Goal: Answer question/provide support: Share knowledge or assist other users

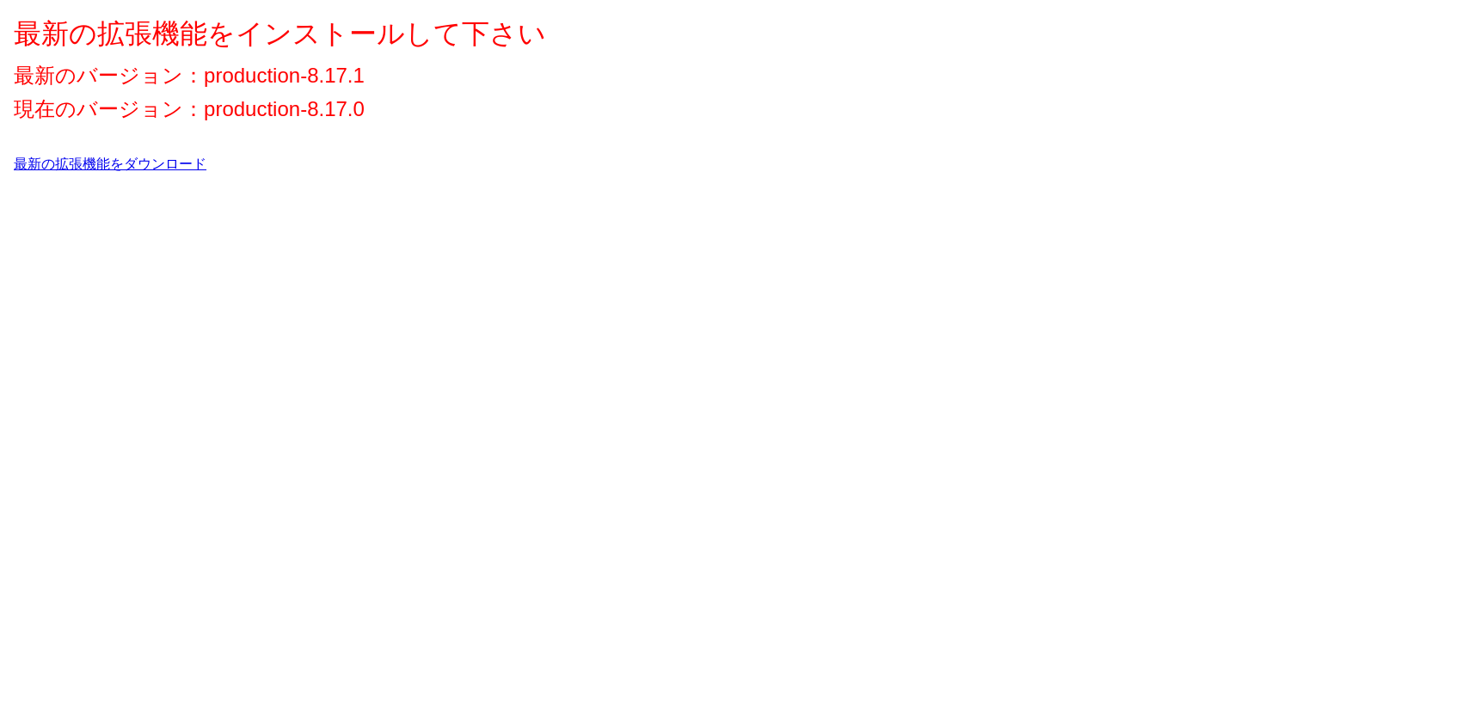
click at [175, 165] on link "最新の拡張機能をダウンロード" at bounding box center [110, 163] width 193 height 15
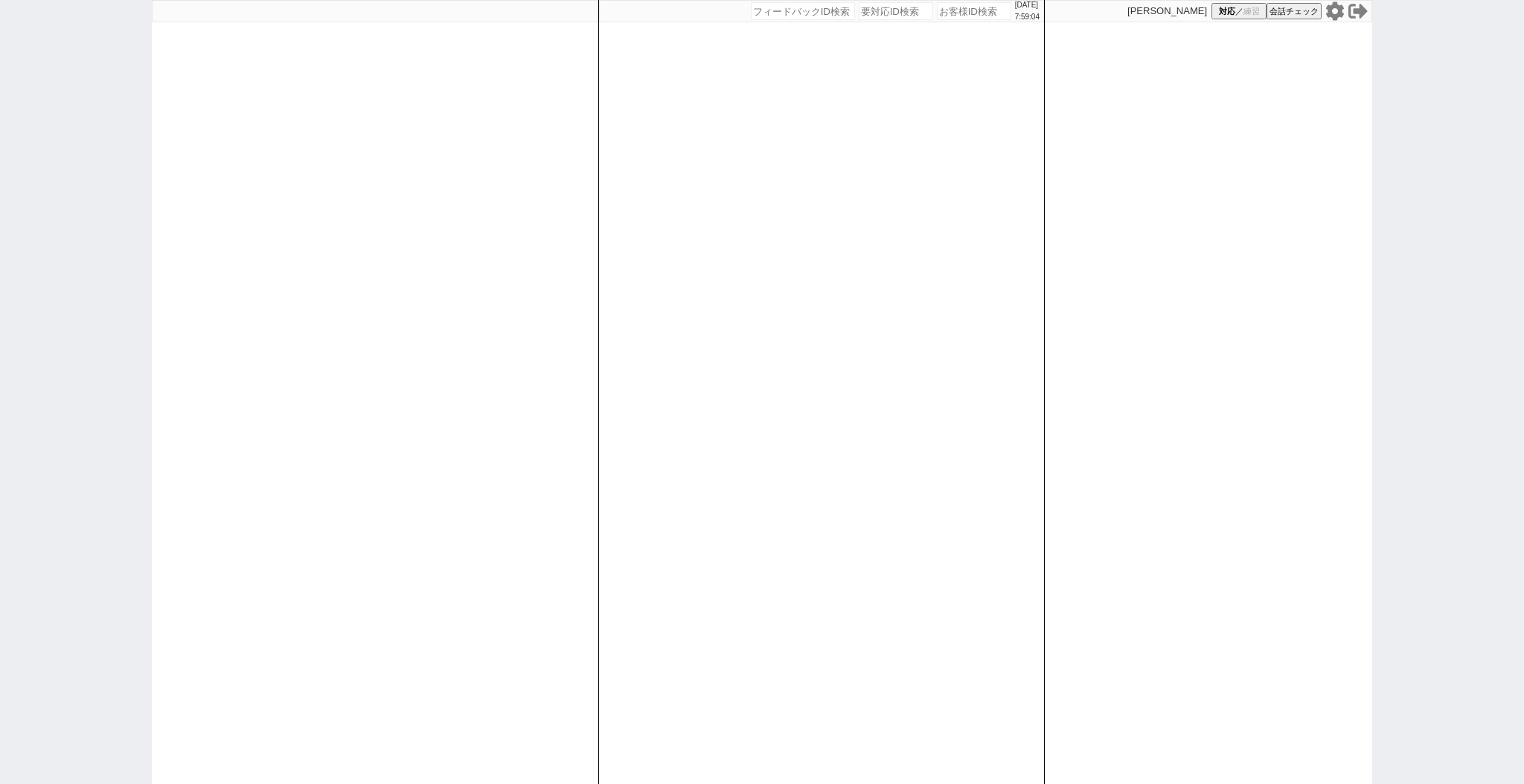
click at [1270, 10] on icon at bounding box center [1334, 11] width 19 height 19
click at [941, 8] on input "number" at bounding box center [974, 11] width 74 height 18
paste input "616485"
type input "616485"
select select "400"
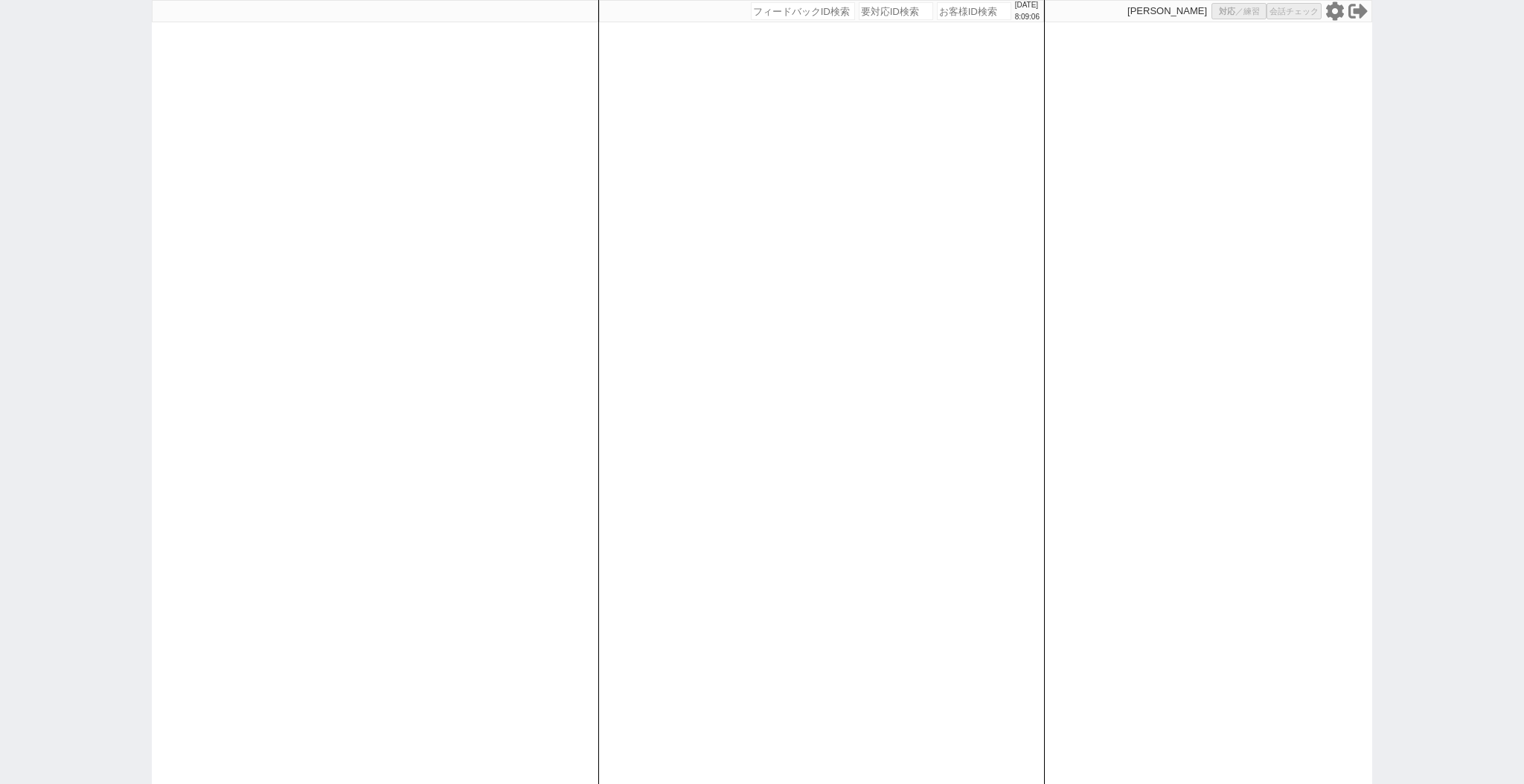
select select
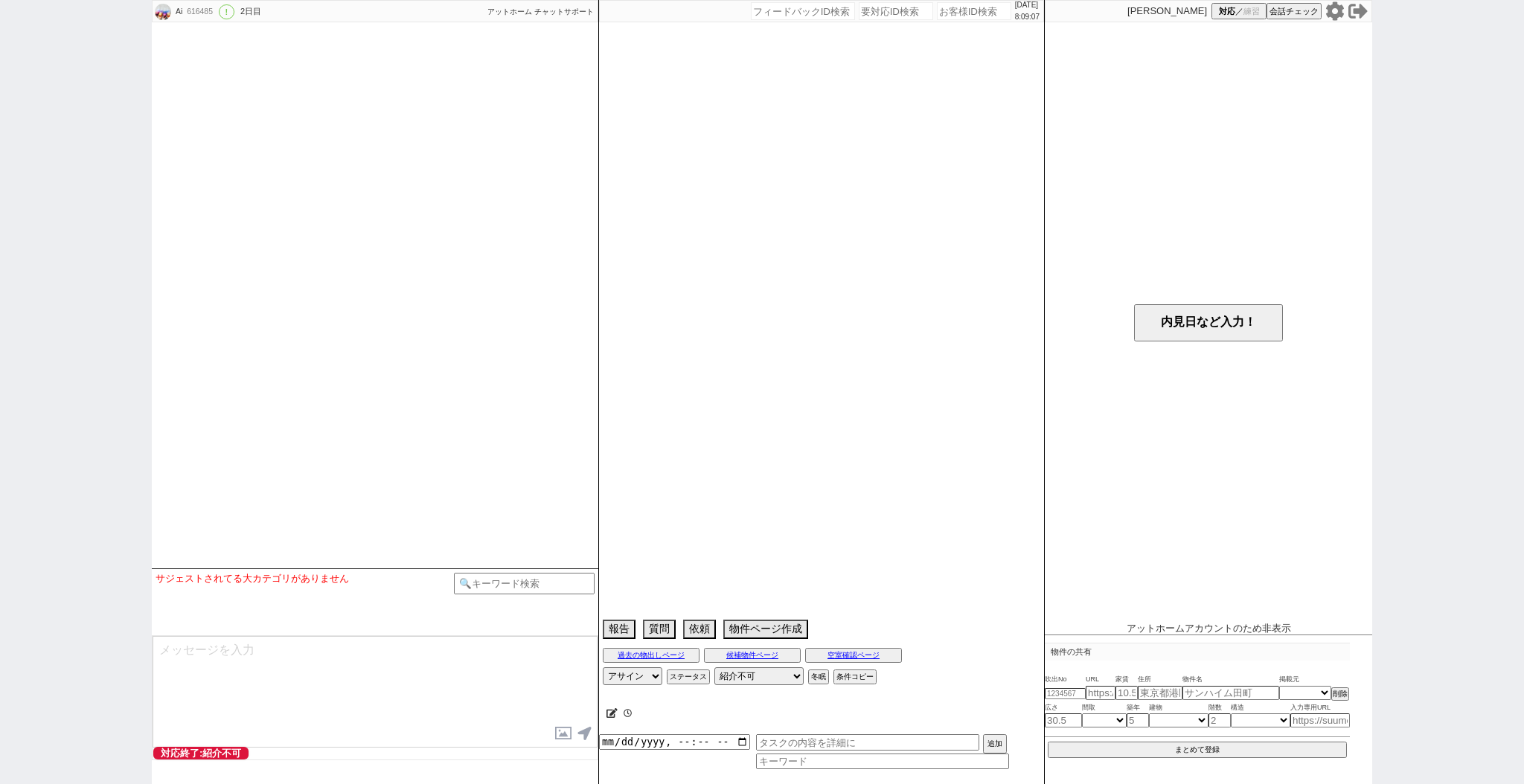
select select "15"
select select "7"
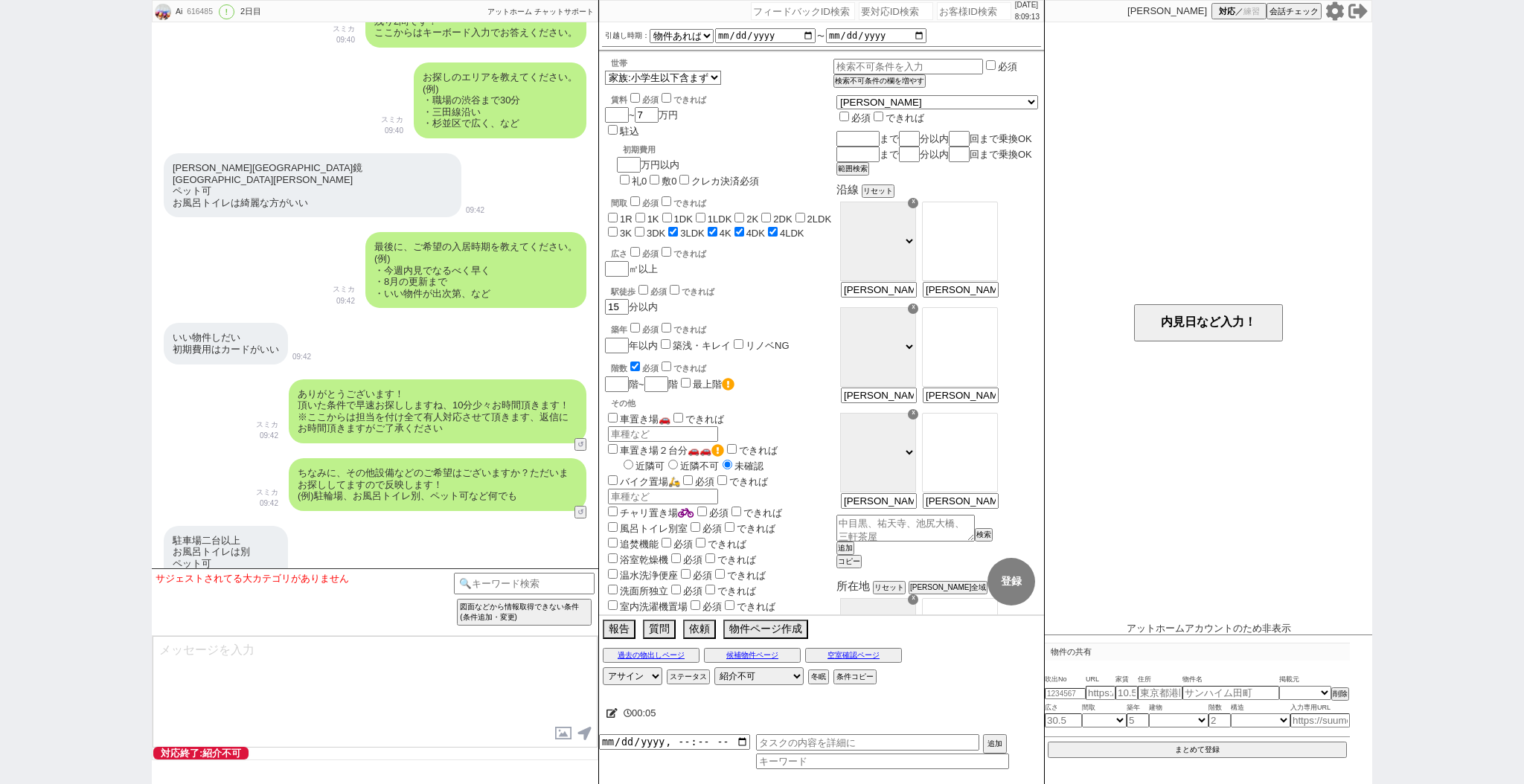
scroll to position [1254, 0]
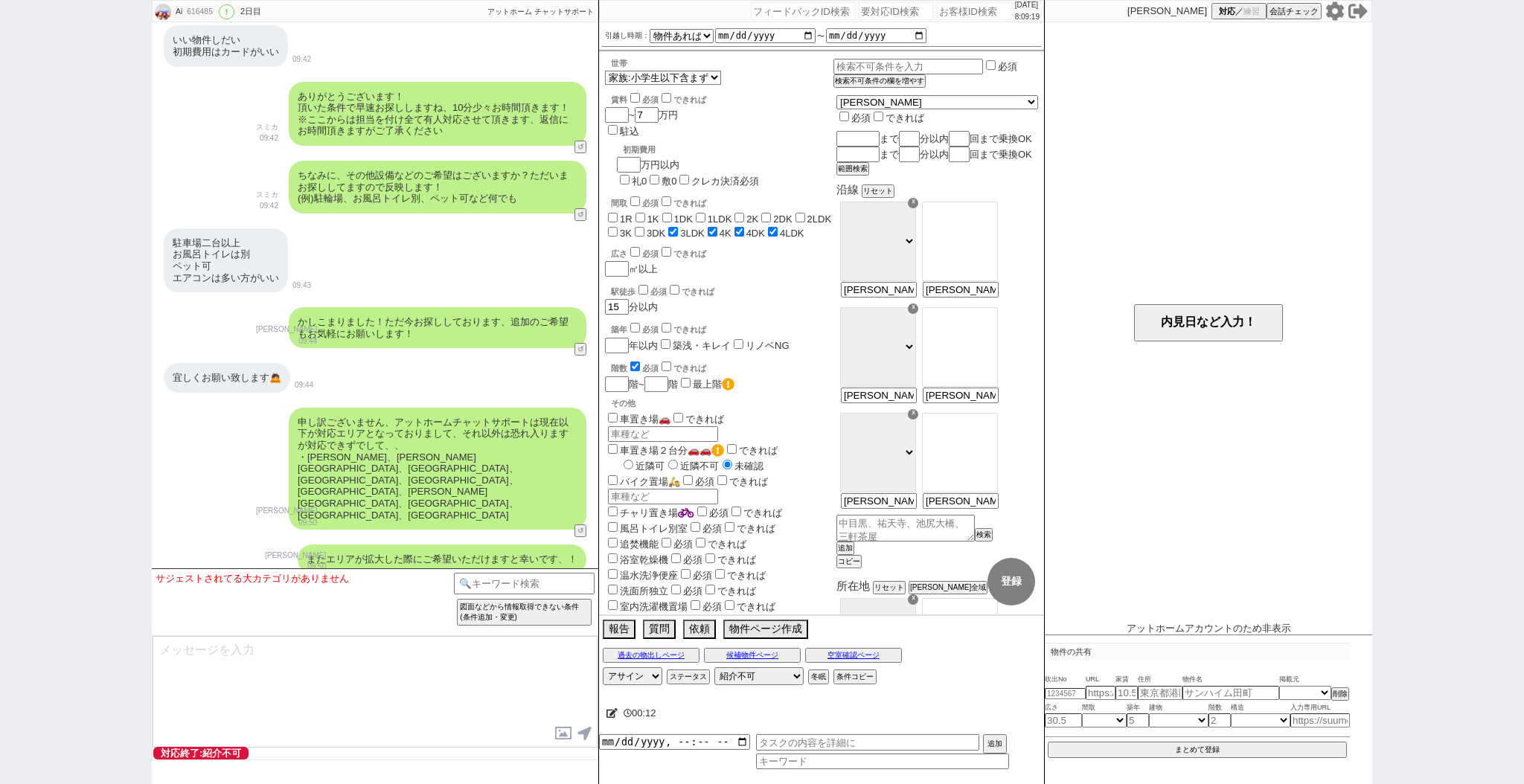
click at [943, 25] on div "引越し時期： 2025年 2026年 なる早 未定 いつでも 物件あれば 年内 来年 1月 2月 3月 4月 5月 6月 7月 8月 9月 10月 11月 1…" at bounding box center [820, 35] width 439 height 22
click at [950, 9] on input "number" at bounding box center [974, 11] width 74 height 18
paste input "616530"
type input "616530"
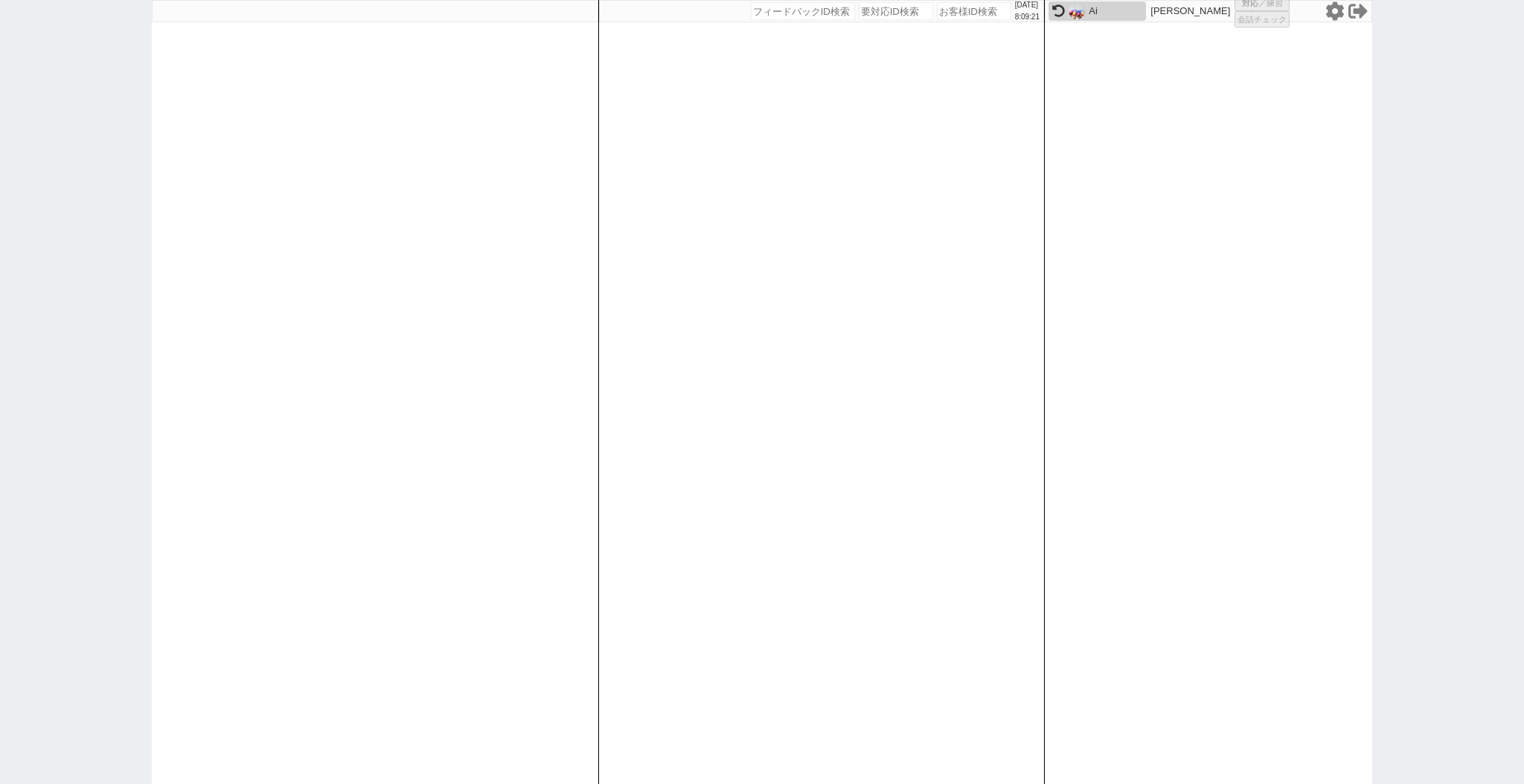
select select
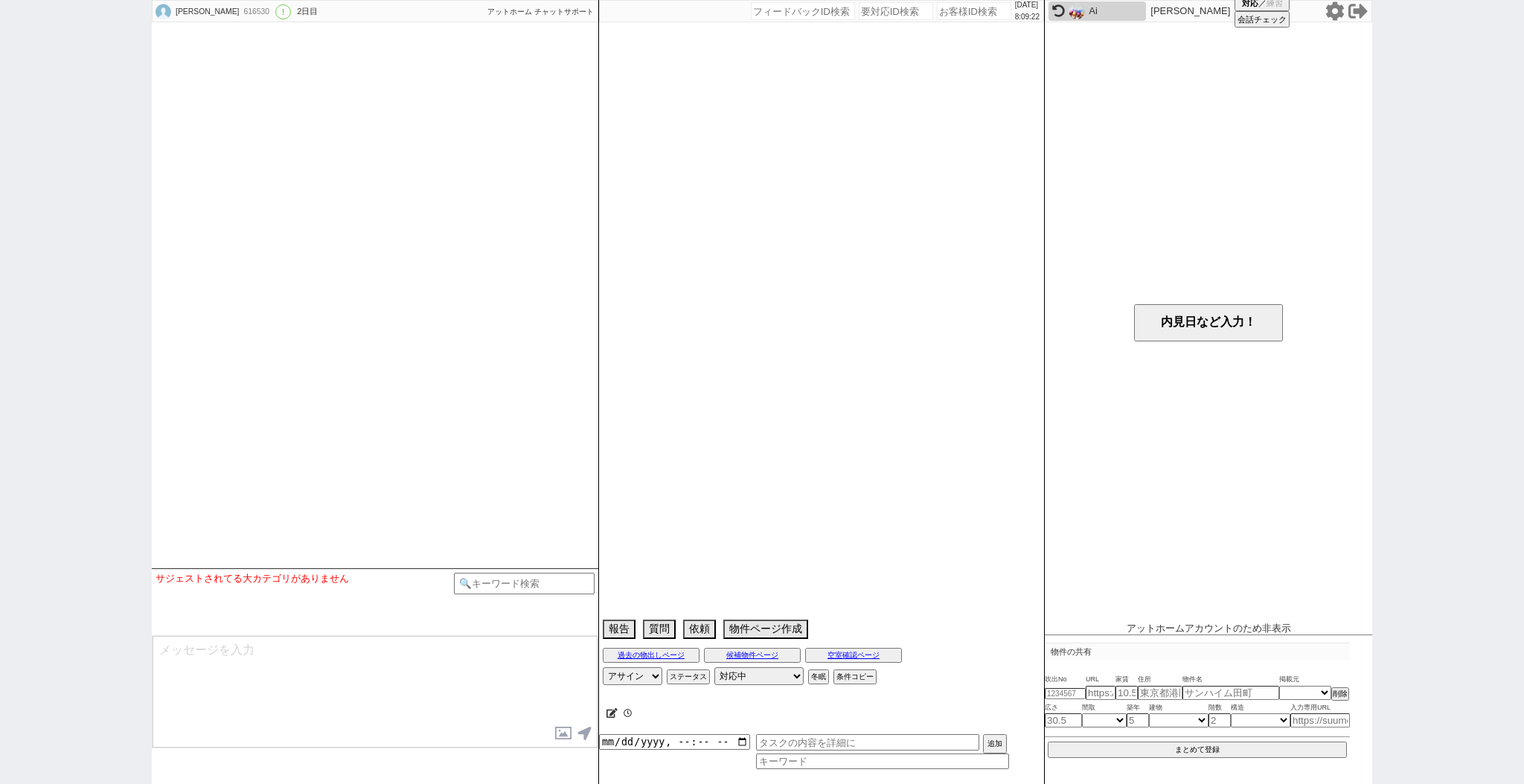
select select "0"
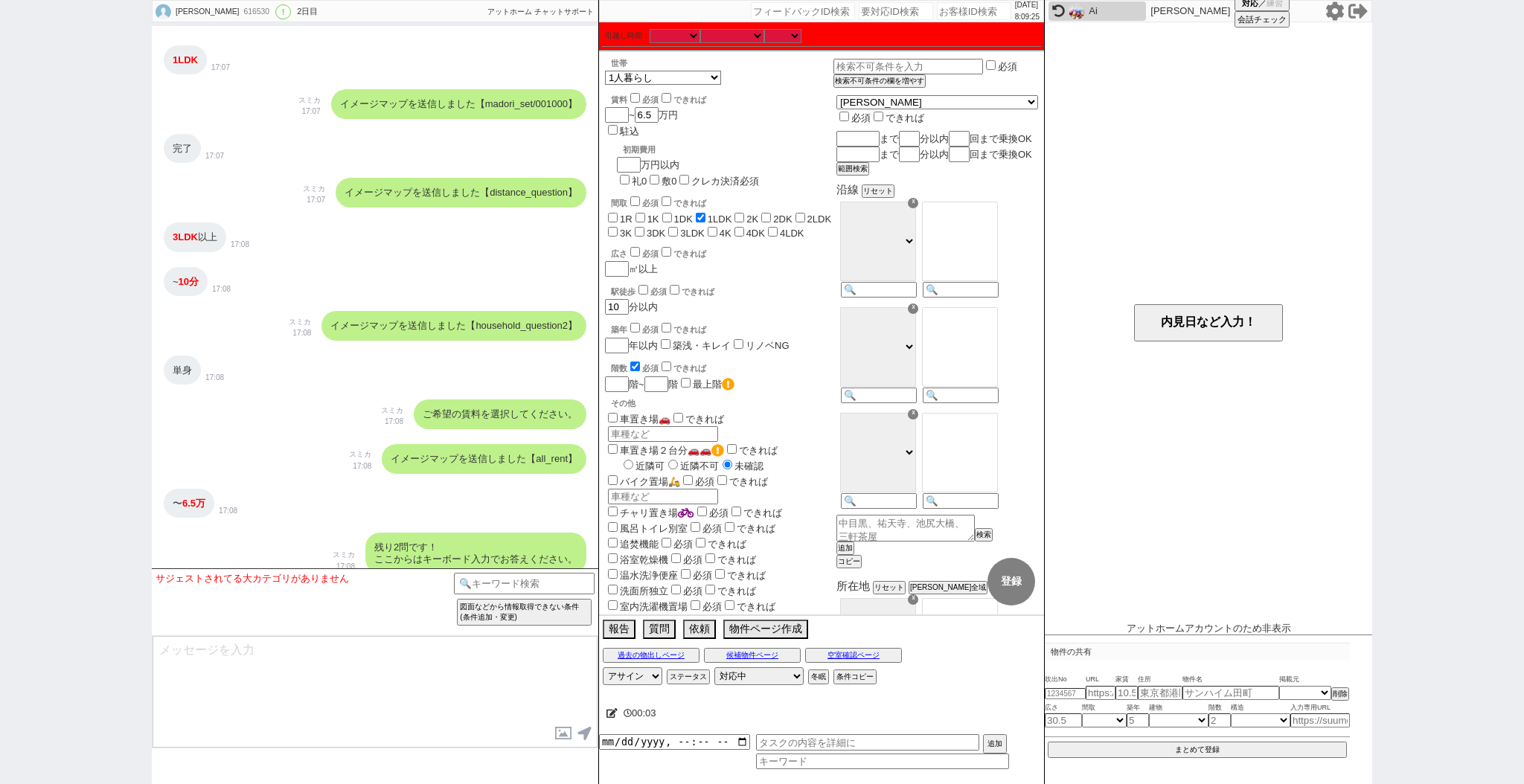
scroll to position [401, 0]
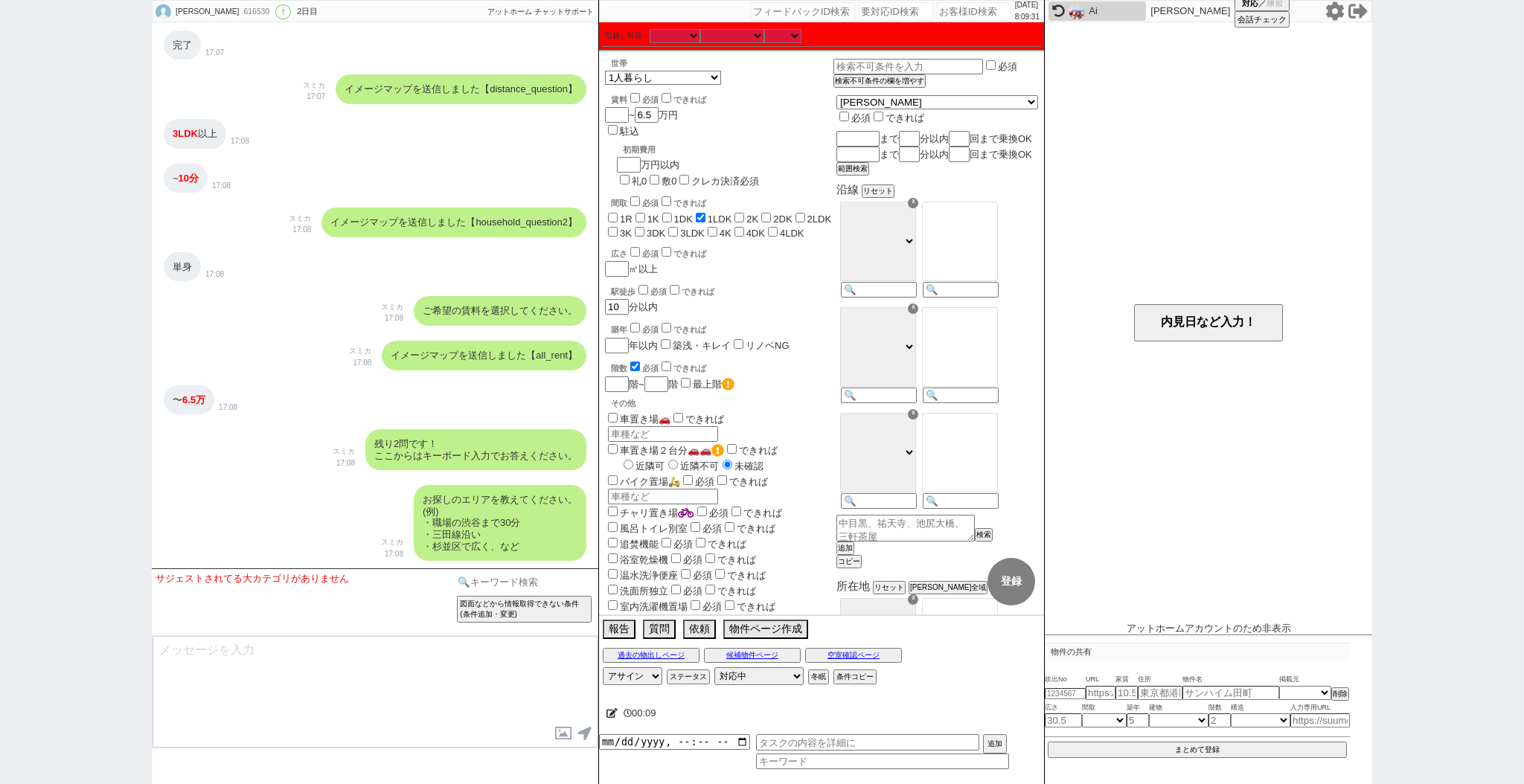
click at [520, 573] on input at bounding box center [524, 582] width 140 height 18
type input "オンボ"
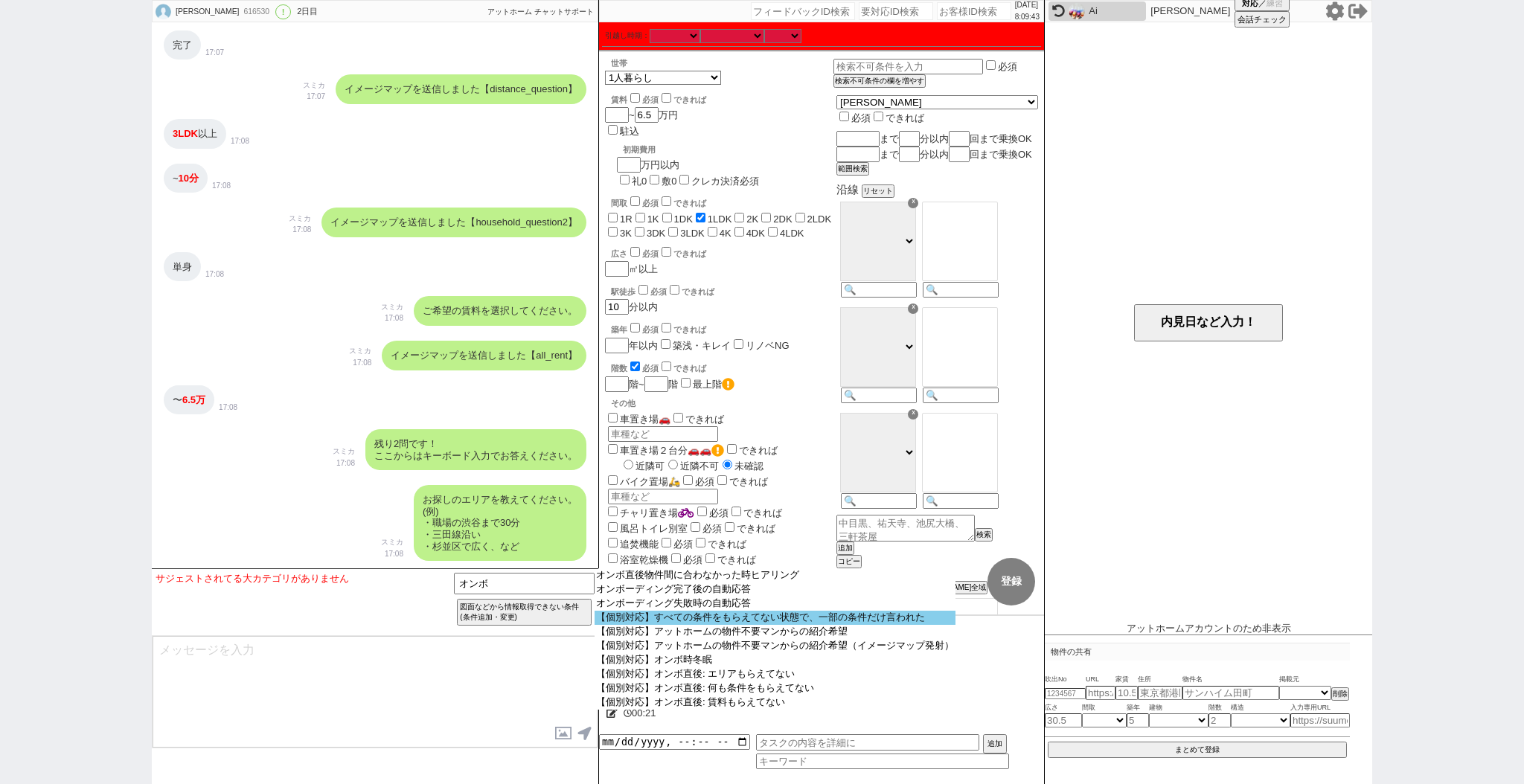
click at [839, 618] on option "【個別対応】すべての条件をもらえてない状態で、一部の条件だけ言われた" at bounding box center [775, 618] width 361 height 14
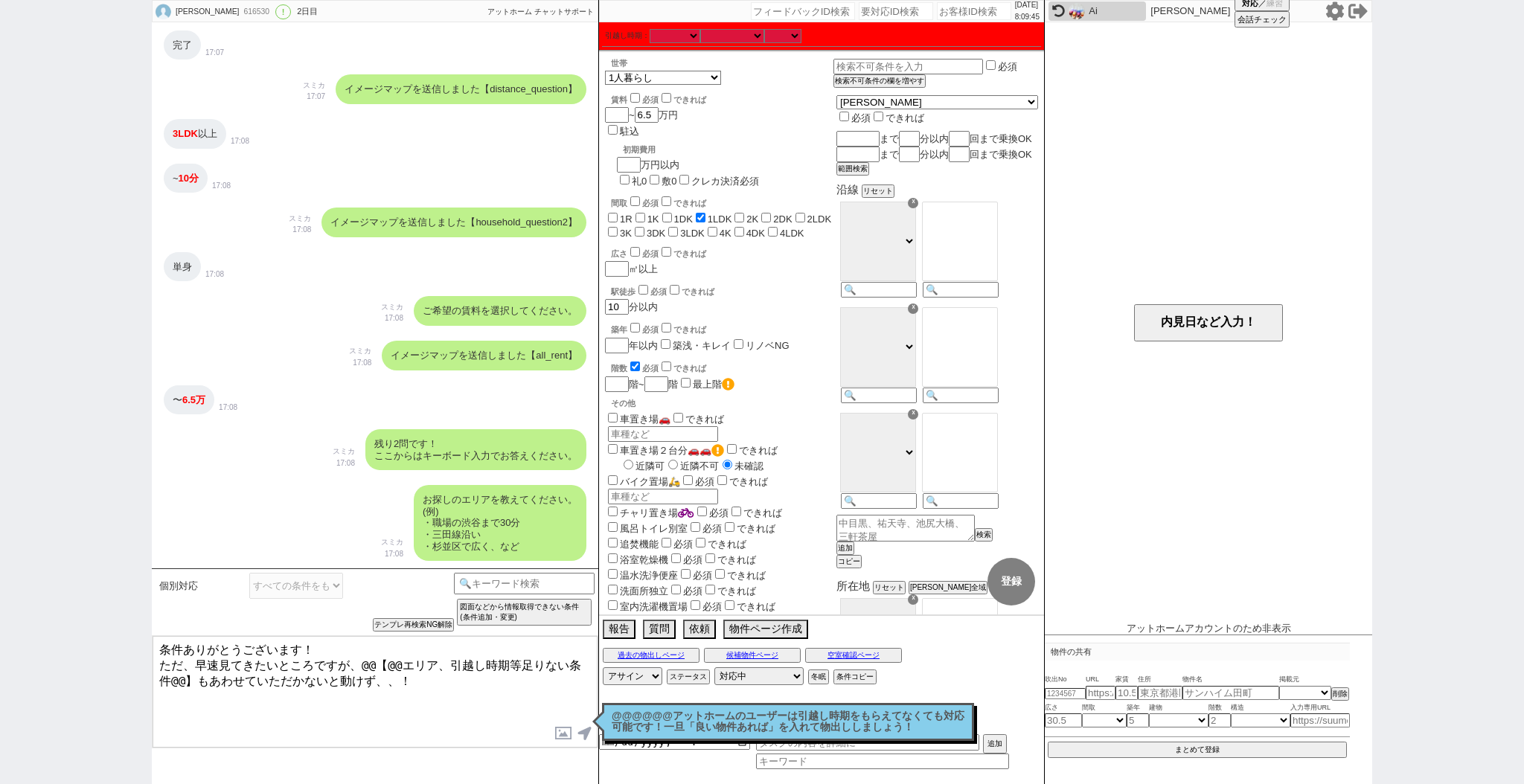
drag, startPoint x: 181, startPoint y: 646, endPoint x: 129, endPoint y: 641, distance: 52.2
click at [131, 626] on div "櫻井康貴 616530 ! 0 2日目 冬眠中 自社客 アットホーム チャットサポート スミカ_BPO チャット全表示 2025-09-26 ようこそLINE…" at bounding box center [762, 392] width 1524 height 784
drag, startPoint x: 195, startPoint y: 656, endPoint x: 151, endPoint y: 660, distance: 44.2
click at [152, 626] on textarea "先日はLINEの登録ありがとうございました！ ただ、早速見てきたいところですが、@@【@@エリア、引越し時期等足りない条件@@】もあわせていただかないと動けず…" at bounding box center [375, 691] width 445 height 112
click at [573, 626] on textarea "先日はLINEの登録ありがとうございました！ 早速見てきたいところですが、@@【@@エリア、引越し時期等足りない条件@@】もあわせていただかないと動けず、、！" at bounding box center [375, 691] width 445 height 112
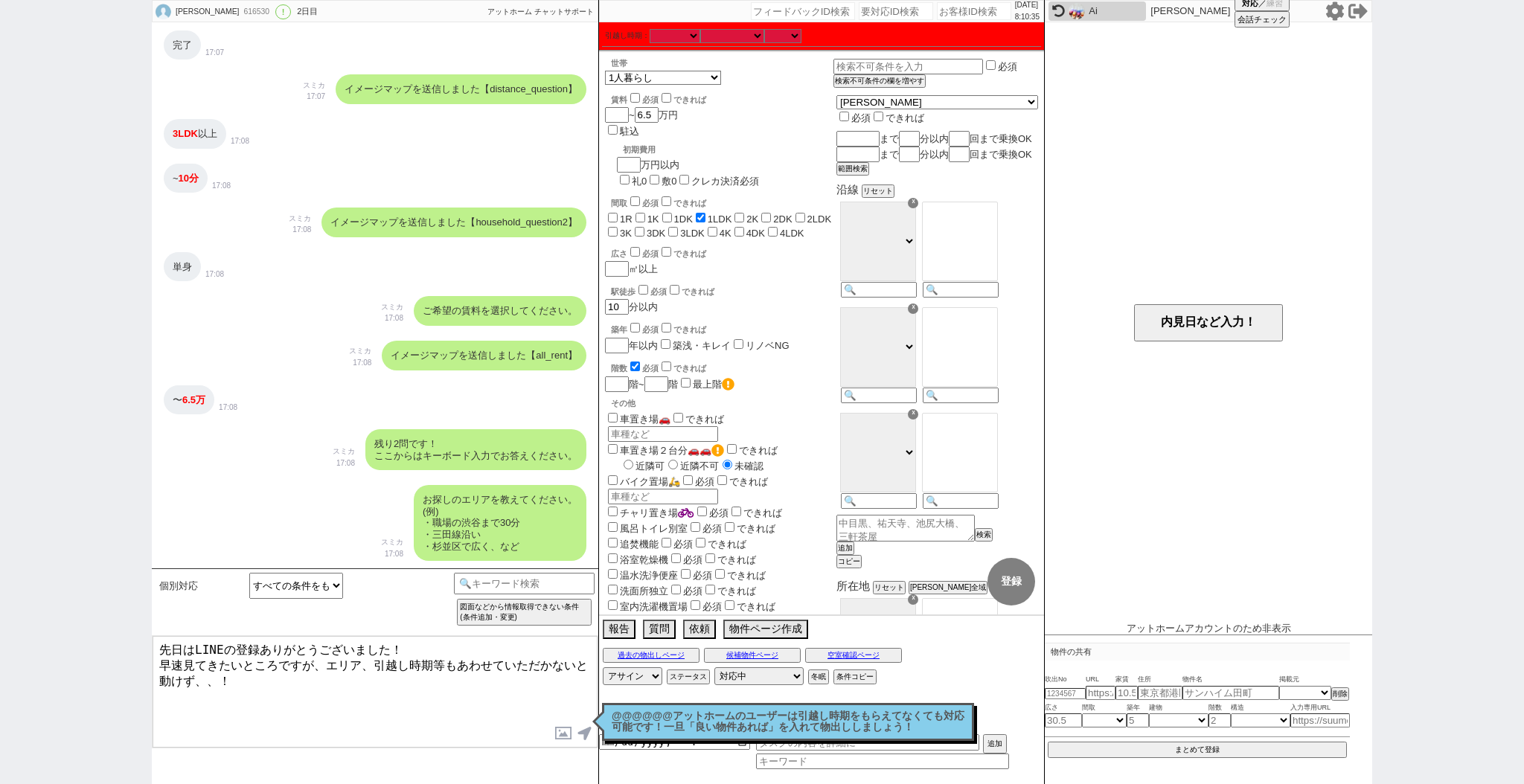
type textarea "先日はLINEの登録ありがとうございました！ 早速見てきたいところですが、エリア、引越し時期等もあわせていただかないと動けず、、！"
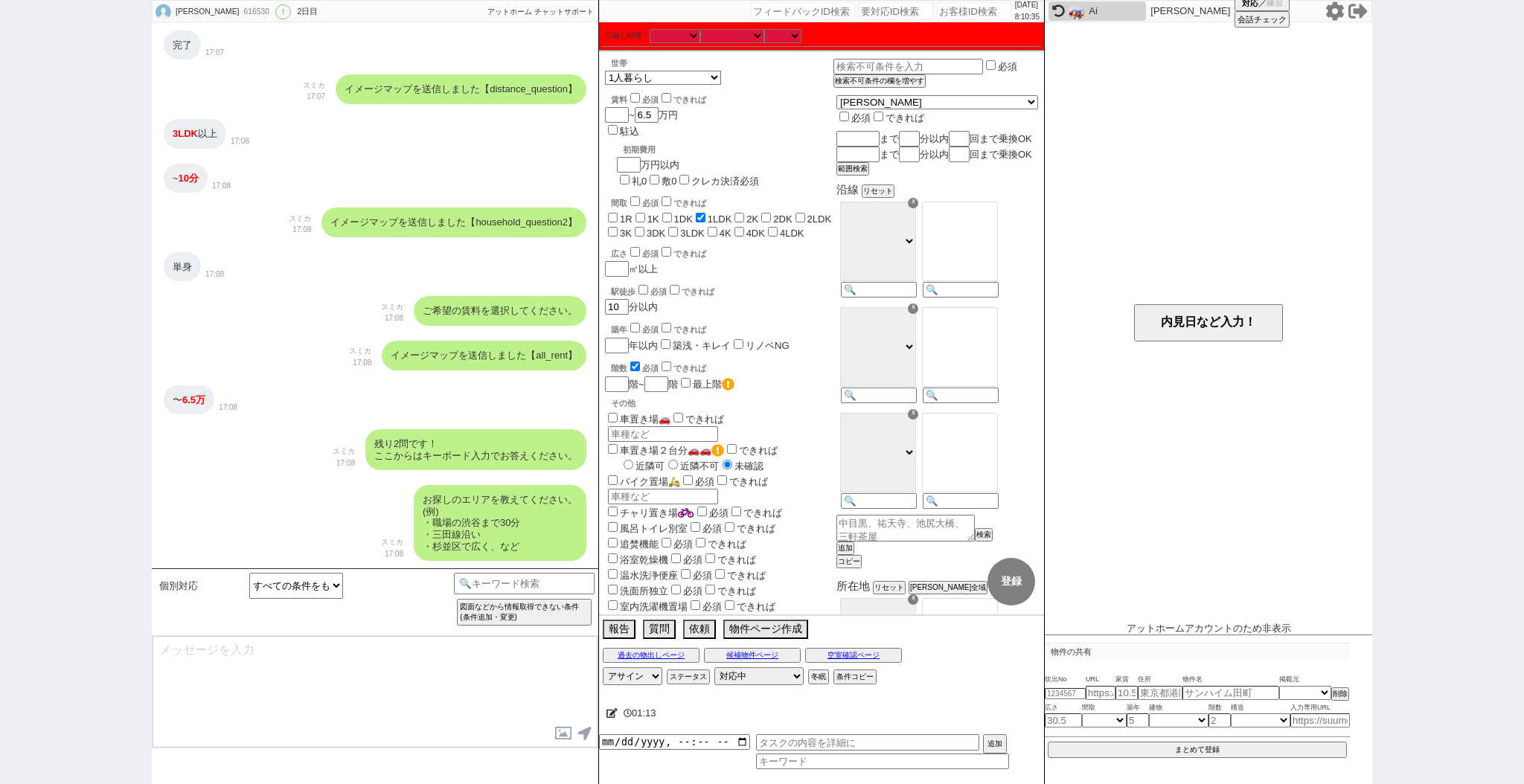
scroll to position [519, 0]
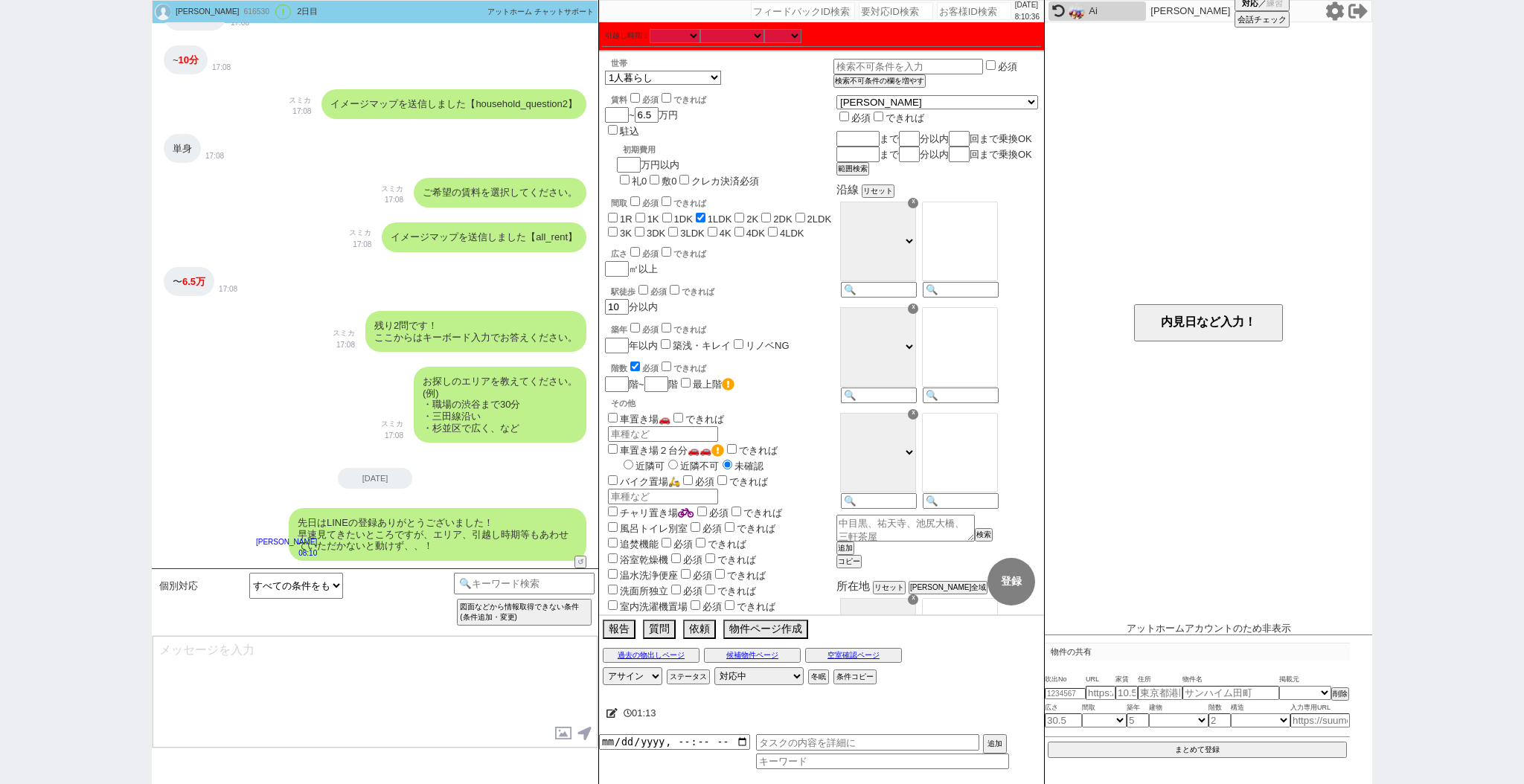
type textarea "お待ちしておりますので、頂き次第すぐに物件ご紹介させて下さい！"
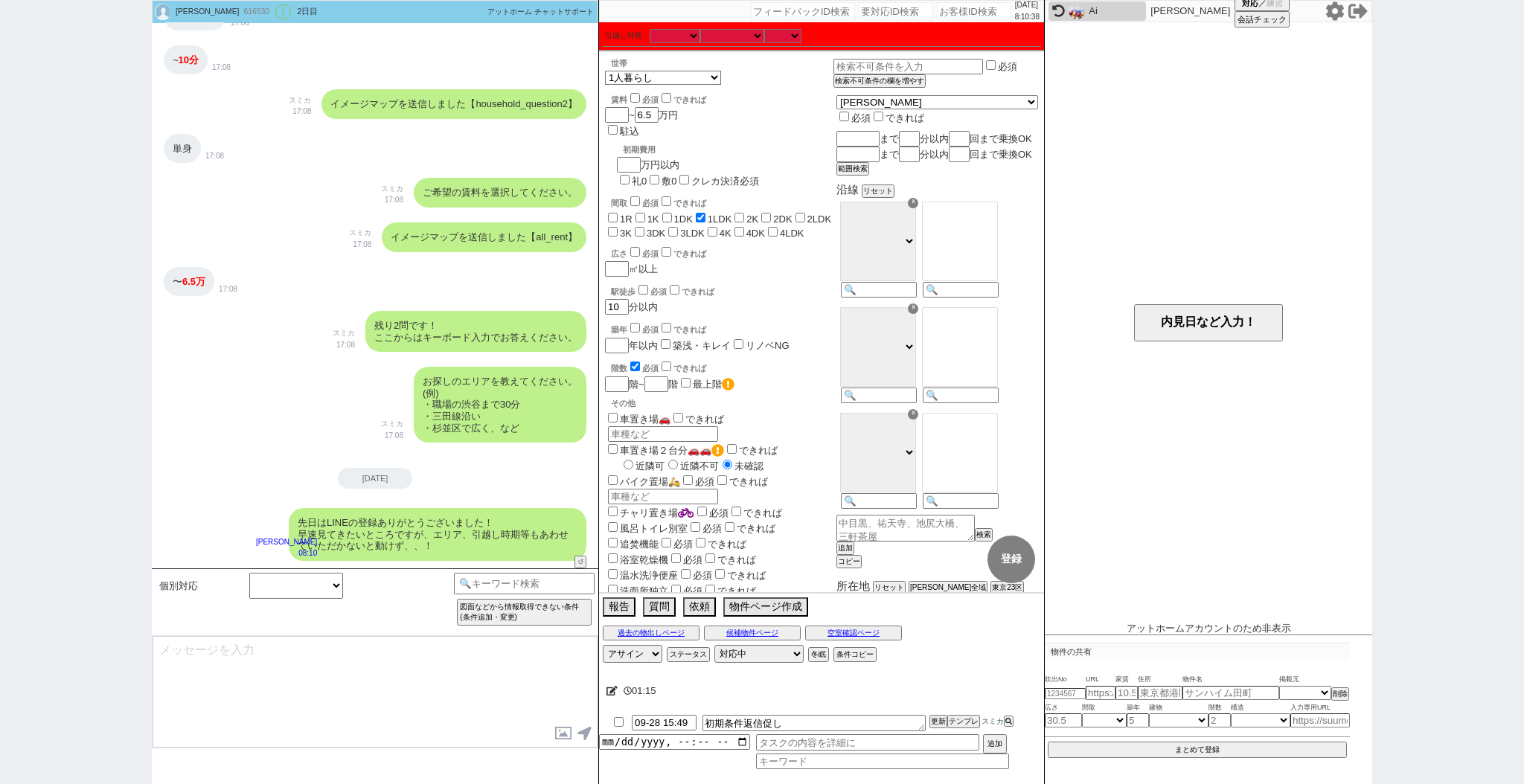
scroll to position [575, 0]
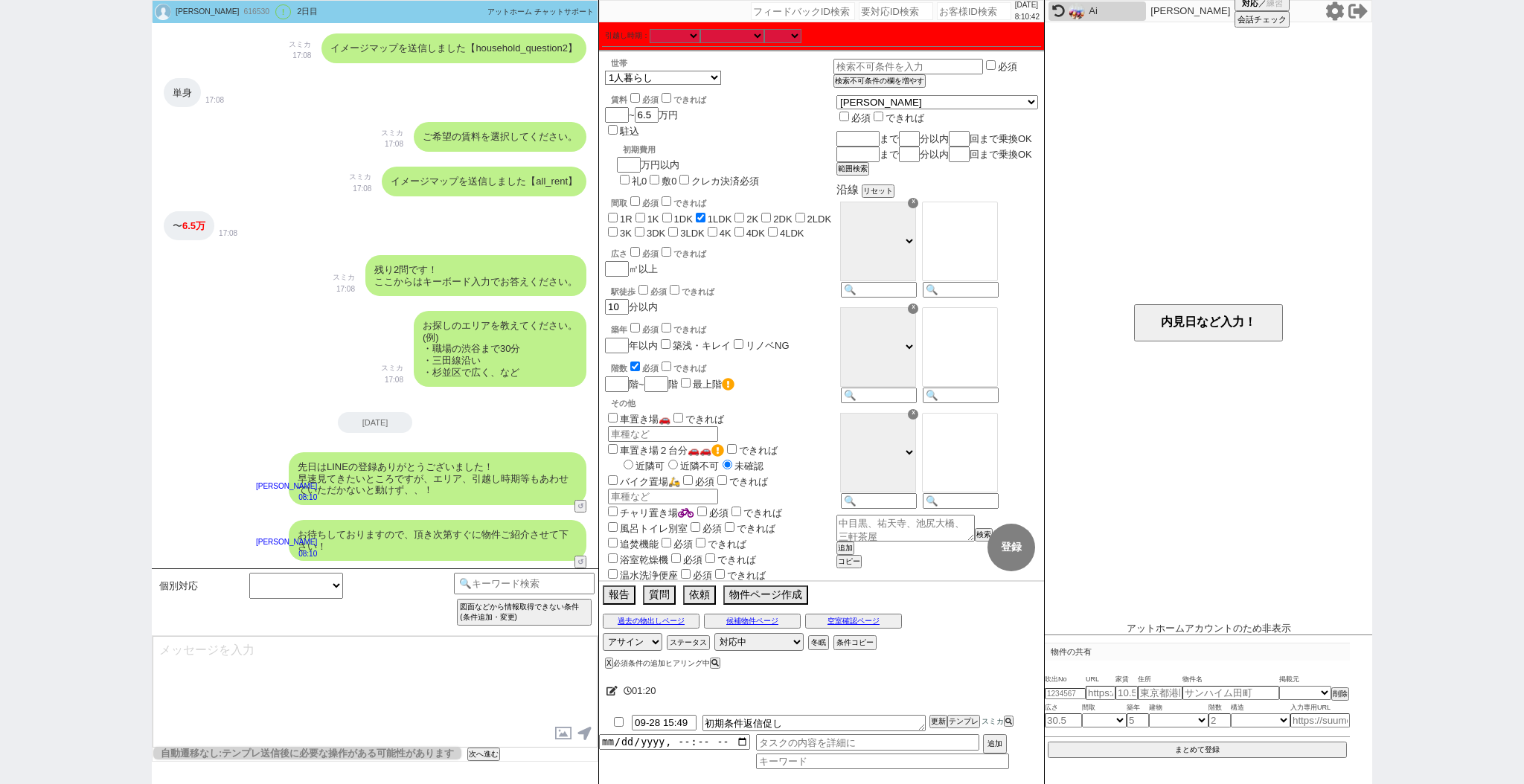
click at [947, 11] on input "number" at bounding box center [974, 11] width 74 height 18
paste input "616615"
type input "616615"
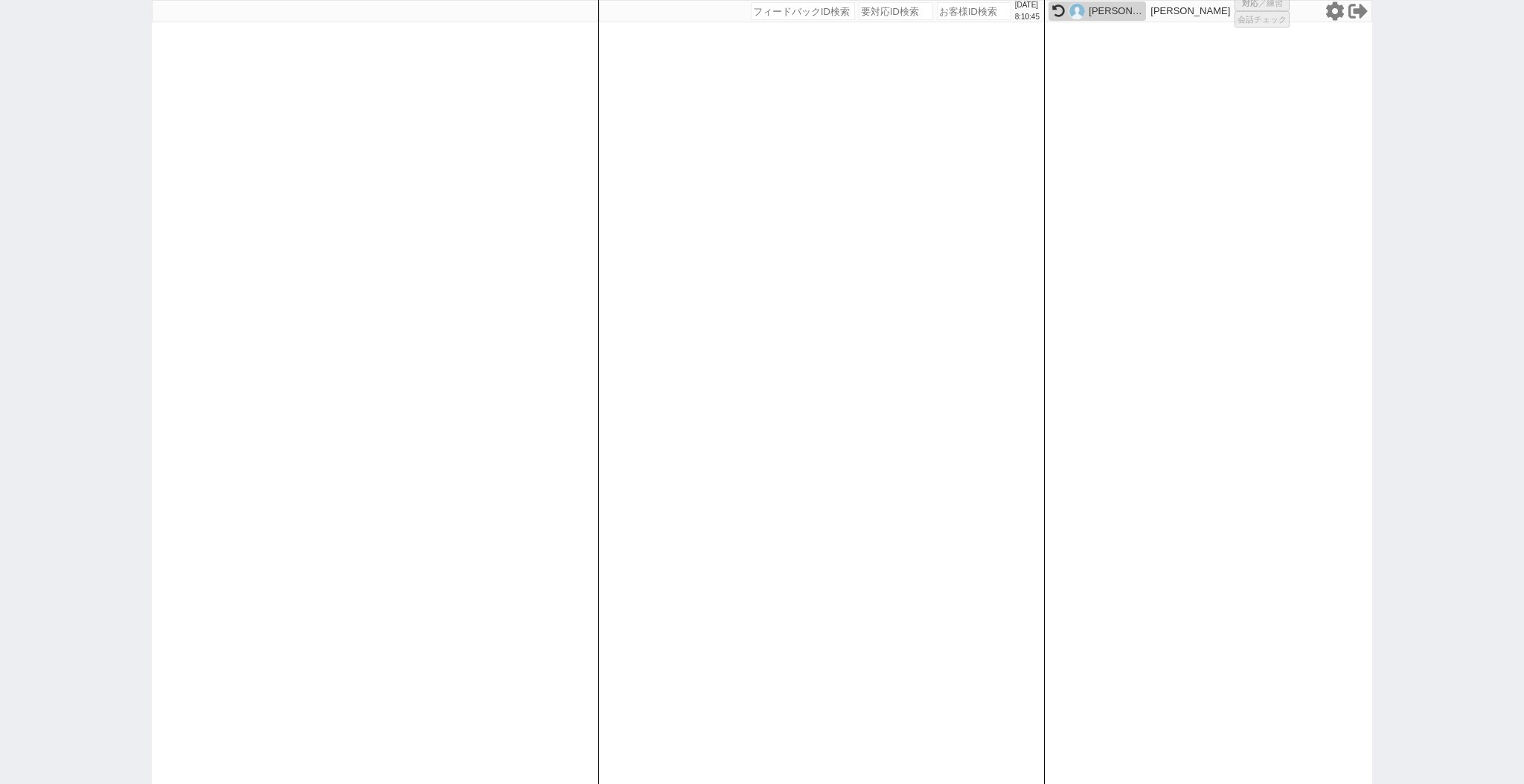
select select
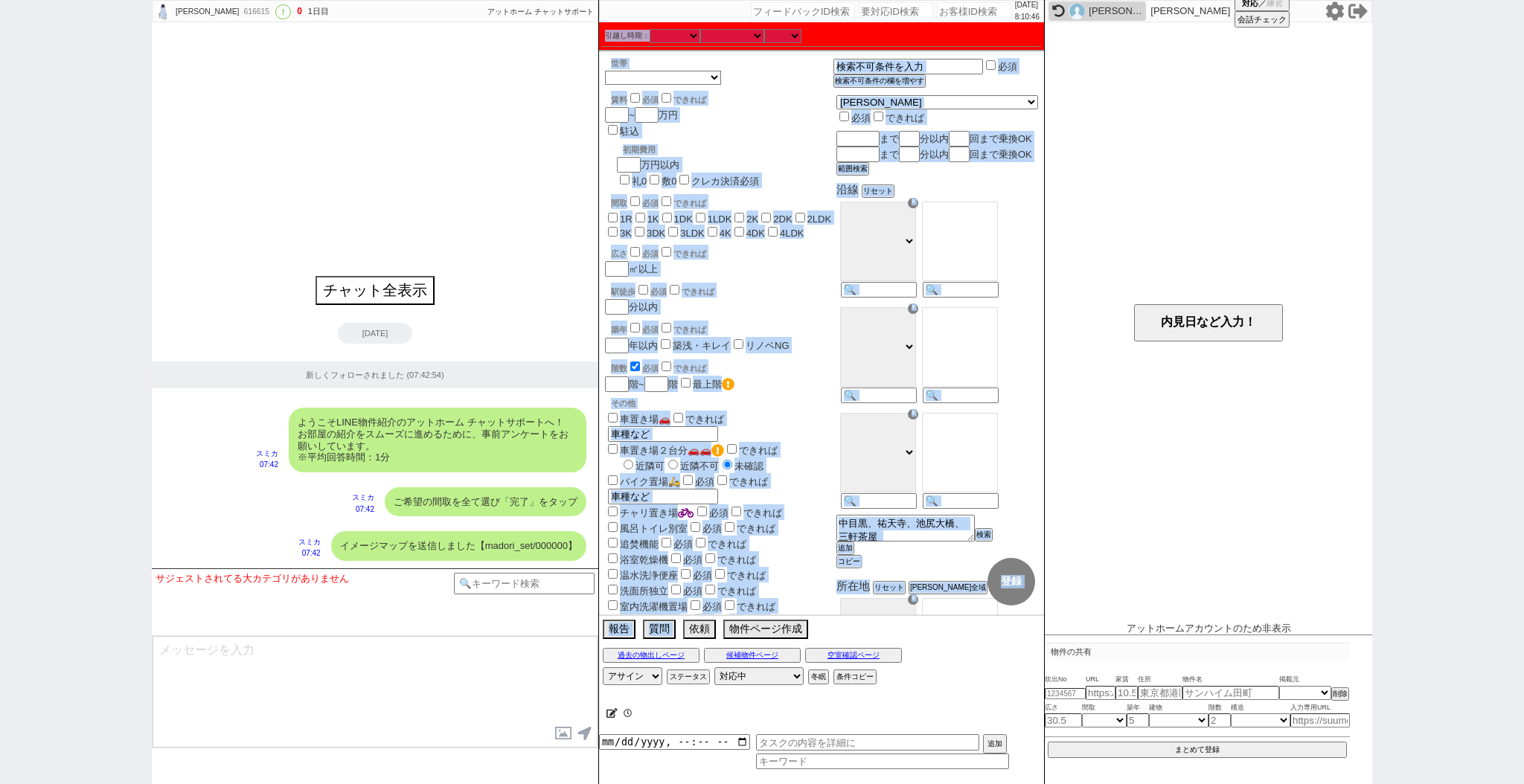
scroll to position [2, 0]
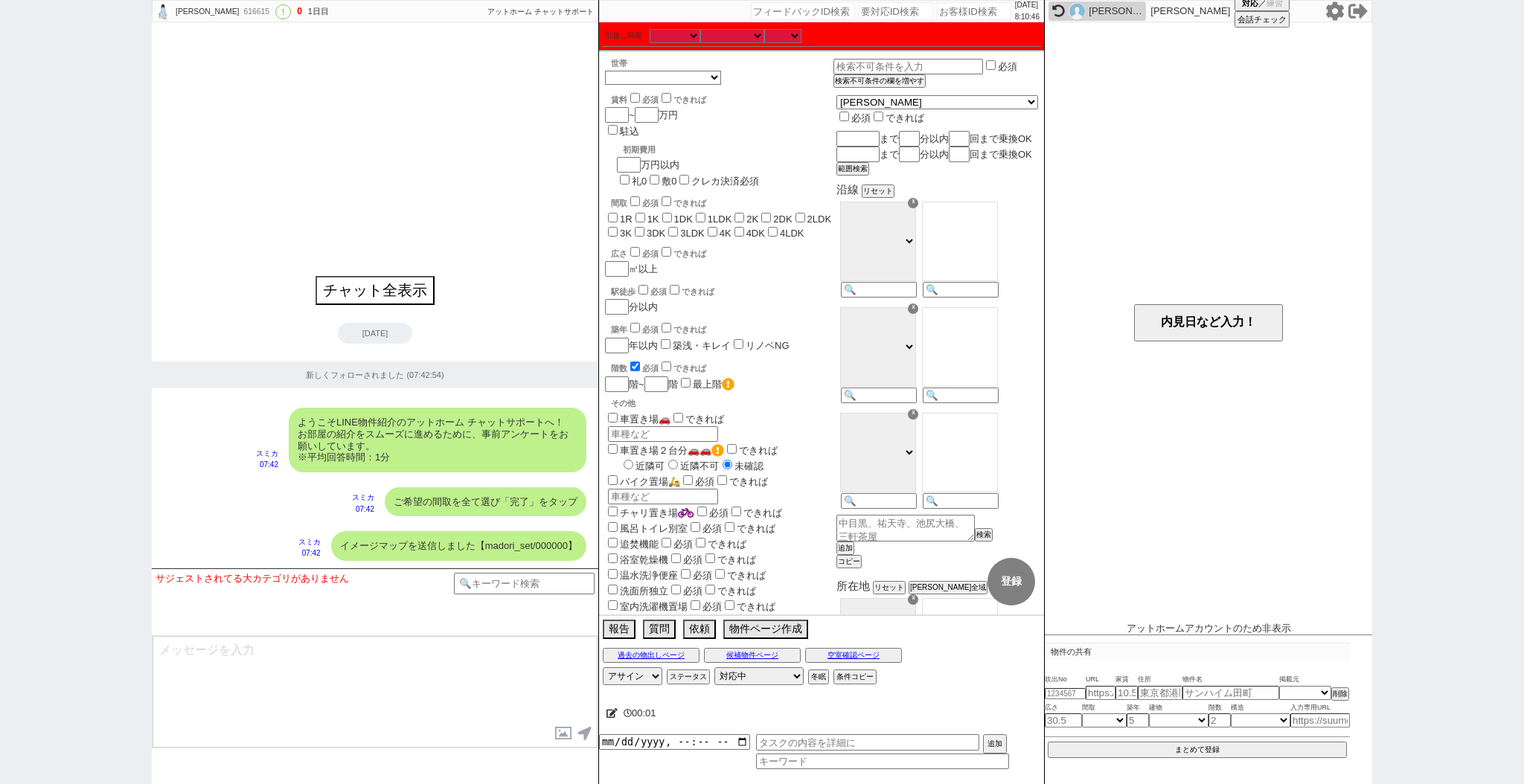
click at [543, 626] on textarea at bounding box center [375, 691] width 445 height 112
click at [525, 582] on input at bounding box center [524, 582] width 140 height 18
click at [510, 626] on textarea at bounding box center [375, 691] width 445 height 112
click at [543, 588] on input at bounding box center [524, 582] width 140 height 18
type input "オンボ"
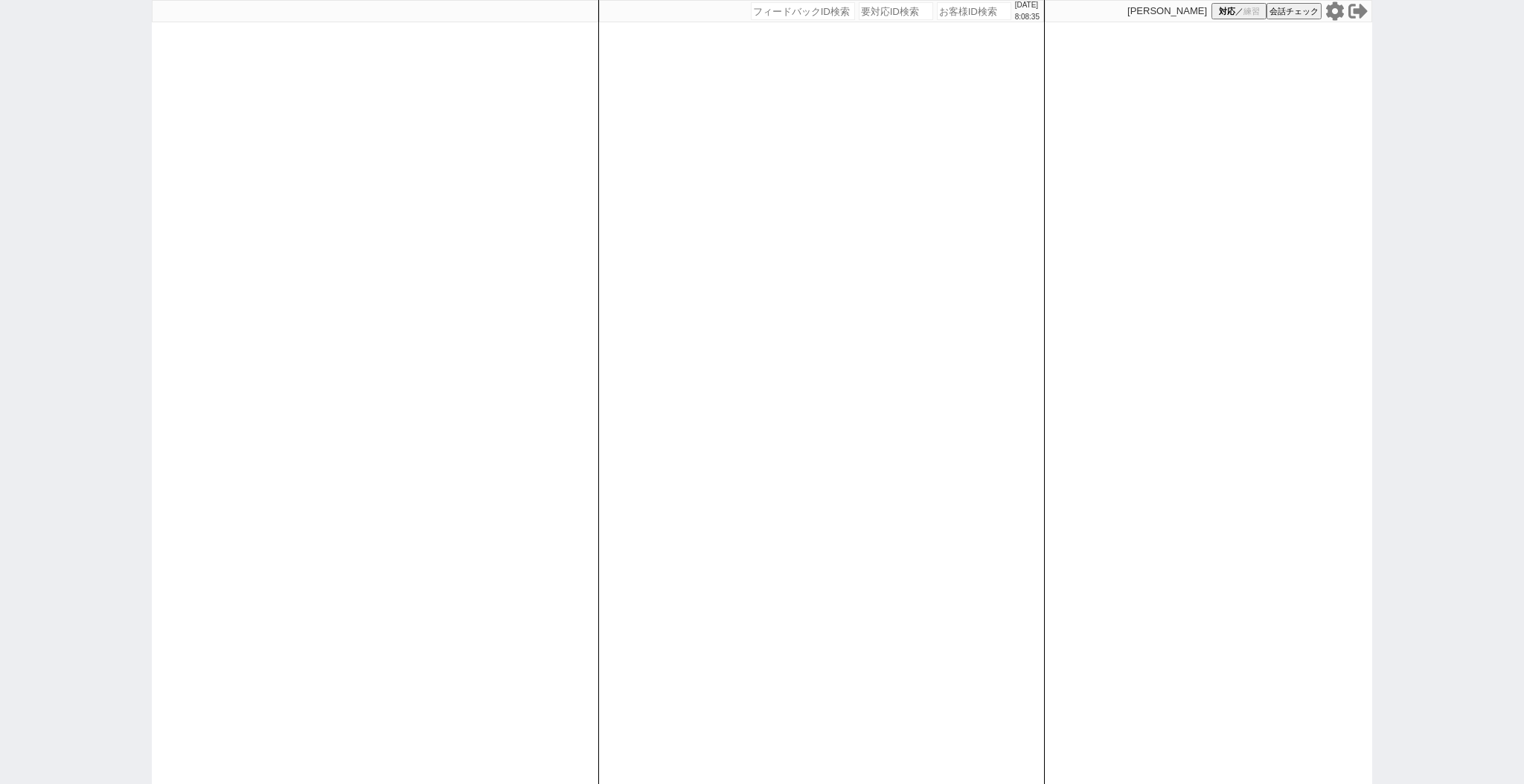
click at [0, 351] on div "[DATE] 8:08:35 候補物件を追加してしてください 紹介した物件一覧 他社物件を追加する 空室確認ページに追加・削除 紹介した物件一覧 他社物件を追…" at bounding box center [762, 392] width 1524 height 784
click at [943, 13] on input "number" at bounding box center [974, 11] width 74 height 18
paste input "615635"
type input "615635"
select select "2"
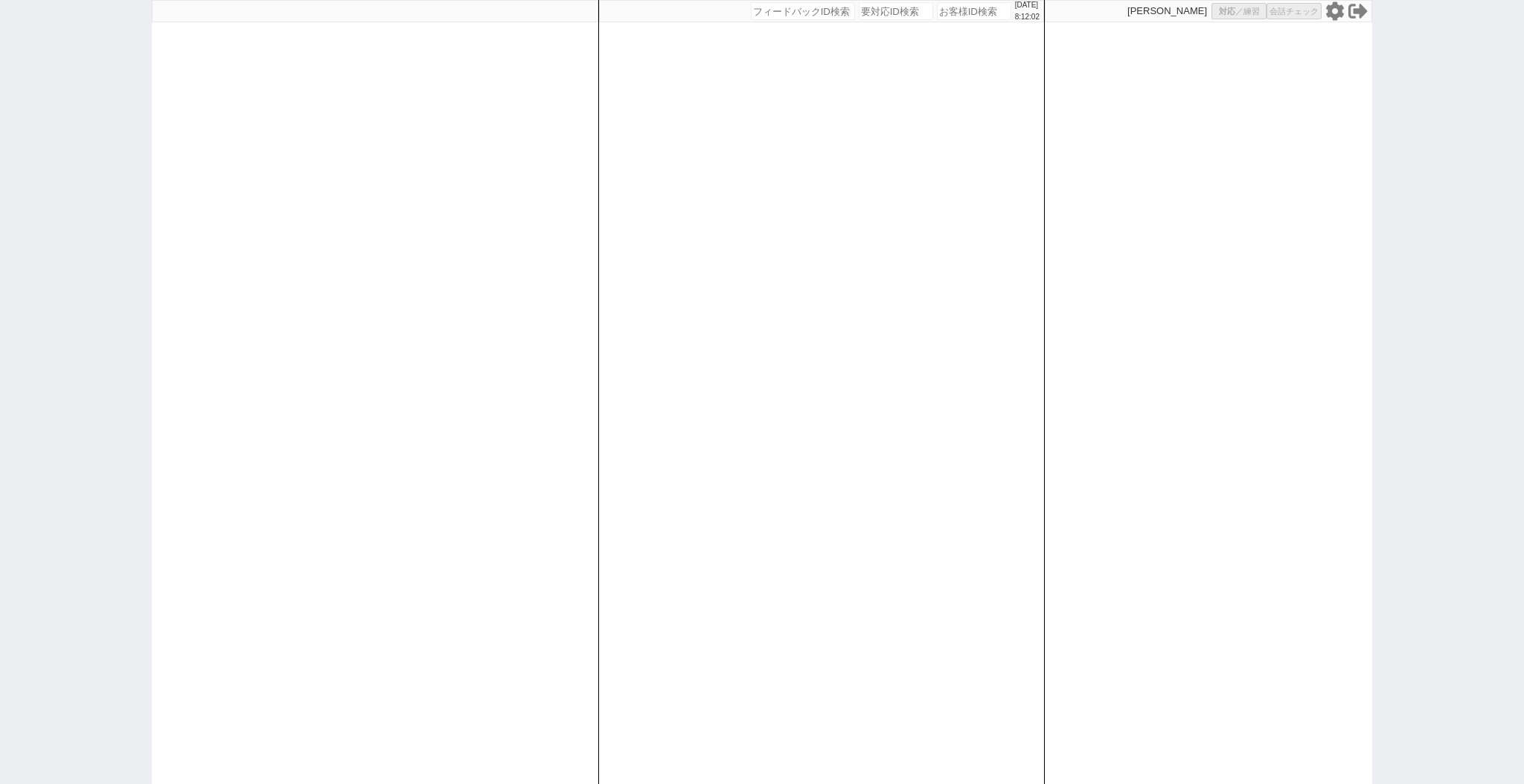
select select
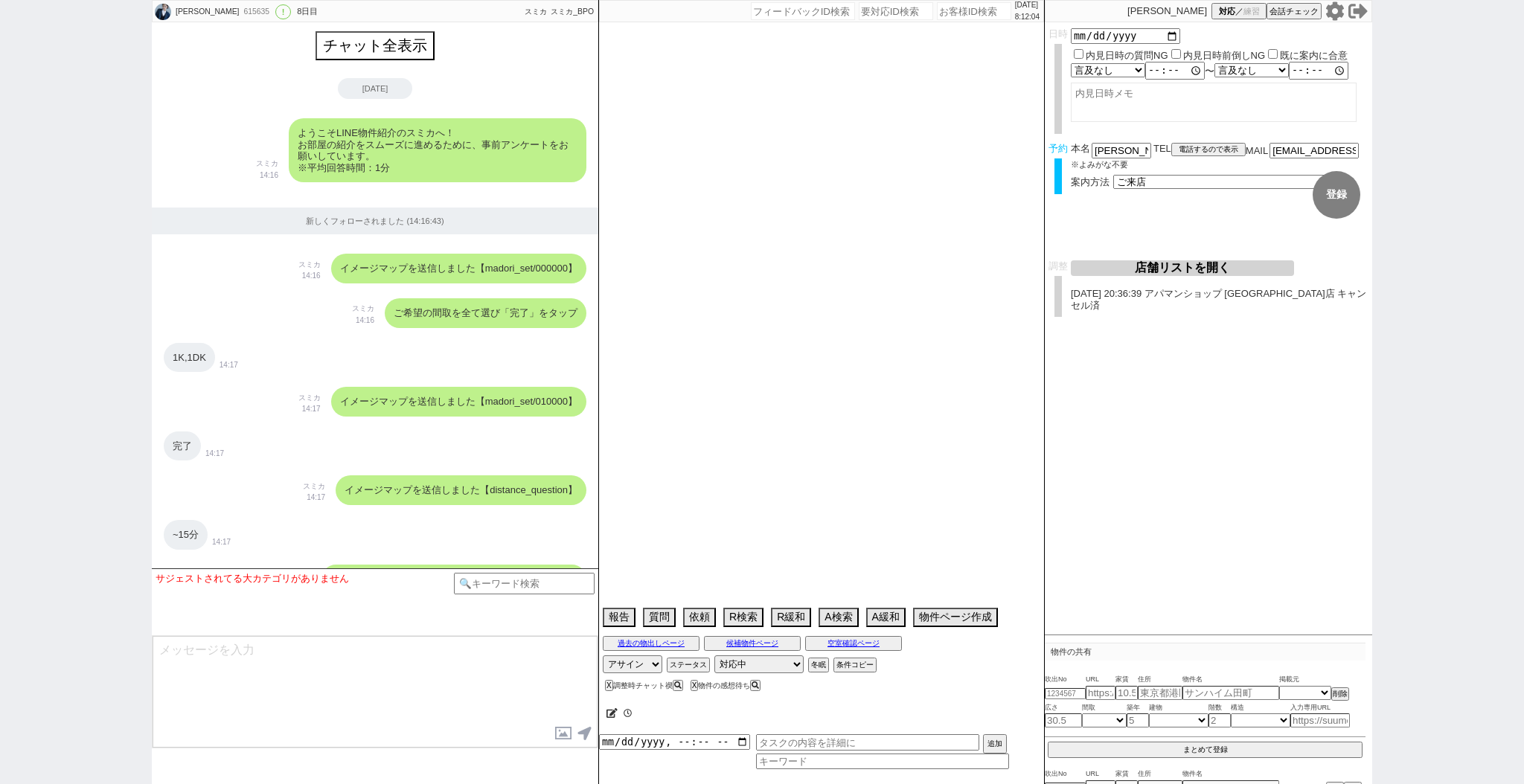
scroll to position [6667, 0]
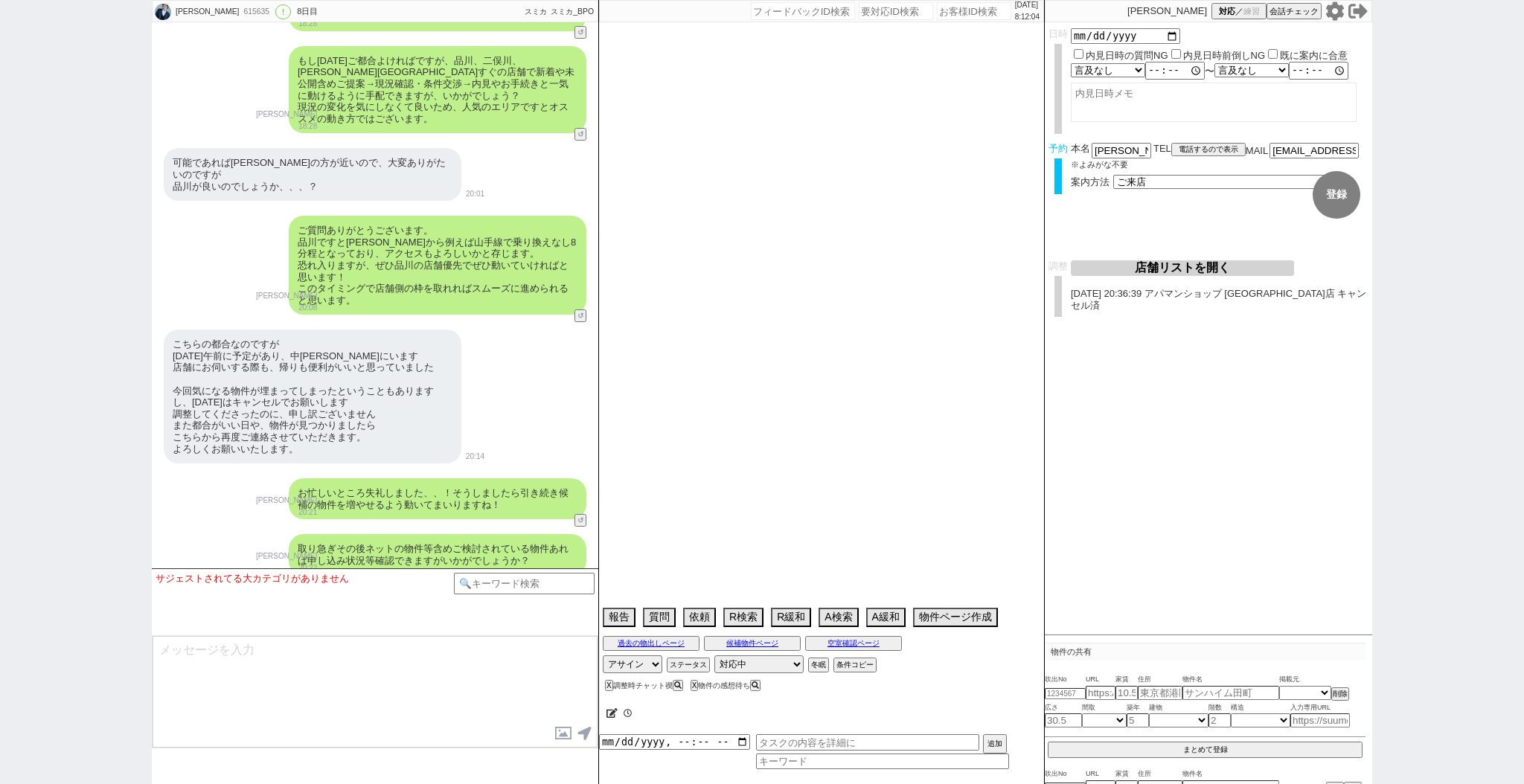
type textarea "他社なし　アエラス[PERSON_NAME]15時以降ならOK"
select select "15"
select select "0"
select select "9"
select select "10"
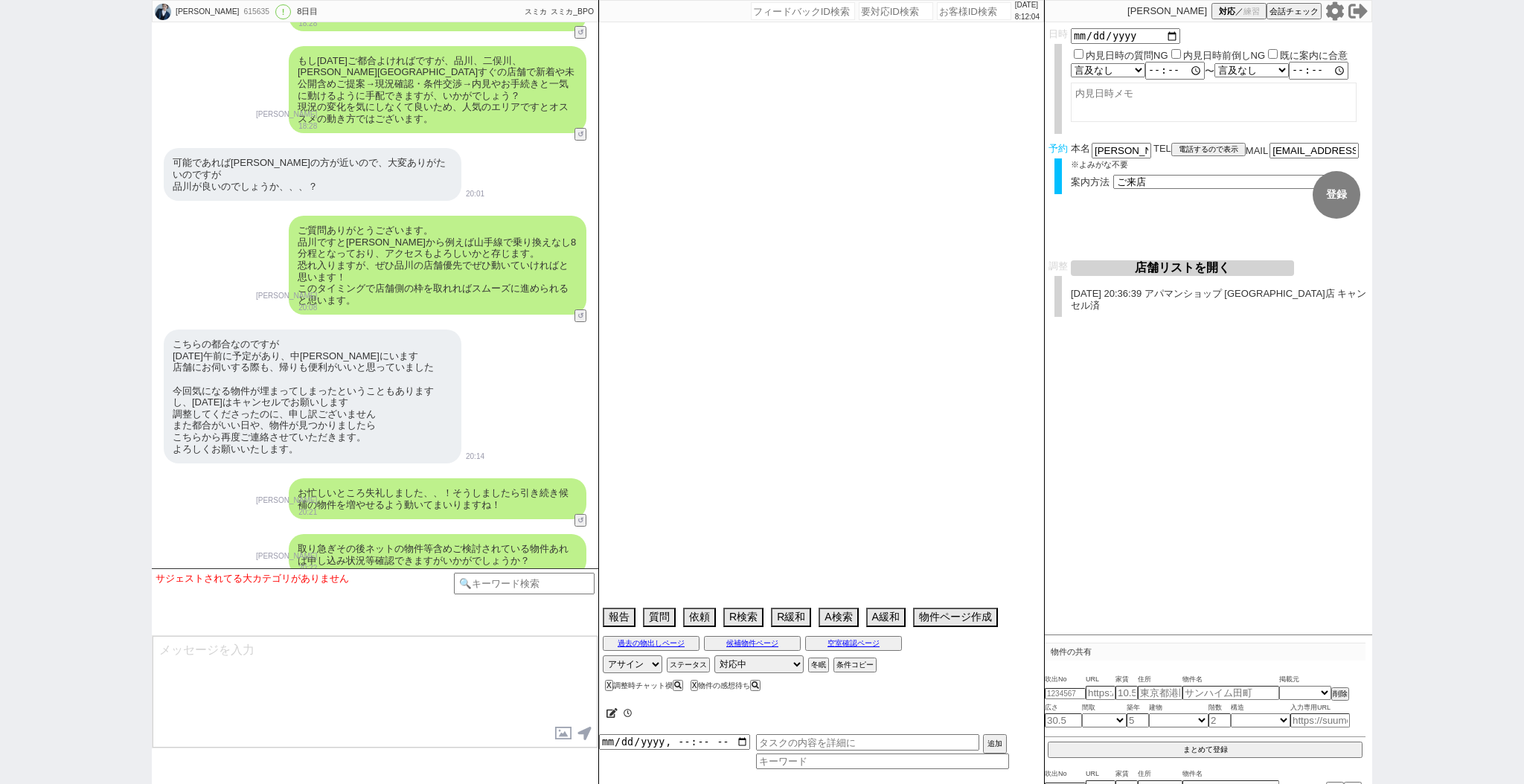
select select "11"
select select "47"
select select "[DATE]"
select select "14"
select select "473"
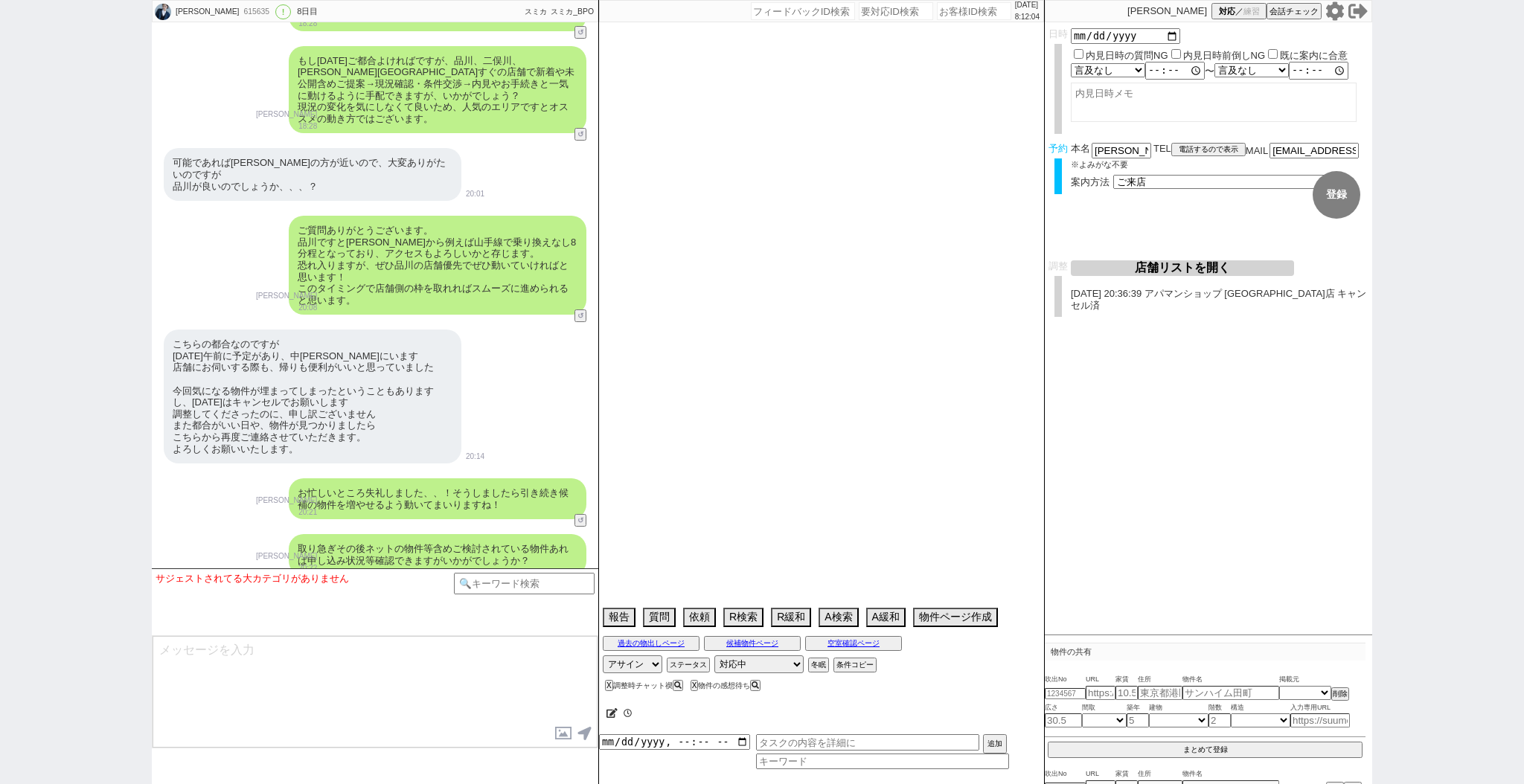
select select "23"
select select "748"
select select "70"
select select "[DATE]"
select select "62"
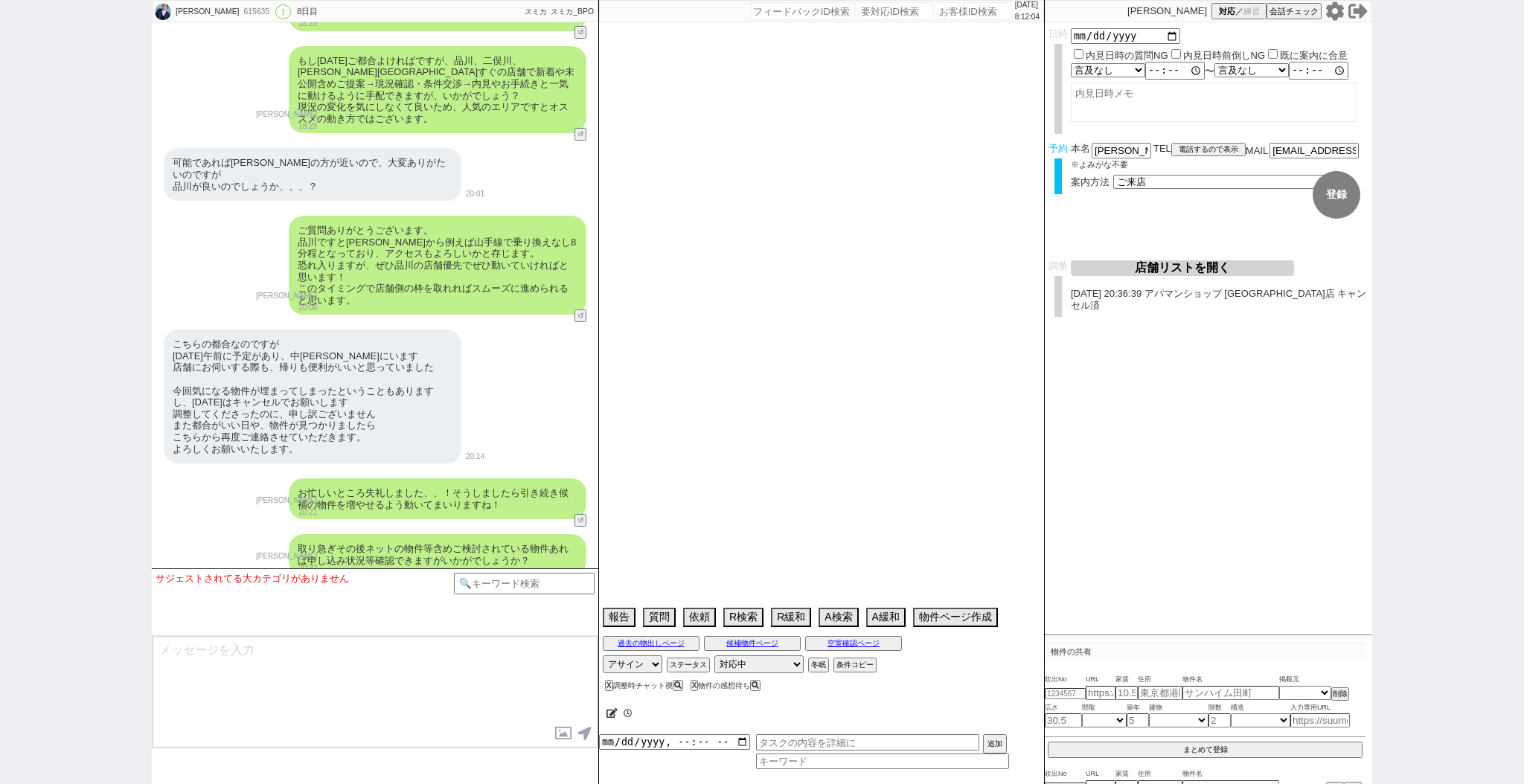
select select "[DATE]"
select select "69"
select select "[DATE]"
select select "67"
select select "50"
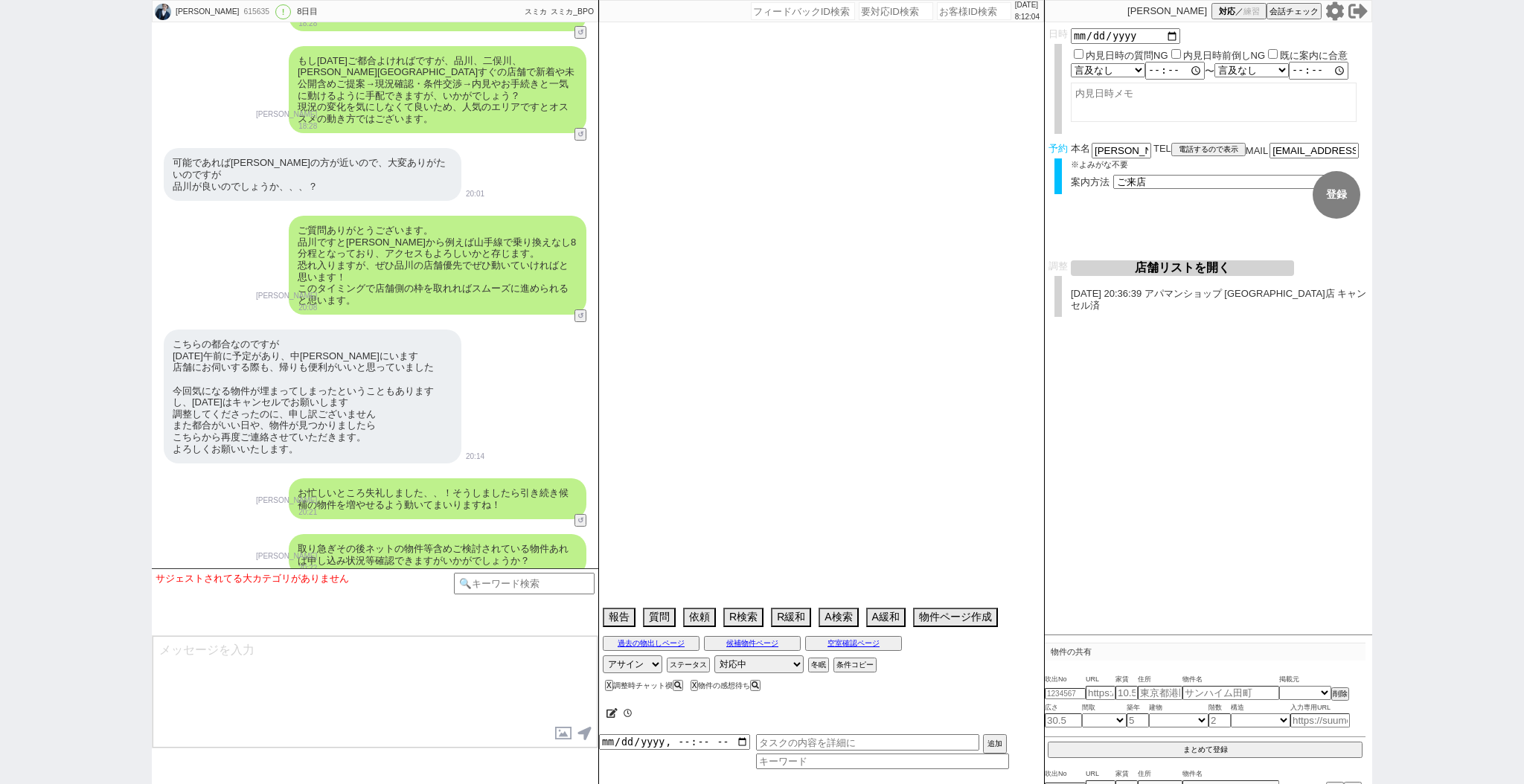
select select "[DATE]"
select select "52"
select select "25"
select select "3116"
select select "54"
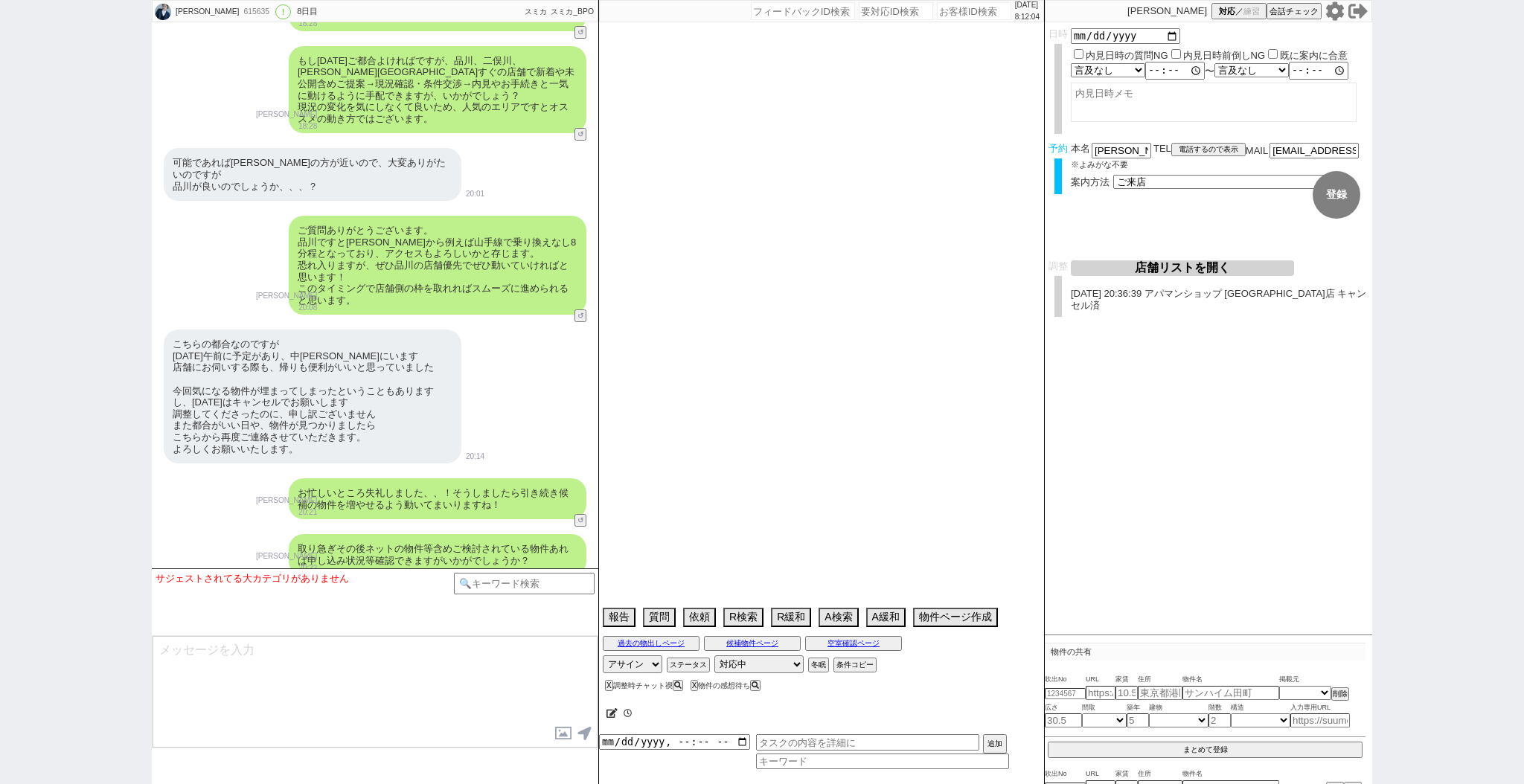
select select "56"
select select "57"
select select "[DATE]"
select select "9"
select select "337"
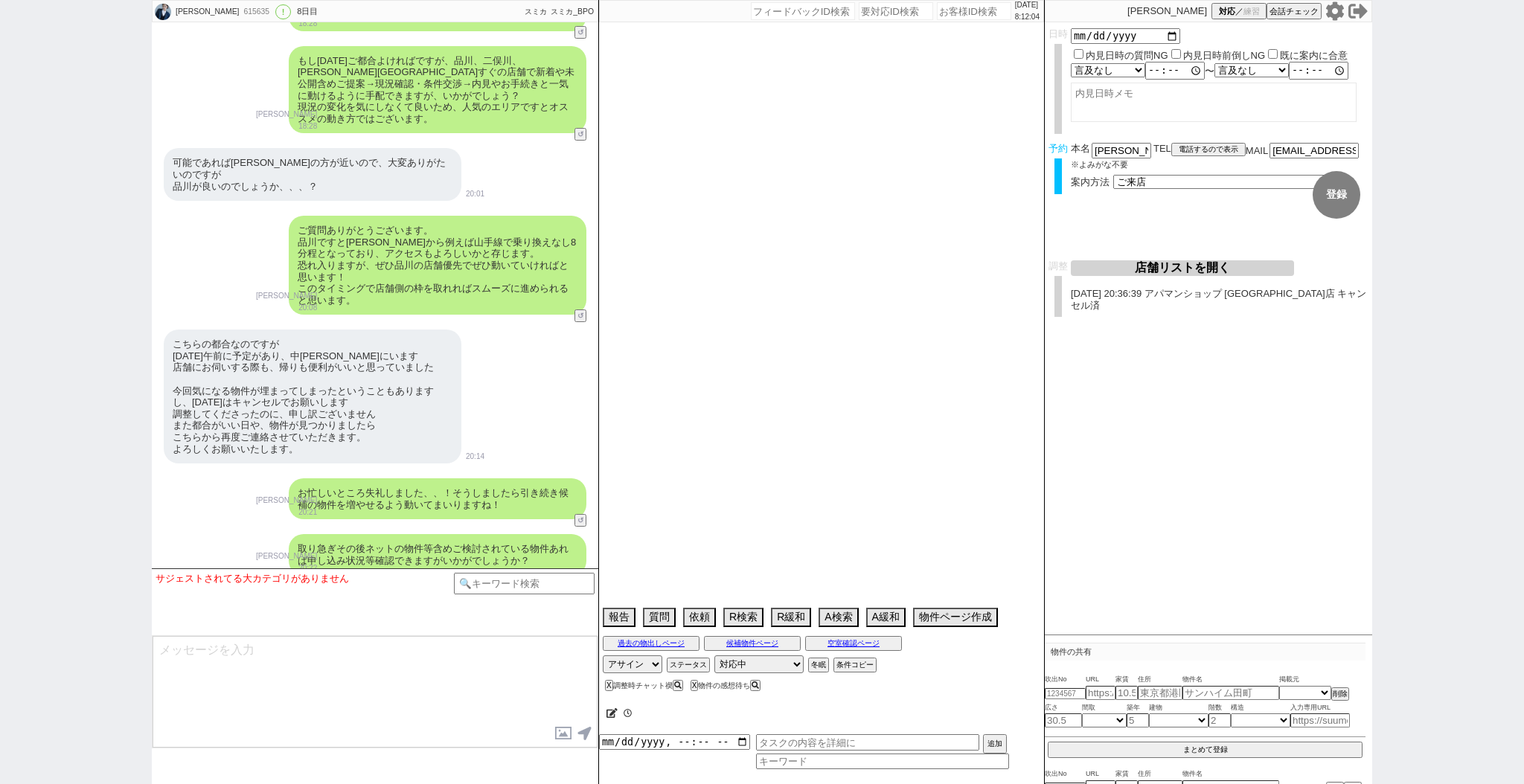
select select "10"
select select "379"
select select "77"
select select "[DATE]"
select select "51"
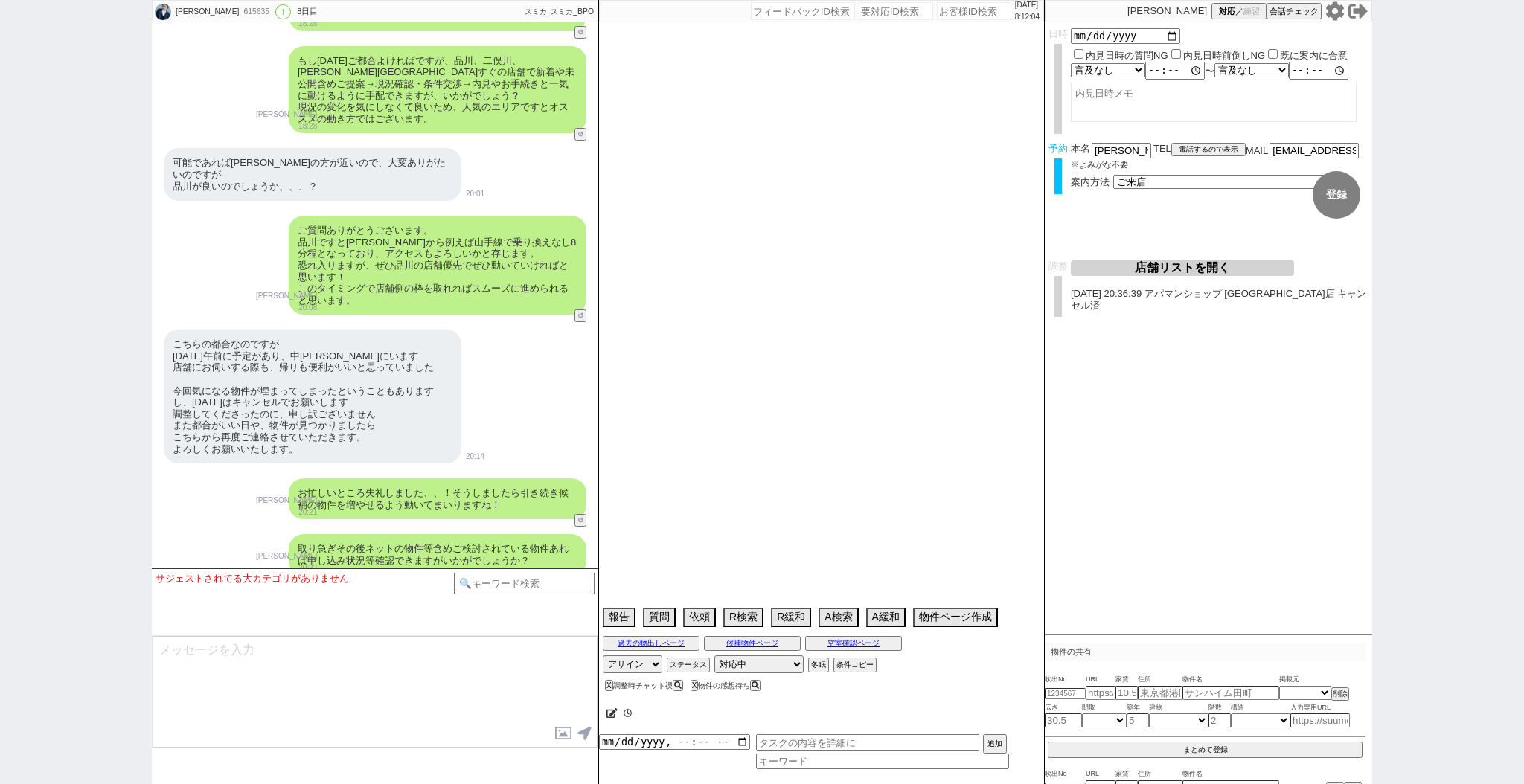
select select "73"
select select "1762"
select select "58"
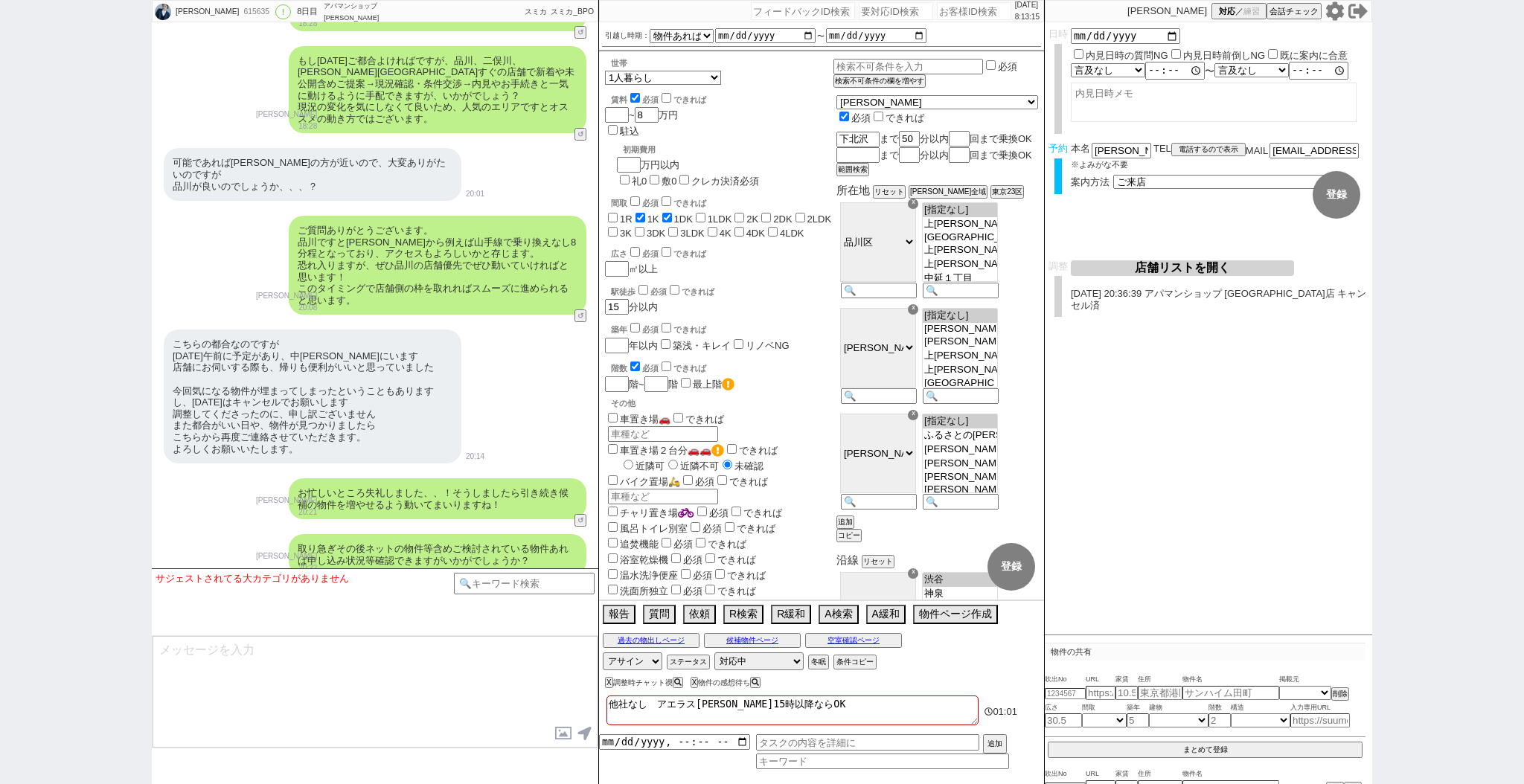
scroll to position [42, 0]
click at [950, 11] on input "number" at bounding box center [974, 11] width 74 height 18
paste input "615635"
type input "615635"
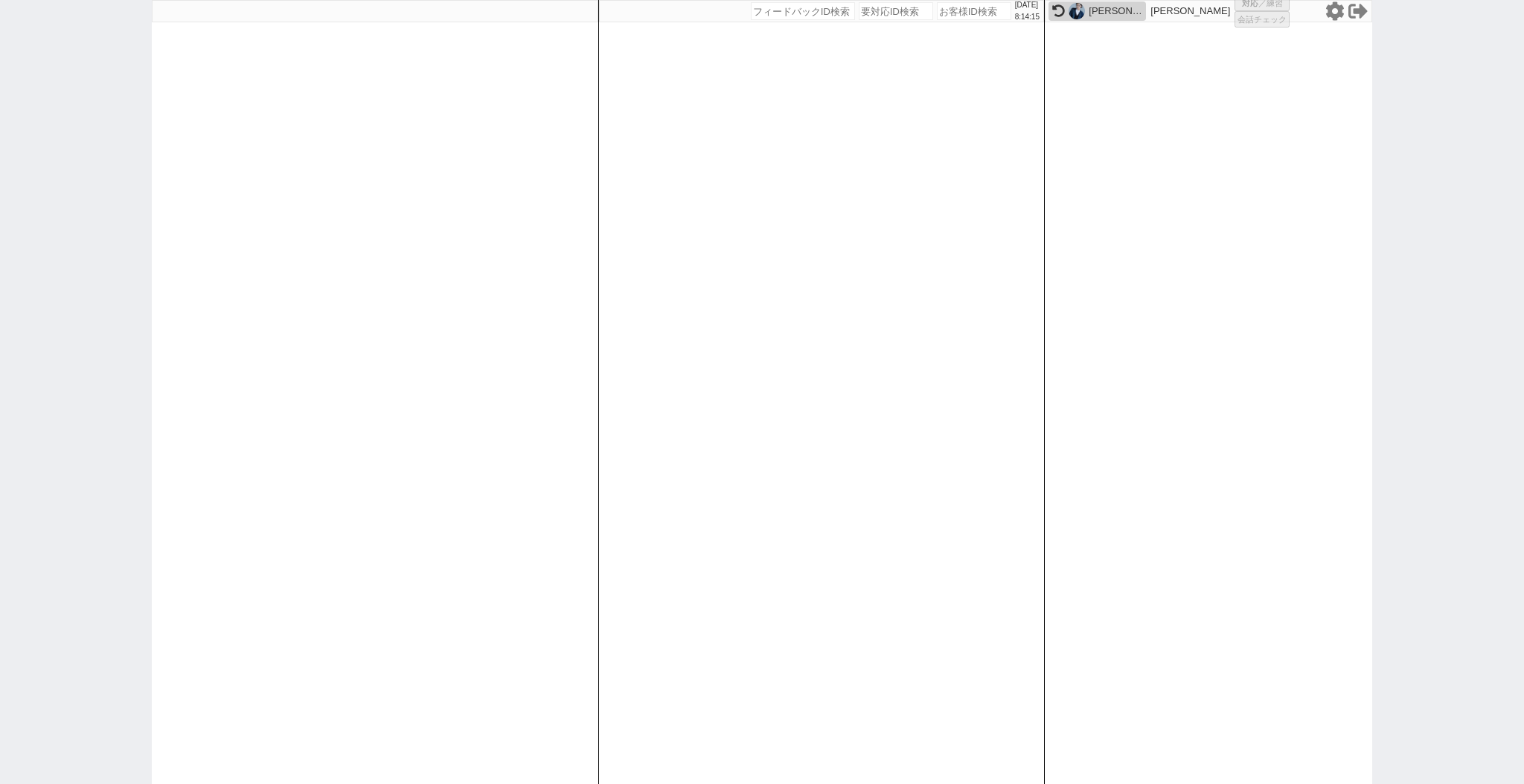
select select "2"
select select
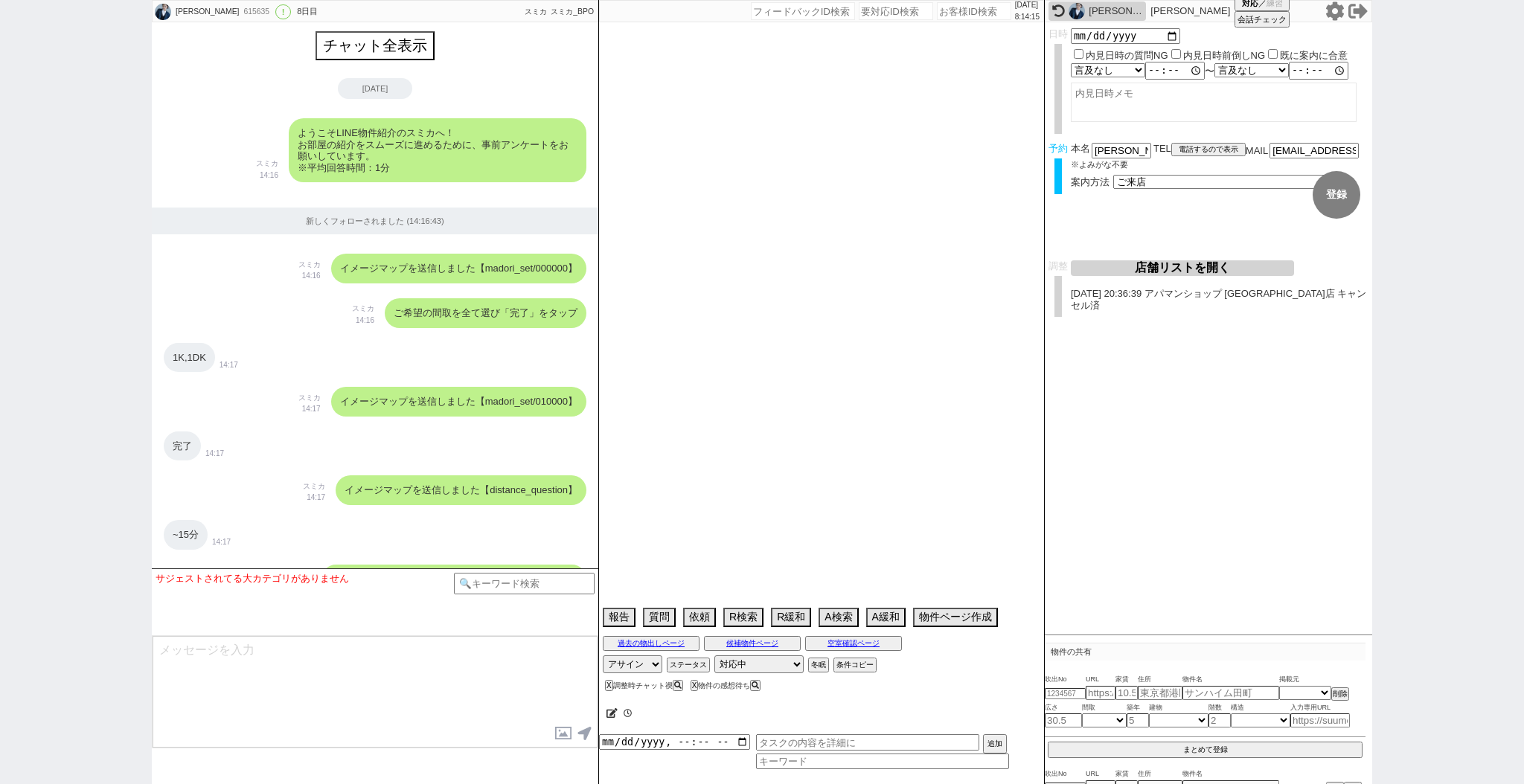
scroll to position [6667, 0]
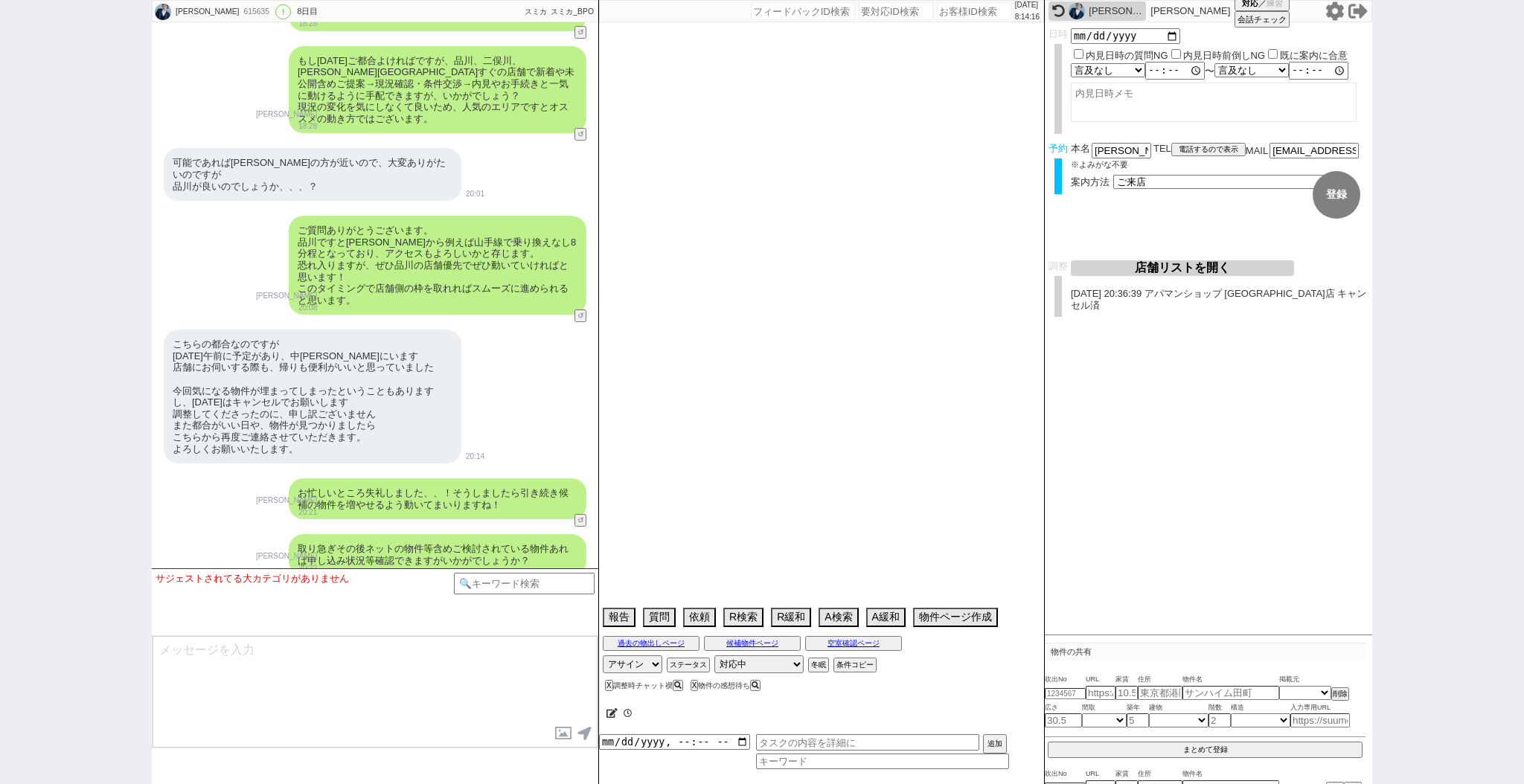
type textarea "他社なし　アエラス[PERSON_NAME]15時以降ならOK"
select select "15"
select select "0"
select select "9"
select select "10"
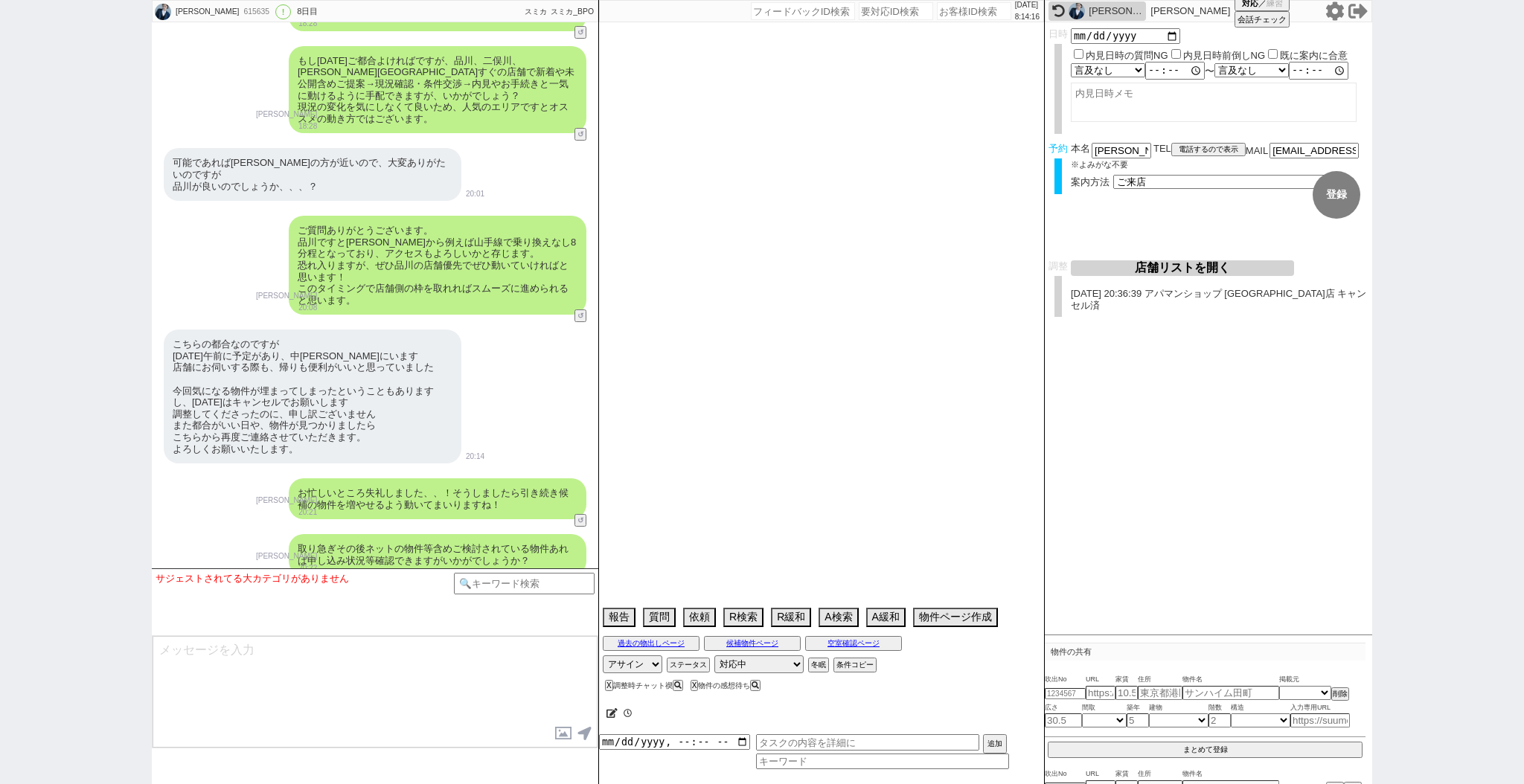
select select "11"
select select "47"
select select "[DATE]"
select select "14"
select select "473"
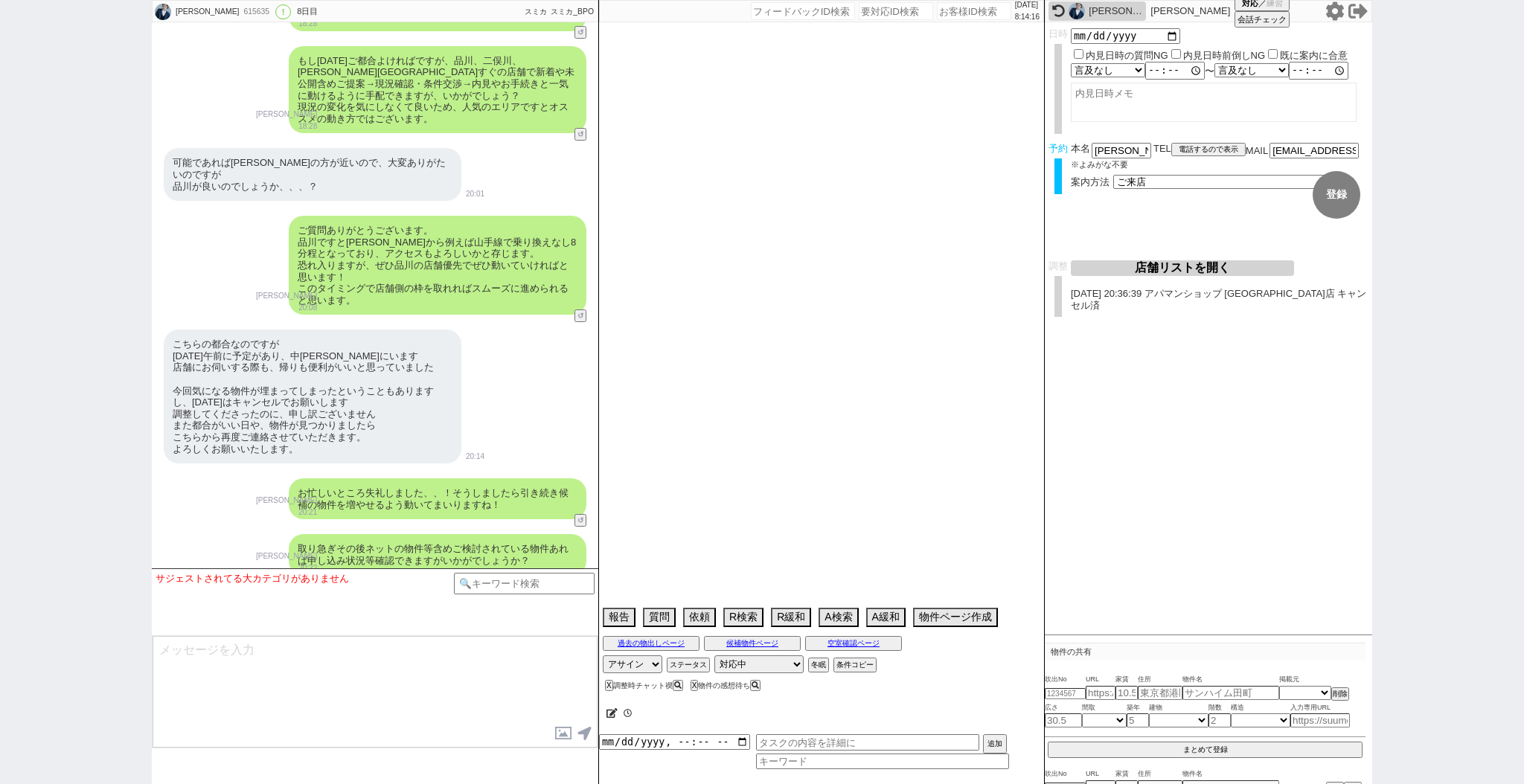
select select "23"
select select "748"
select select "70"
select select "[DATE]"
select select "62"
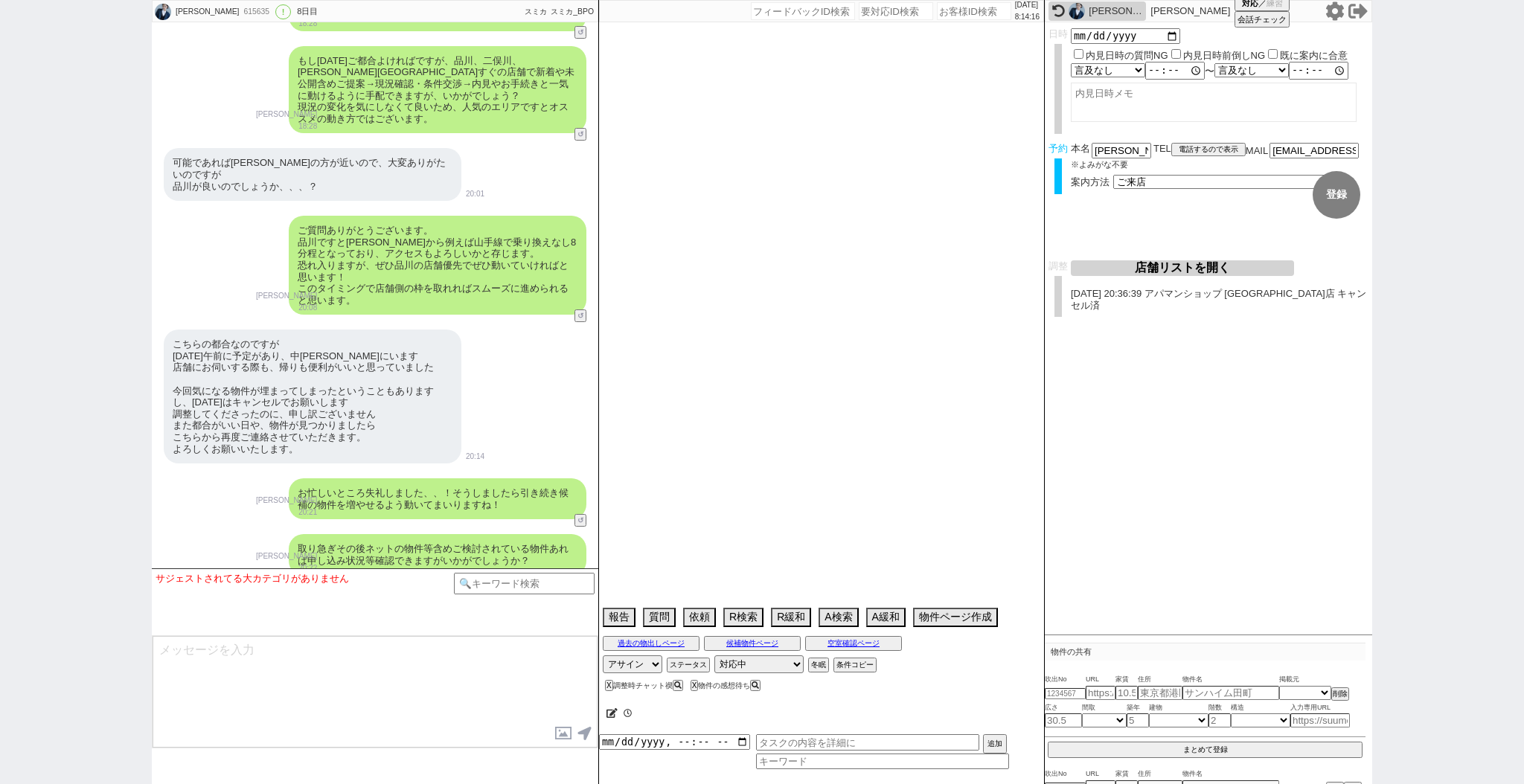
select select "[DATE]"
select select "69"
select select "[DATE]"
select select "67"
select select "50"
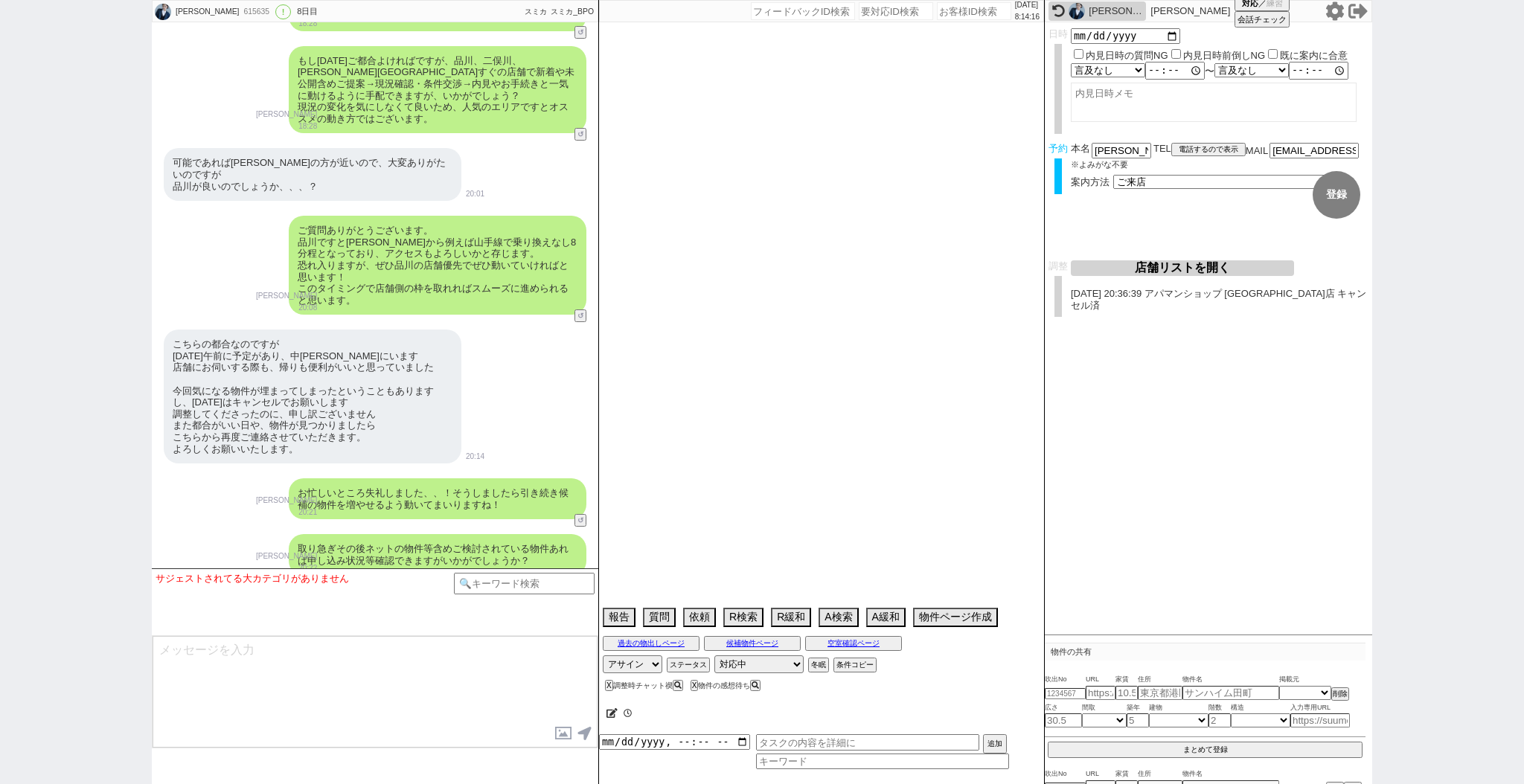
select select "[DATE]"
select select "52"
select select "25"
select select "3116"
select select "54"
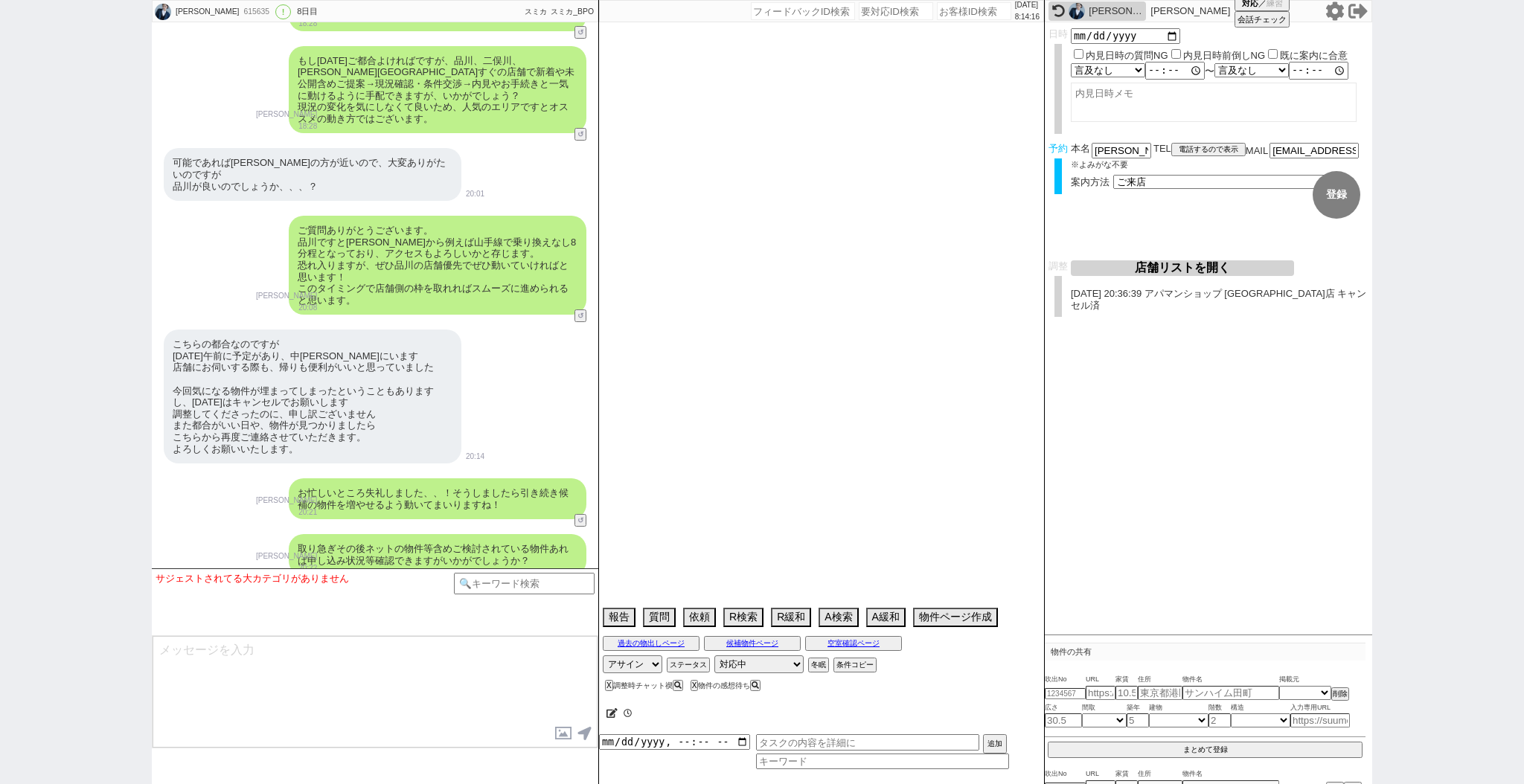
select select "56"
select select "57"
select select "[DATE]"
select select "9"
select select "337"
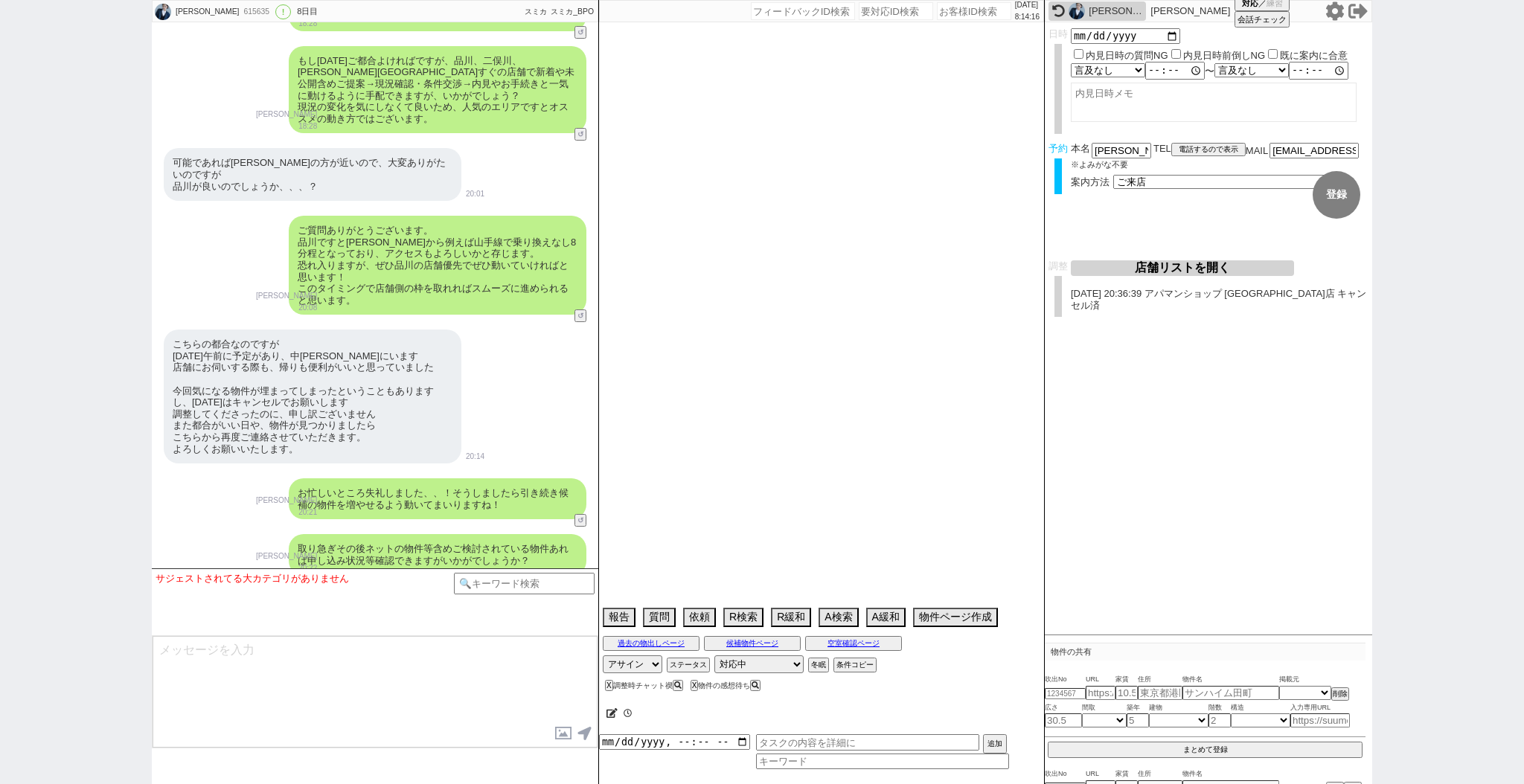
select select "10"
select select "379"
select select "77"
select select "[DATE]"
select select "51"
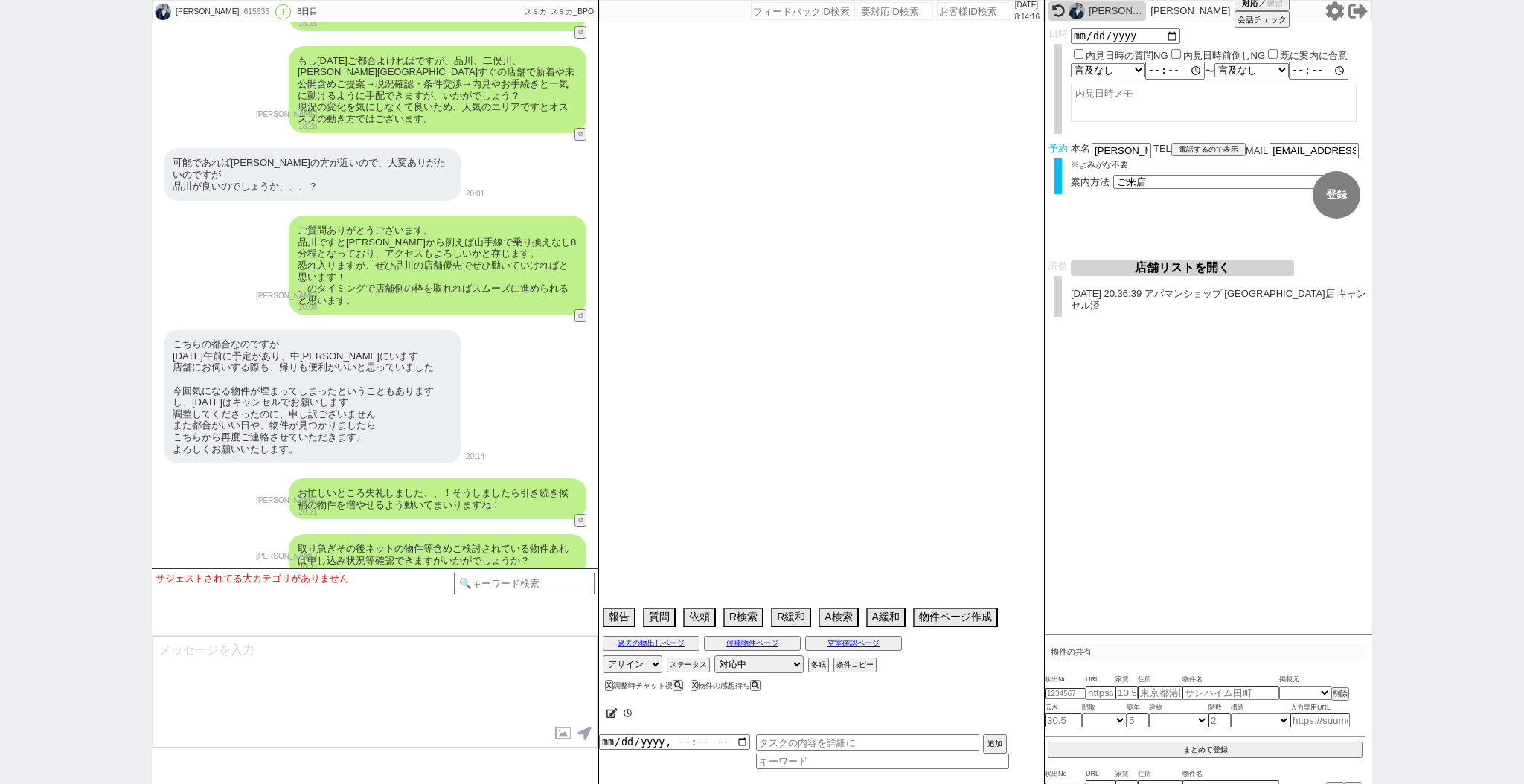
select select "73"
select select "1762"
select select "58"
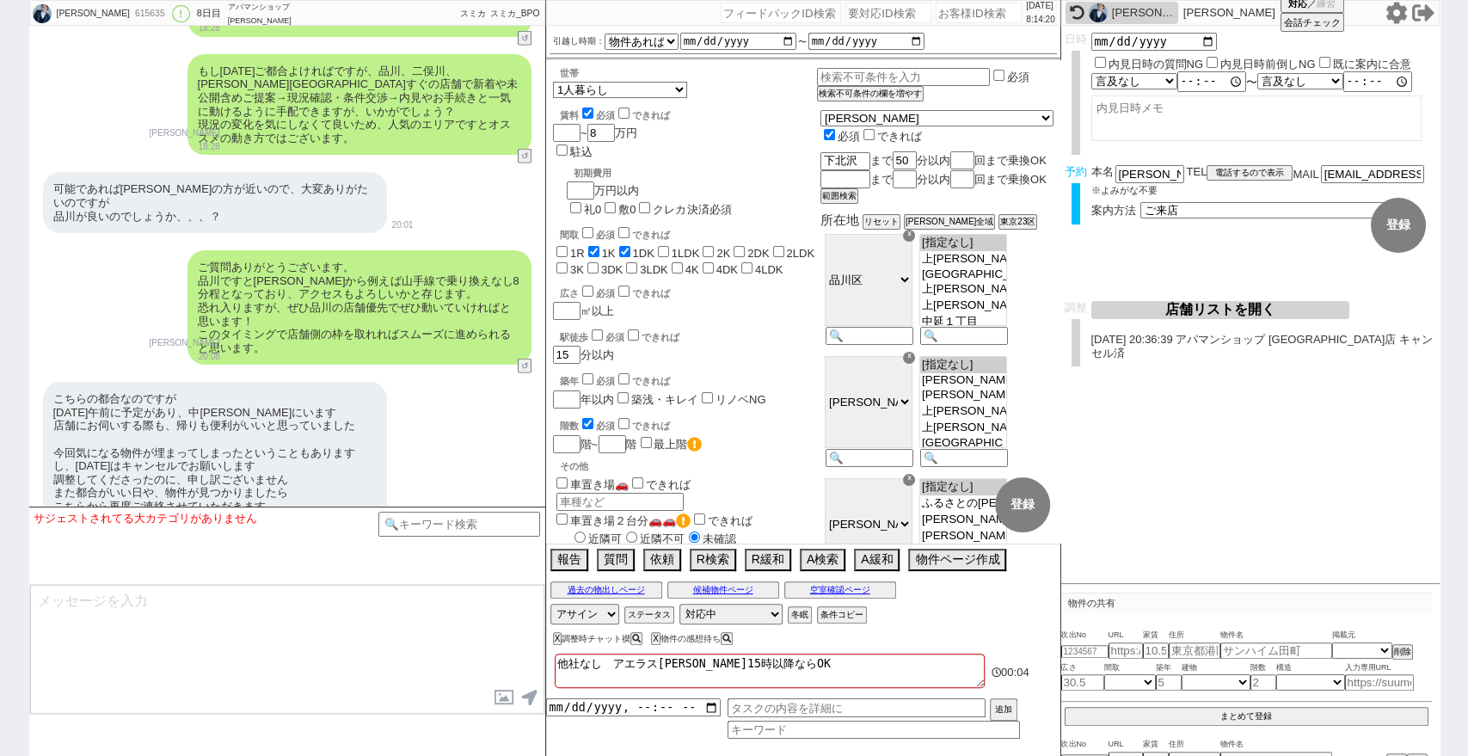
scroll to position [0, 0]
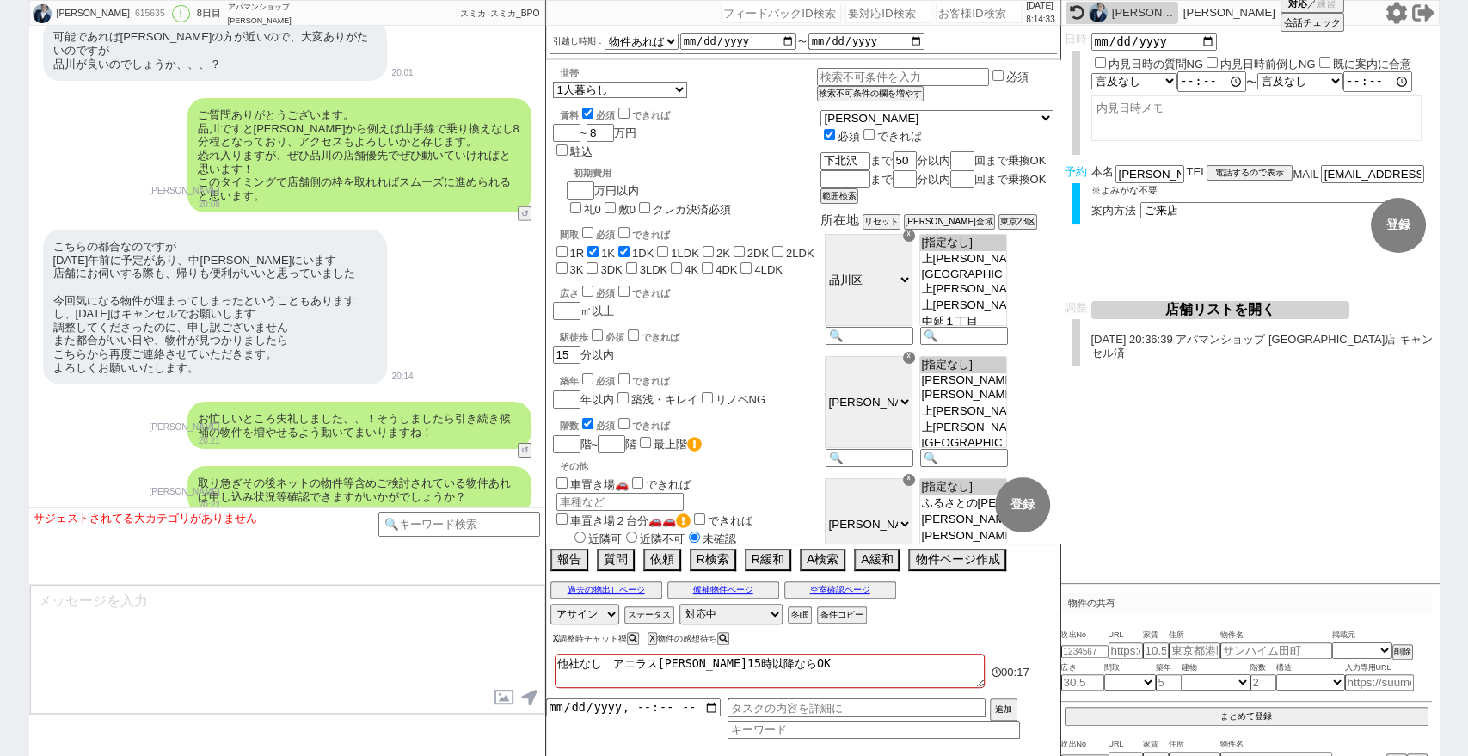
click at [556, 640] on button "X" at bounding box center [556, 638] width 6 height 9
click at [0, 201] on div "[PERSON_NAME] 615635 ! 0 8日目 アパマンショップ[PERSON_NAME][GEOGRAPHIC_DATA][PERSON_NAME…" at bounding box center [734, 378] width 1468 height 756
click at [944, 7] on input "number" at bounding box center [978, 13] width 86 height 21
paste input "614874"
type input "614874"
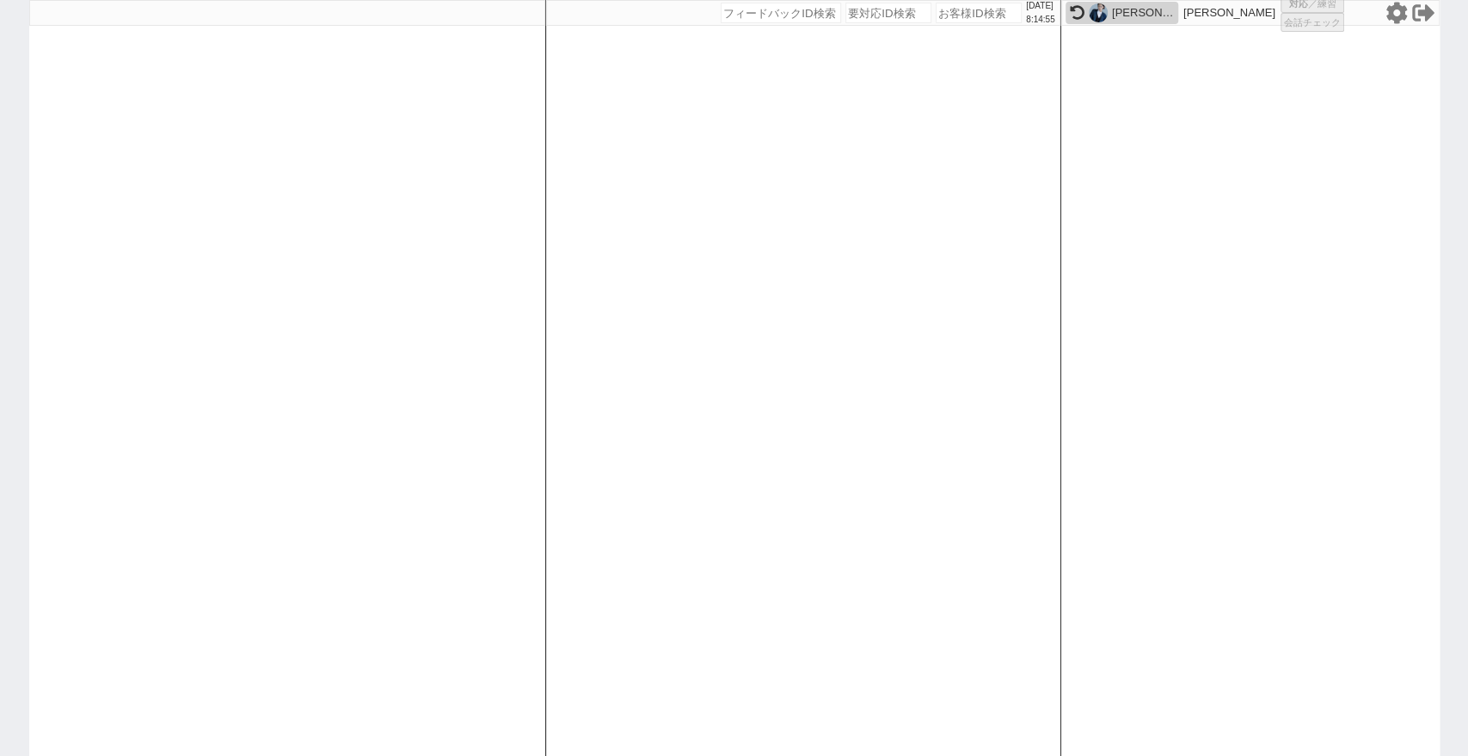
select select "2"
select select
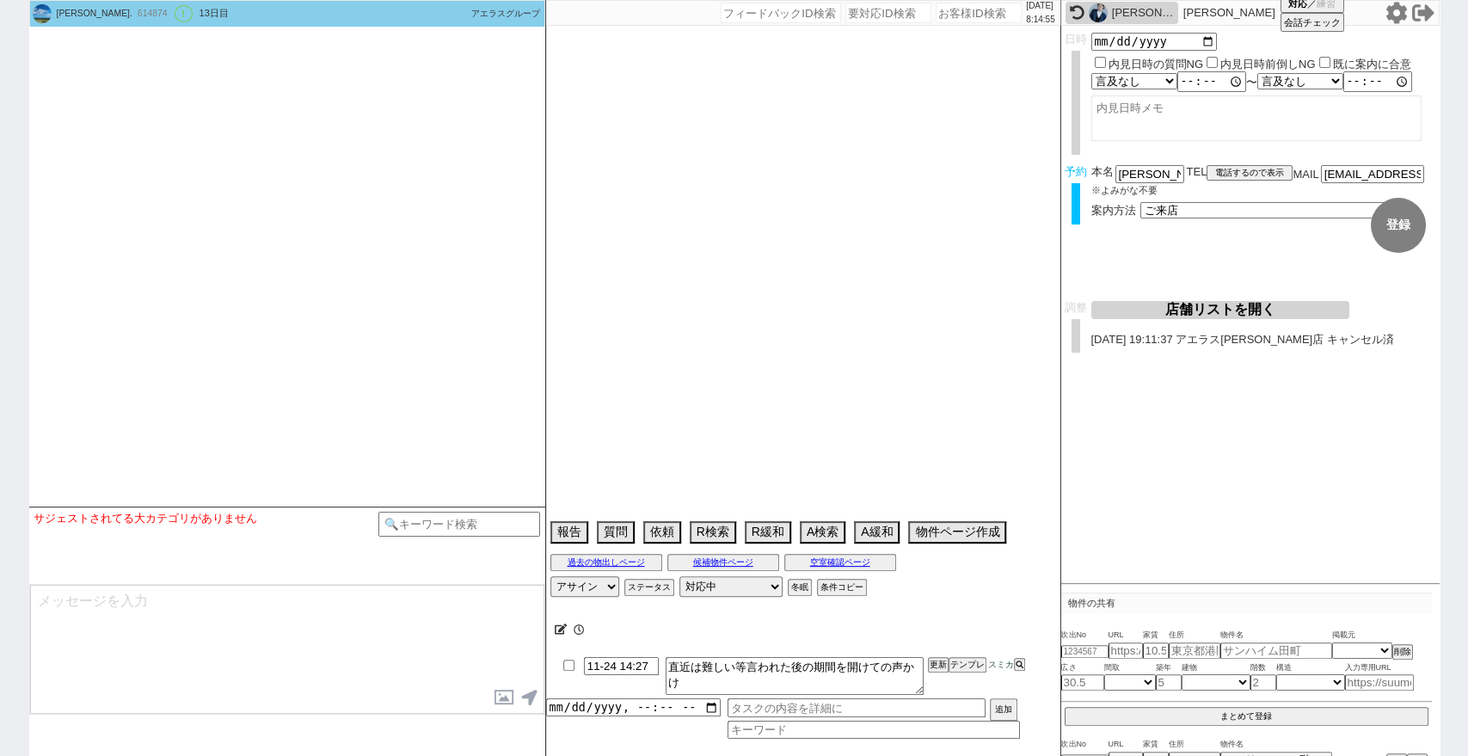
type textarea "紹介ID 613094、他社なし"
select select "2025"
select select "10"
select select "36"
select select "0"
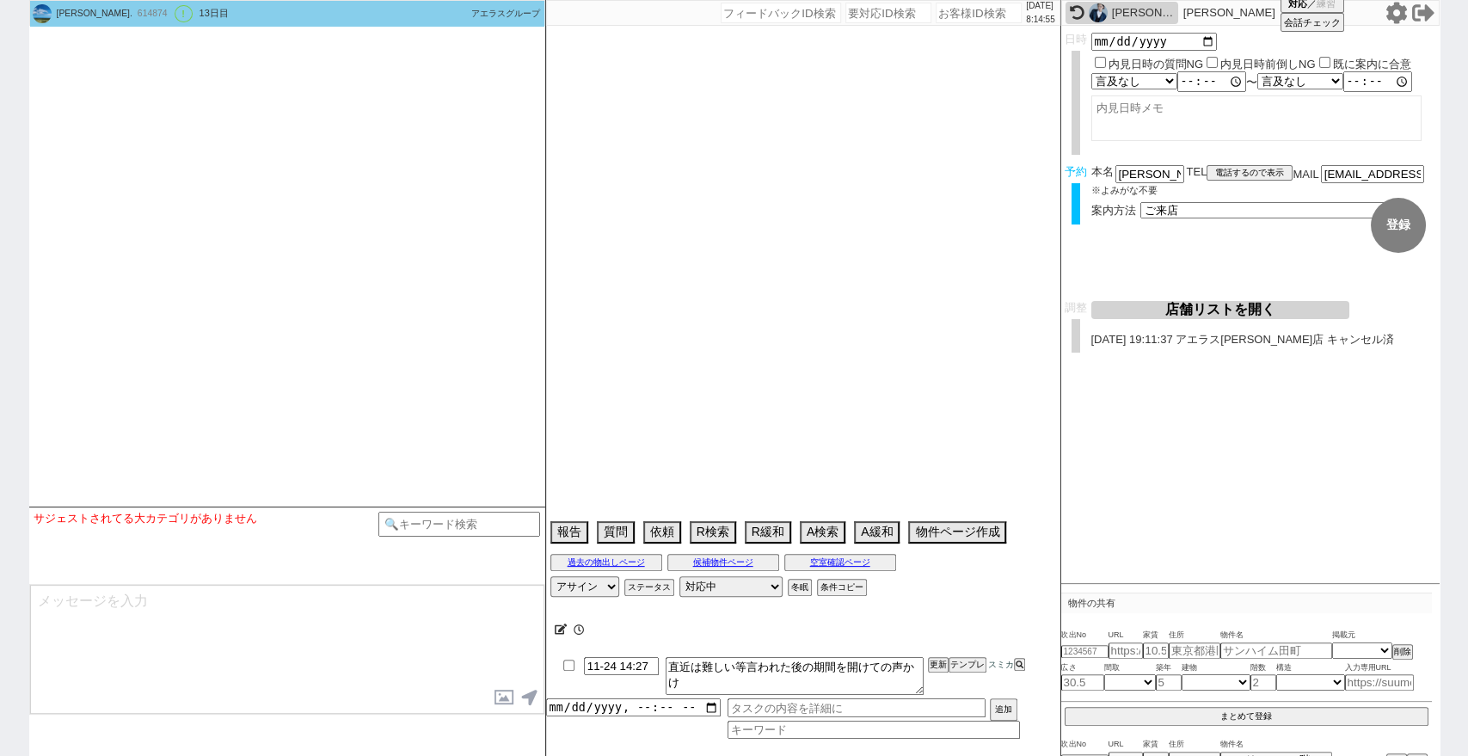
select select "4"
select select "14"
select select "38"
select select "[DATE]"
select select "75"
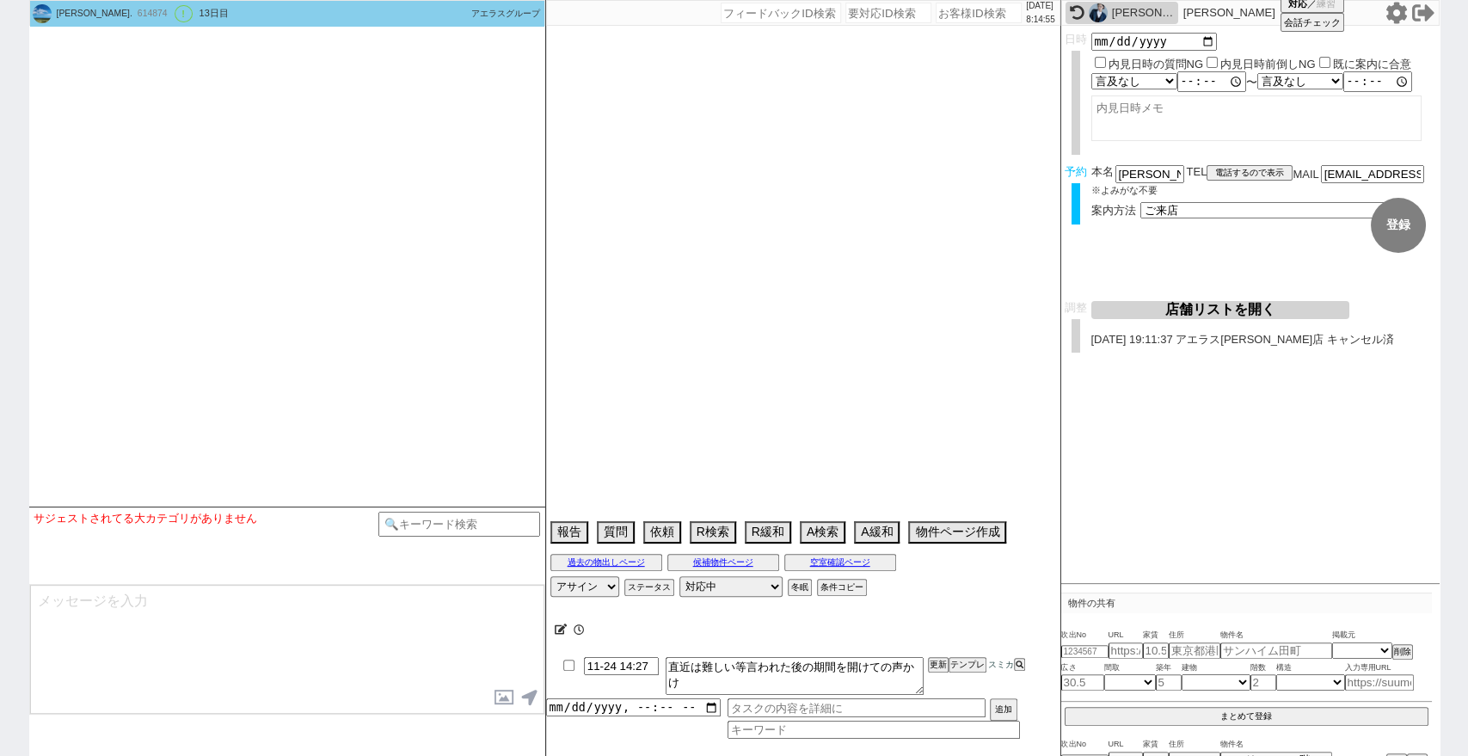
select select "71"
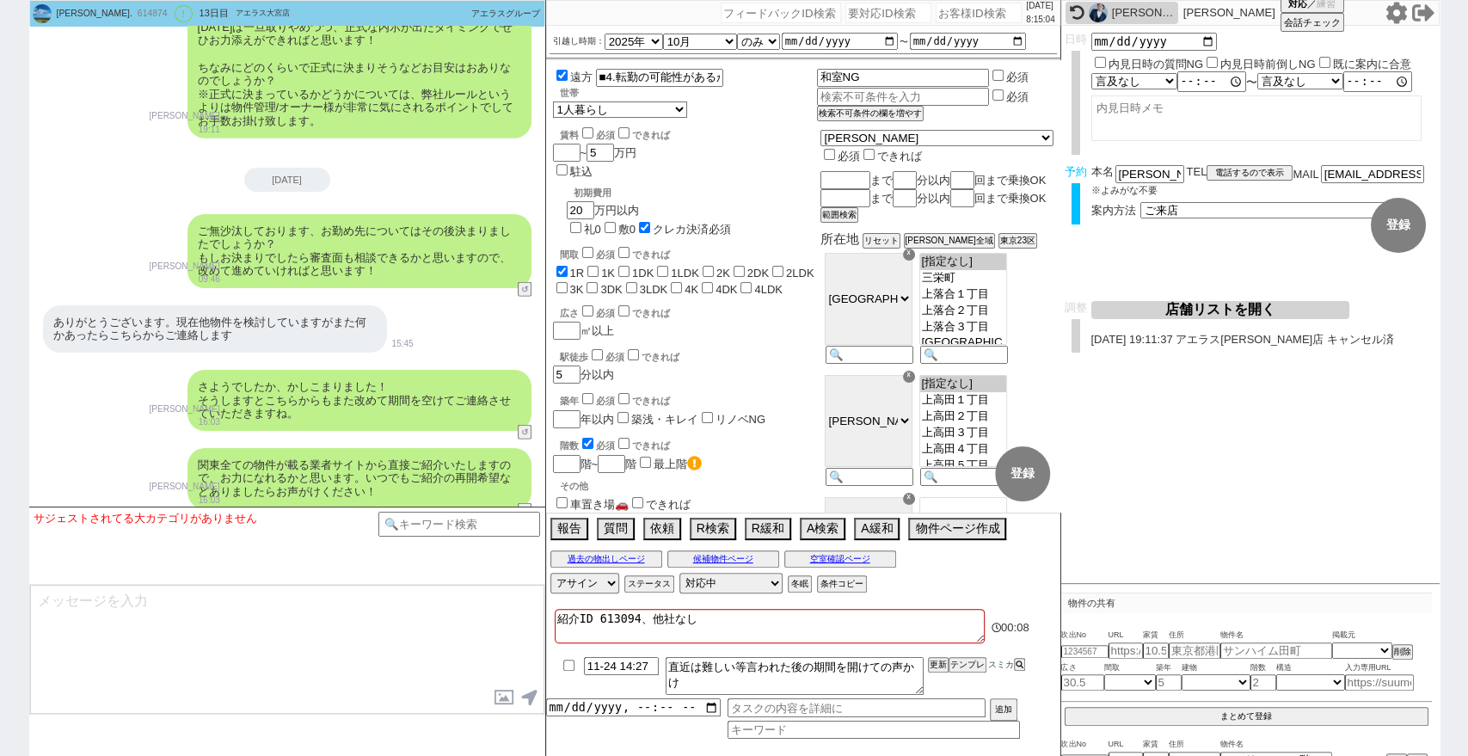
drag, startPoint x: 0, startPoint y: 555, endPoint x: 14, endPoint y: 561, distance: 15.0
click at [0, 555] on div "[PERSON_NAME]. 614874 ! 0 13日目 アエラス大宮店 冬眠中 自社客 アエラスグループ スミカ_BPO チャット全表示 [DATE] …" at bounding box center [734, 378] width 1468 height 756
drag, startPoint x: 0, startPoint y: 340, endPoint x: 503, endPoint y: 234, distance: 513.9
click at [0, 339] on div "[PERSON_NAME]. 614874 ! 0 13日目 アエラス大宮店 冬眠中 自社客 アエラスグループ スミカ_BPO チャット全表示 [DATE] …" at bounding box center [734, 378] width 1468 height 756
click at [972, 13] on input "number" at bounding box center [978, 13] width 86 height 21
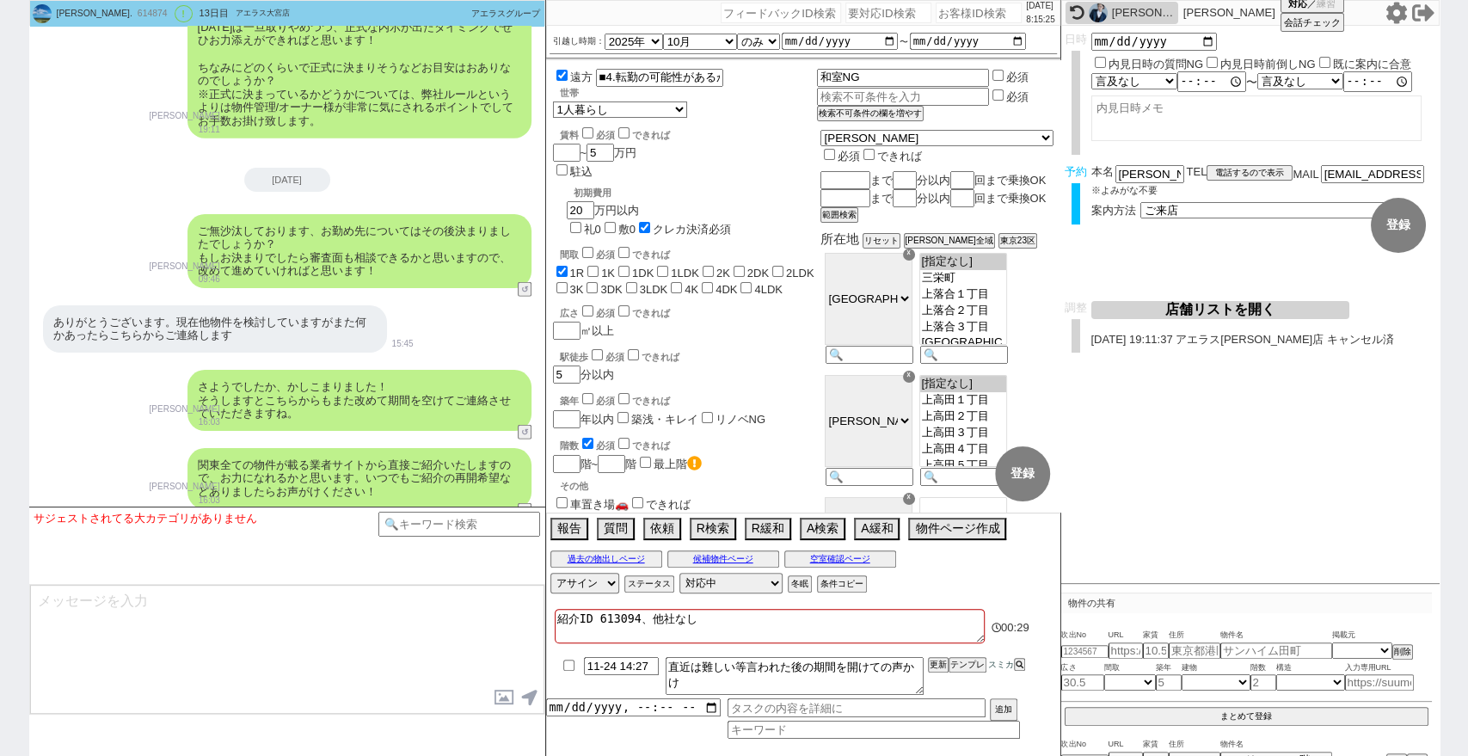
paste input "615612"
type input "615612"
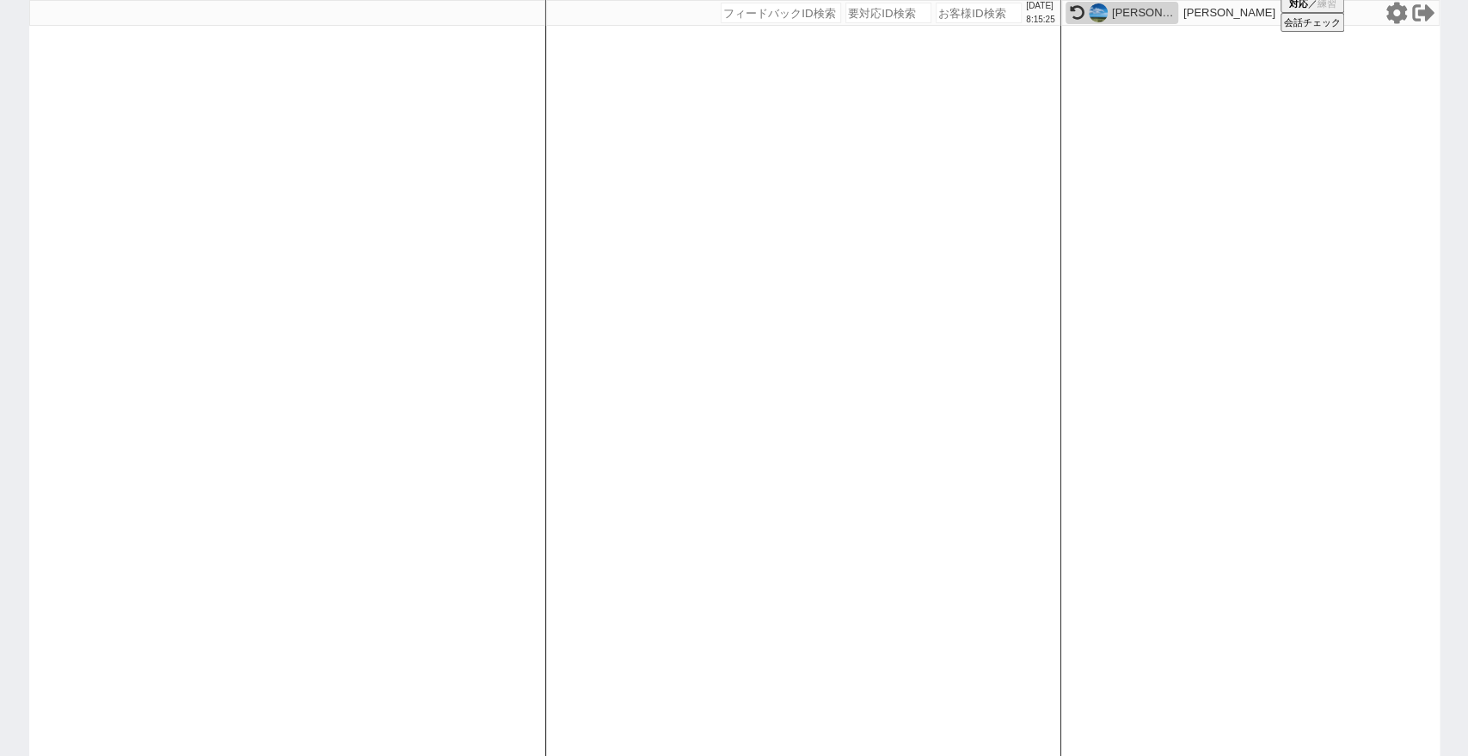
select select
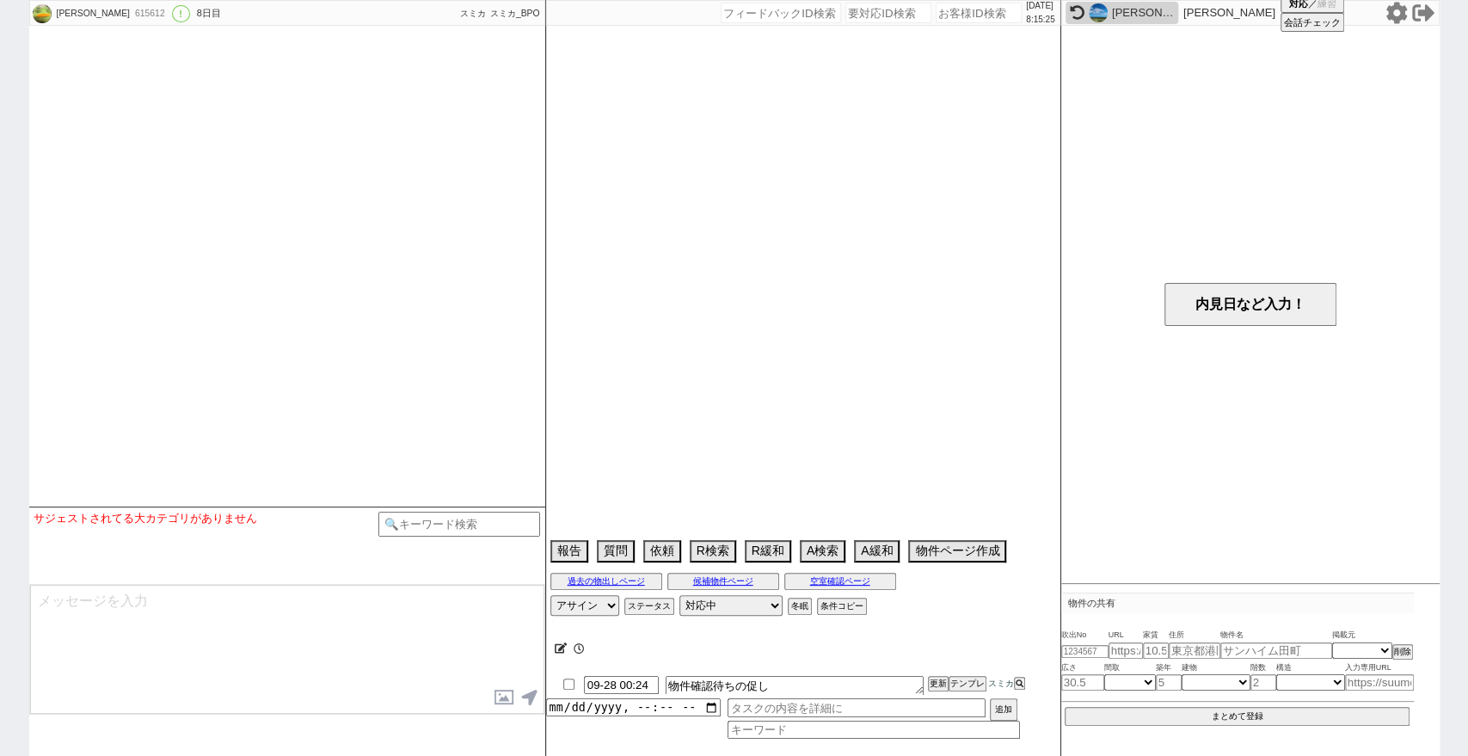
type textarea "弟と2人暮らし"
select select "13"
select select "5"
select select "12"
select select "813"
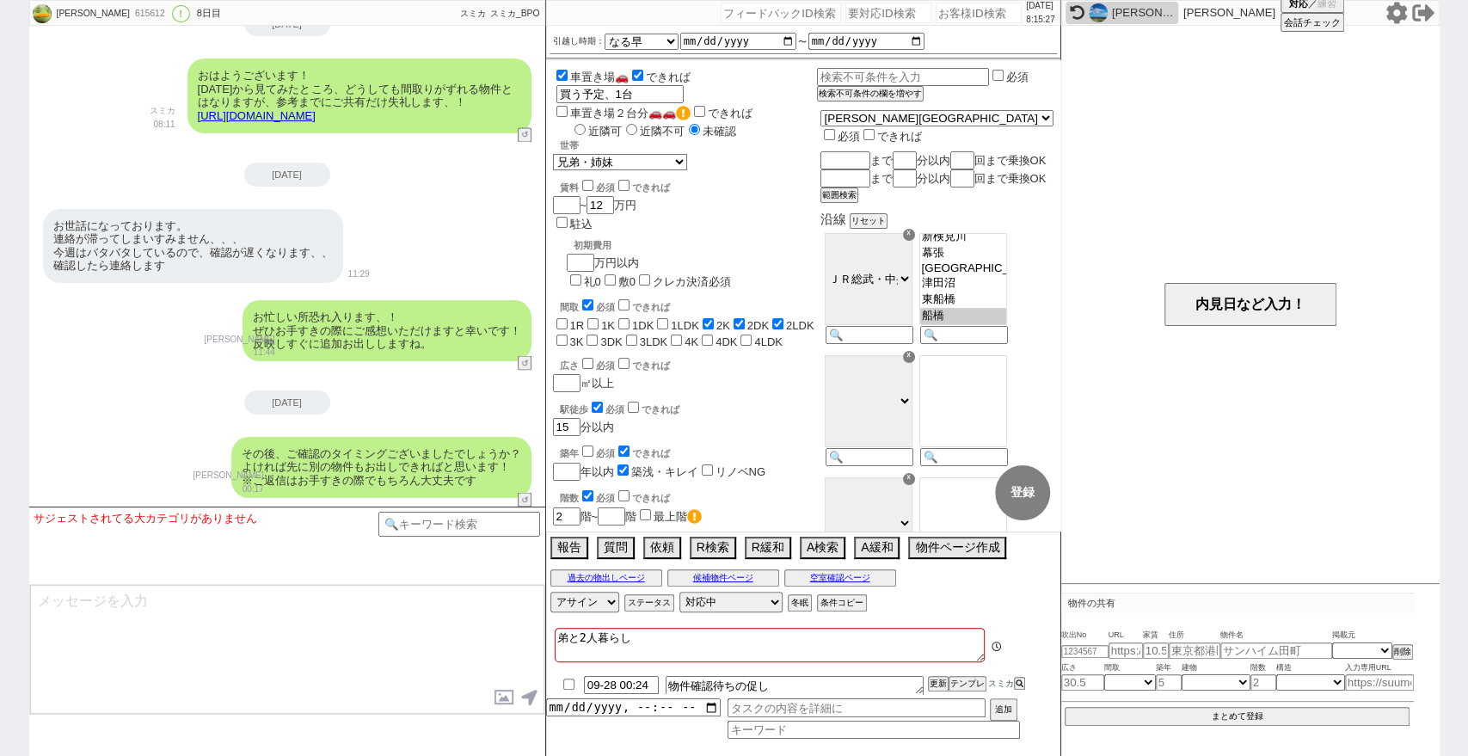
scroll to position [76, 0]
click at [0, 509] on div "[PERSON_NAME] 615612 ! 0 8日目 賃貸プラスティー 西船橋店 冬眠中 自社客 スミカ スミカ_BPO チャット全表示 [DATE] よ…" at bounding box center [734, 378] width 1468 height 756
click at [616, 683] on input "09-28 00:24" at bounding box center [621, 683] width 75 height 15
type input "09-28 10:24"
click at [922, 662] on div "弟と2人暮らし" at bounding box center [770, 647] width 430 height 38
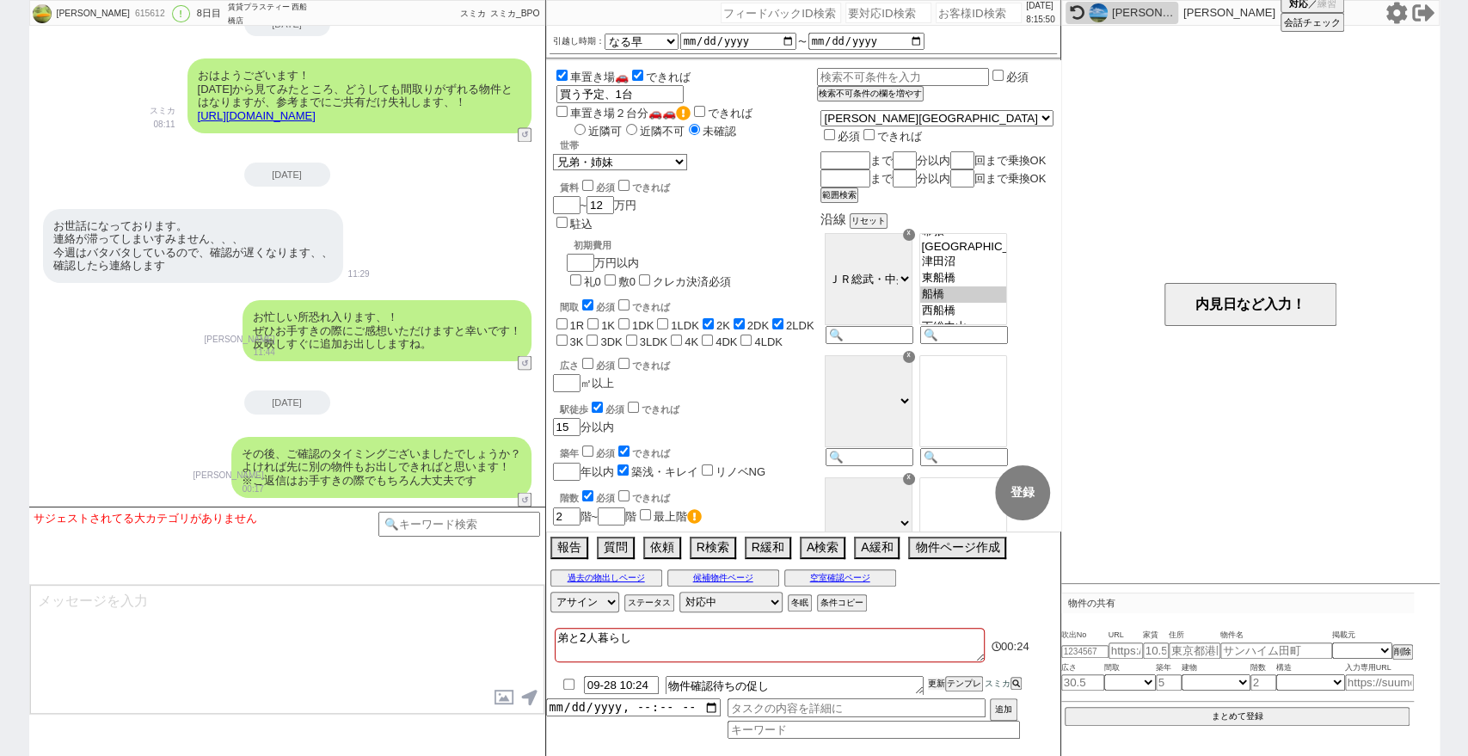
drag, startPoint x: 935, startPoint y: 685, endPoint x: 936, endPoint y: 672, distance: 12.9
click at [936, 681] on button "更新" at bounding box center [936, 683] width 17 height 12
click at [938, 664] on div "弟と2人暮らし" at bounding box center [770, 647] width 430 height 38
drag, startPoint x: 938, startPoint y: 684, endPoint x: 942, endPoint y: 665, distance: 20.2
click at [938, 678] on button "更新" at bounding box center [936, 683] width 17 height 12
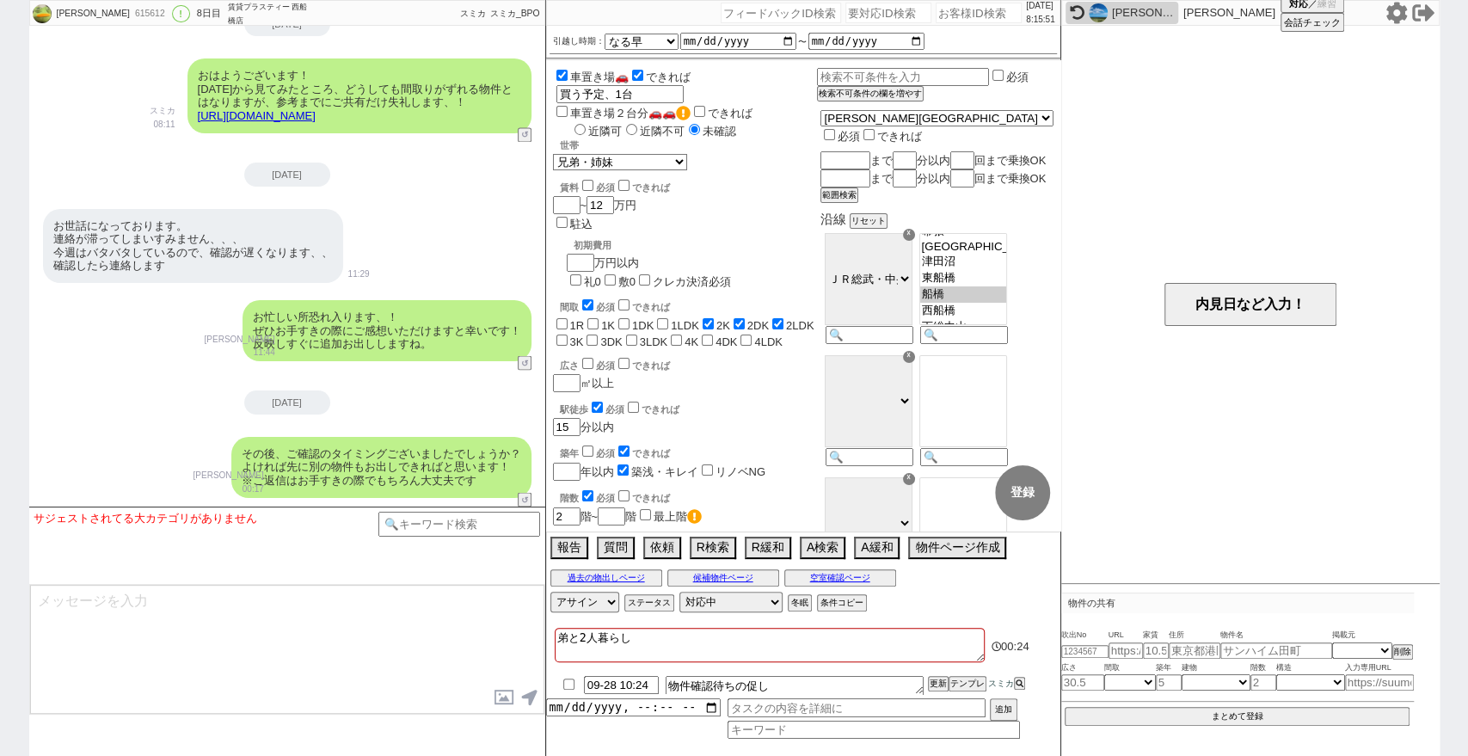
click at [942, 665] on div "弟と2人暮らし" at bounding box center [770, 647] width 430 height 38
drag, startPoint x: 942, startPoint y: 681, endPoint x: 943, endPoint y: 672, distance: 8.6
click at [942, 679] on button "更新" at bounding box center [936, 683] width 17 height 12
click at [945, 665] on div at bounding box center [803, 668] width 514 height 7
click at [942, 689] on button "更新" at bounding box center [936, 683] width 17 height 12
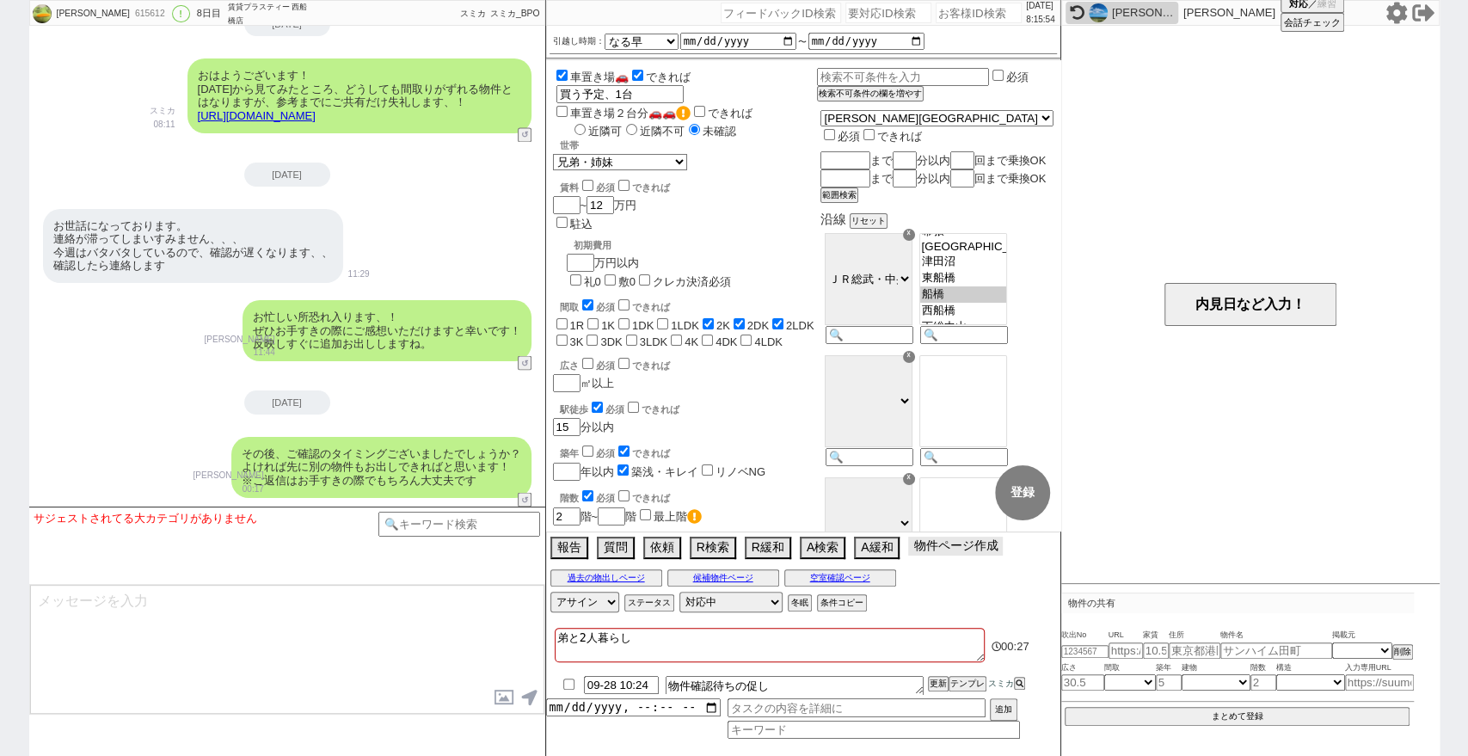
click at [962, 557] on div "報告 質問 依頼 R検索 R緩和 A検索 A緩和 物件ページ作成 今は物件がないので押せません" at bounding box center [803, 549] width 514 height 34
click at [990, 532] on div "報告 質問 依頼 R検索 R緩和 A検索 A緩和 物件ページ作成 今は物件がないので押せません" at bounding box center [803, 549] width 514 height 34
click at [978, 547] on button "物件ページ作成 今は物件がないので押せません" at bounding box center [955, 545] width 95 height 19
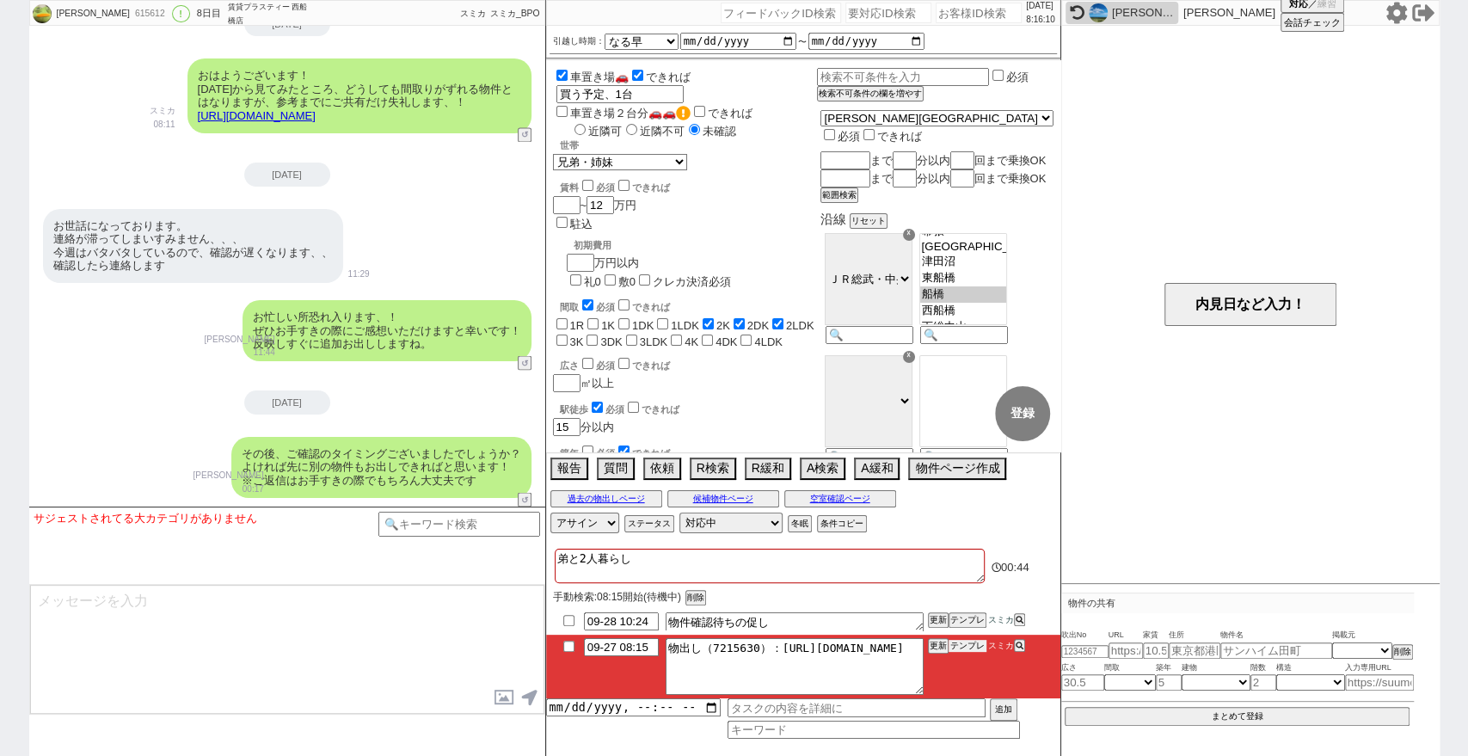
click at [972, 643] on button "テンプレ" at bounding box center [967, 646] width 38 height 12
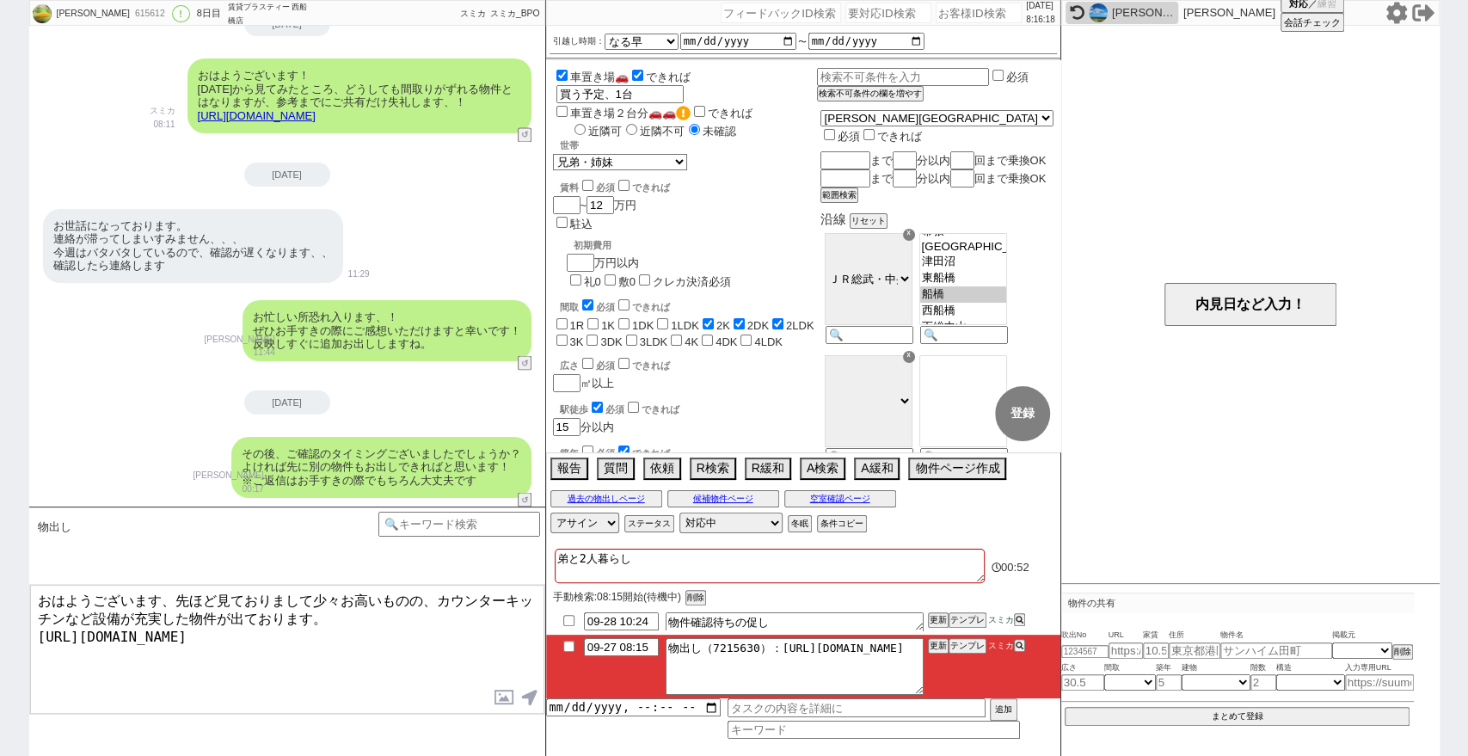
drag, startPoint x: 311, startPoint y: 597, endPoint x: 0, endPoint y: 589, distance: 311.3
click at [0, 589] on div "[PERSON_NAME] 615612 ! 0 8日目 賃貸プラスティー 西船橋店 冬眠中 自社客 スミカ スミカ_BPO チャット全表示 [DATE] よ…" at bounding box center [734, 378] width 1468 height 756
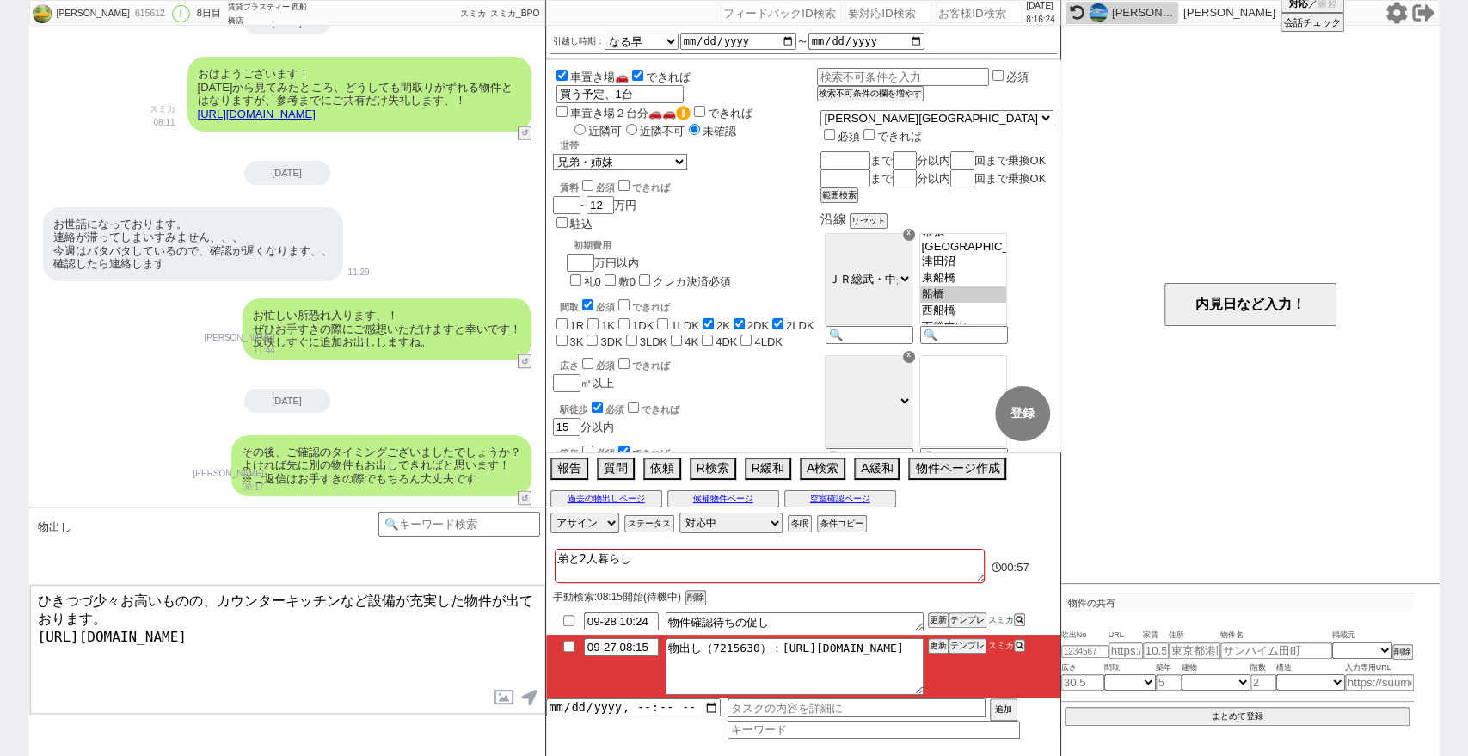
scroll to position [6454, 0]
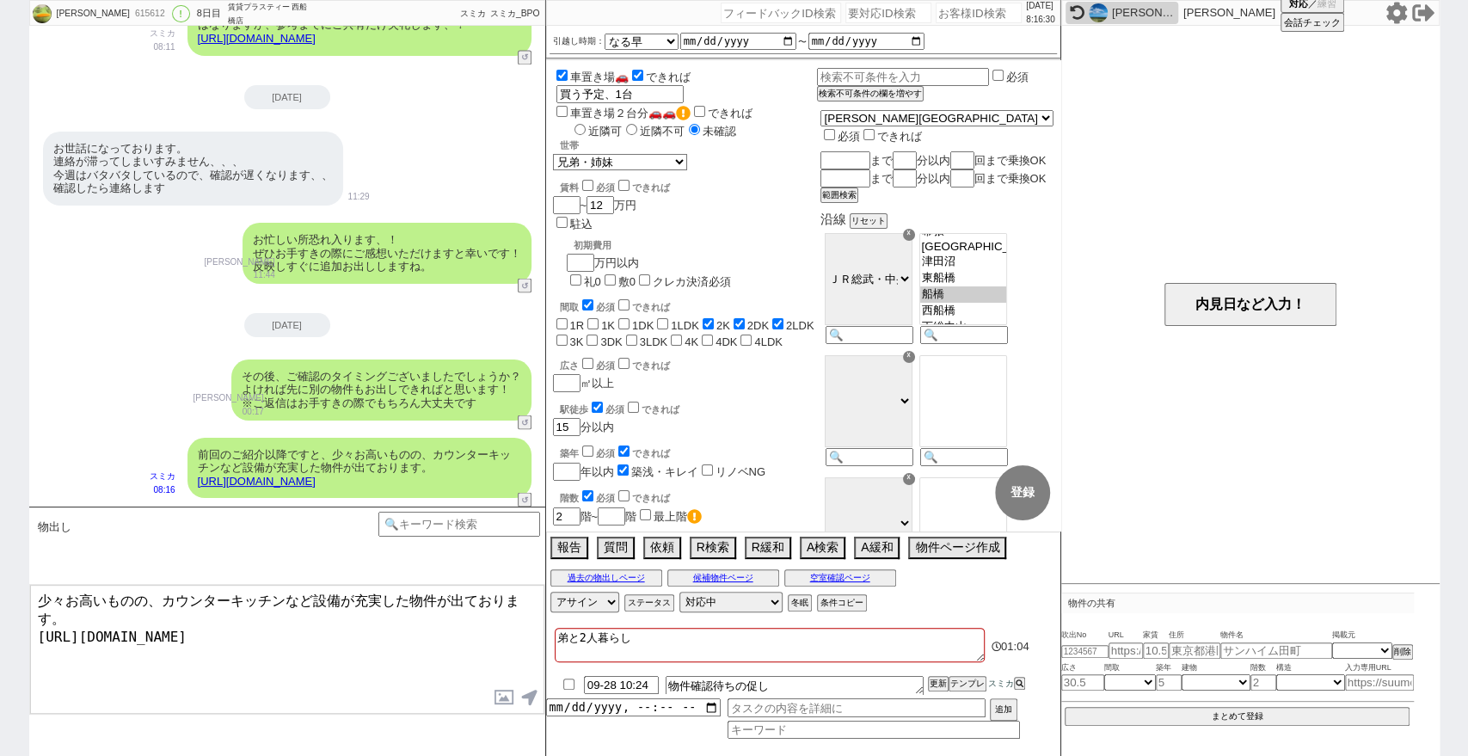
type textarea "少々お高いものの、カウンターキッチンなど設備が充実した物件が出ております。 [URL][DOMAIN_NAME]"
click at [0, 156] on div "[PERSON_NAME] 615612 ! 0 8日目 賃貸プラスティー 西船橋店 冬眠中 自社客 スミカ スミカ_BPO チャット全表示 [DATE] よ…" at bounding box center [734, 378] width 1468 height 756
click at [960, 21] on input "number" at bounding box center [978, 13] width 86 height 21
paste input "616605"
type input "616605"
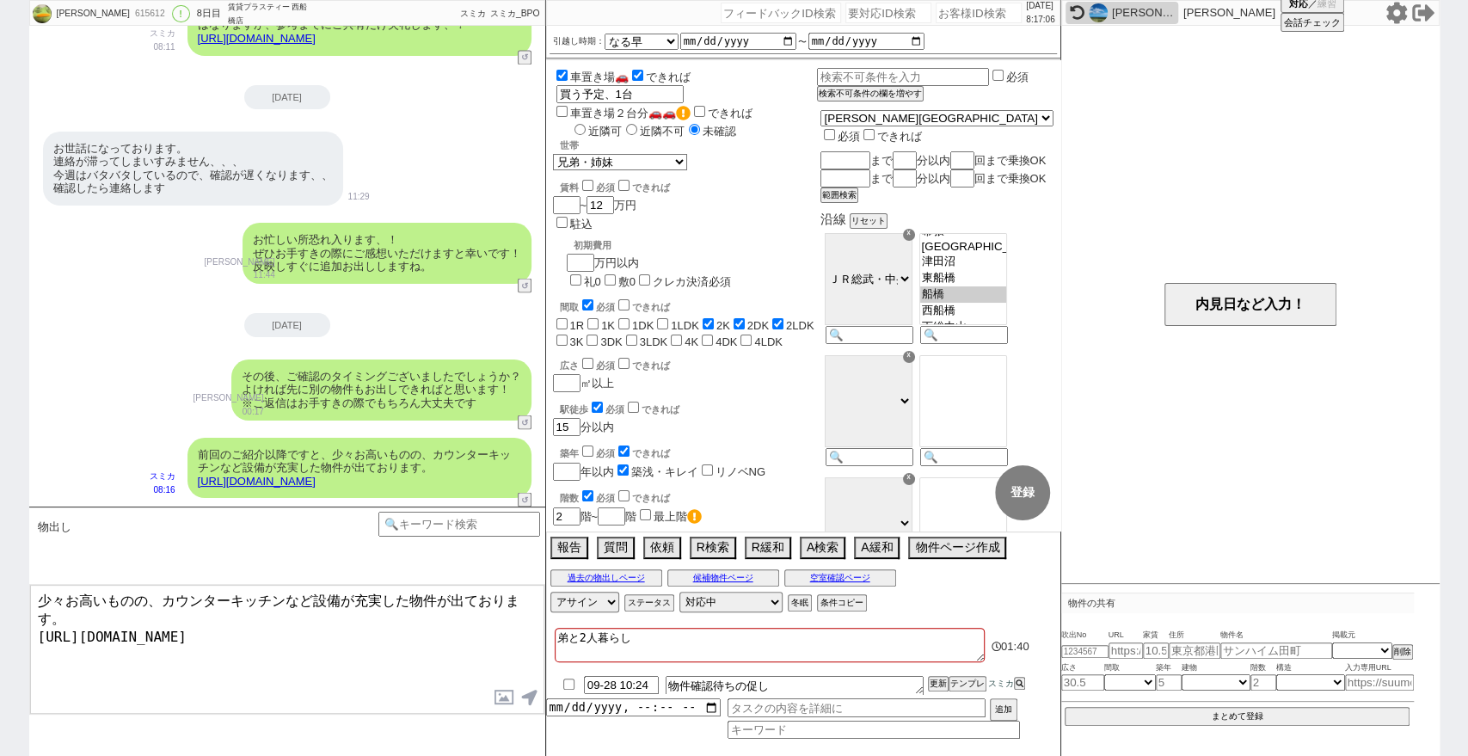
select select
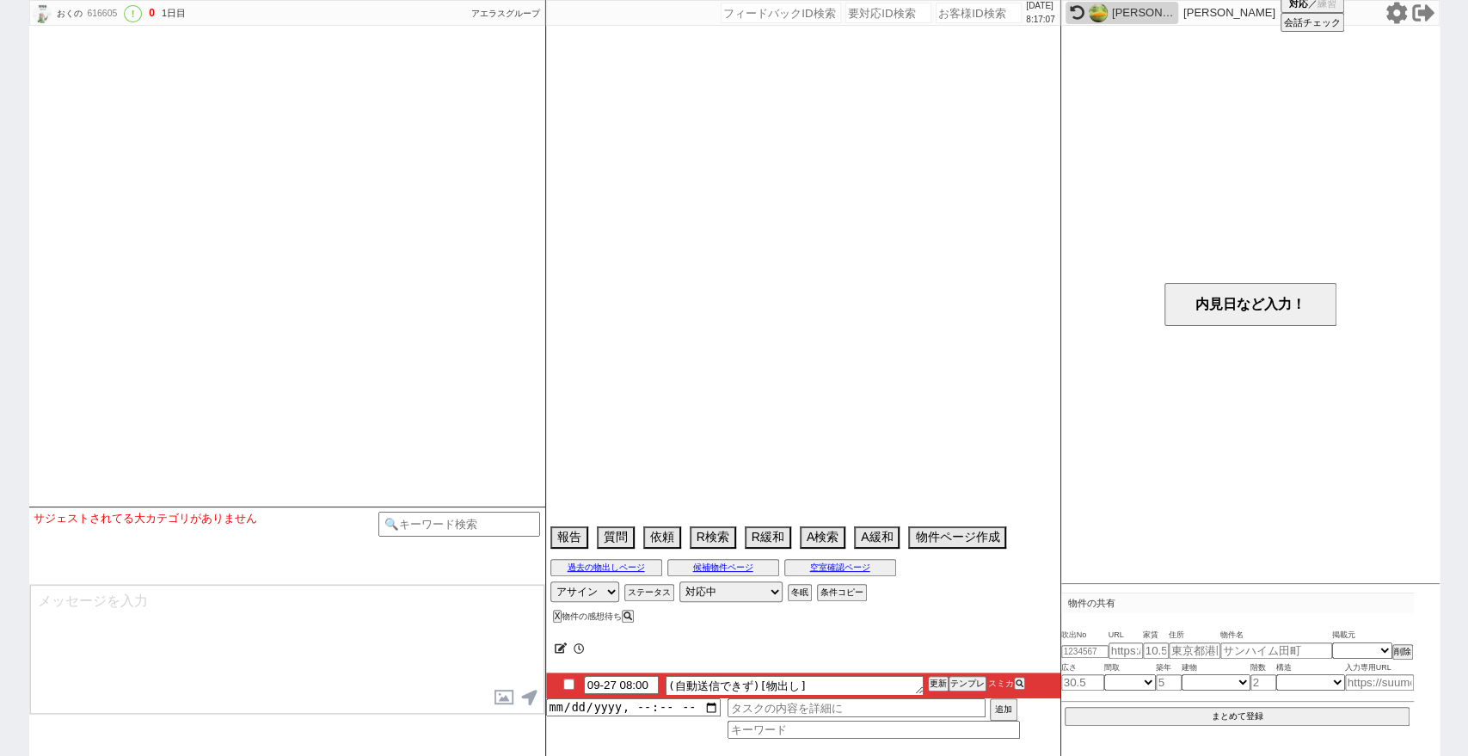
type textarea "セカンドハウス"
select select "2025"
select select "10"
select select "36"
select select "0"
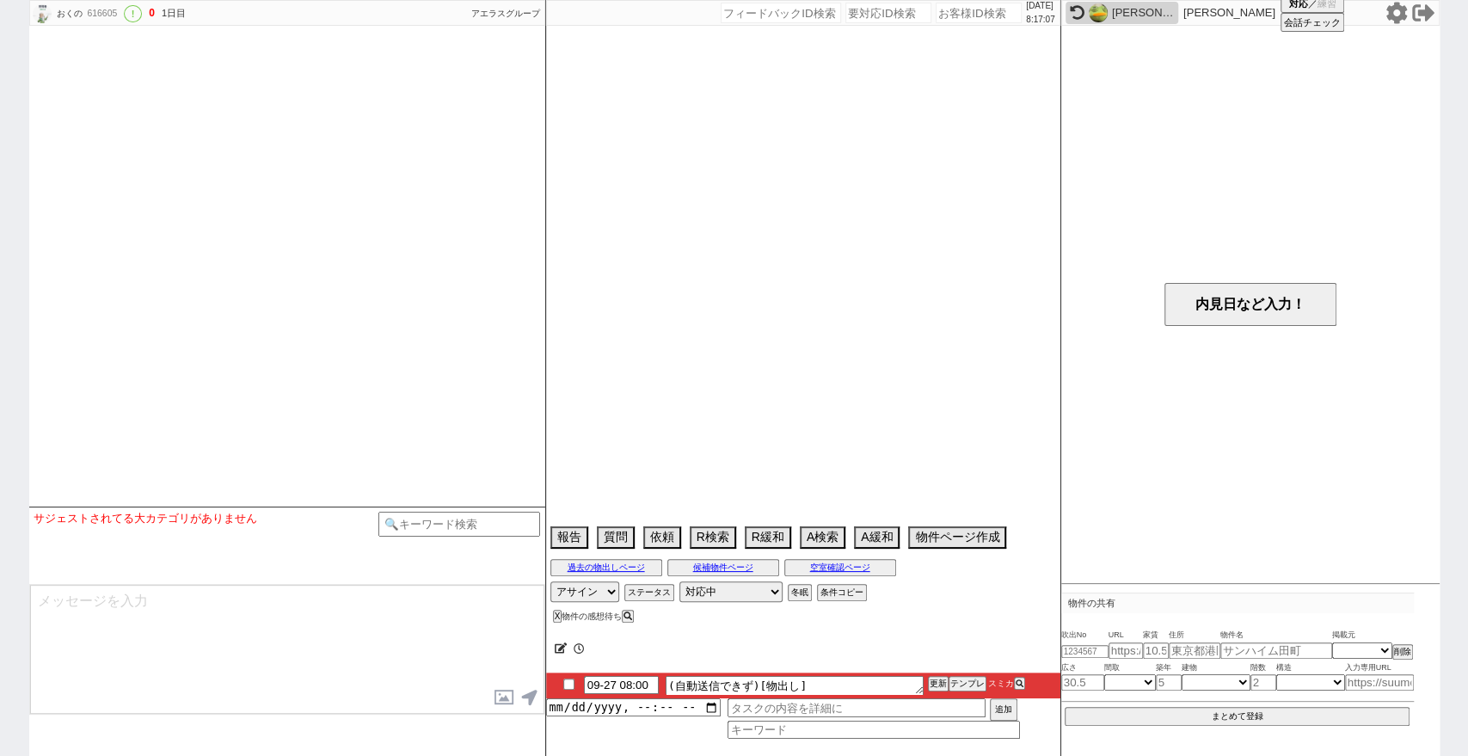
select select "11"
select select "185"
select select "16994"
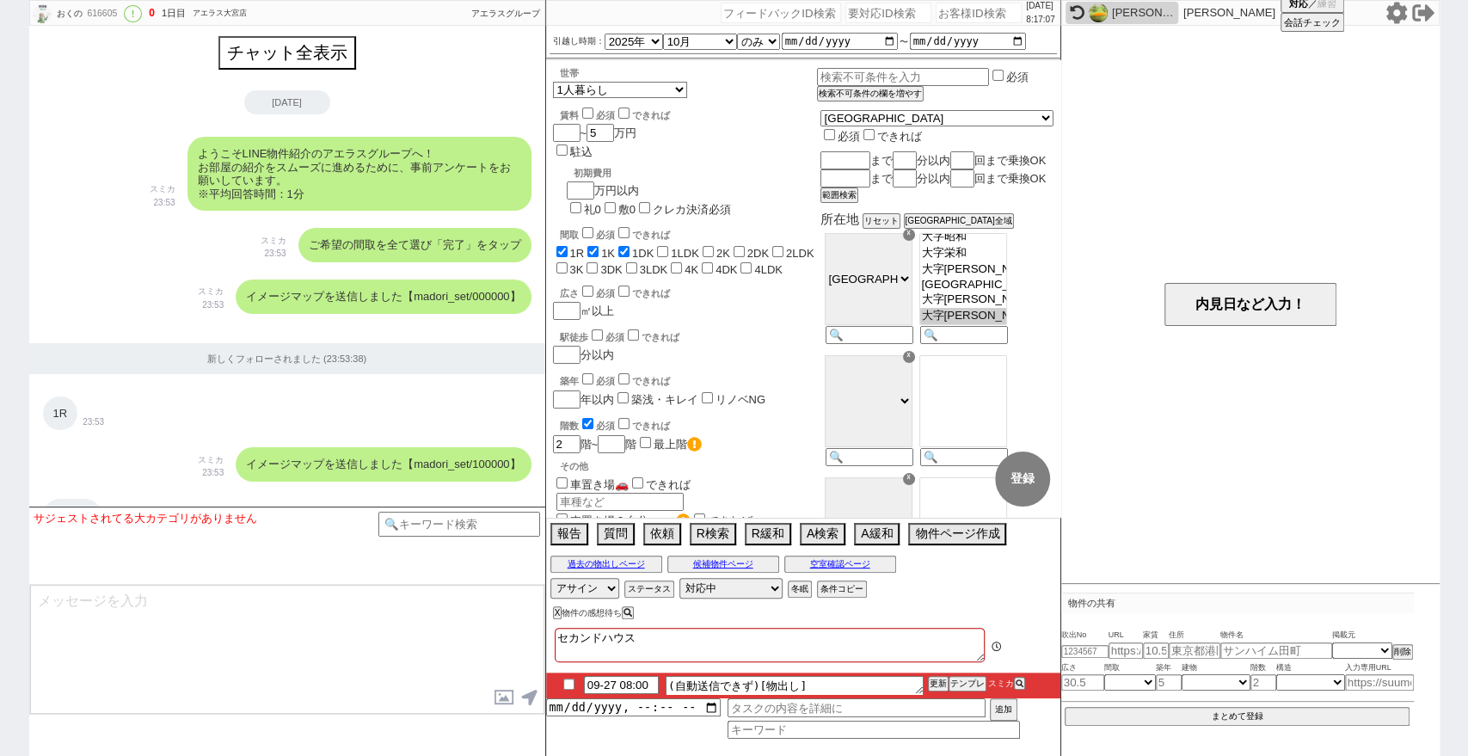
scroll to position [352, 0]
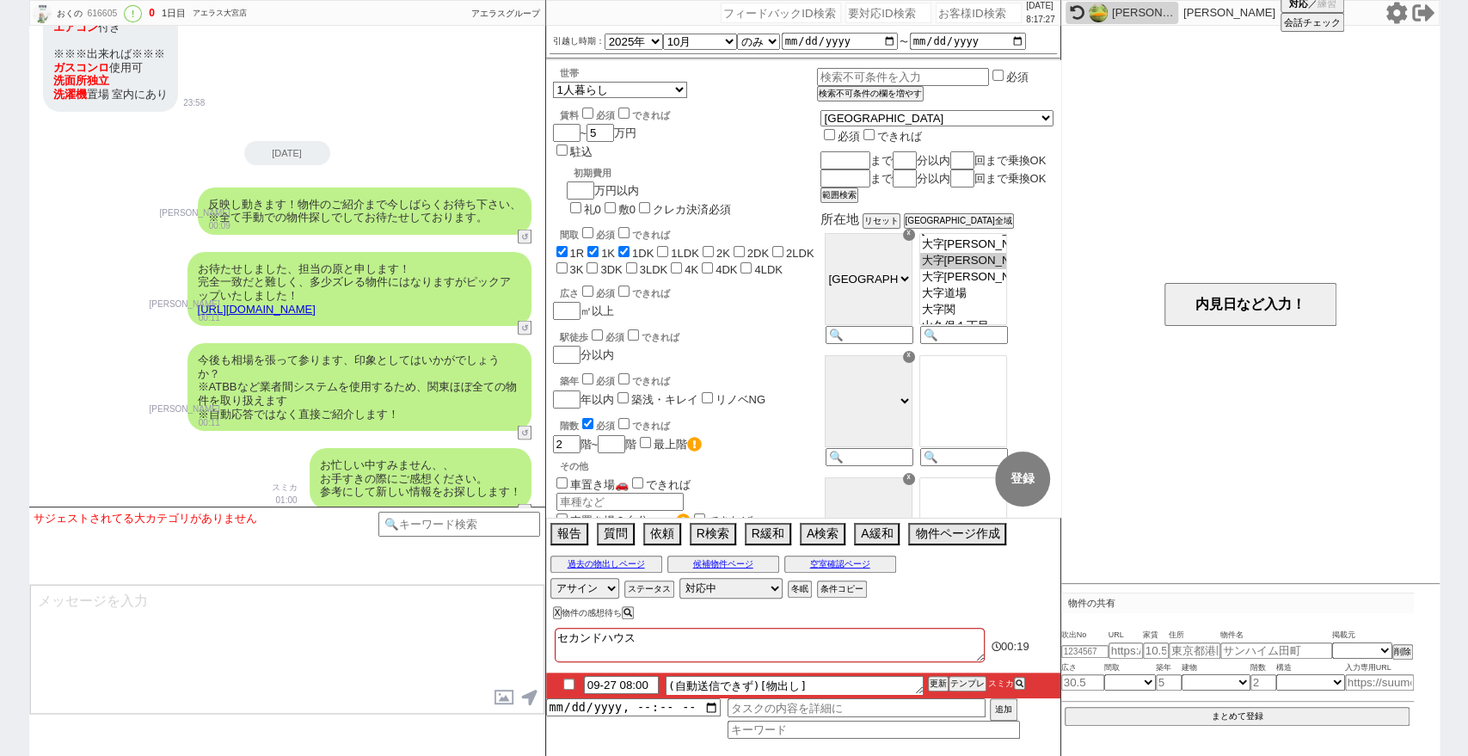
click at [0, 253] on div "おくの 616605 ! 0 1日目 アエラス大宮店 冬眠中 自社客 アエラスグループ スミカ_BPO チャット全表示 [DATE] ようこそLINE物件紹介…" at bounding box center [734, 378] width 1468 height 756
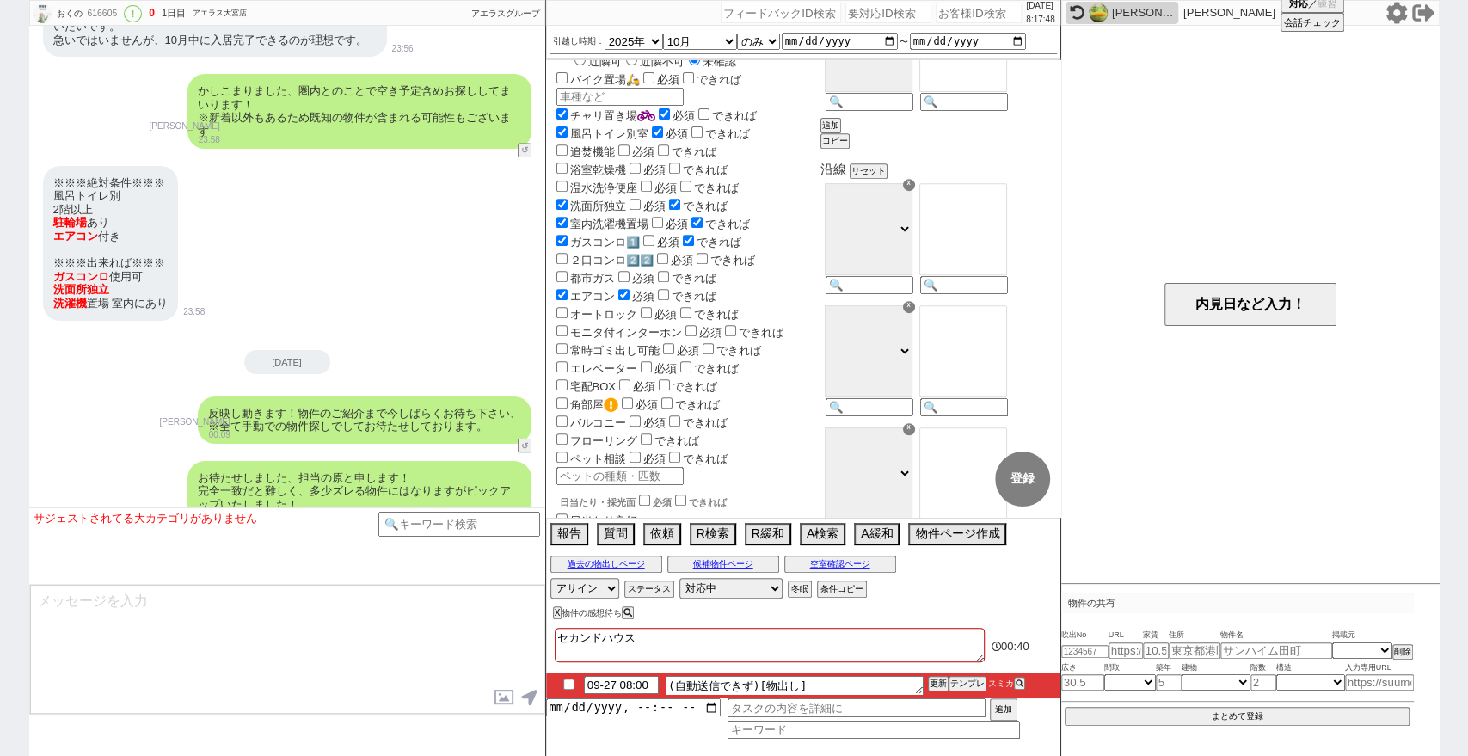
scroll to position [2042, 0]
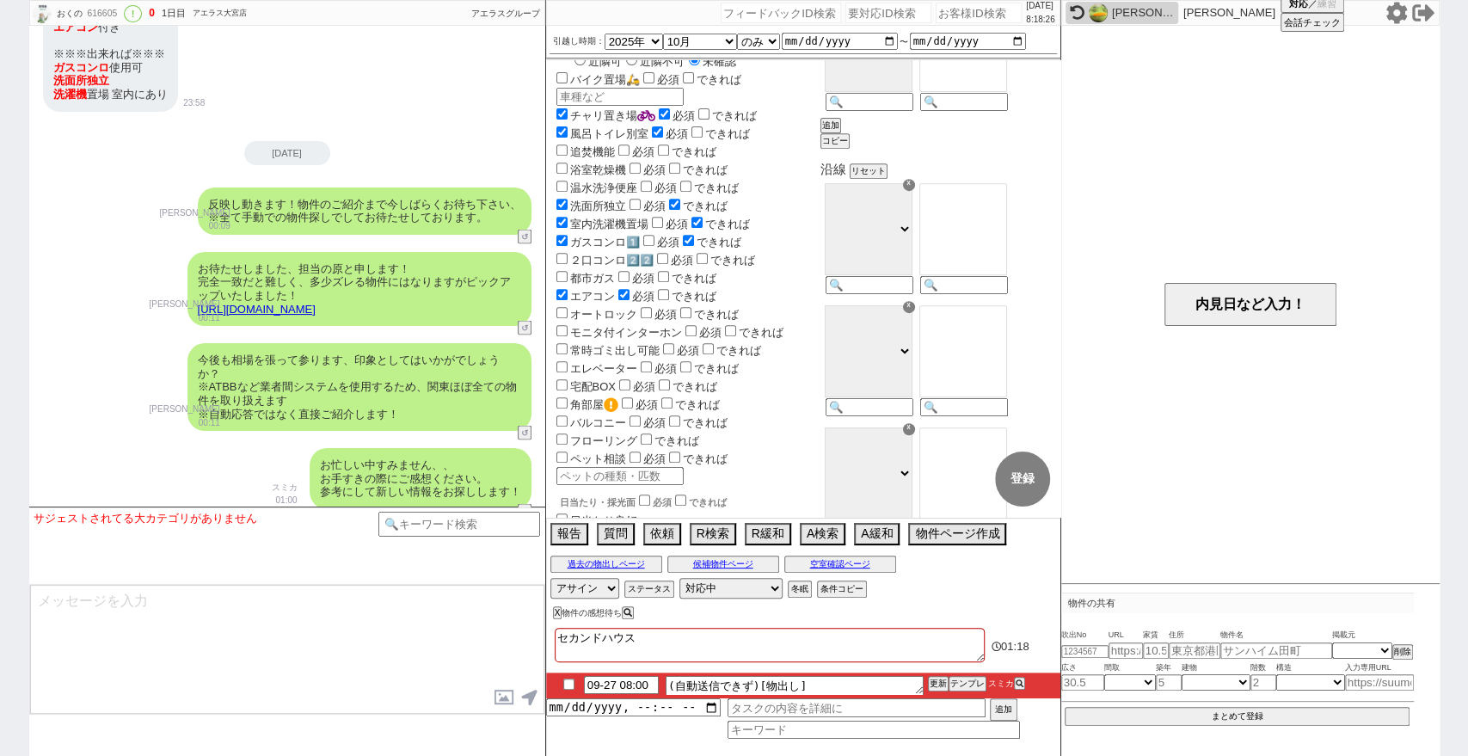
click at [3, 211] on div "おくの 616605 ! 0 1日目 アエラス大宮店 冬眠中 自社客 アエラスグループ スミカ_BPO チャット全表示 [DATE] ようこそLINE物件紹介…" at bounding box center [734, 378] width 1468 height 756
click at [952, 12] on input "number" at bounding box center [978, 13] width 86 height 21
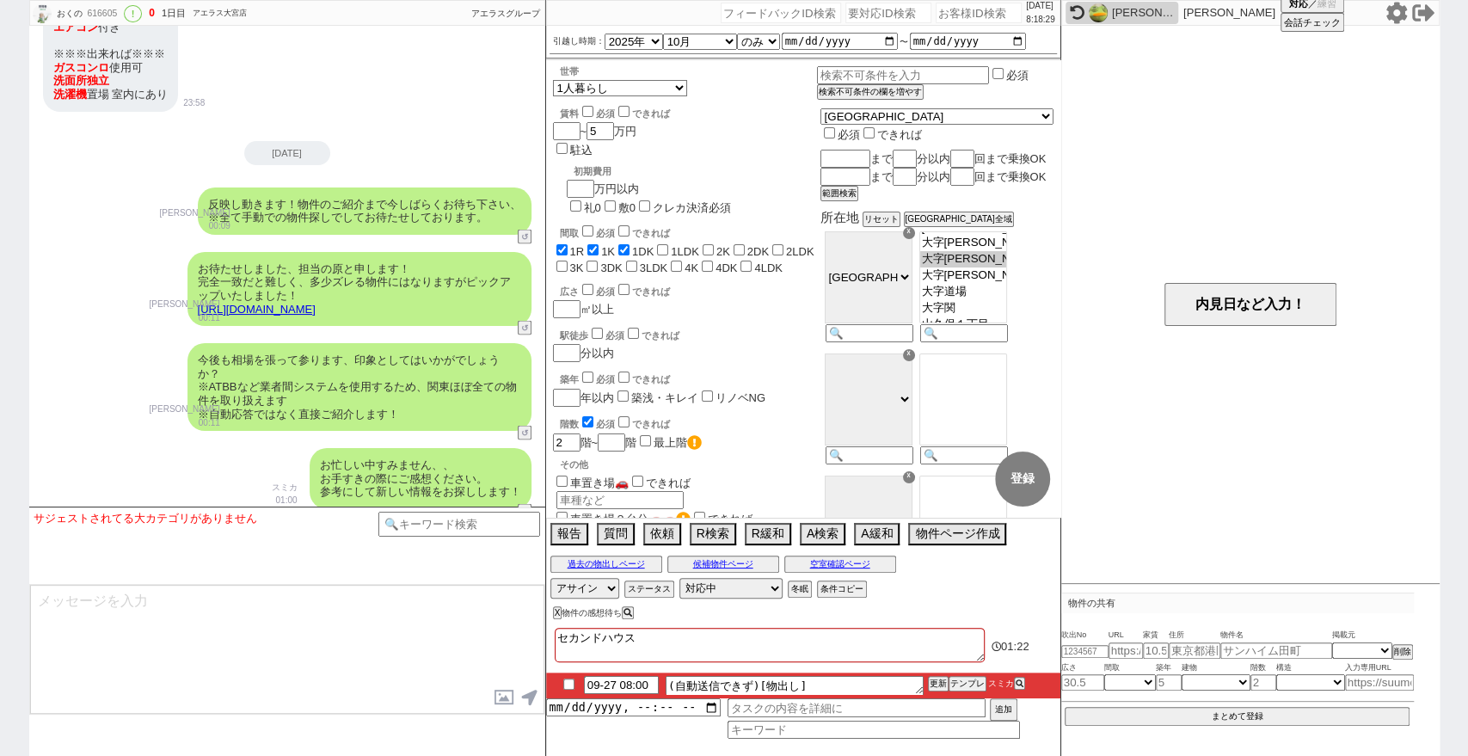
scroll to position [0, 0]
paste input "616326"
type input "616326"
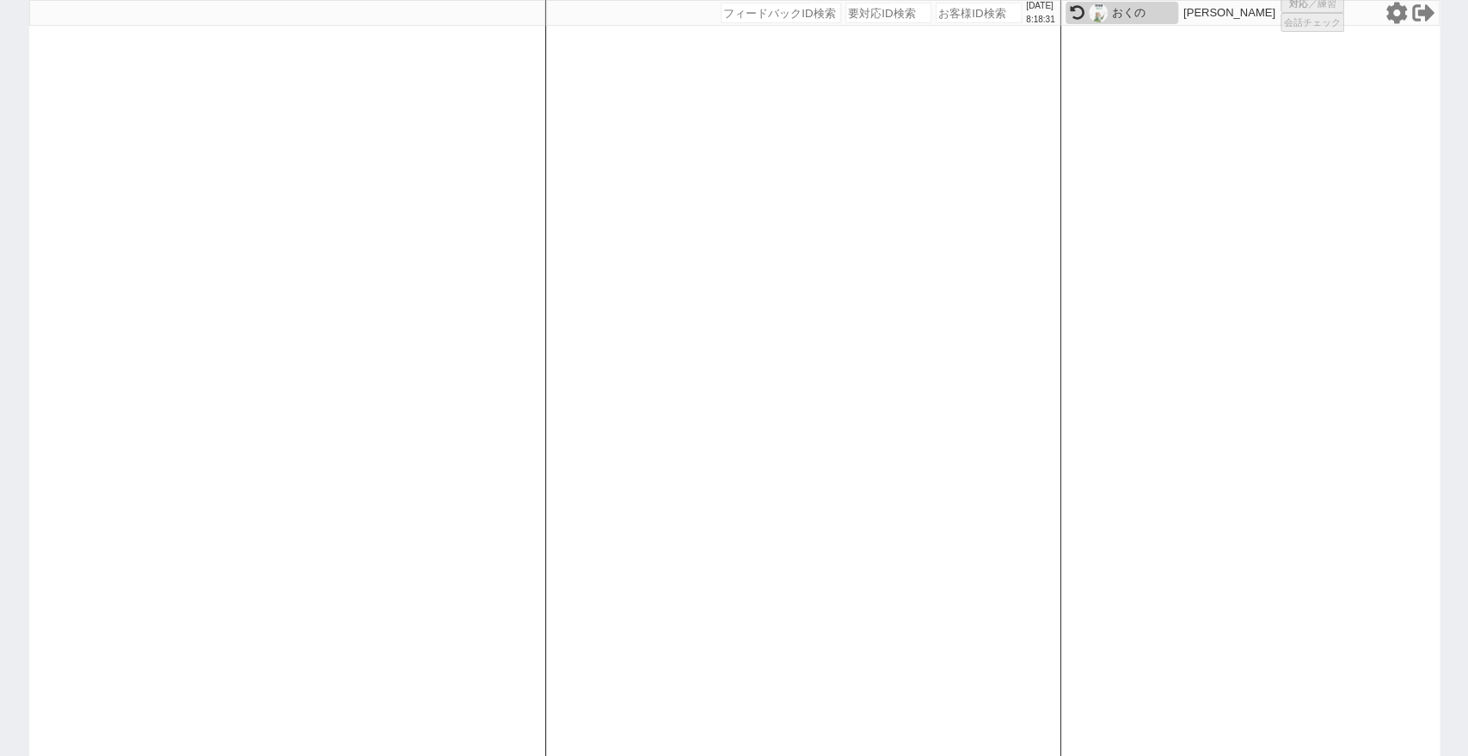
select select
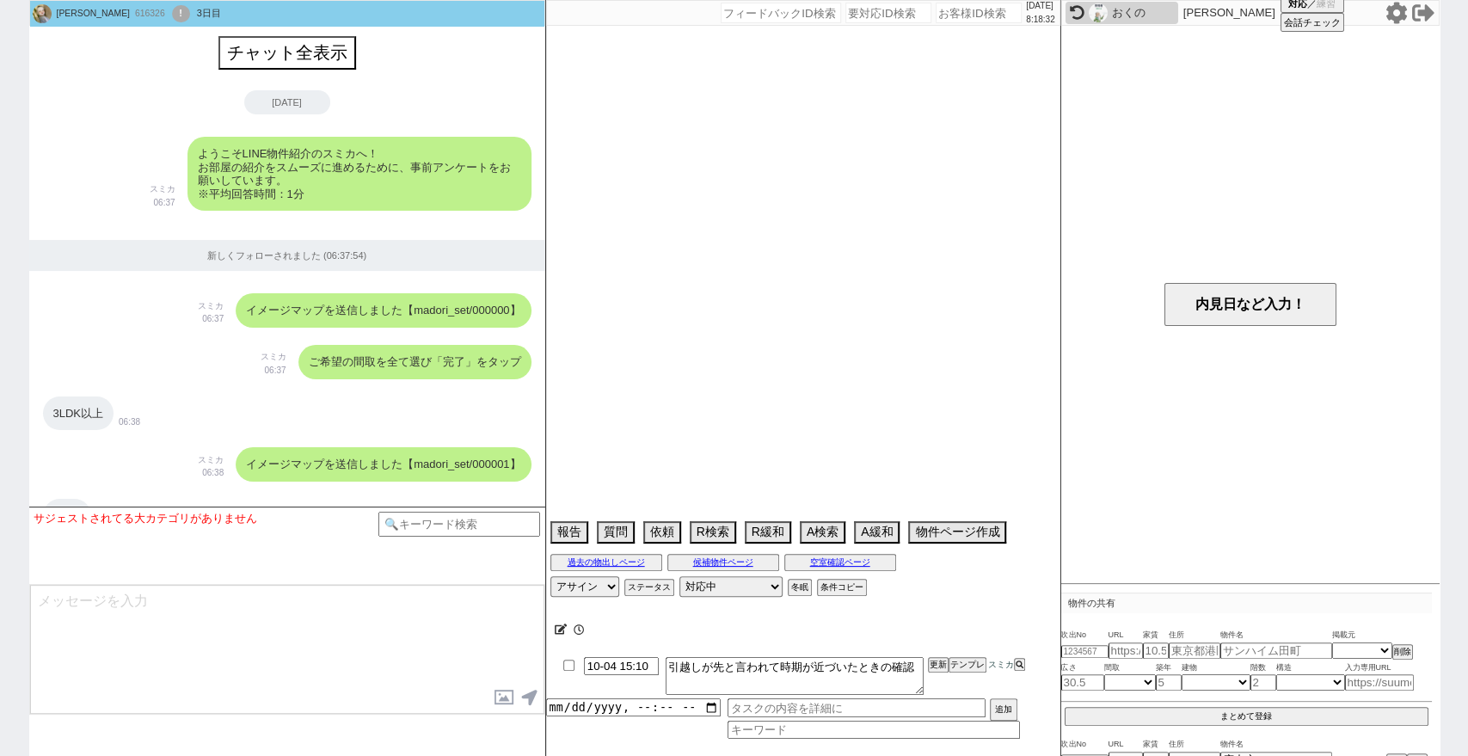
scroll to position [5092, 0]
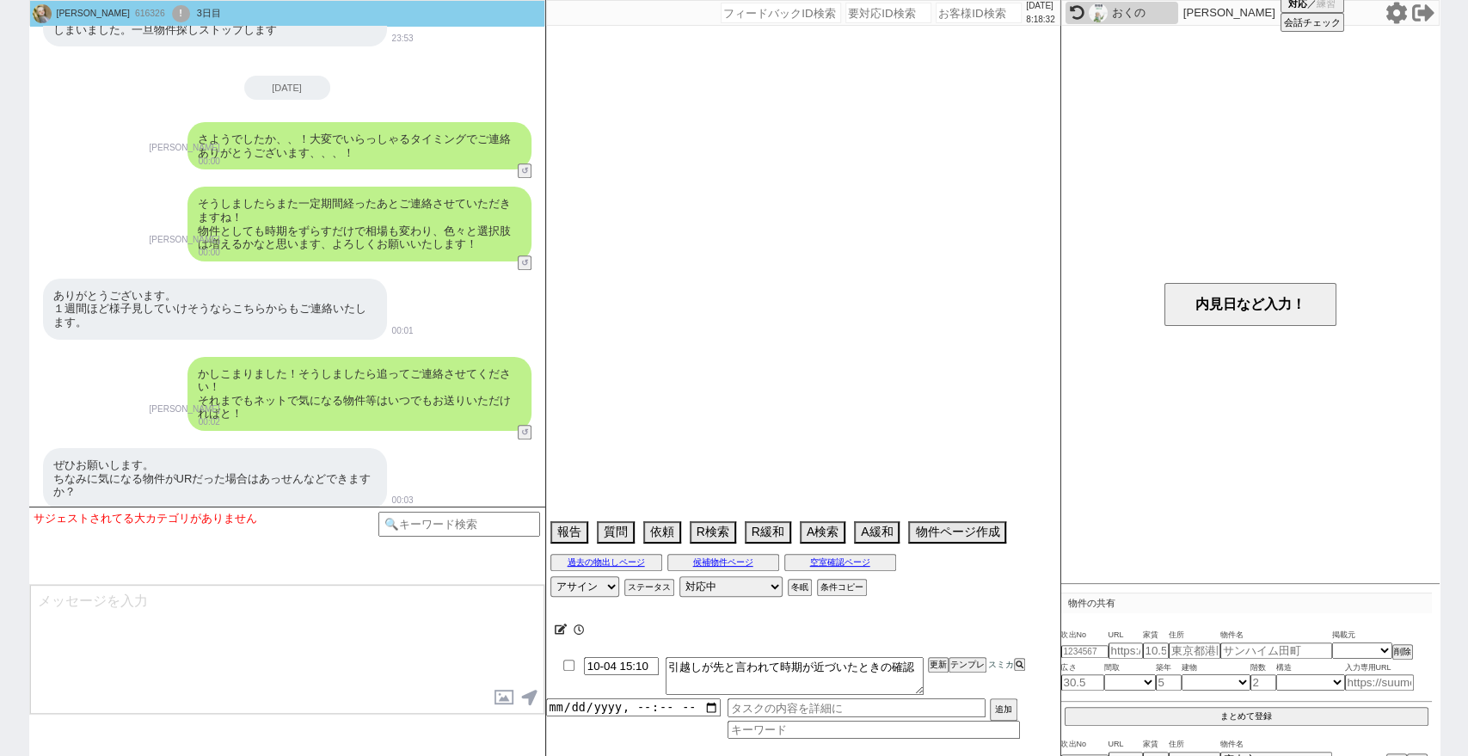
select select "2025"
select select "10"
select select "35"
select select "7"
select select "830"
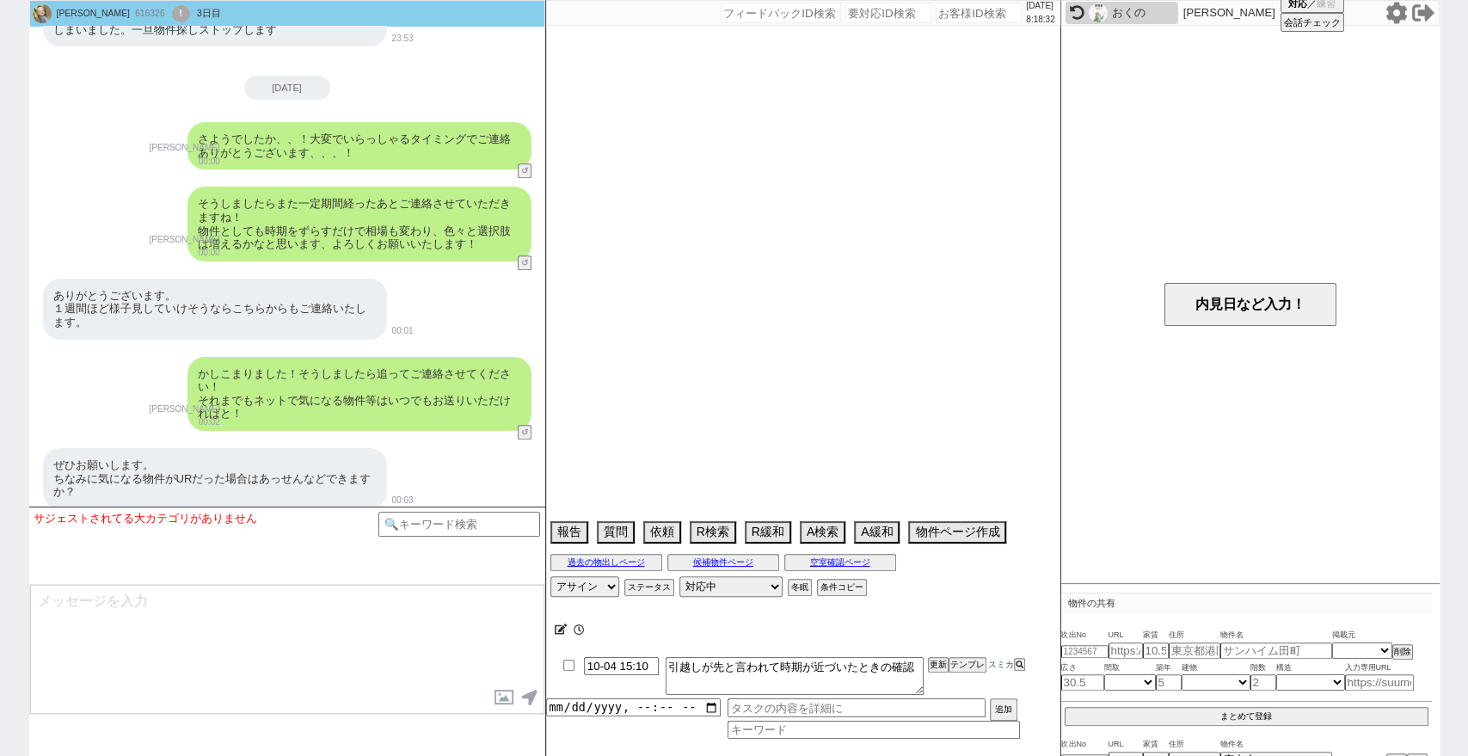
select select "60"
select select "1491"
select select "14"
select select "478"
select select "75"
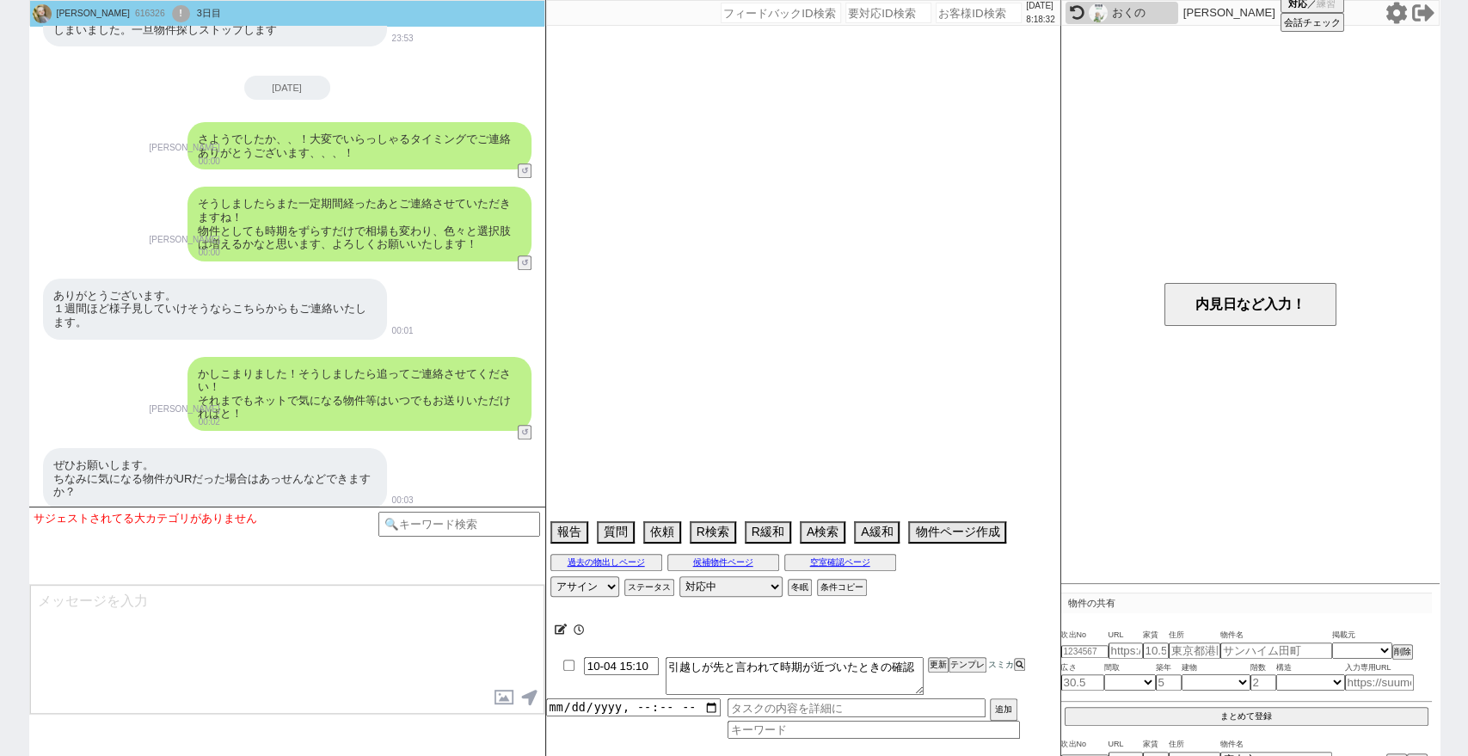
select select "[DATE]"
select select "44"
select select "71"
select select "48"
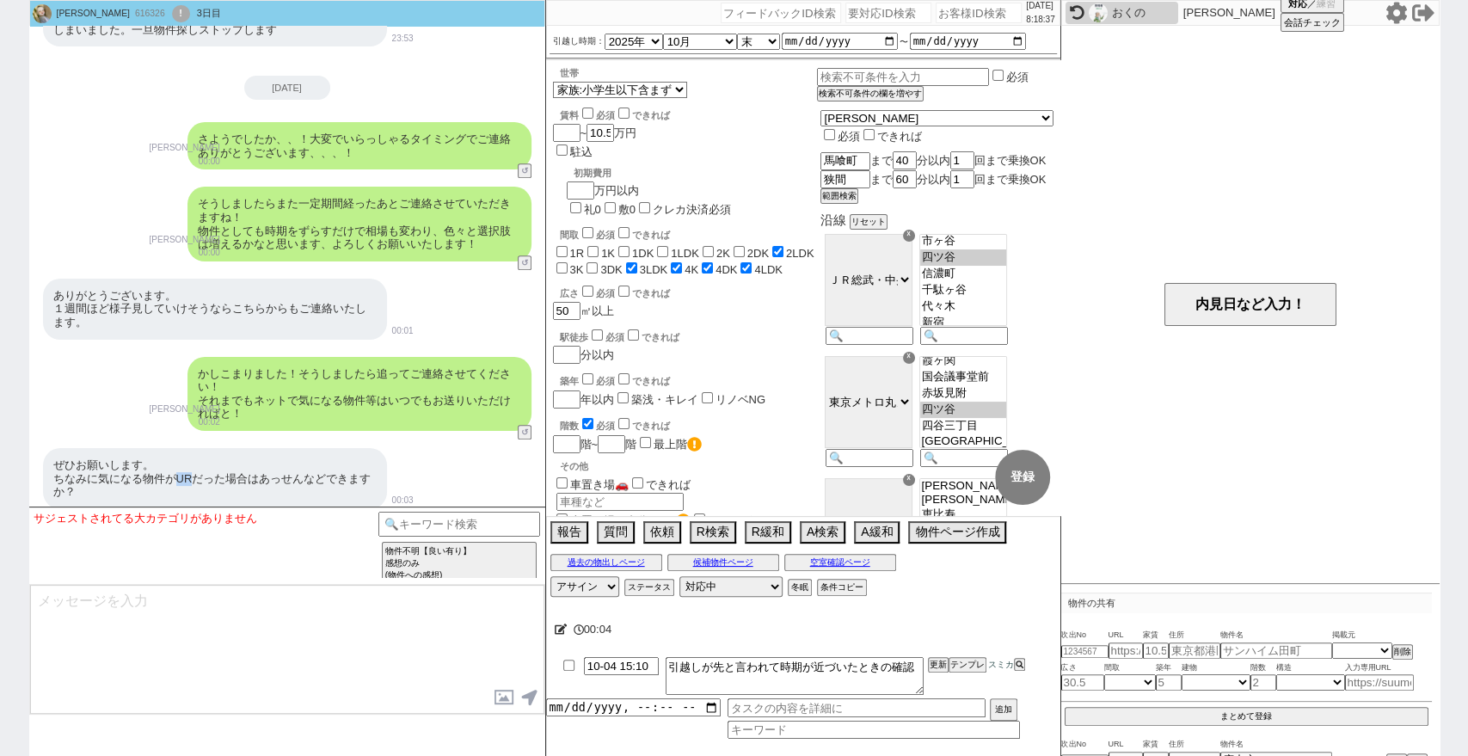
drag, startPoint x: 190, startPoint y: 466, endPoint x: 179, endPoint y: 466, distance: 11.2
click at [179, 466] on div "ぜひお願いします。 ちなみに気になる物件がURだった場合はあっせんなどできますか？" at bounding box center [215, 478] width 344 height 61
copy div "UR"
click at [0, 285] on div "[PERSON_NAME] 616326 ! 0 3日目 冬眠中 自社客 スミカ スミカ_BPO チャット全表示 [DATE] ようこそLINE物件紹介のスミ…" at bounding box center [734, 378] width 1468 height 756
click at [398, 656] on textarea at bounding box center [287, 649] width 514 height 129
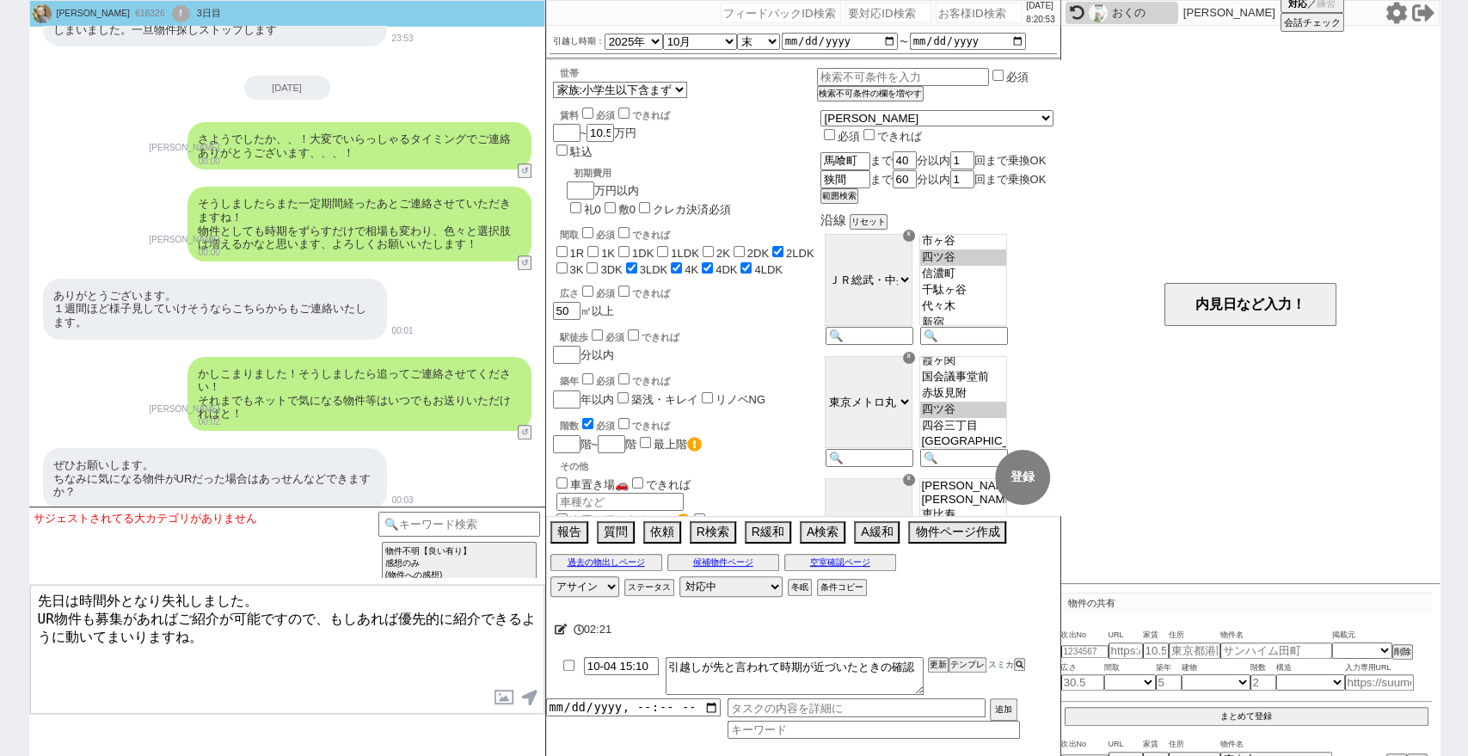
type textarea "先日は時間外となり失礼しました。 UR物件も募集があればご紹介が可能ですので、もしあれば優先的に紹介できるように動いてまいりますね。"
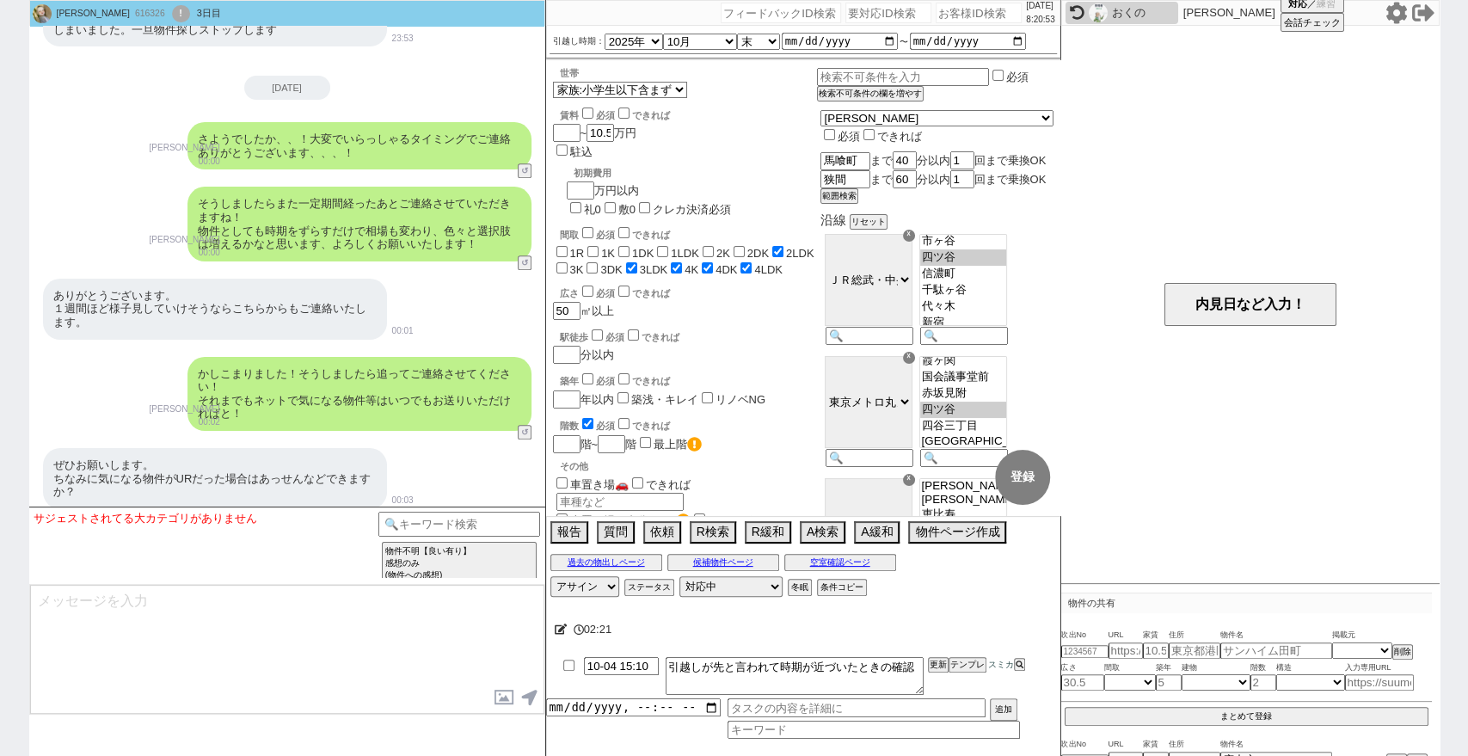
scroll to position [5170, 0]
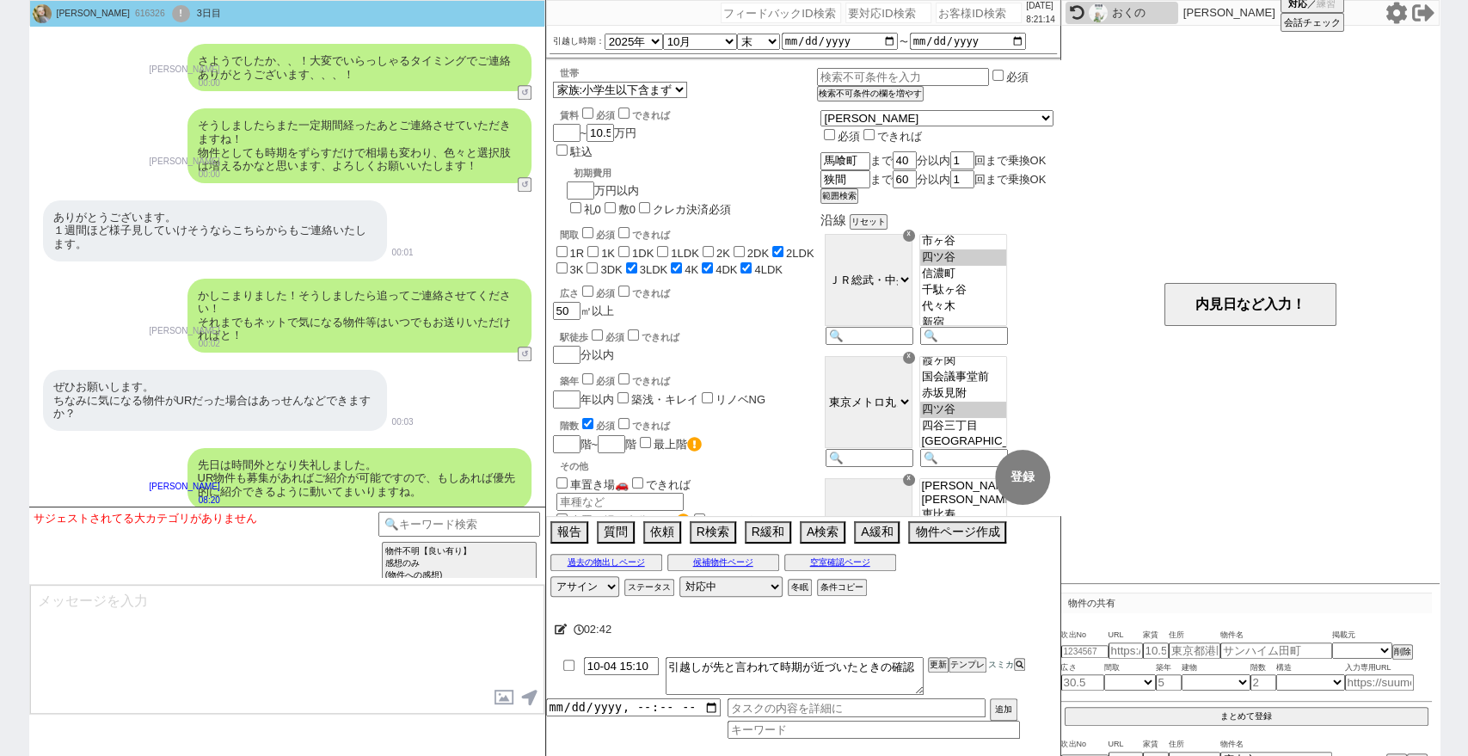
click at [0, 273] on div "[PERSON_NAME] 616326 ! 0 3日目 冬眠中 自社客 スミカ スミカ_BPO チャット全表示 [DATE] ようこそLINE物件紹介のスミ…" at bounding box center [734, 378] width 1468 height 756
click at [944, 17] on input "number" at bounding box center [978, 13] width 86 height 21
paste input "613350"
type input "613350"
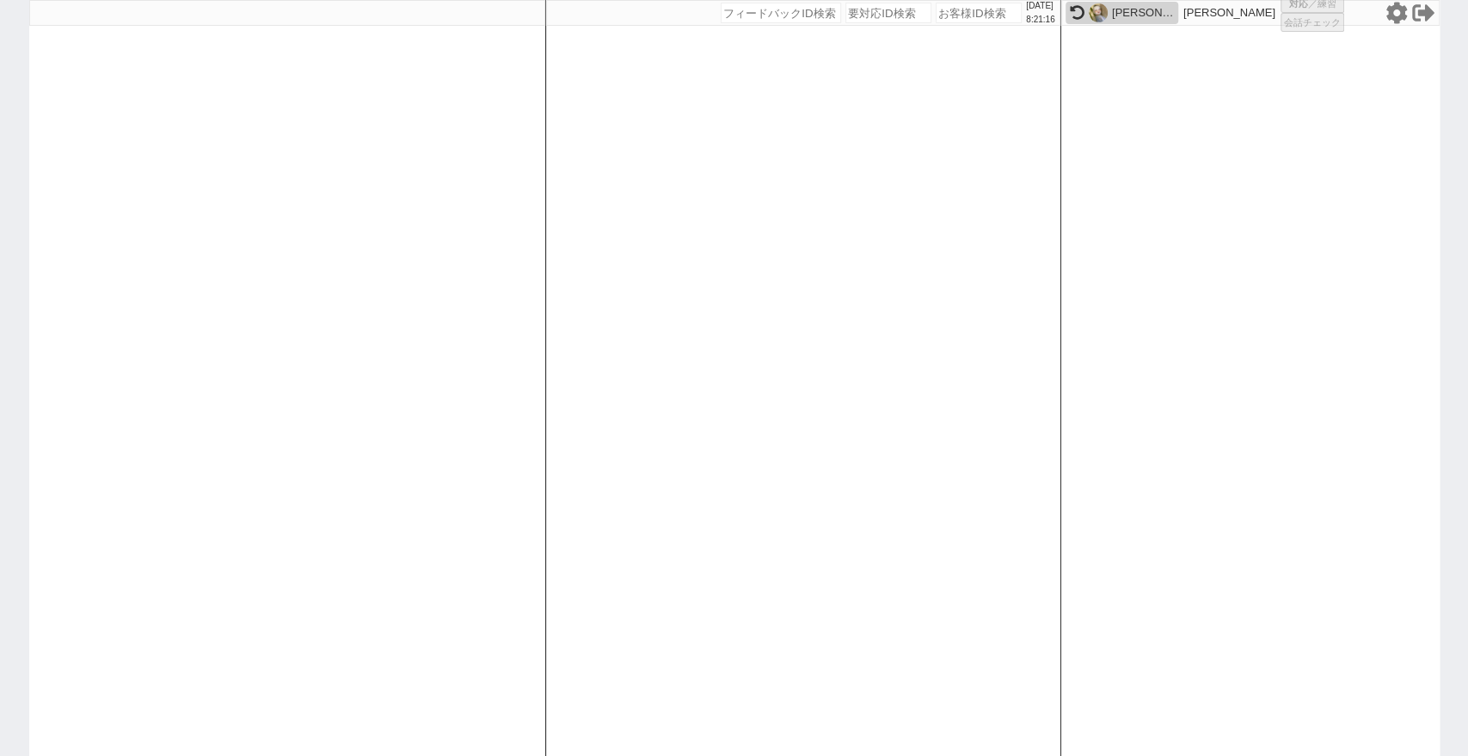
select select "1"
select select
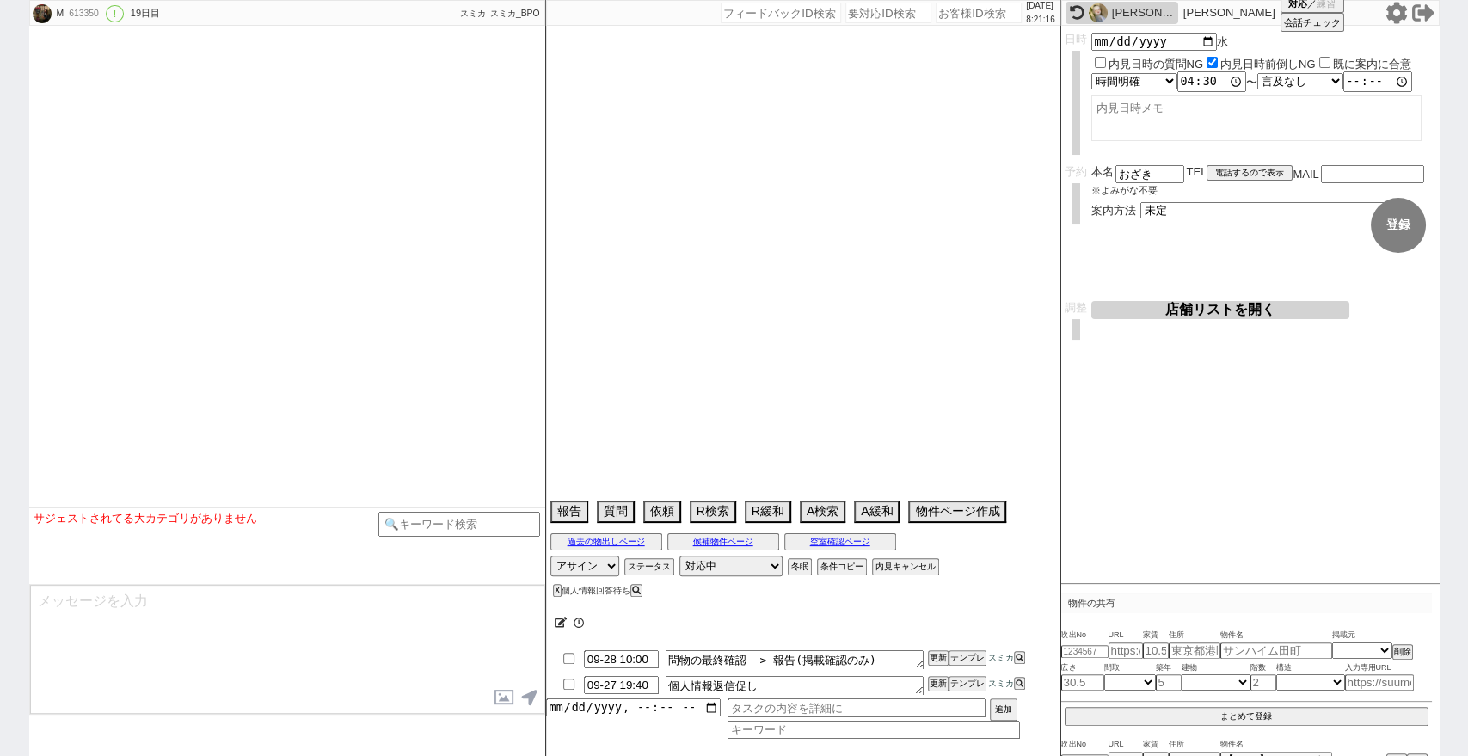
type textarea "前回伺った発言ある"
select select "2025"
select select "11"
select select "34"
select select "1"
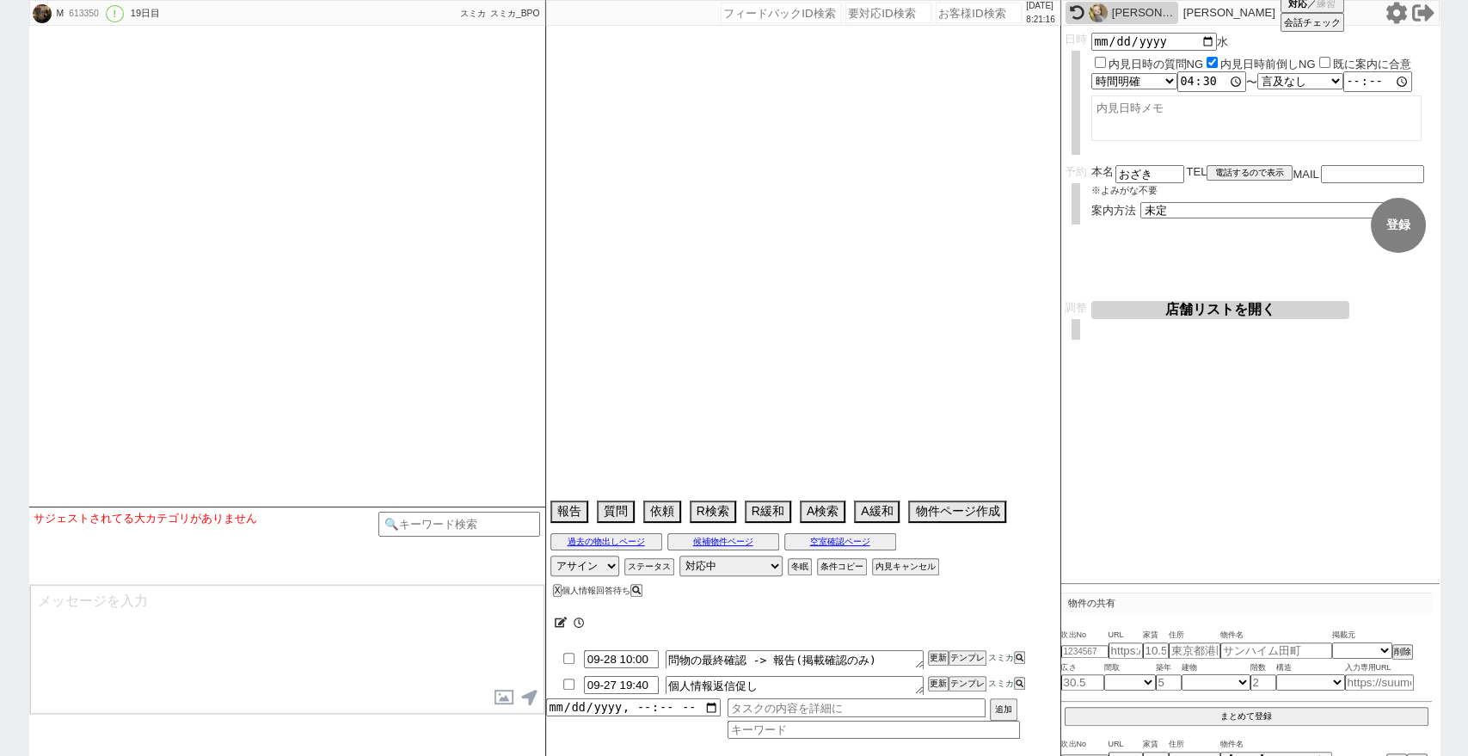
select select "8"
select select "295"
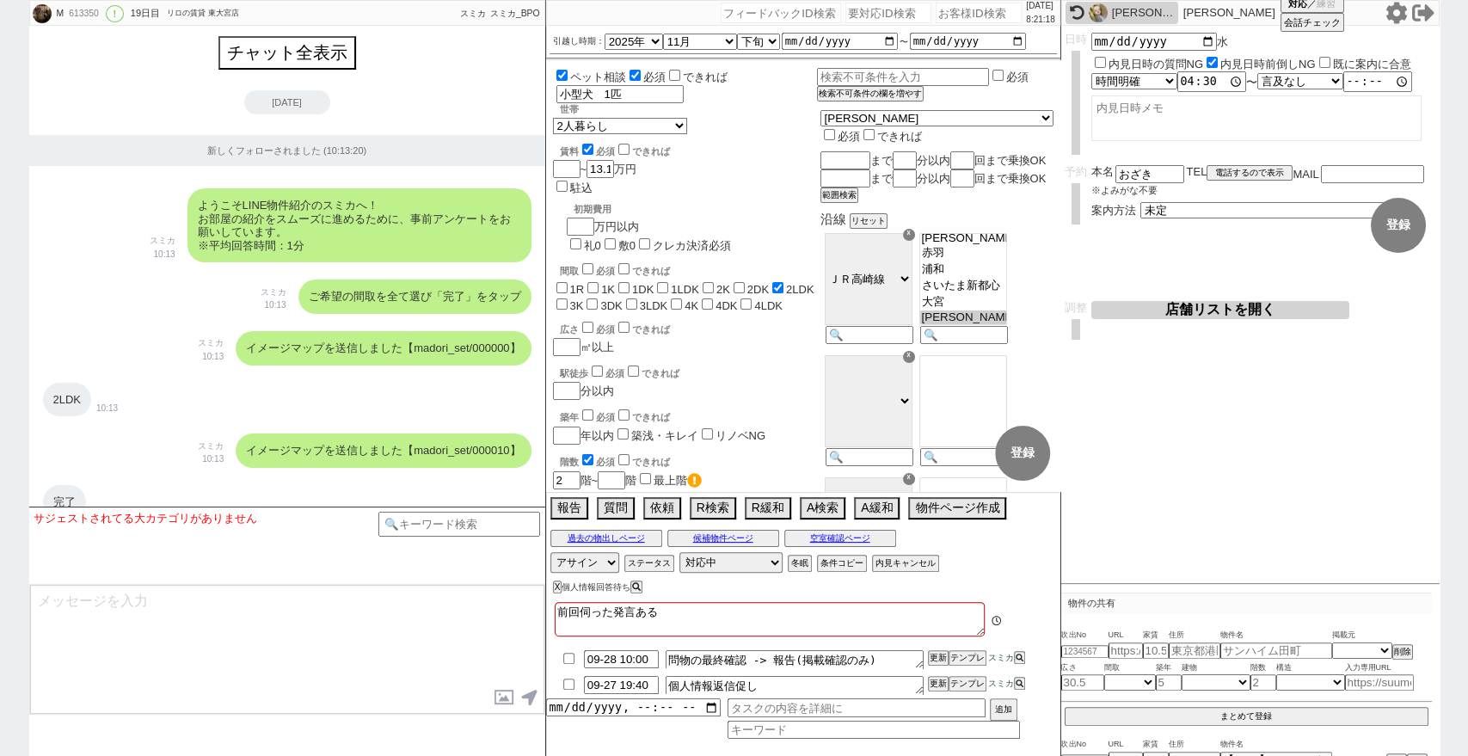
scroll to position [57, 0]
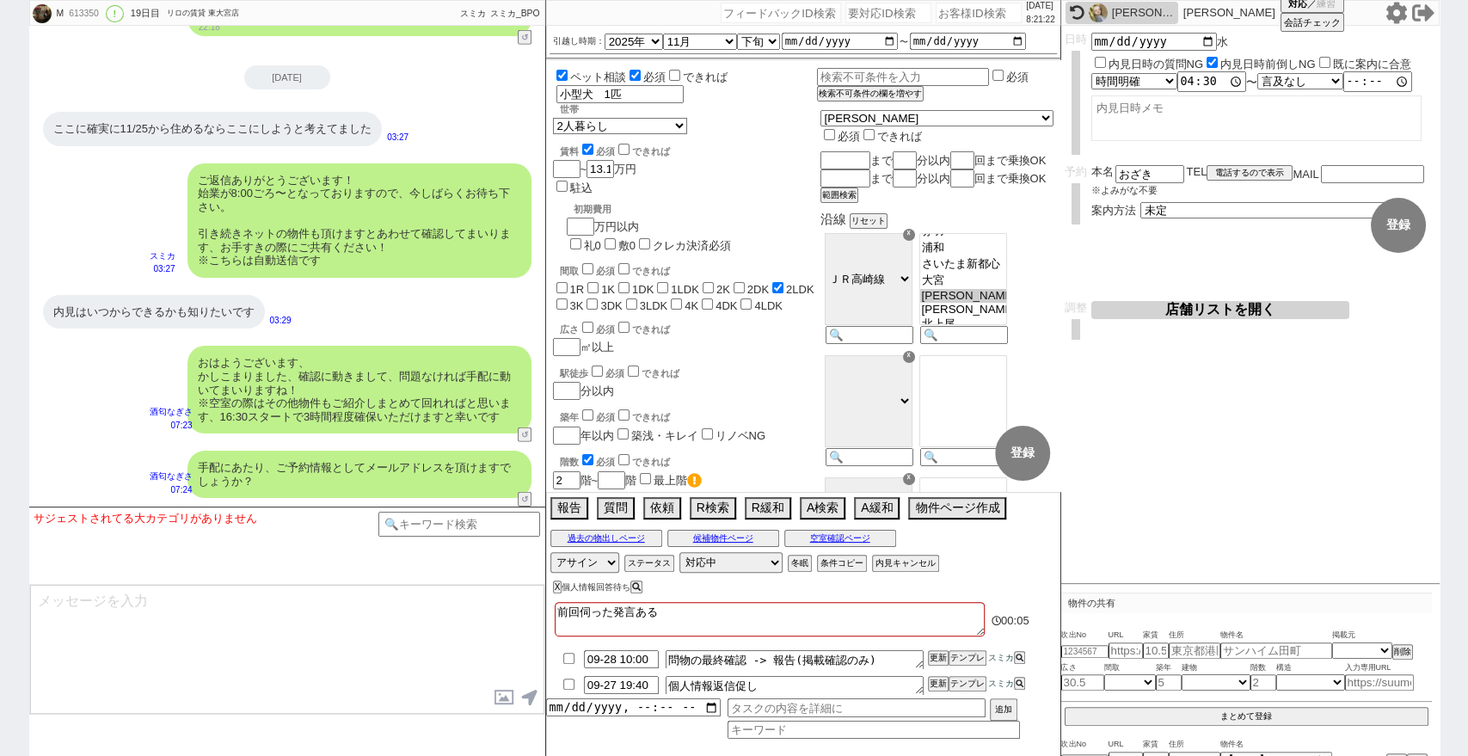
click at [0, 335] on div "M 613350 ! 0 19日目 リロの賃貸 東大宮店 冬眠中 自社客 スミカ スミカ_BPO チャット全表示 [DATE] 新しくフォローされました (1…" at bounding box center [734, 378] width 1468 height 756
click at [880, 659] on textarea "問物の最終確認 -> 報告(掲載確認のみ)" at bounding box center [794, 659] width 258 height 19
type textarea "問物の最終確認 -> 報告(掲載確認のみ)"
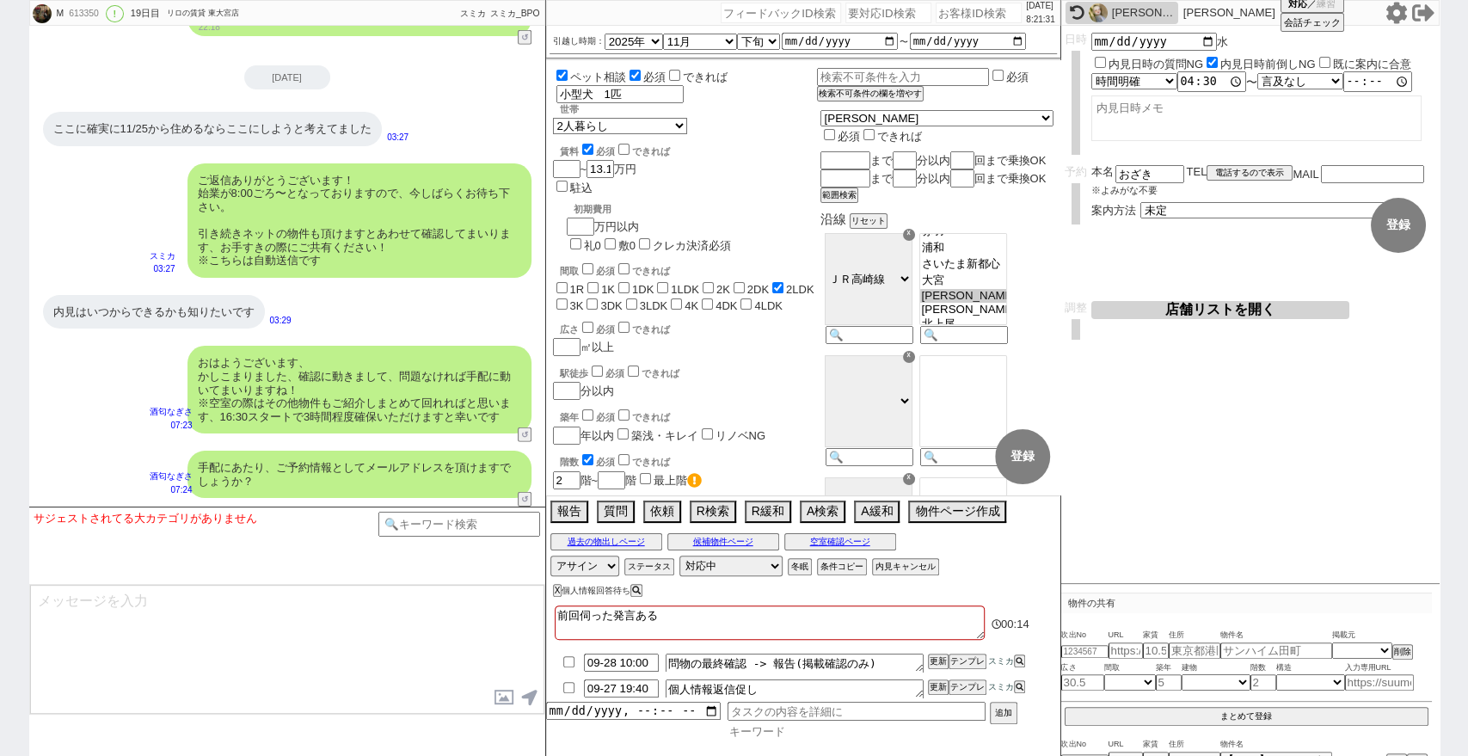
click at [914, 732] on input at bounding box center [873, 731] width 292 height 15
type input "k"
type input "掲載"
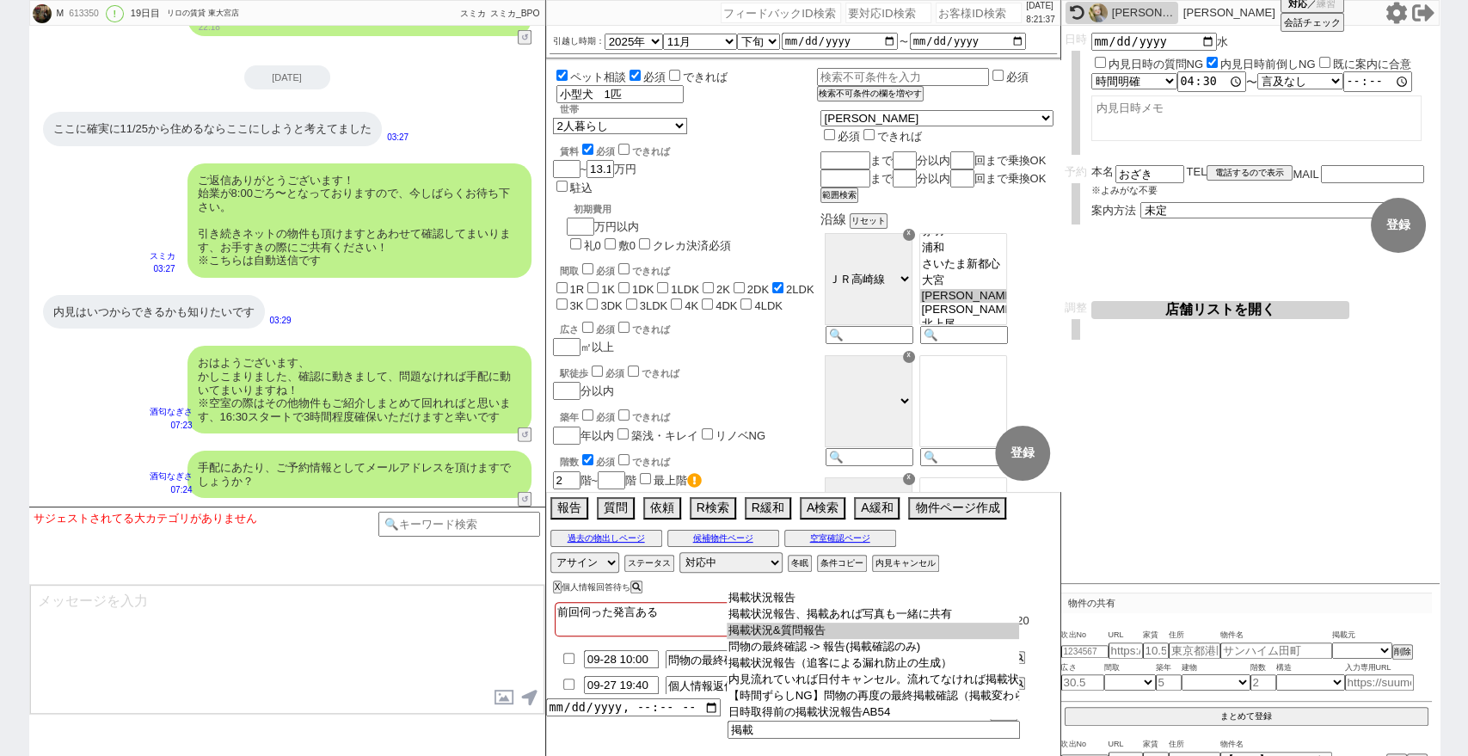
type input "掲載状況&質問報告"
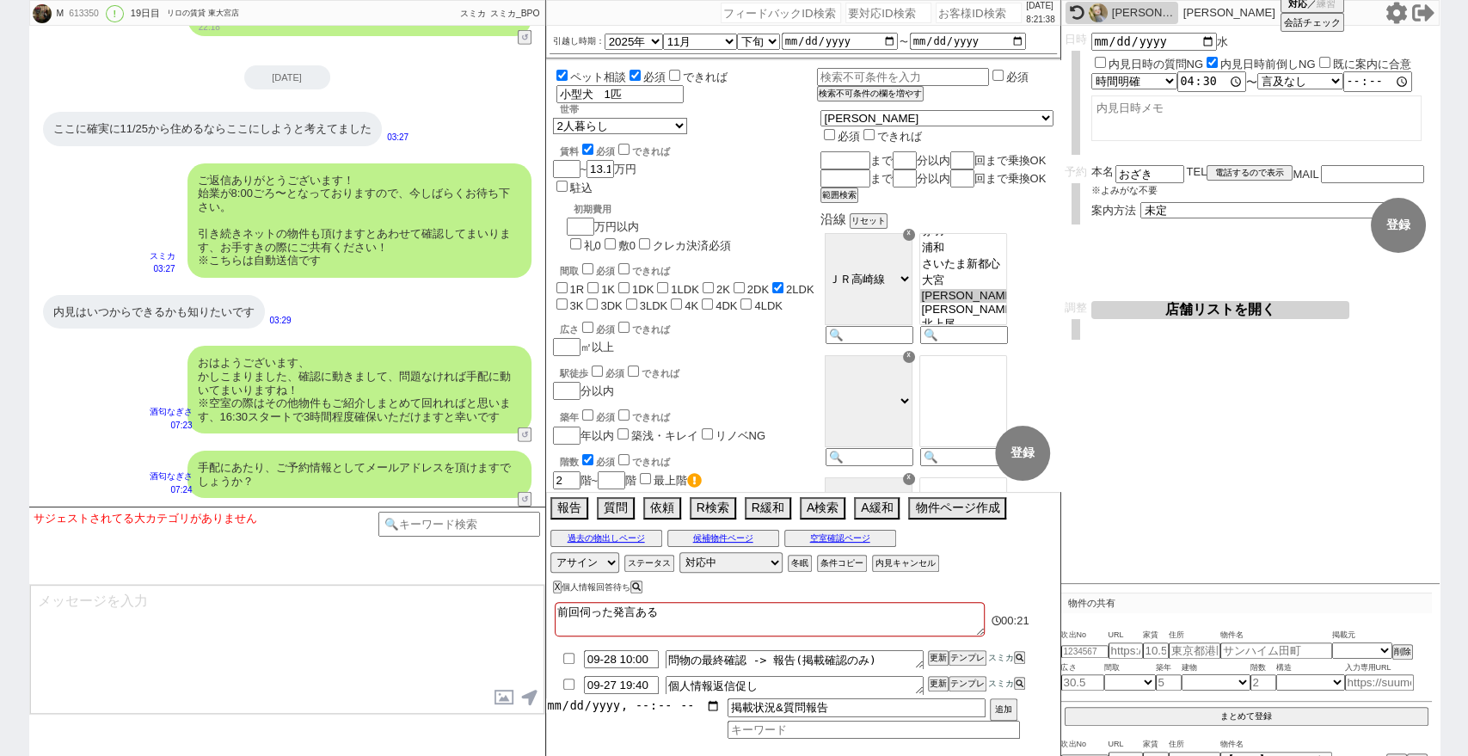
click at [714, 701] on input "datetime-local" at bounding box center [633, 705] width 175 height 15
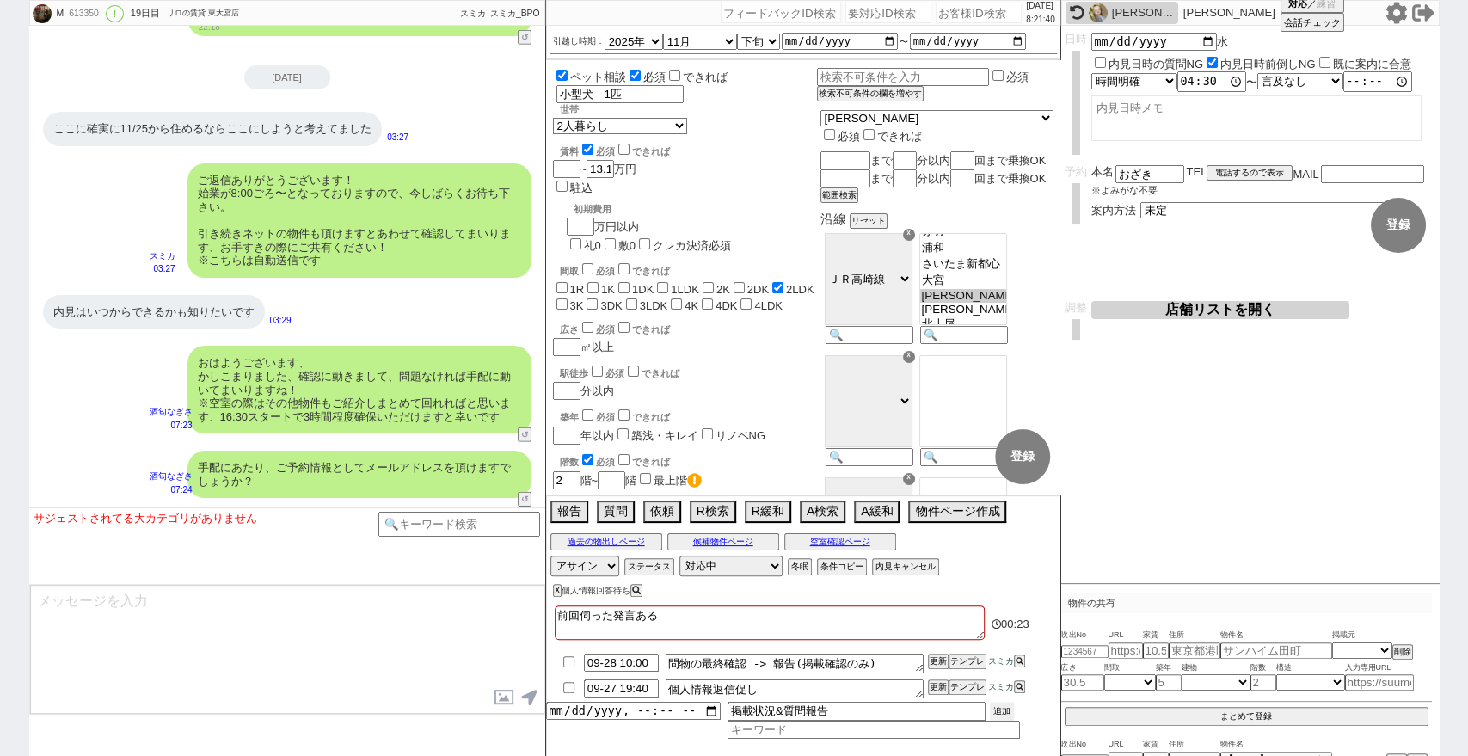
drag, startPoint x: 993, startPoint y: 706, endPoint x: 977, endPoint y: 708, distance: 16.5
click at [994, 706] on button "追加" at bounding box center [1002, 711] width 24 height 19
type input "[DATE]T08:00"
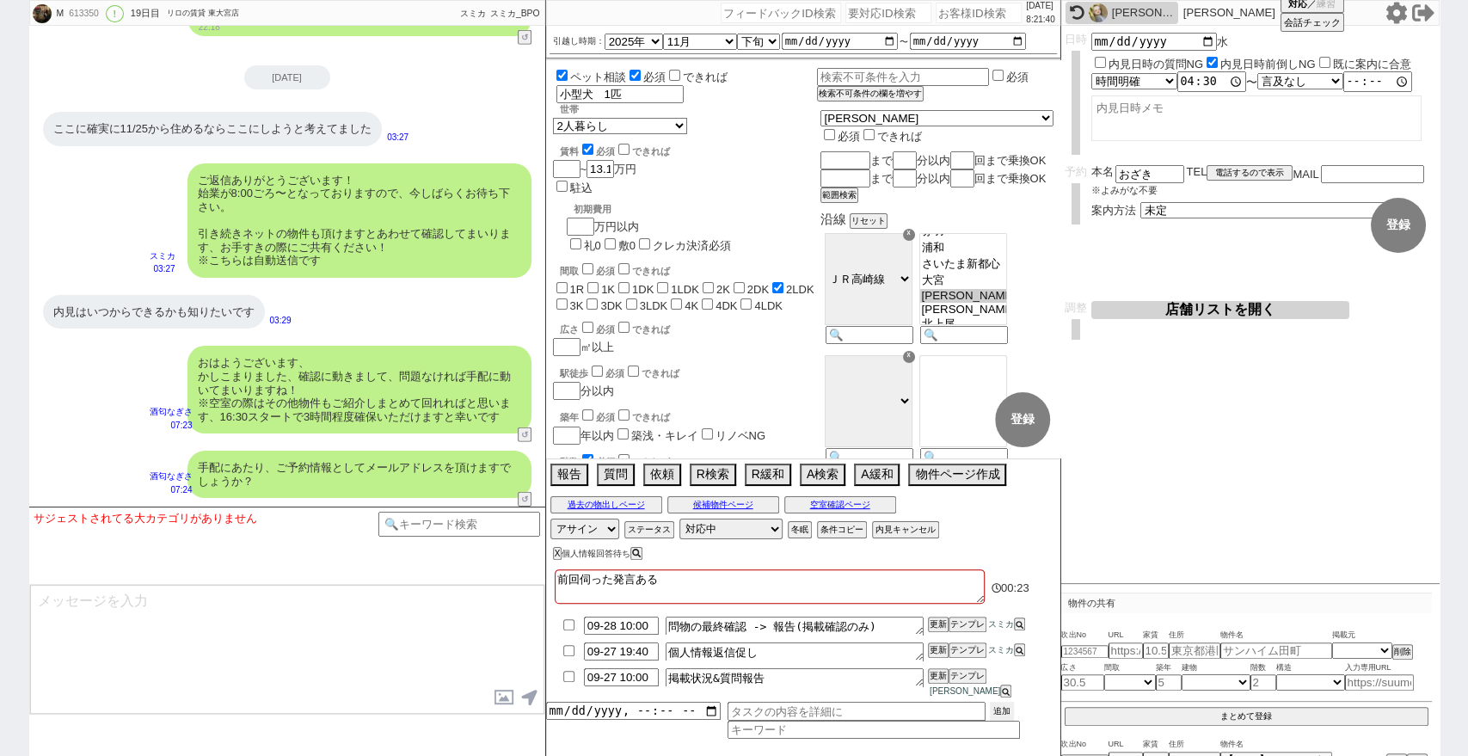
type textarea "問物の最終確認 -> 報告(掲載確認のみ)"
click at [826, 682] on textarea "掲載状況&質問報告" at bounding box center [794, 674] width 258 height 19
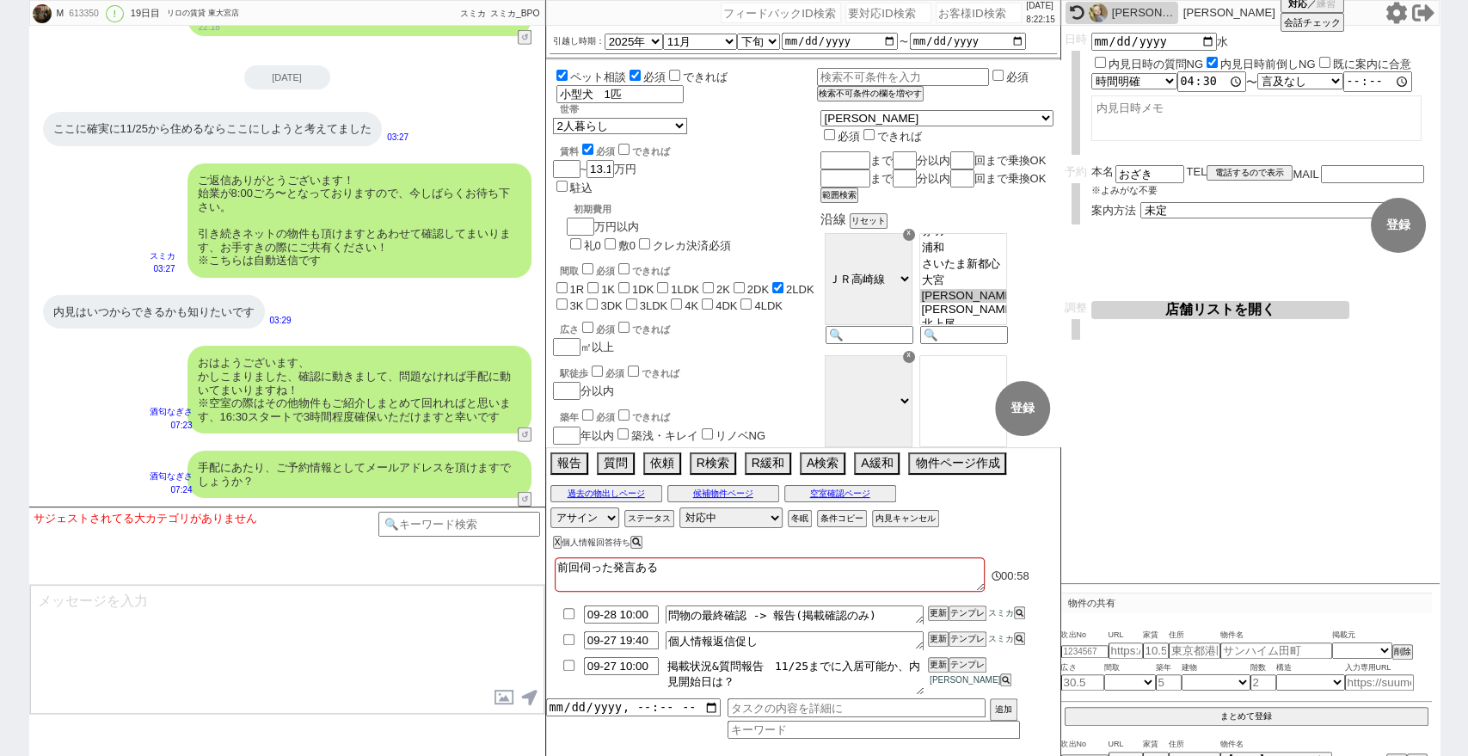
type textarea "掲載状況&質問報告　11/25までに入居可能か、内見開始日は？"
click at [936, 679] on li "09-27 10:00 掲載状況&質問報告　11/25までに入居可能か、内見開始日は？ [GEOGRAPHIC_DATA][PERSON_NAME]" at bounding box center [803, 675] width 514 height 45
click at [934, 663] on button "更新" at bounding box center [936, 665] width 17 height 12
click at [941, 679] on li "09-27 10:00 掲載状況&質問報告　11/25までに入居可能か、内見開始日は？ [GEOGRAPHIC_DATA][PERSON_NAME]" at bounding box center [803, 675] width 514 height 45
click at [935, 662] on button "更新" at bounding box center [936, 665] width 17 height 12
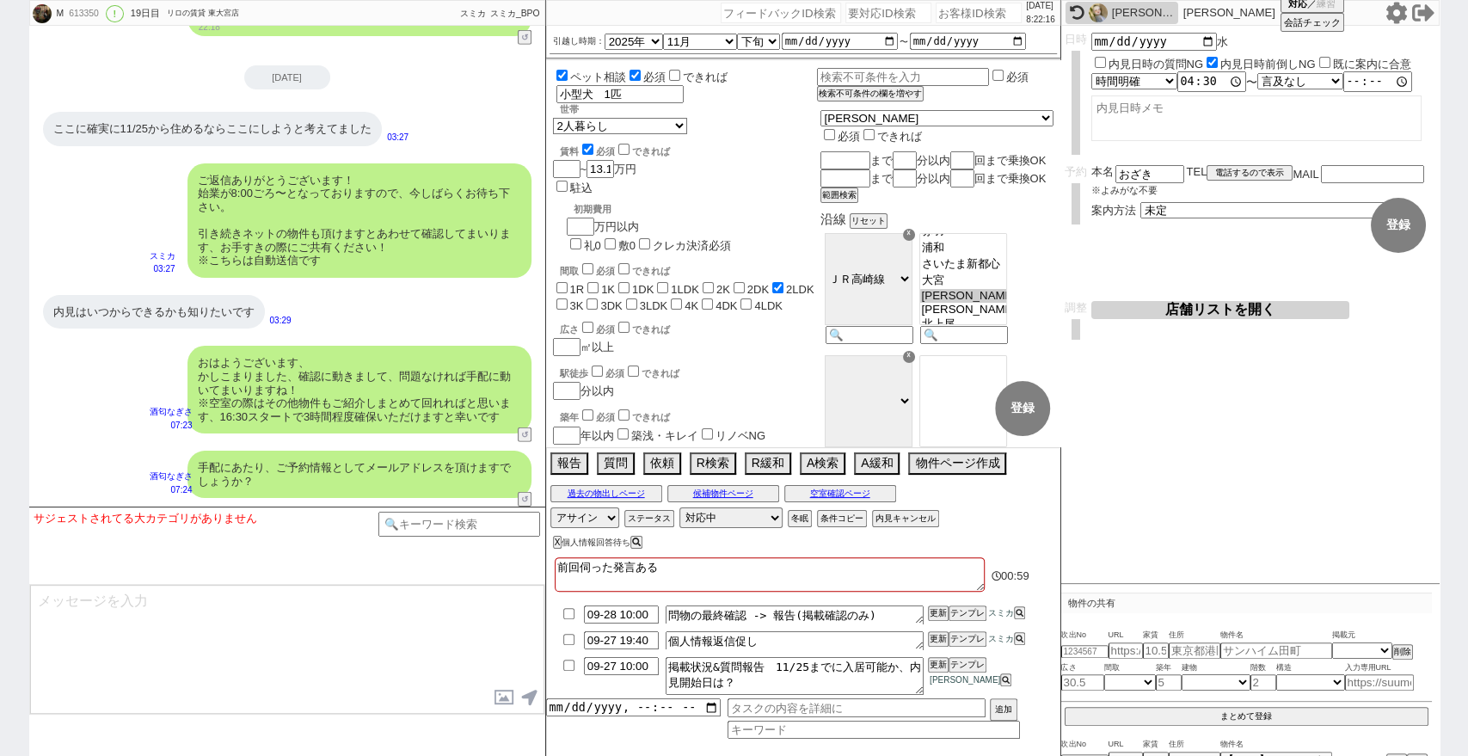
click at [942, 693] on li "09-27 10:00 掲載状況&質問報告　11/25までに入居可能か、内見開始日は？ [GEOGRAPHIC_DATA][PERSON_NAME]" at bounding box center [803, 675] width 514 height 45
click at [941, 667] on button "更新" at bounding box center [936, 665] width 17 height 12
click at [942, 681] on li "09-27 10:00 掲載状況&質問報告　11/25までに入居可能か、内見開始日は？ [GEOGRAPHIC_DATA][PERSON_NAME]" at bounding box center [803, 675] width 514 height 45
click at [938, 662] on button "更新" at bounding box center [936, 665] width 17 height 12
click at [941, 684] on li "09-27 10:00 掲載状況&質問報告　11/25までに入居可能か、内見開始日は？ [GEOGRAPHIC_DATA][PERSON_NAME]" at bounding box center [803, 675] width 514 height 45
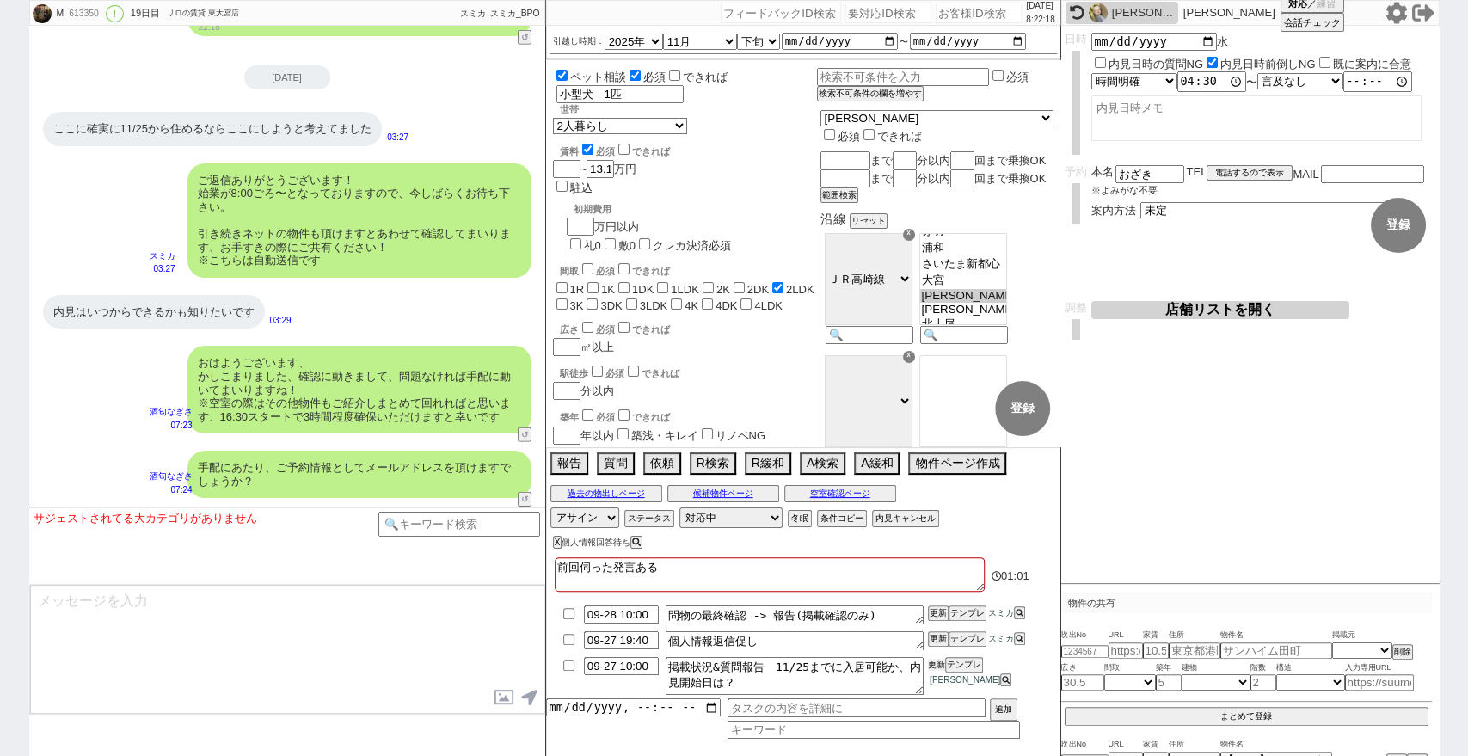
click at [934, 662] on button "更新" at bounding box center [936, 665] width 17 height 12
click at [937, 681] on li "09-27 10:00 掲載状況&質問報告　11/25までに入居可能か、内見開始日は？ [GEOGRAPHIC_DATA][PERSON_NAME]" at bounding box center [803, 675] width 514 height 45
click at [388, 483] on div "手配にあたり、ご予約情報としてメールアドレスを頂けますでしょうか？" at bounding box center [359, 473] width 344 height 47
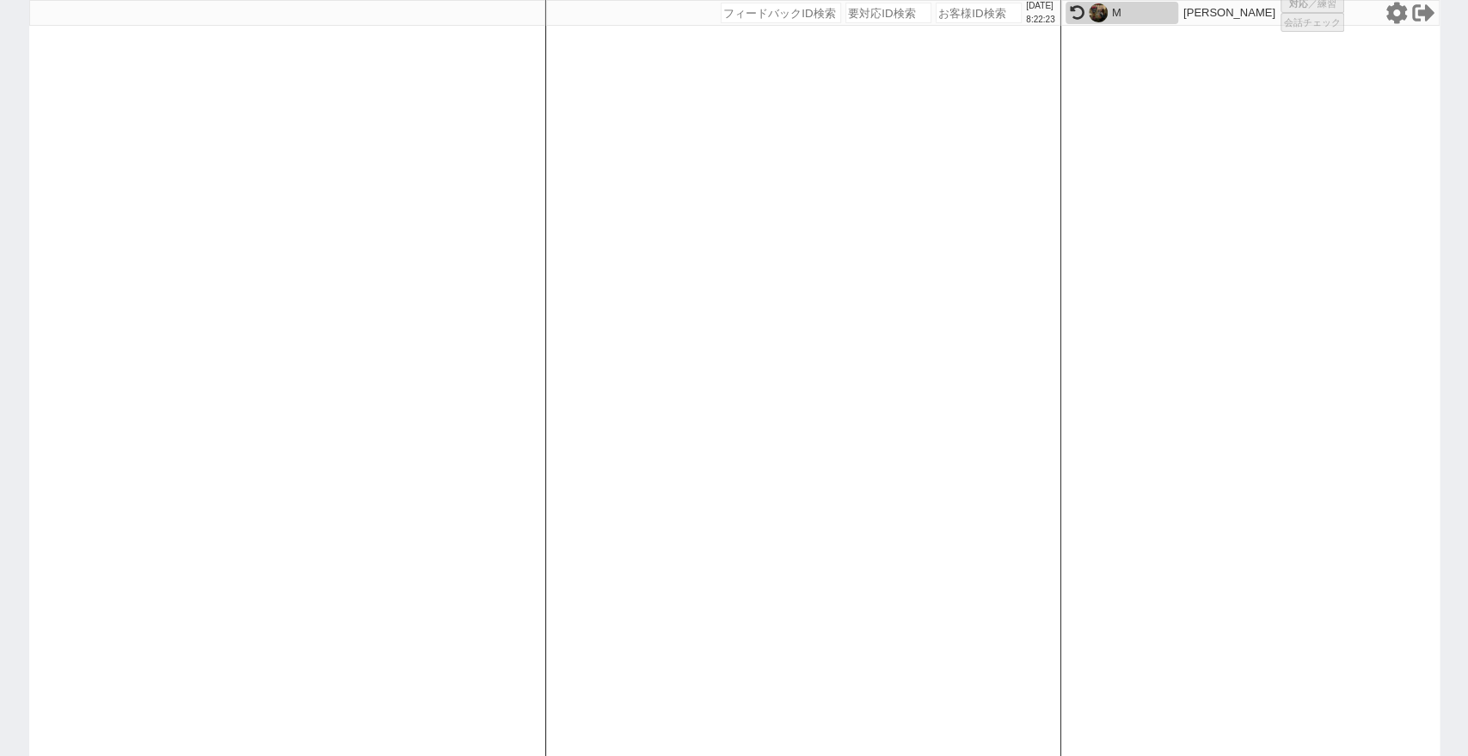
select select
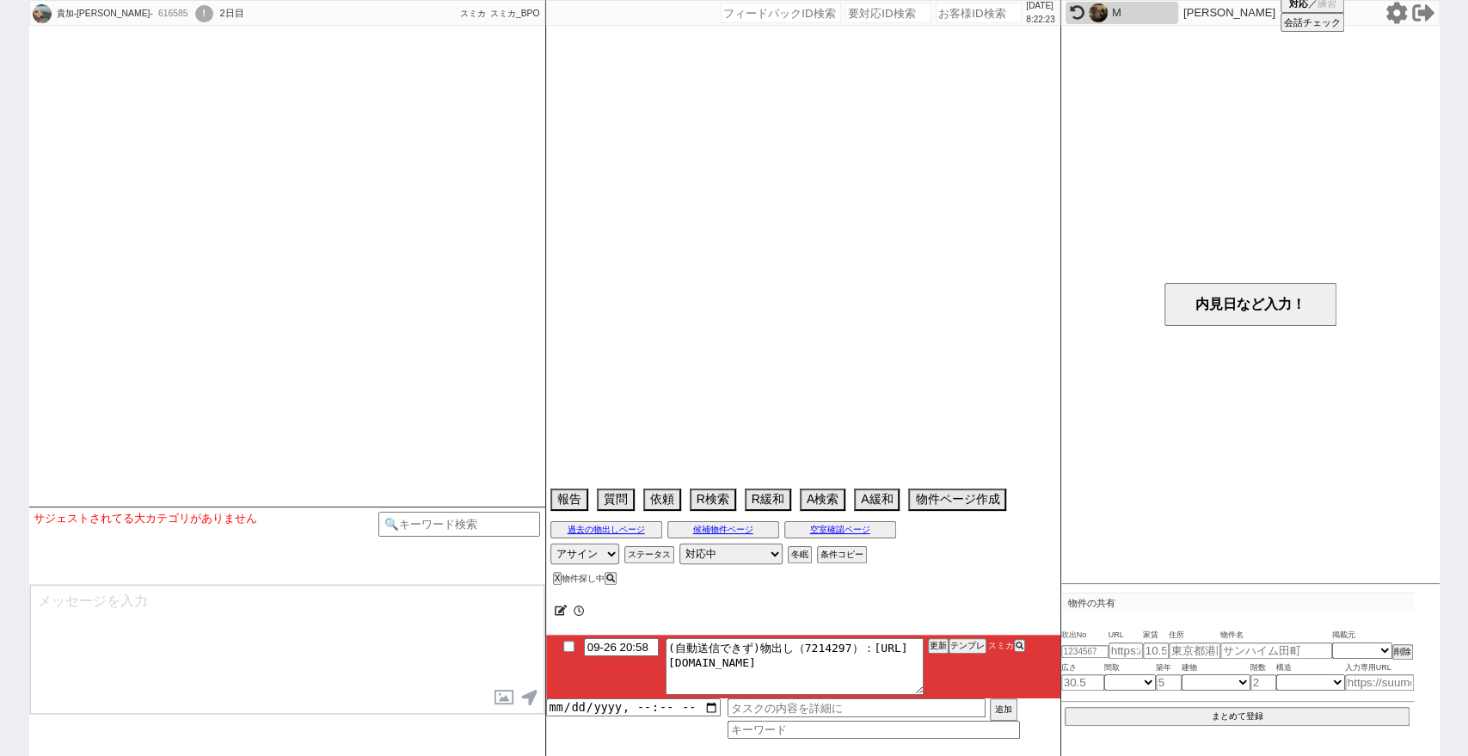
select select
select select "16"
select select "6"
select select "14"
select select "94"
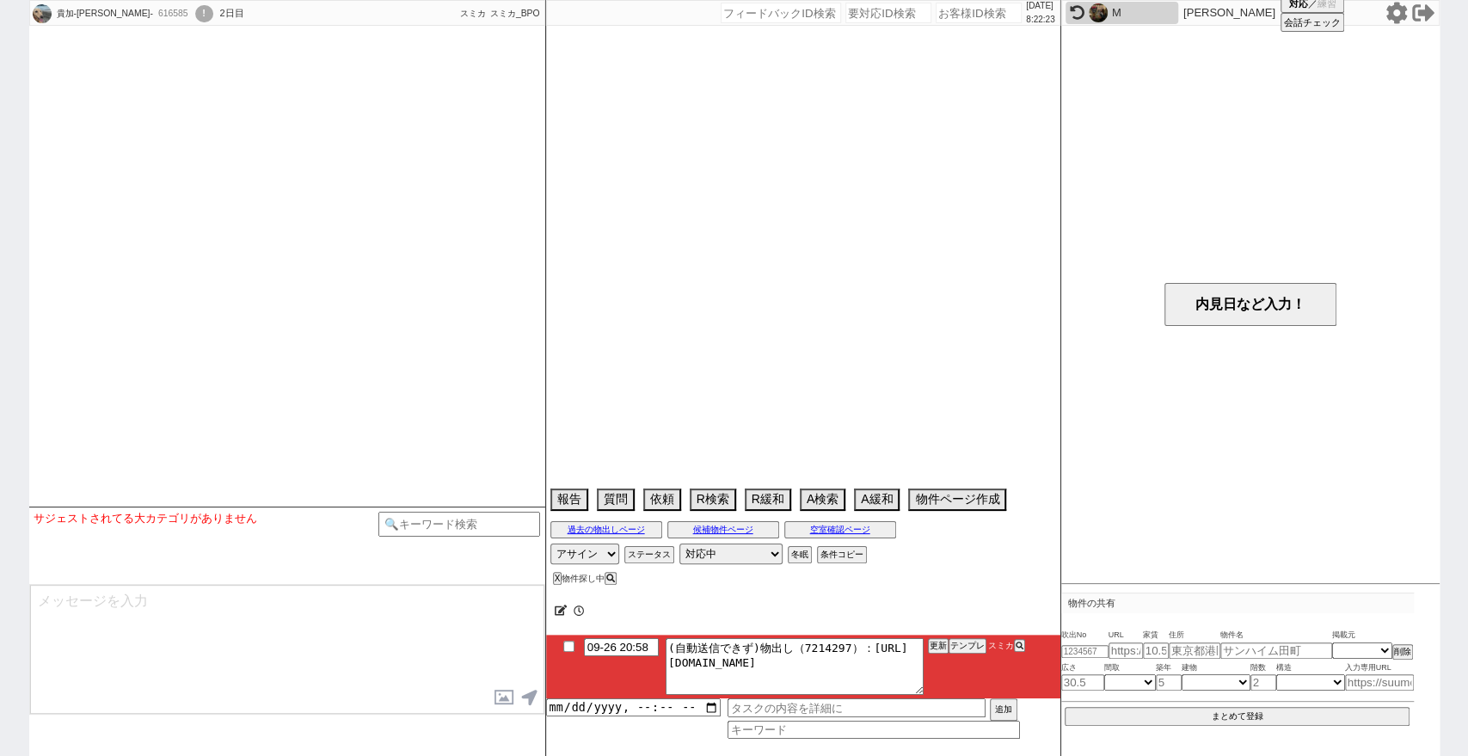
select select "9294"
select select "96"
select select "9666"
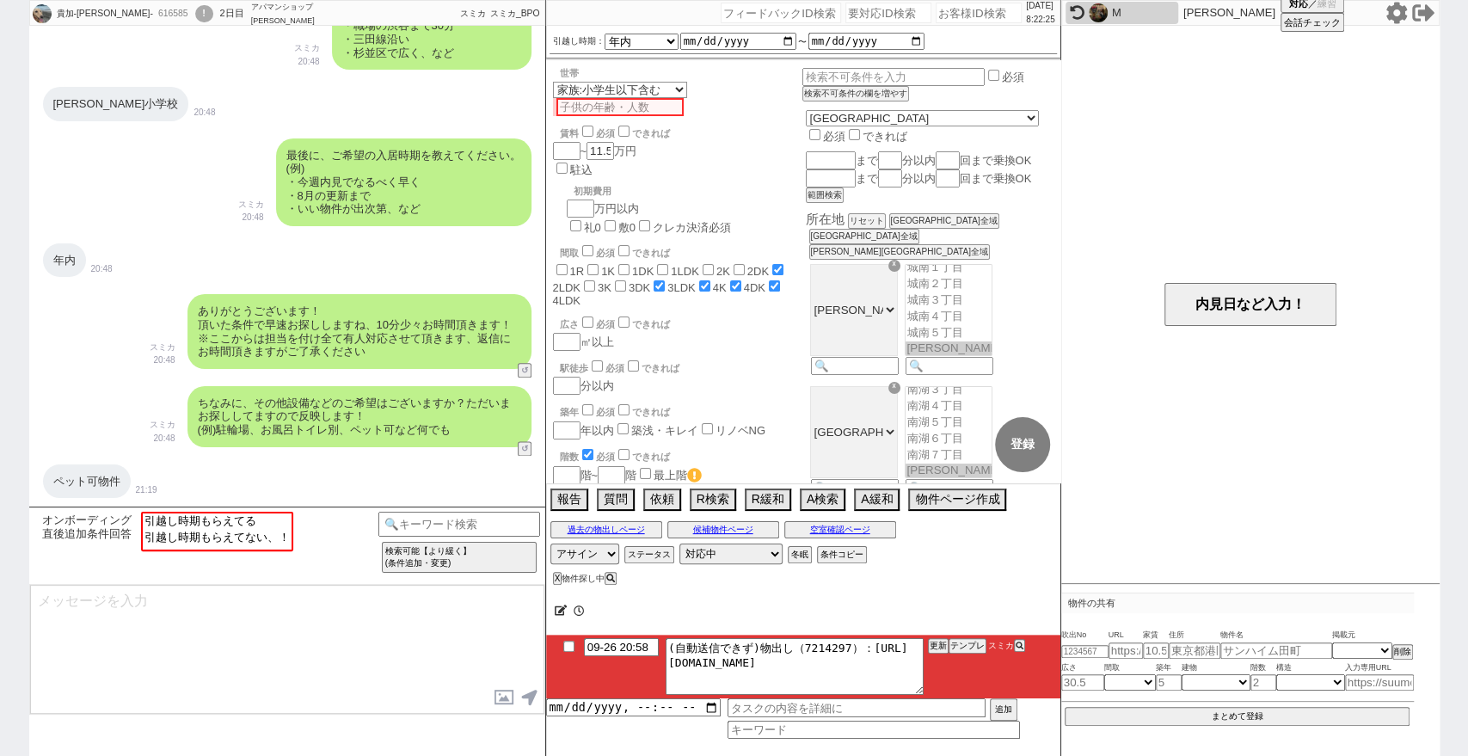
scroll to position [555, 0]
click at [0, 415] on div "貴加-[GEOGRAPHIC_DATA]- 616585 ! 0 2日目 アパマンショップ[PERSON_NAME][PERSON_NAME]店 冬眠中 自社…" at bounding box center [734, 378] width 1468 height 756
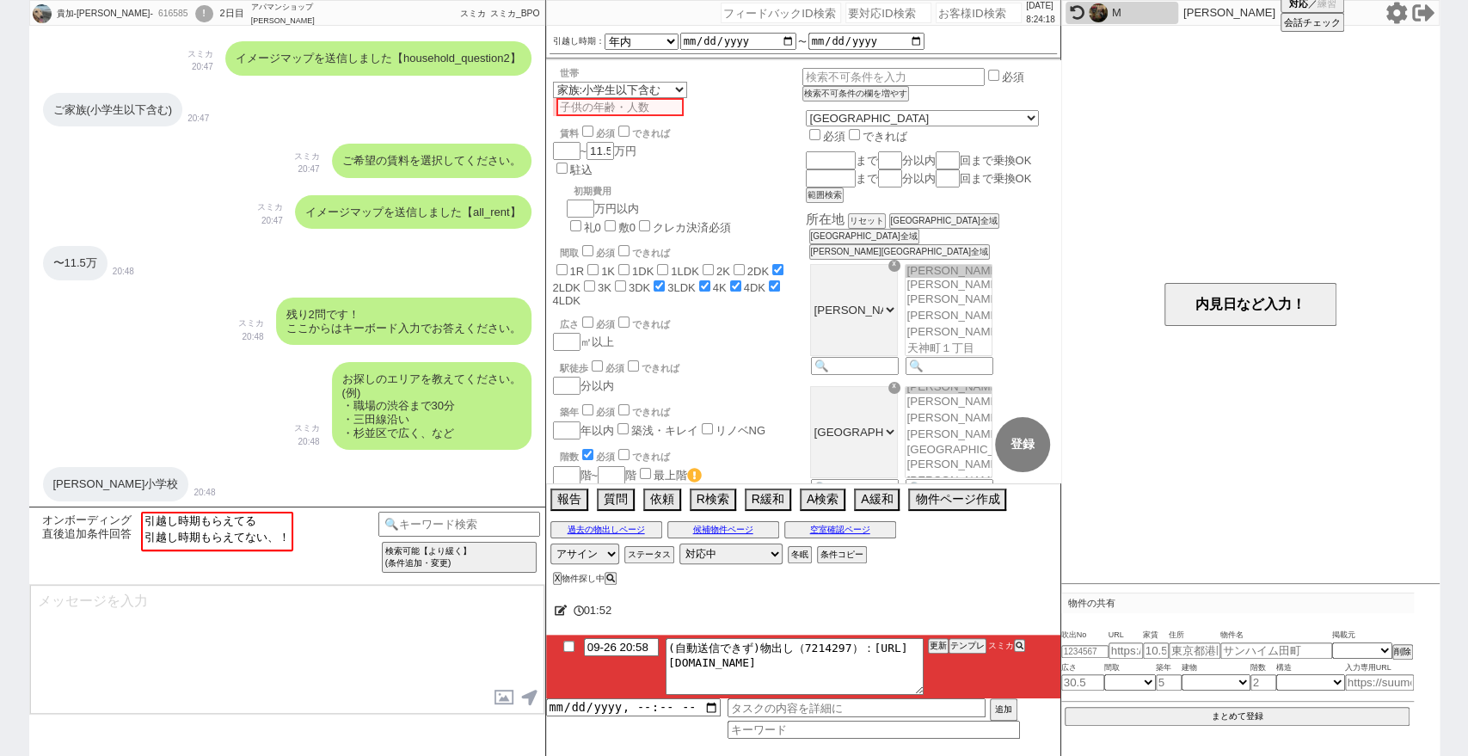
scroll to position [1300, 0]
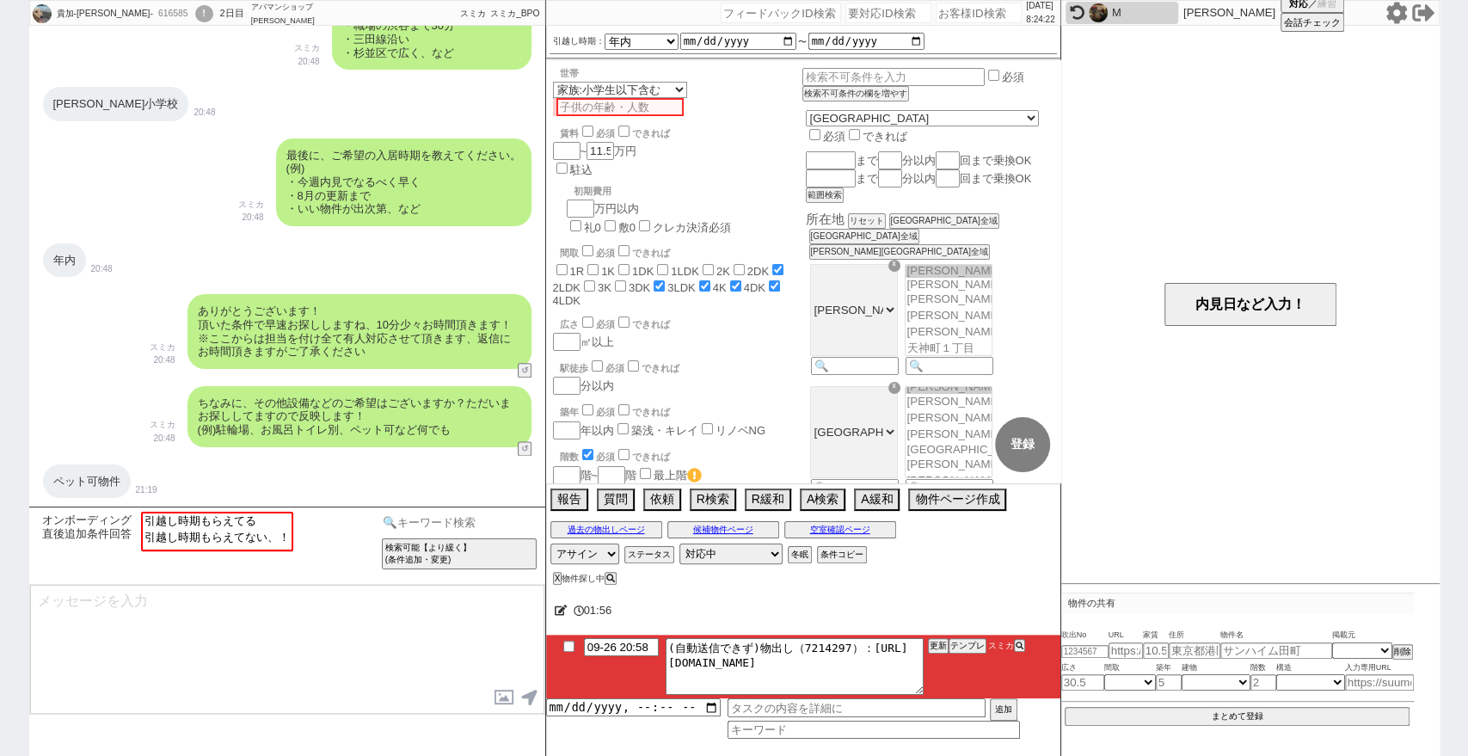
click at [430, 523] on input at bounding box center [459, 522] width 162 height 21
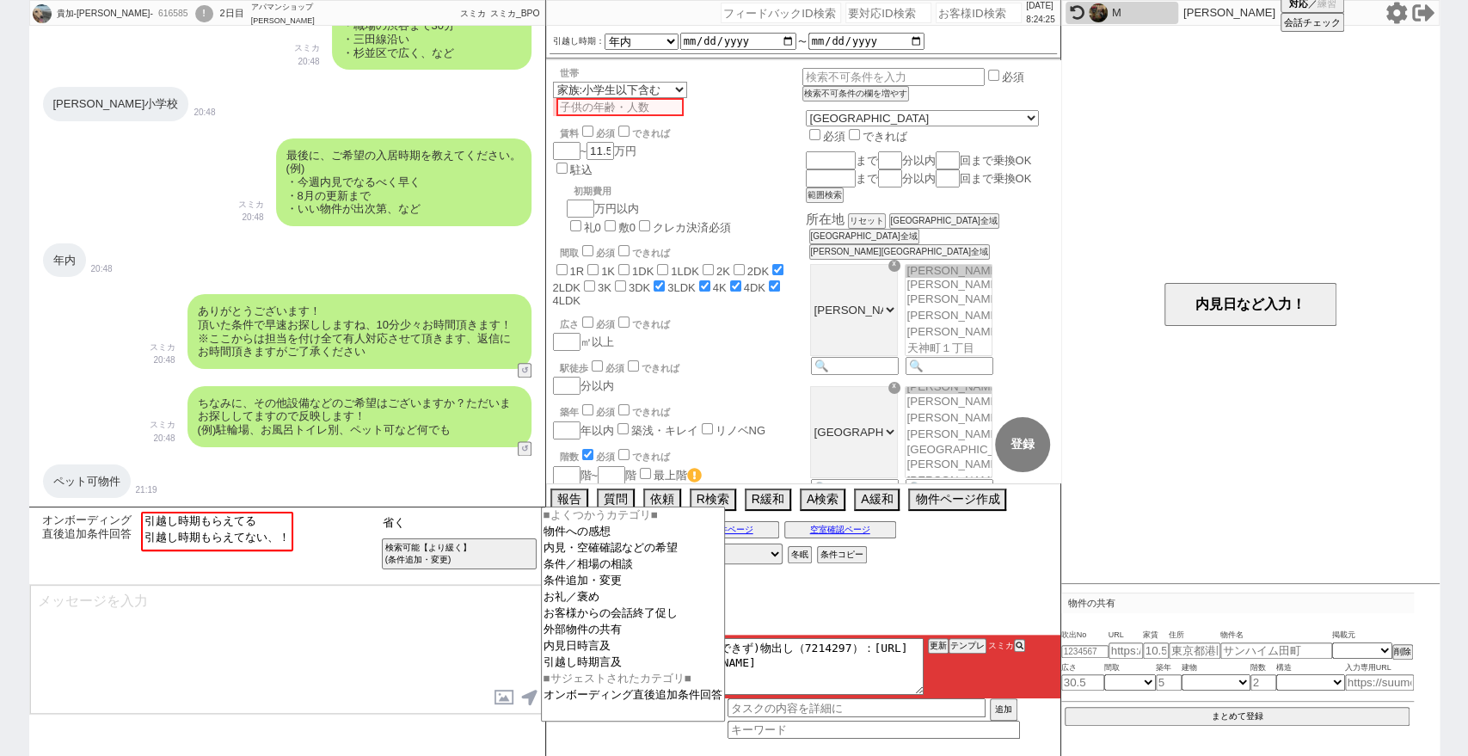
type input "省く"
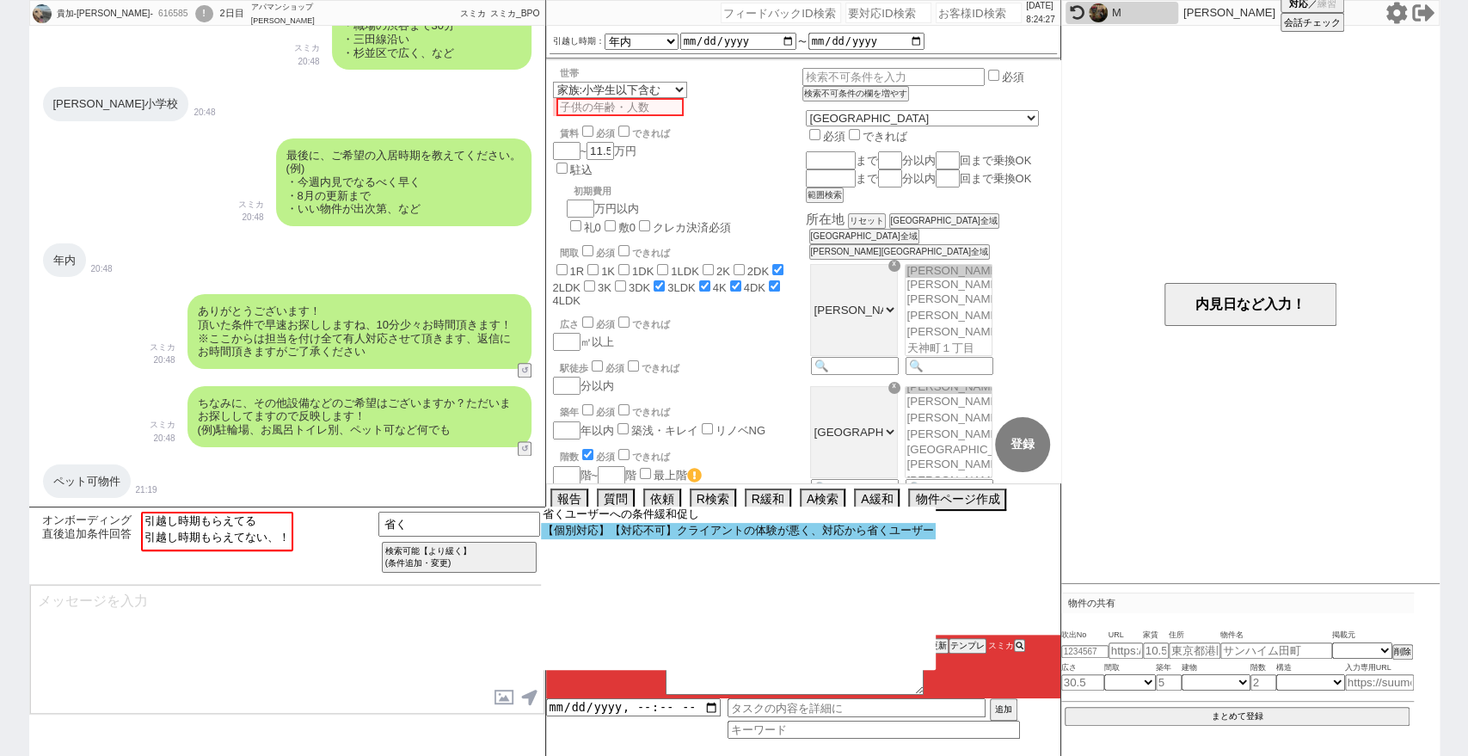
click at [640, 536] on option "【個別対応】【対応不可】クライアントの体験が悪く、対応から省くユーザー" at bounding box center [738, 531] width 395 height 16
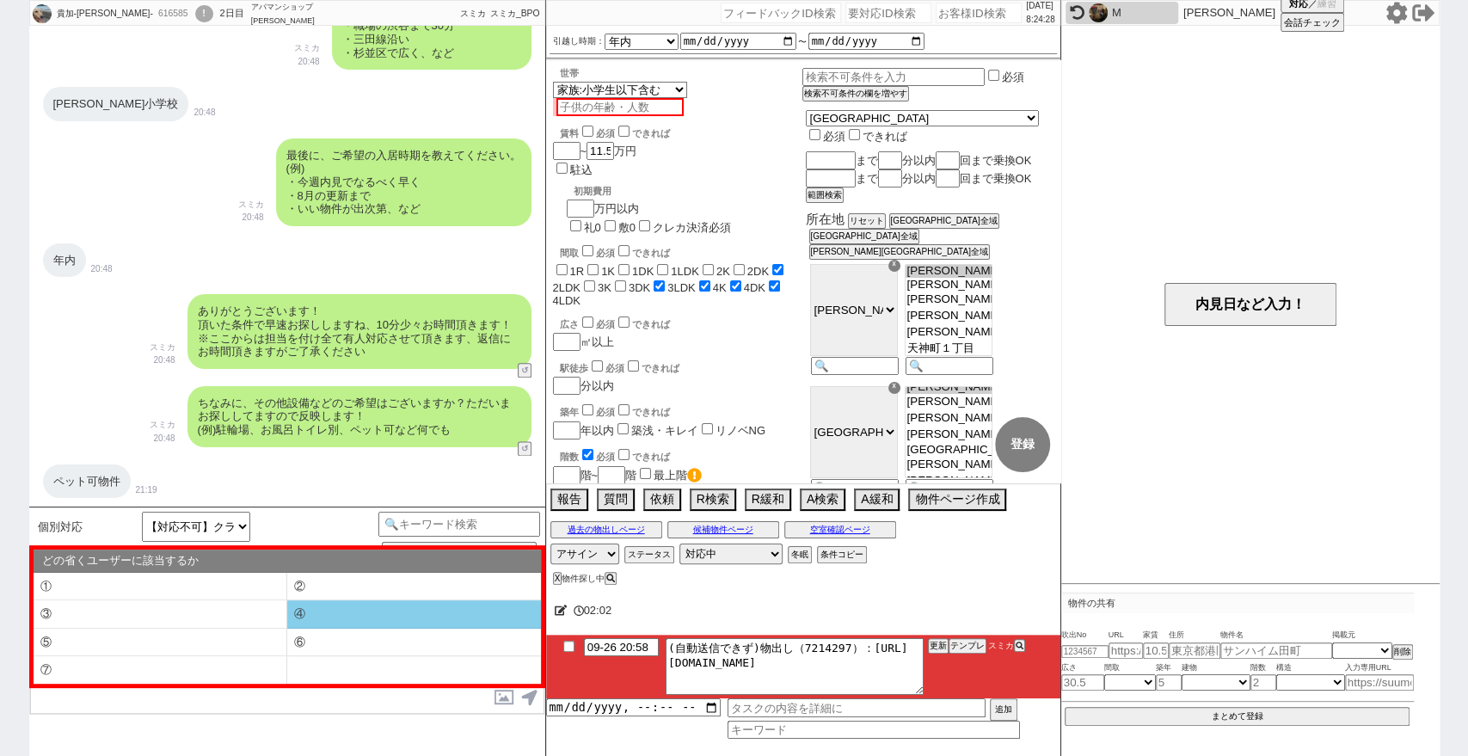
click at [362, 621] on li "④" at bounding box center [414, 614] width 254 height 28
select select "④"
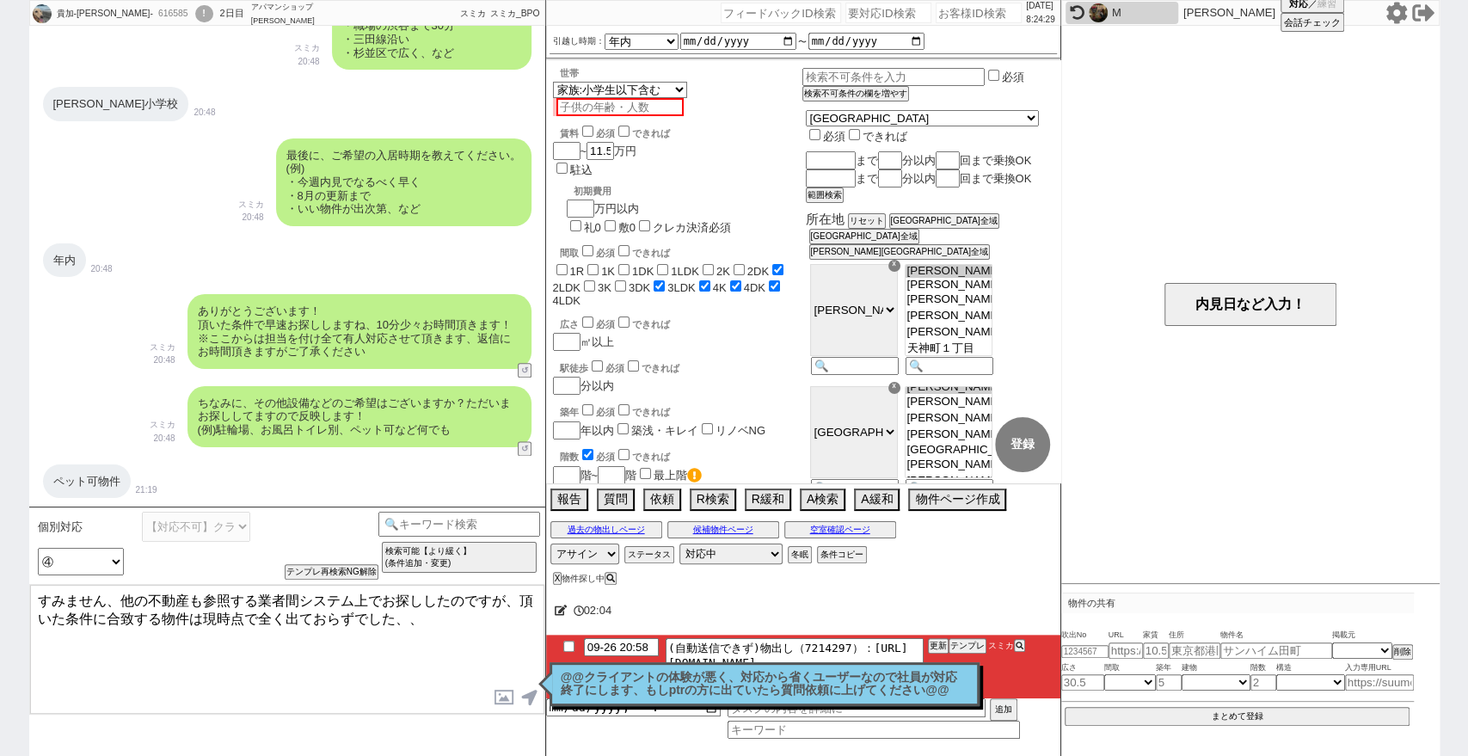
click at [33, 600] on textarea "すみません、他の不動産も参照する業者間システム上でお探ししたのですが、頂いた条件に合致する物件は現時点で全く出ておらずでした、、" at bounding box center [287, 649] width 514 height 129
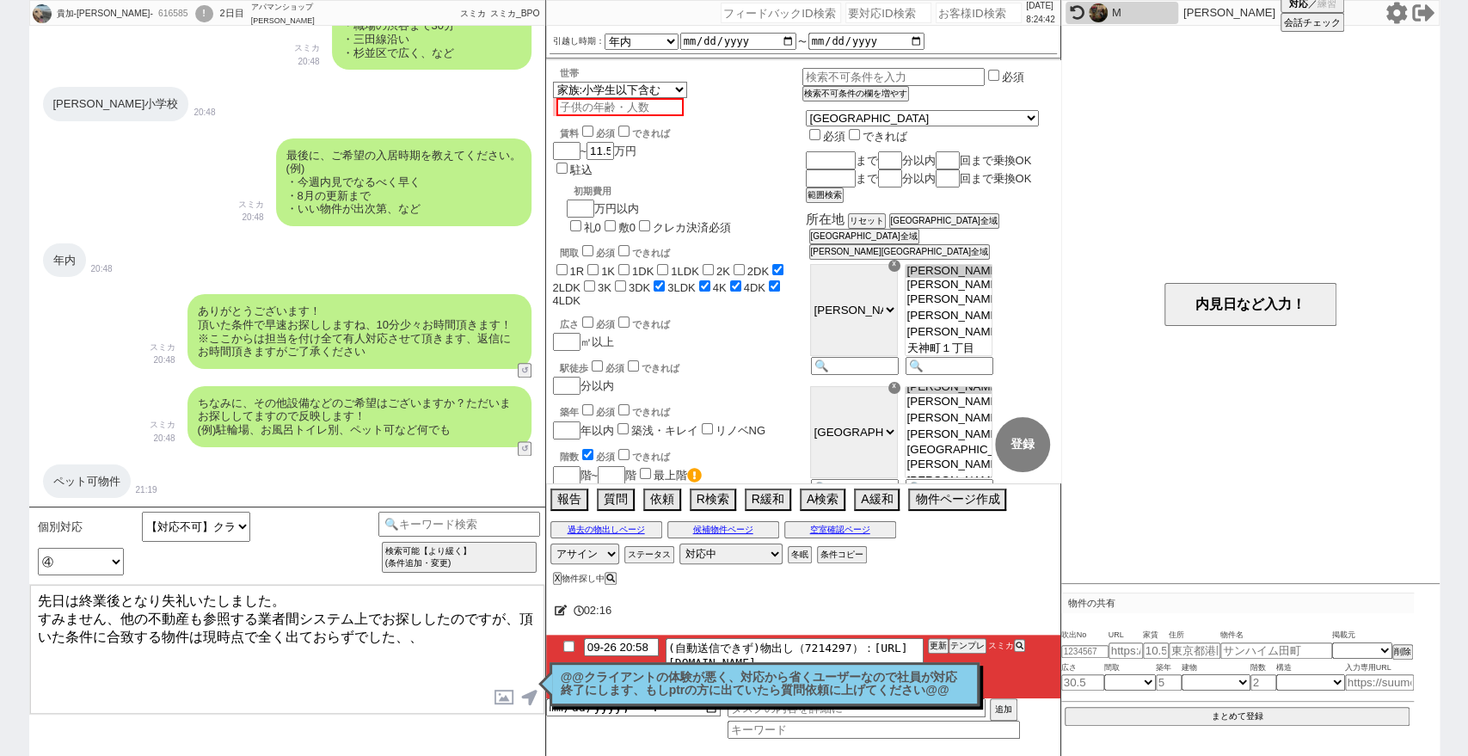
type textarea "先日は終業後となり失礼いたしました。 すみません、他の不動産も参照する業者間システム上でお探ししたのですが、頂いた条件に合致する物件は現時点で全く出ておらずで…"
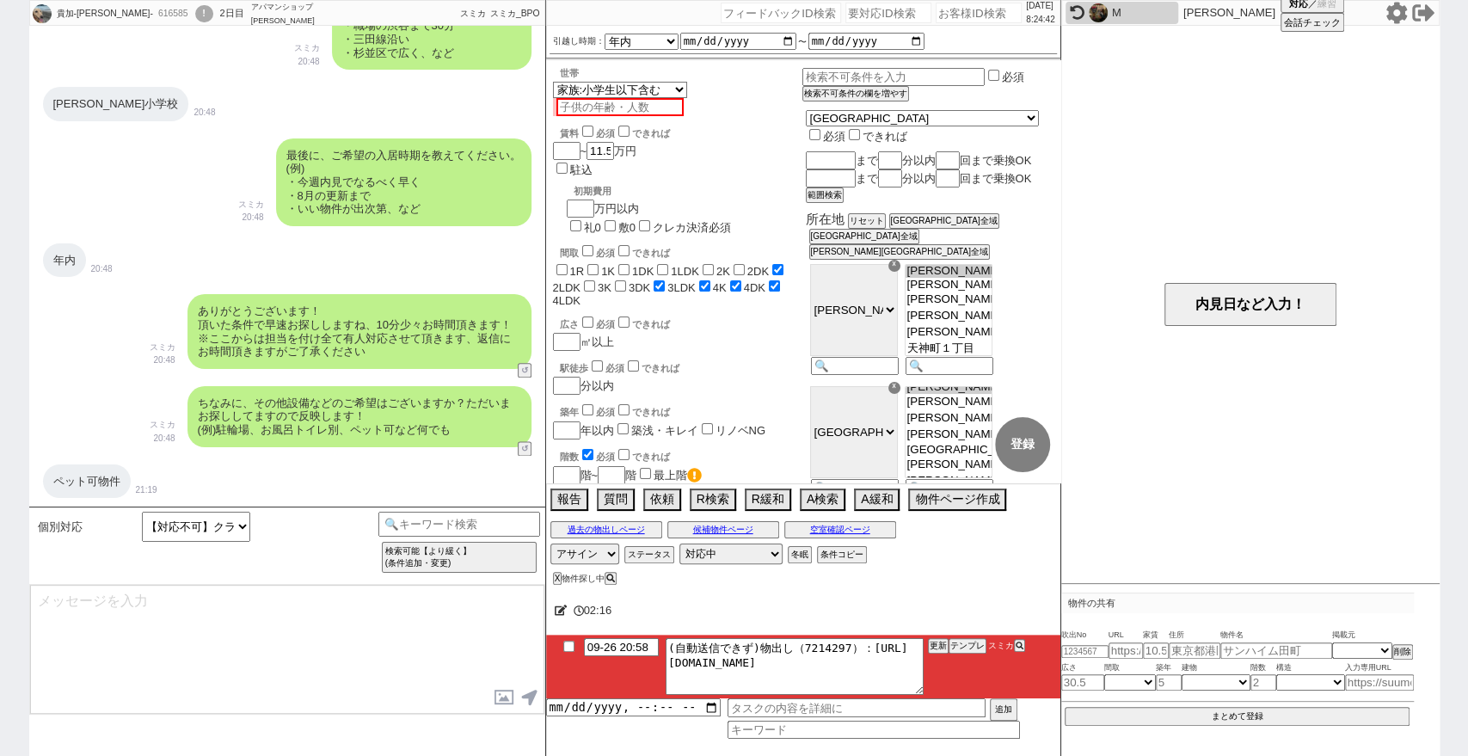
scroll to position [1450, 0]
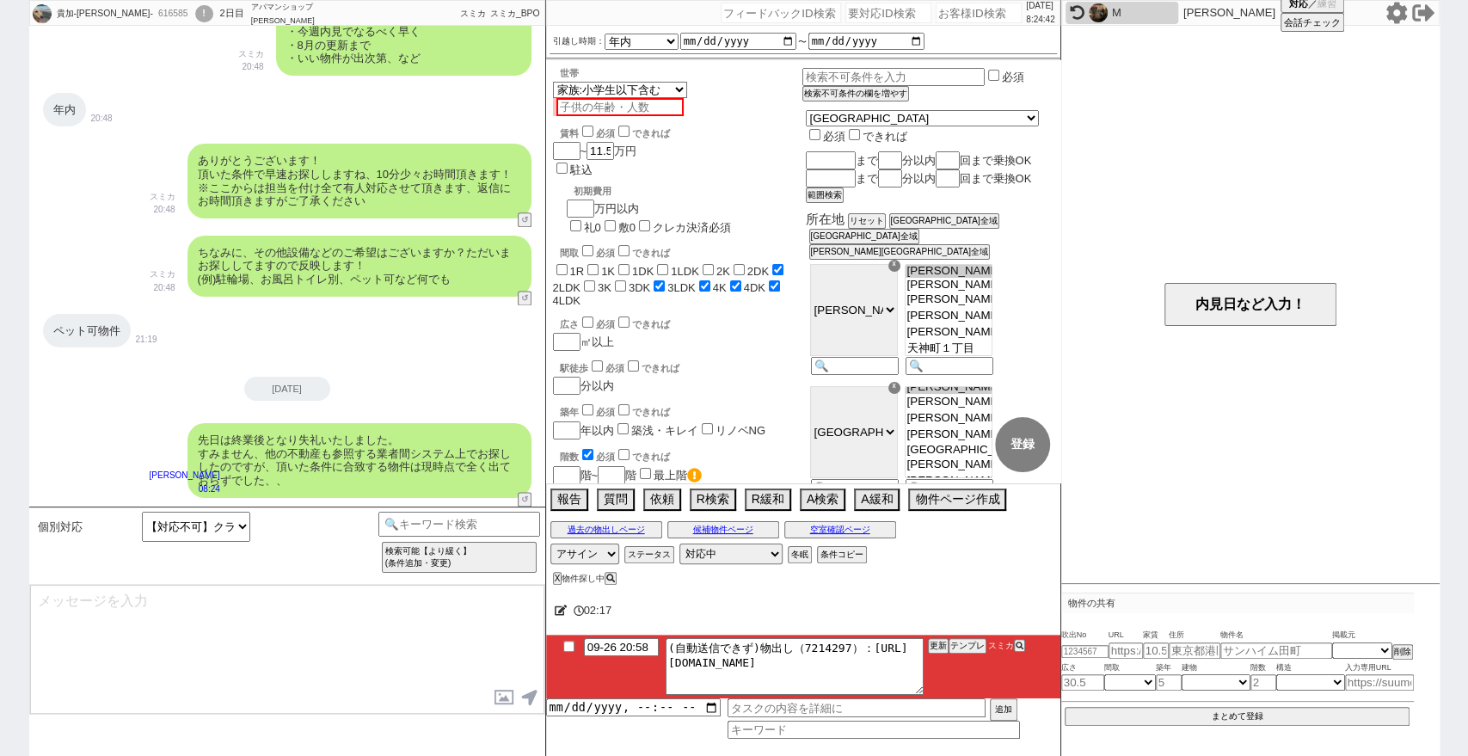
type textarea "お力添えできず申し訳ございません、、また機会がございましたら宜しくお願い致します。"
type input "09-27 08:27"
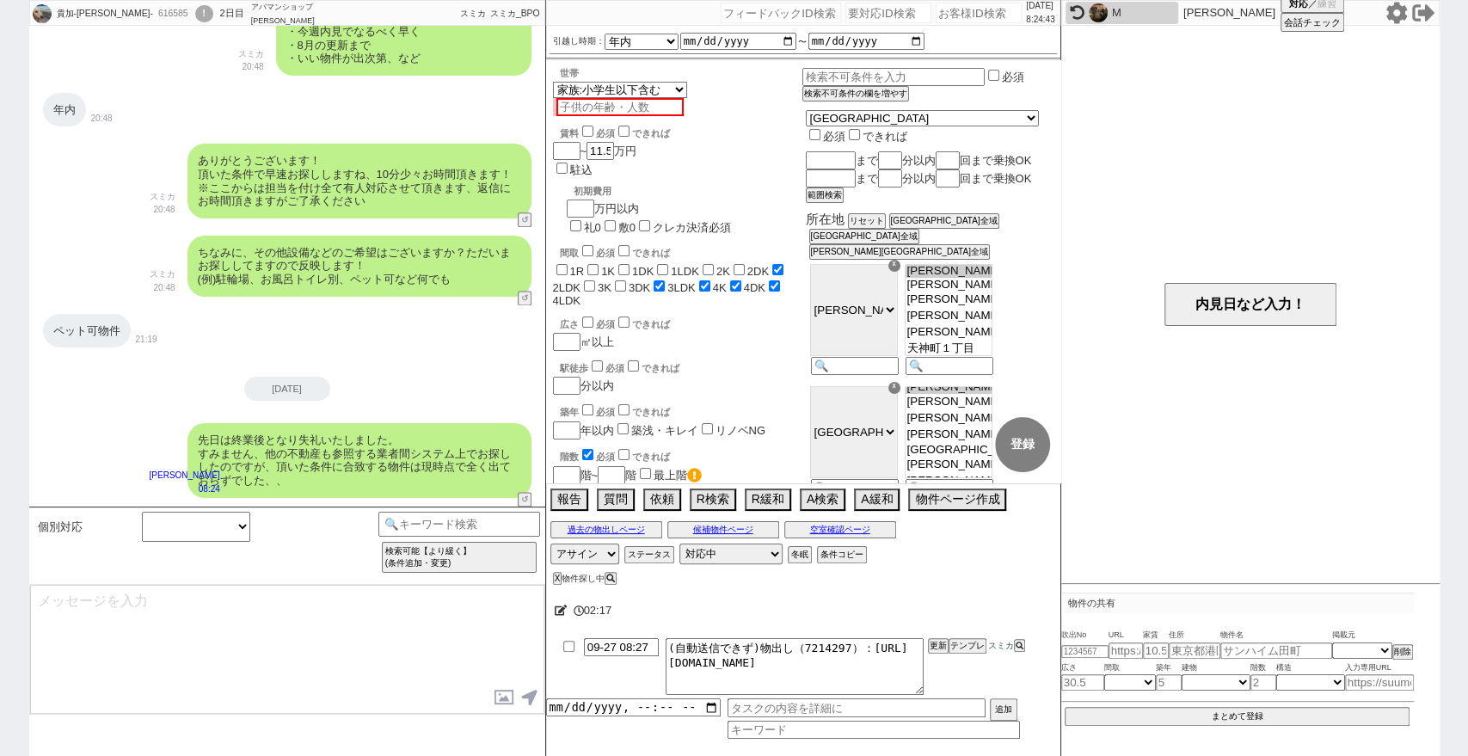
select select
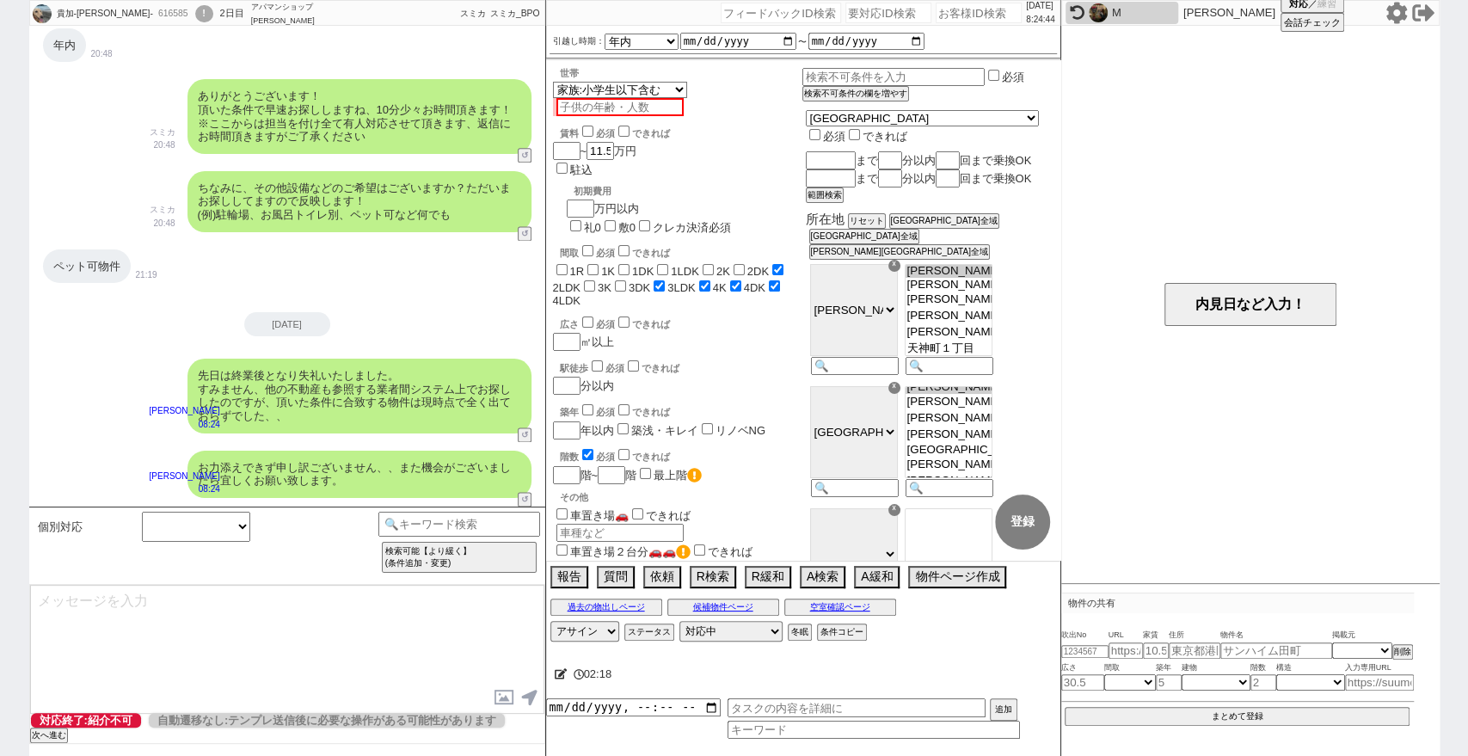
select select "400"
select select
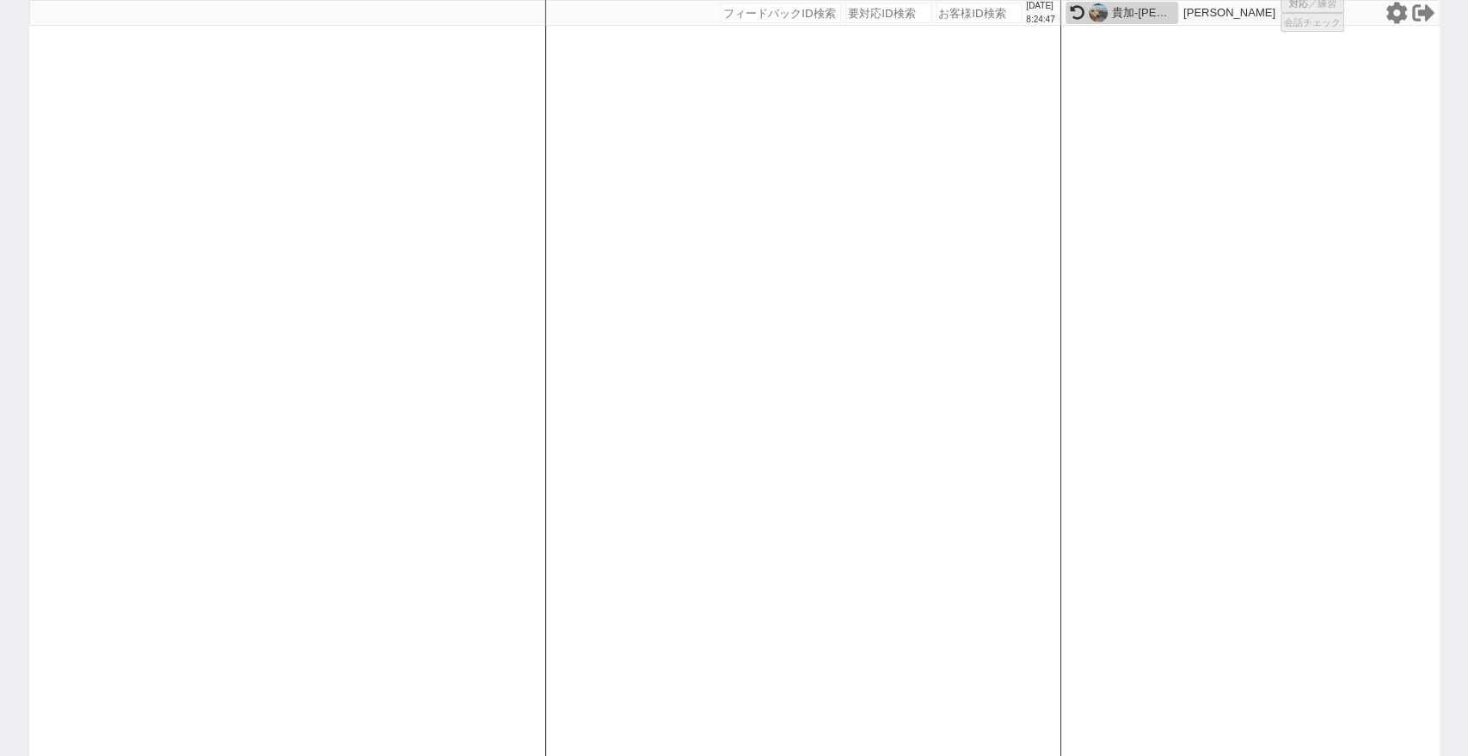
select select
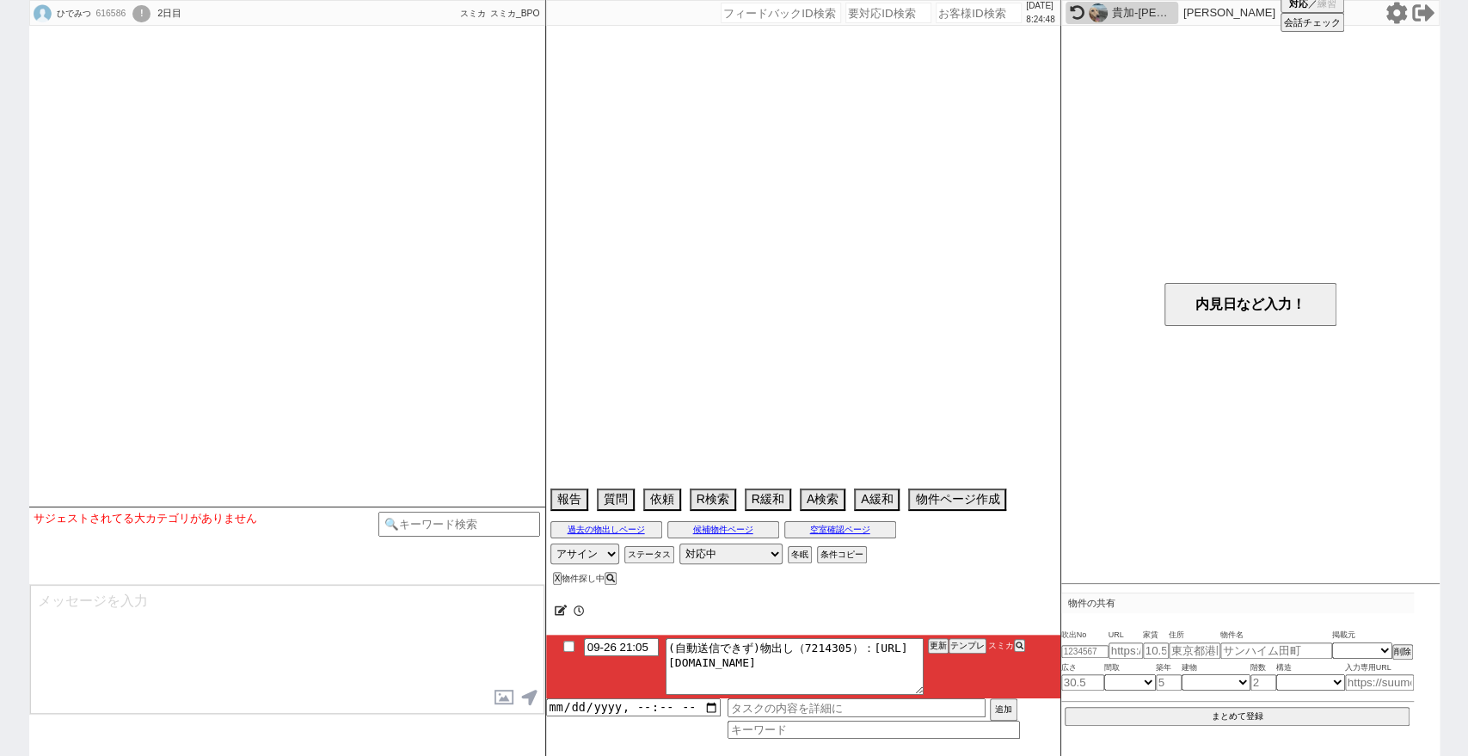
select select
select select "13"
select select "6"
select select "21"
select select "2729"
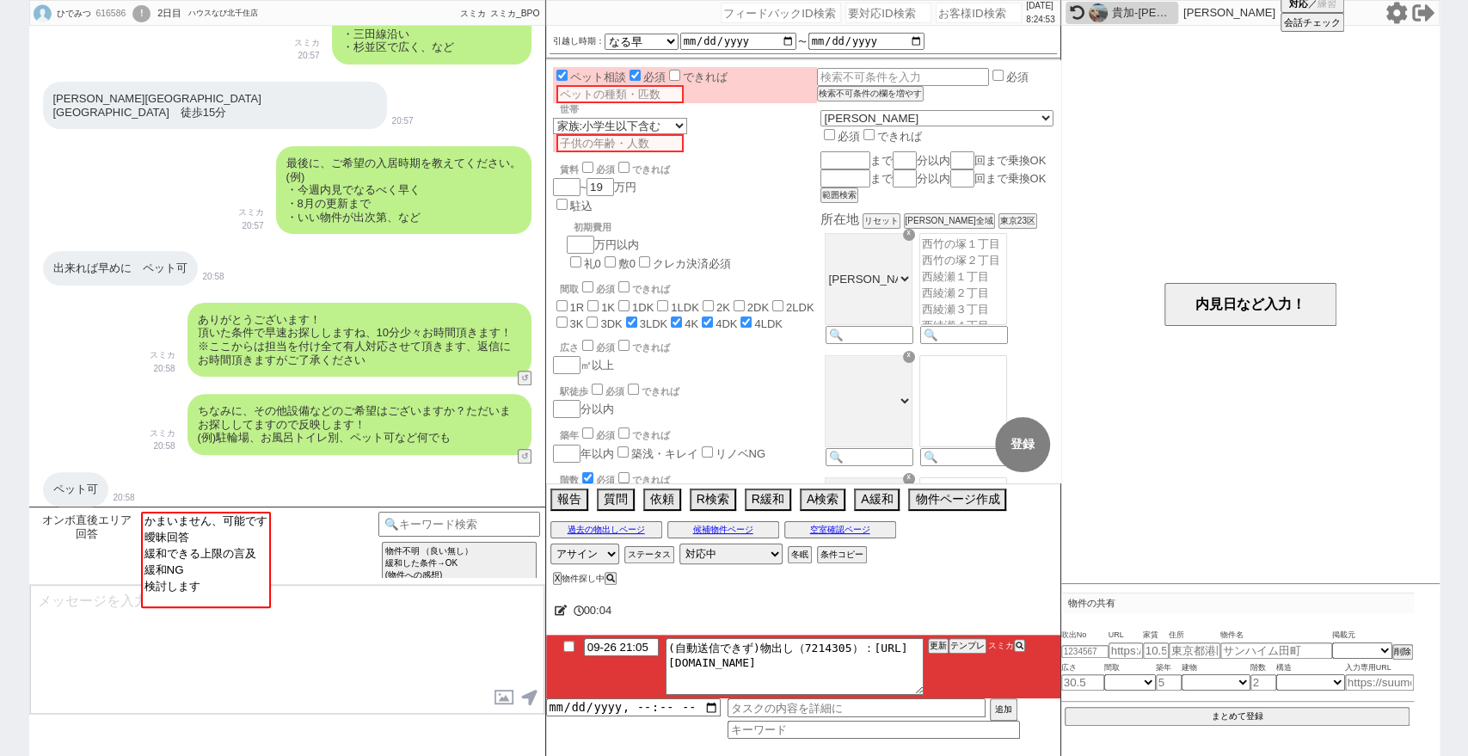
scroll to position [1316, 0]
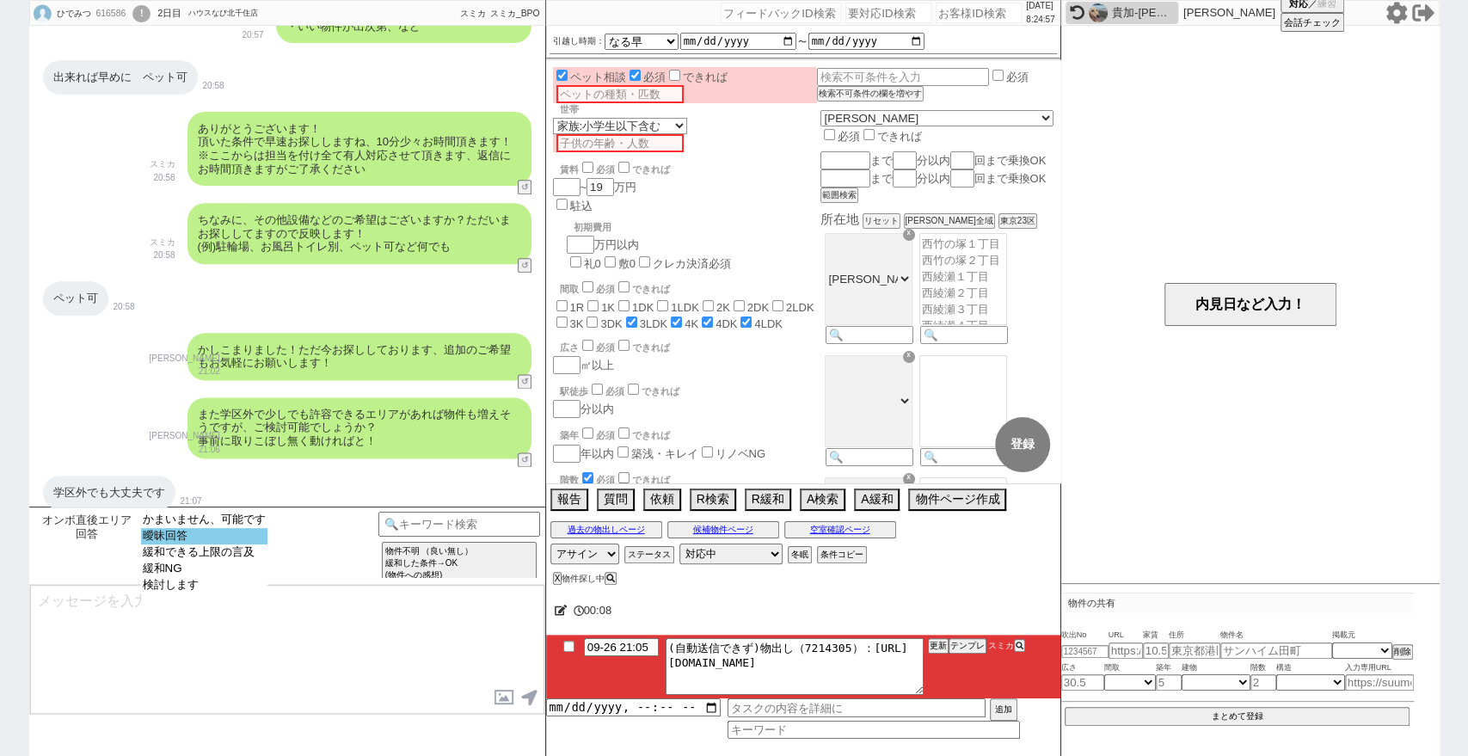
click at [259, 541] on option "曖昧回答" at bounding box center [204, 536] width 126 height 16
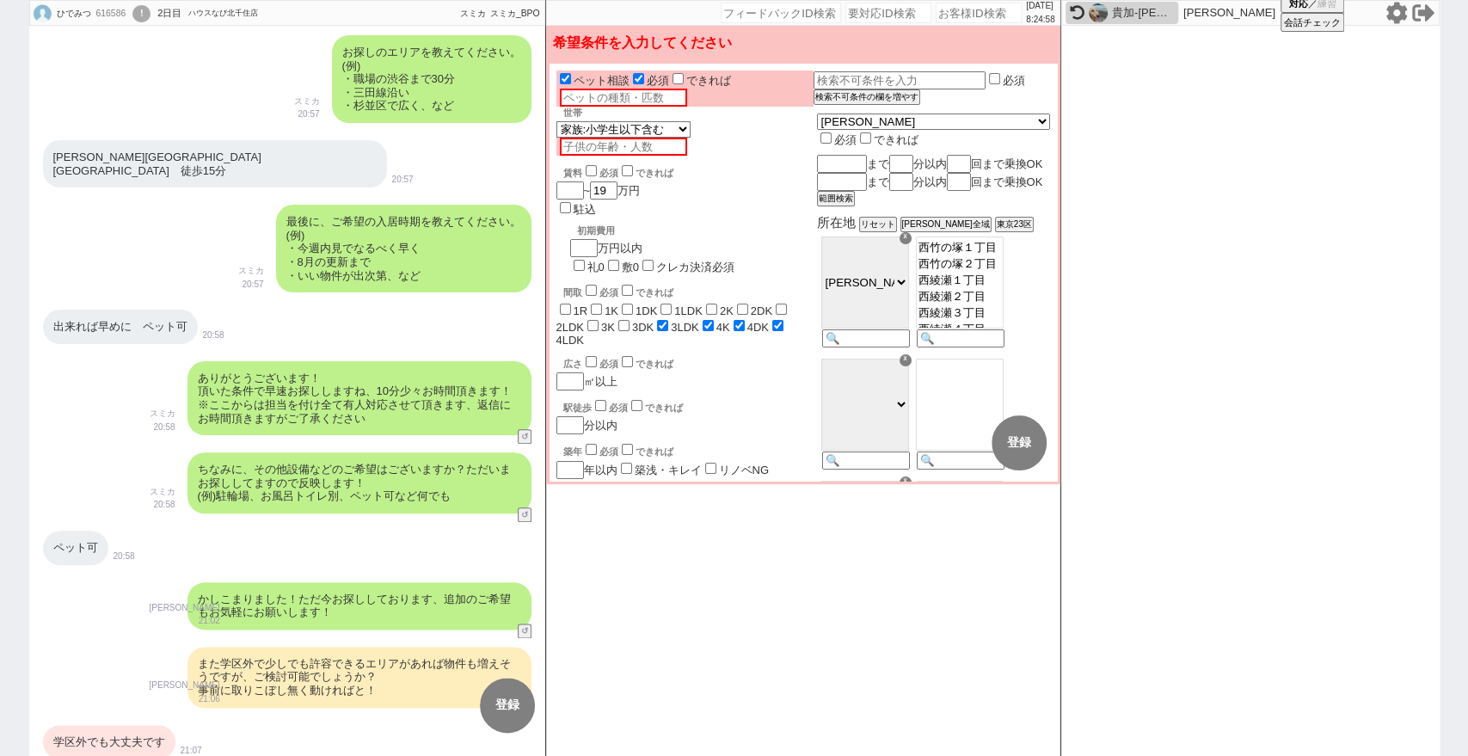
click at [135, 725] on div "学区外でも大丈夫です" at bounding box center [109, 742] width 132 height 34
click at [950, 459] on button "変更 なし" at bounding box center [943, 442] width 55 height 55
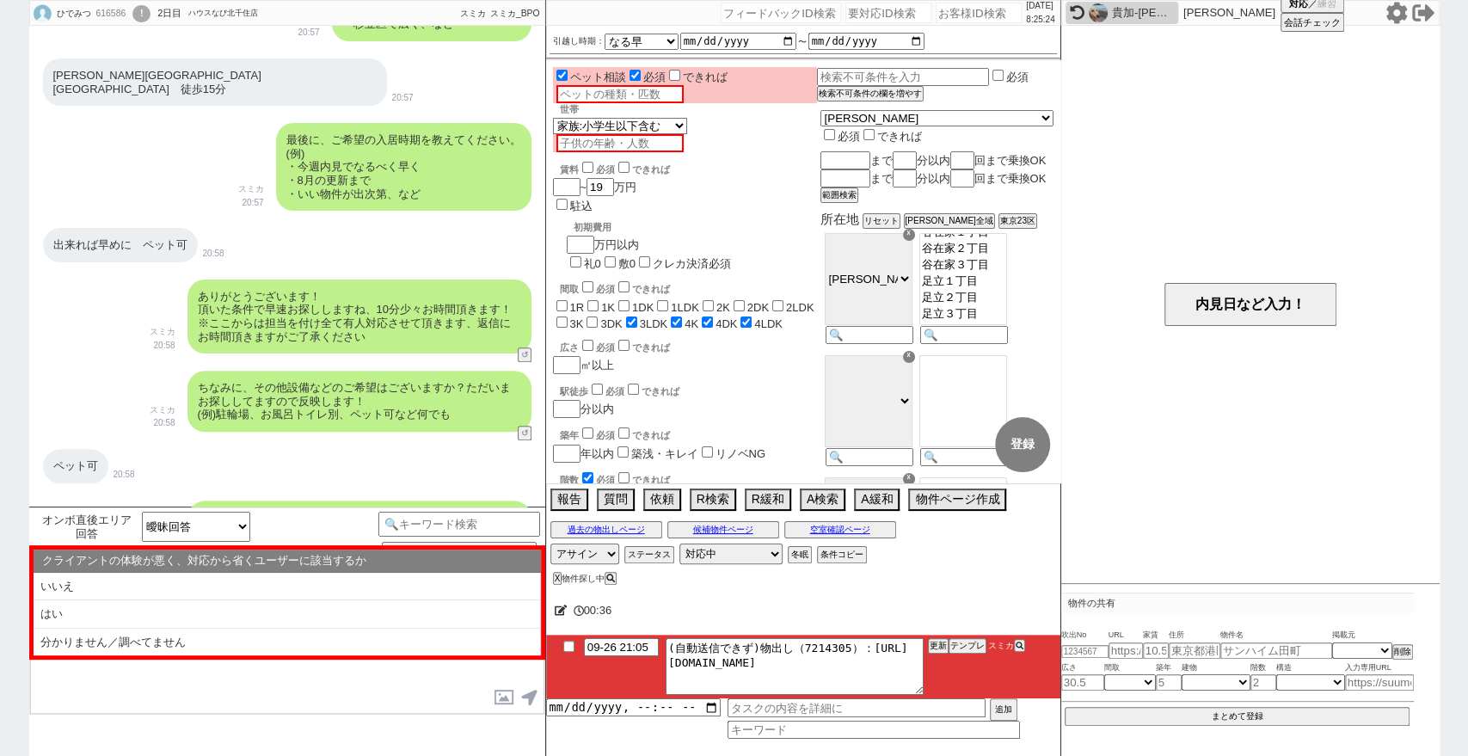
scroll to position [1030, 0]
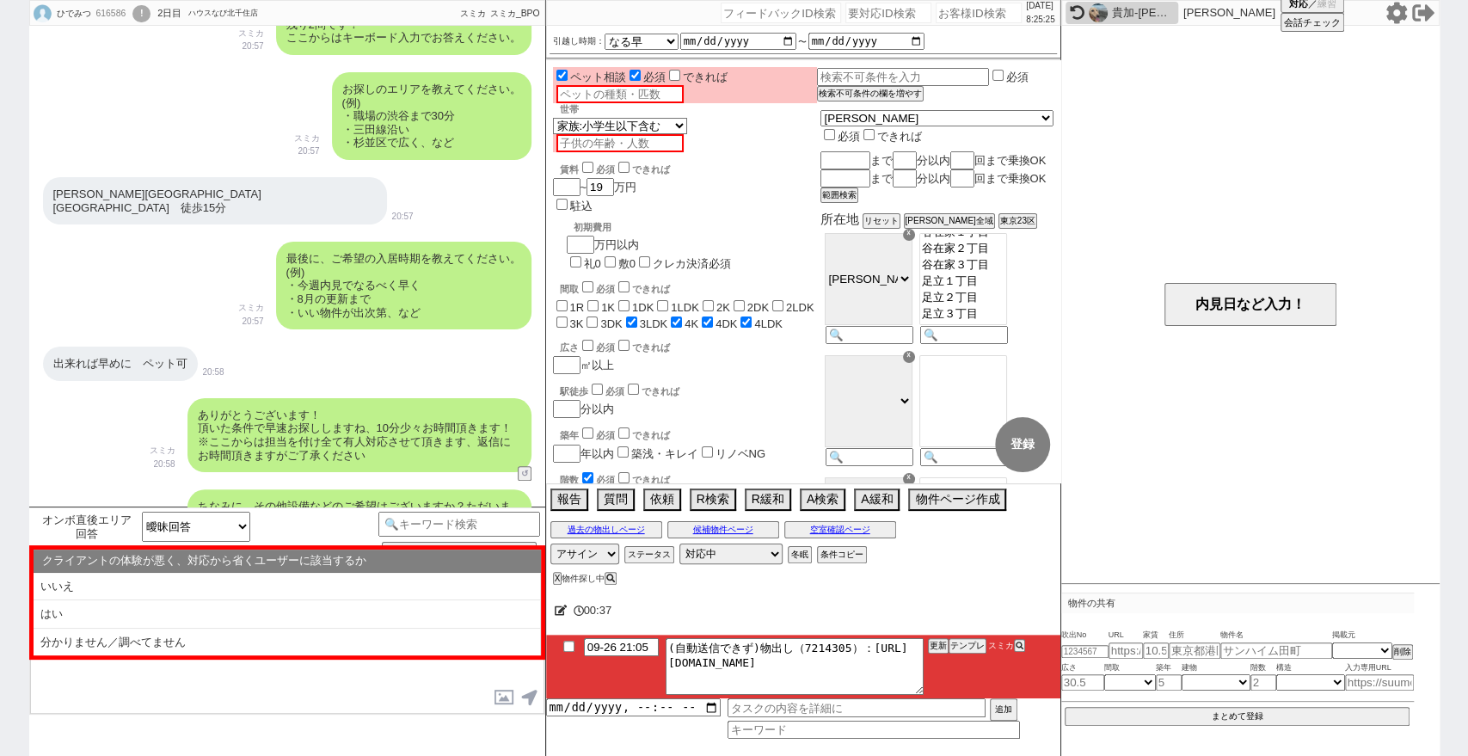
click at [147, 191] on div "[PERSON_NAME][GEOGRAPHIC_DATA][GEOGRAPHIC_DATA]　徒歩15分" at bounding box center [215, 200] width 344 height 47
drag, startPoint x: 151, startPoint y: 191, endPoint x: 52, endPoint y: 191, distance: 99.7
click at [52, 191] on div "[PERSON_NAME][GEOGRAPHIC_DATA][GEOGRAPHIC_DATA]　徒歩15分" at bounding box center [215, 200] width 344 height 47
copy div "[PERSON_NAME][GEOGRAPHIC_DATA][GEOGRAPHIC_DATA]"
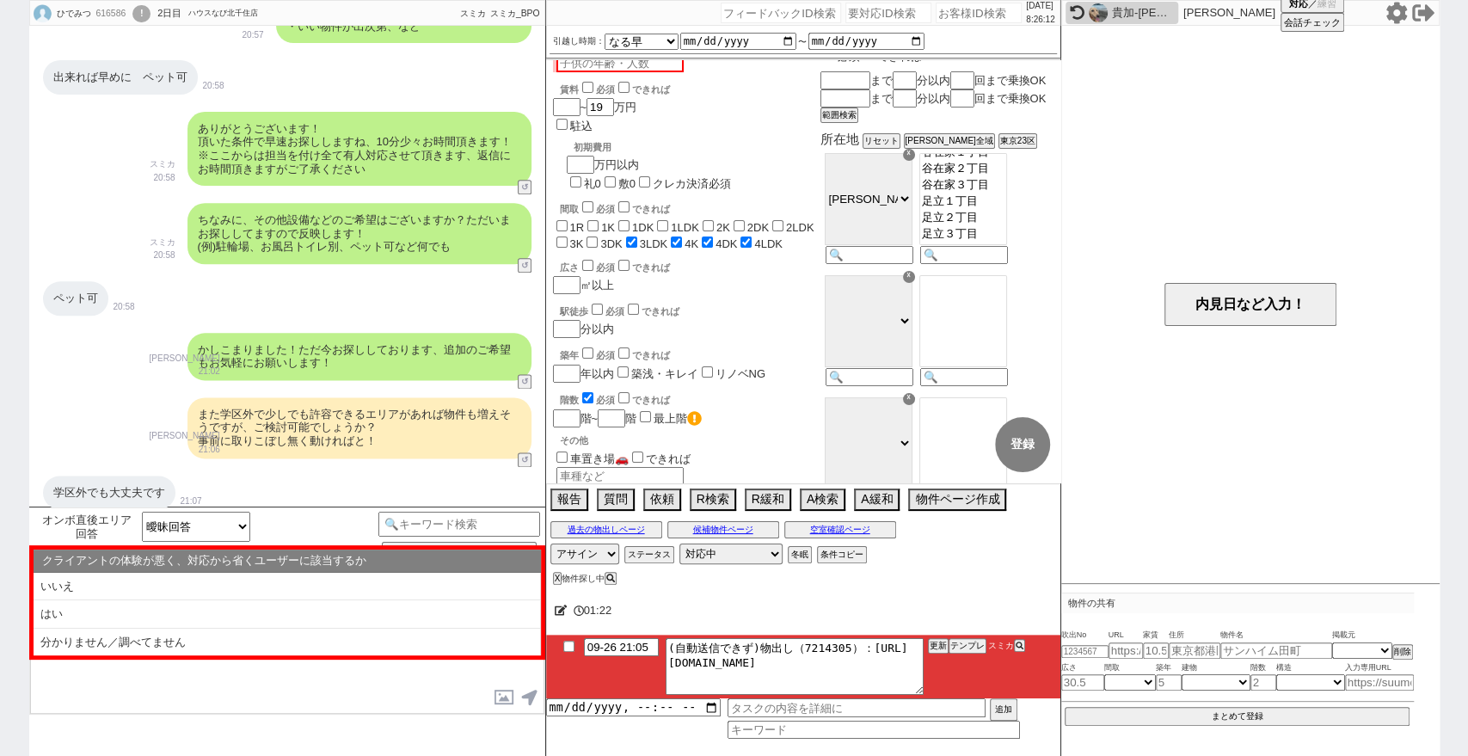
scroll to position [0, 0]
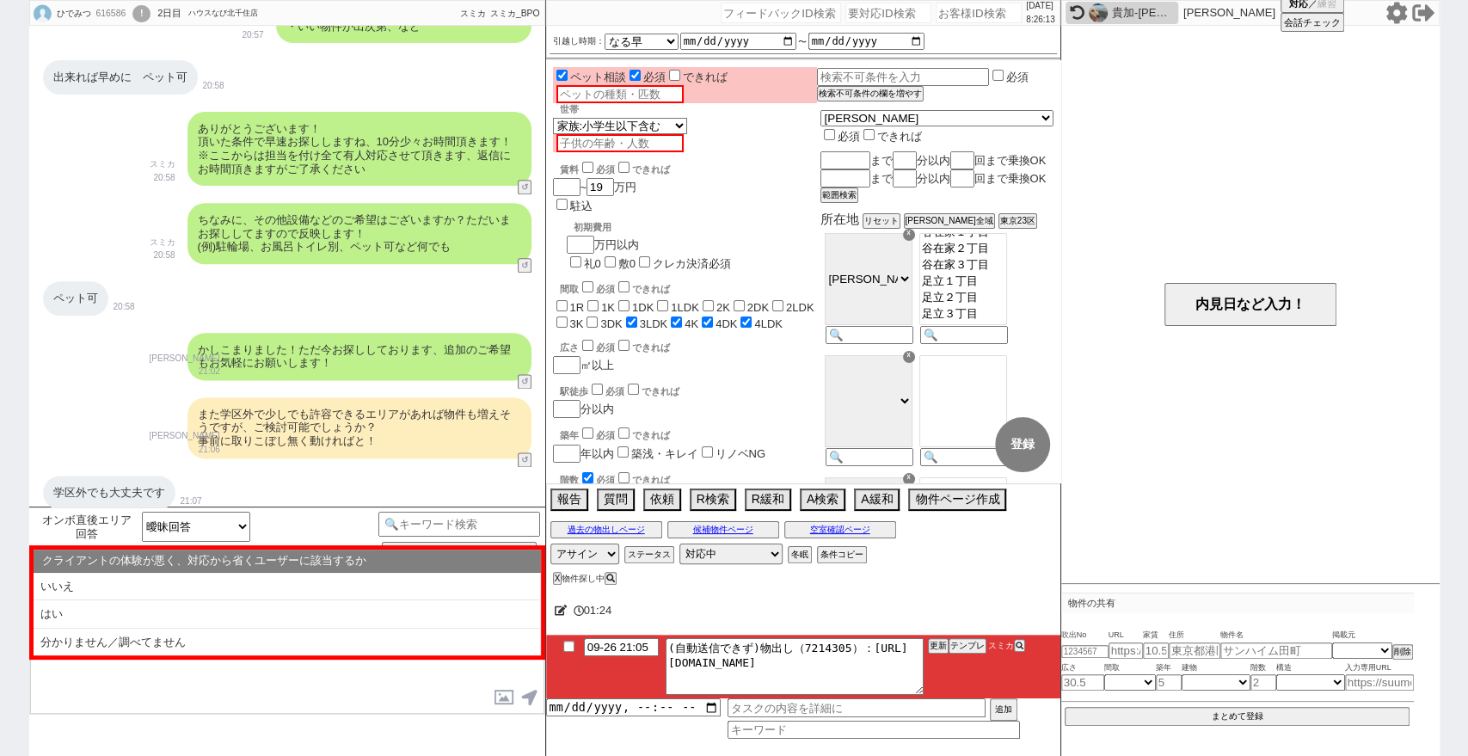
click at [560, 610] on icon at bounding box center [561, 609] width 13 height 11
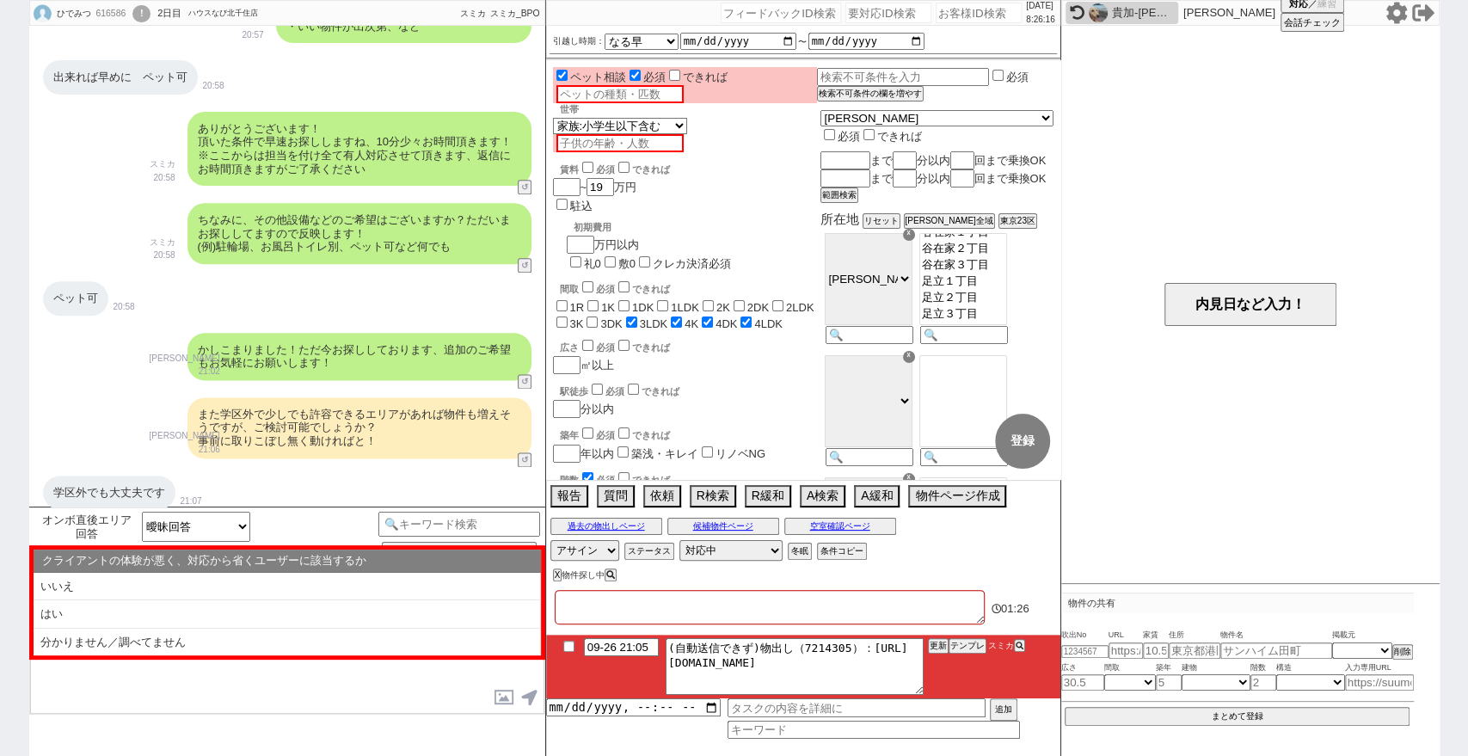
click at [563, 608] on textarea at bounding box center [770, 607] width 430 height 34
type textarea "が"
checkbox input "false"
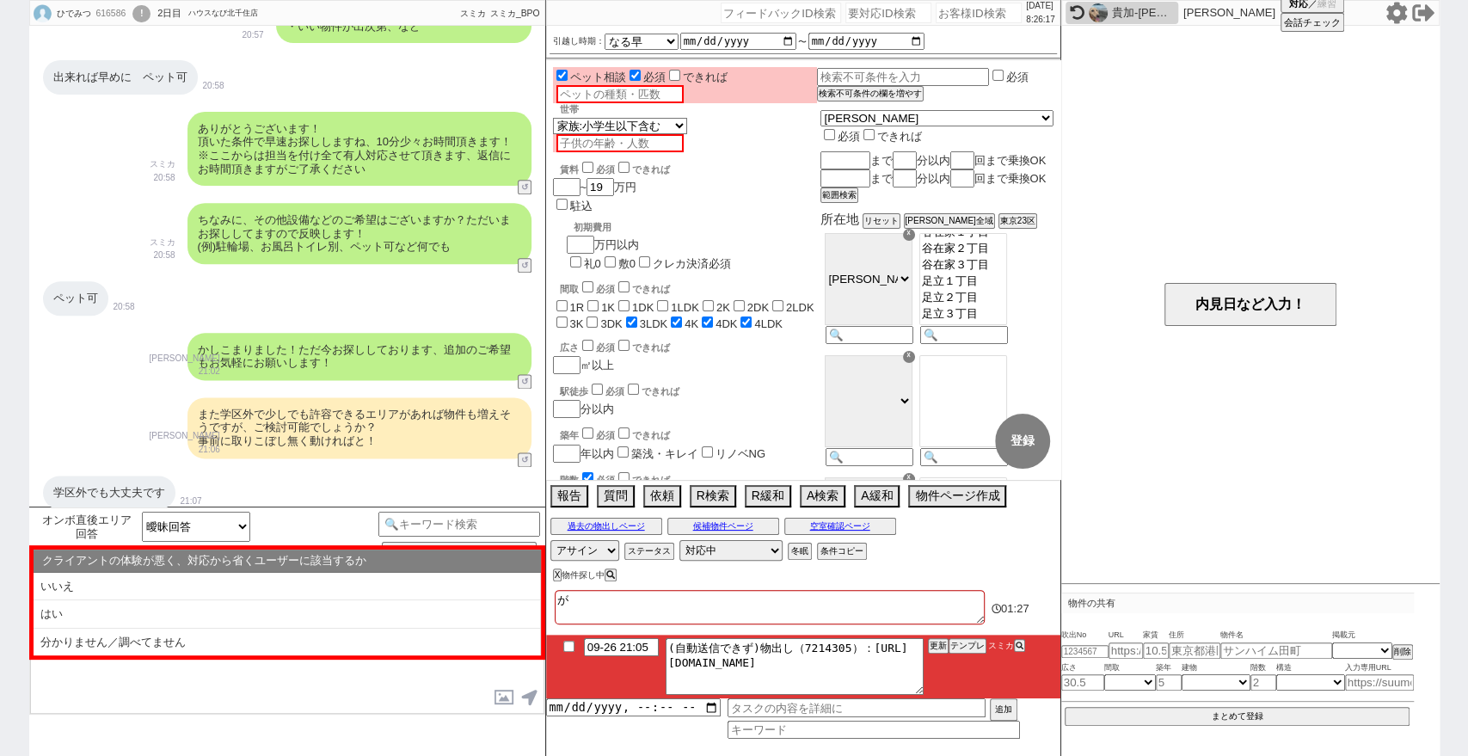
checkbox input "false"
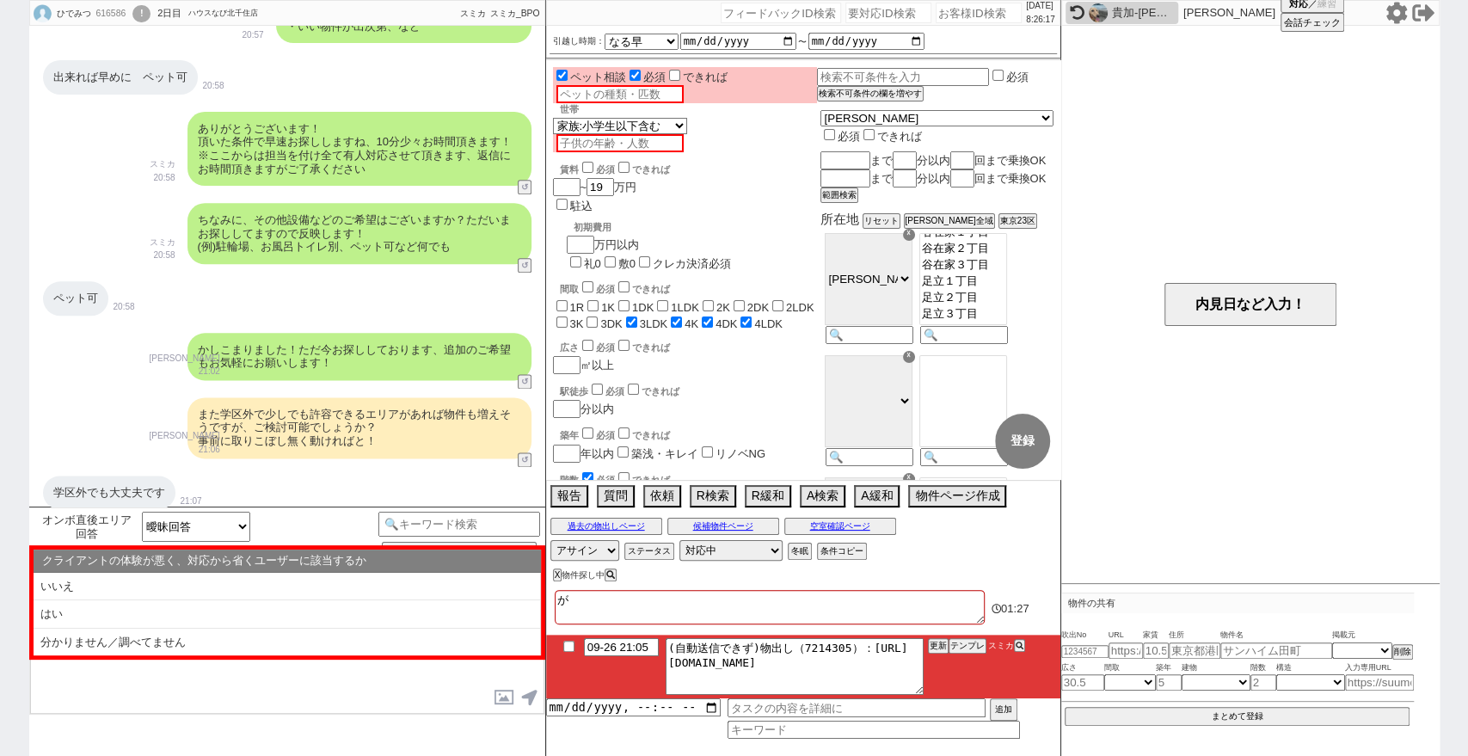
checkbox input "false"
checkbox input "true"
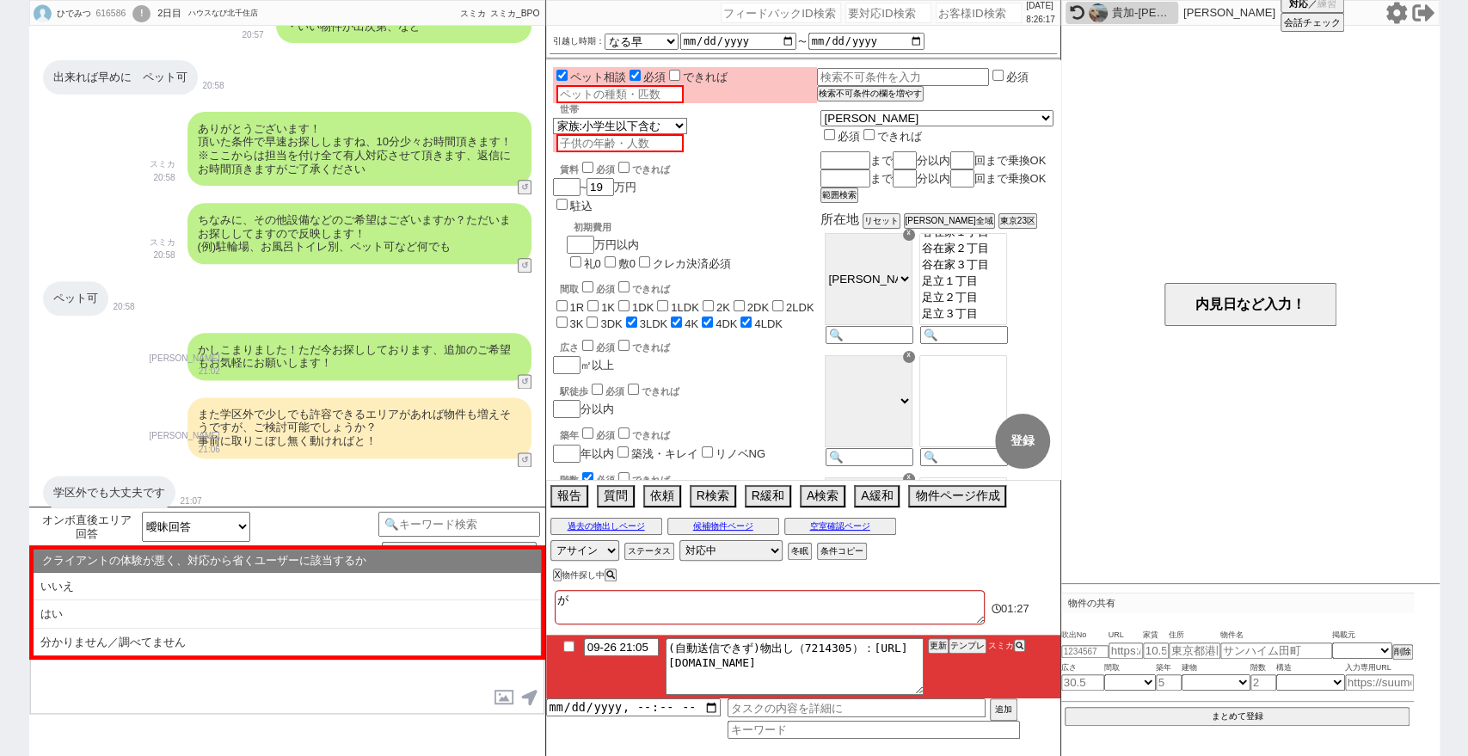
checkbox input "true"
checkbox input "false"
click at [839, 612] on textarea "学区外でもOKだが省くユーザー" at bounding box center [770, 607] width 430 height 34
click at [0, 377] on div "ひでみつ 616586 ! 0 2日目 ハウスなび北千住店 冬眠中 自社客 スミカ スミカ_BPO チャット全表示 [DATE] ようこそLINE物件紹介のス…" at bounding box center [734, 378] width 1468 height 756
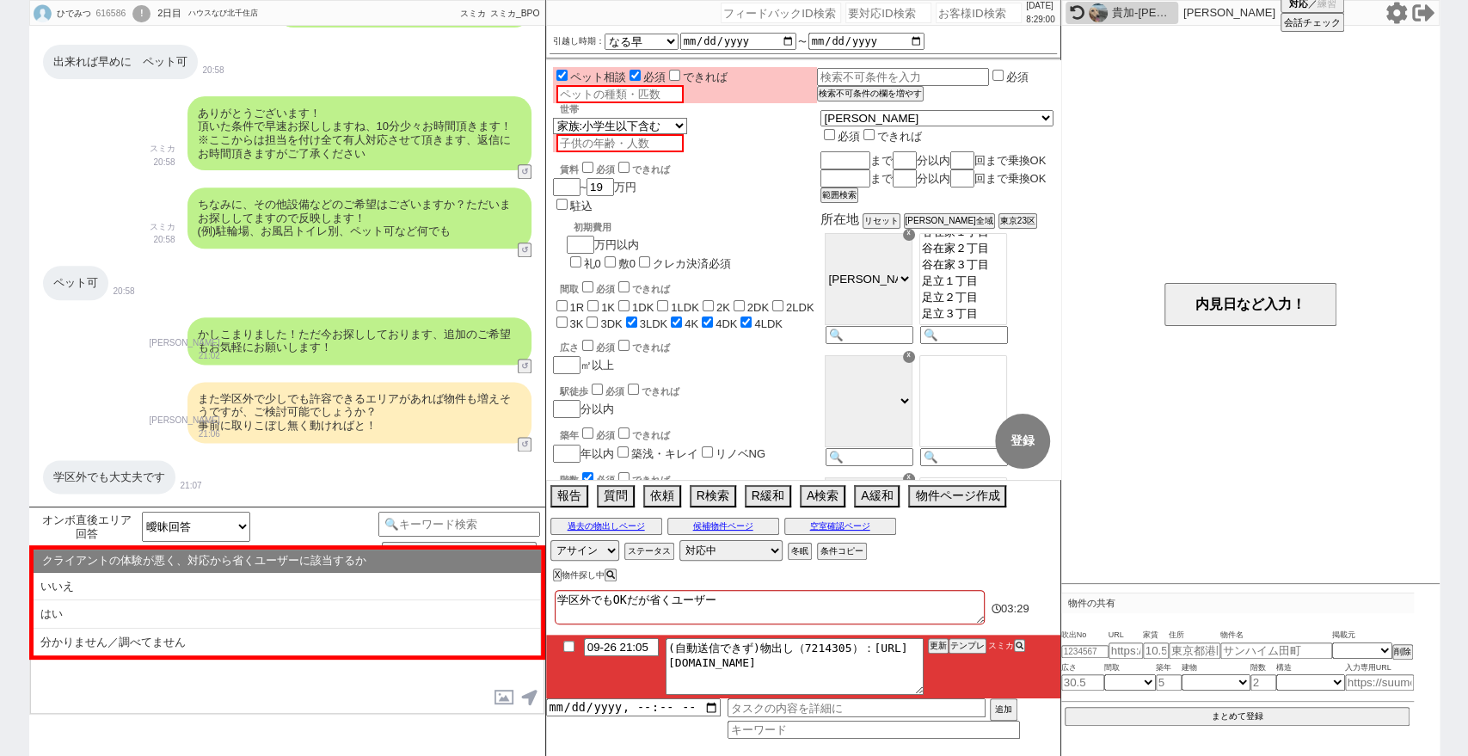
scroll to position [1336, 0]
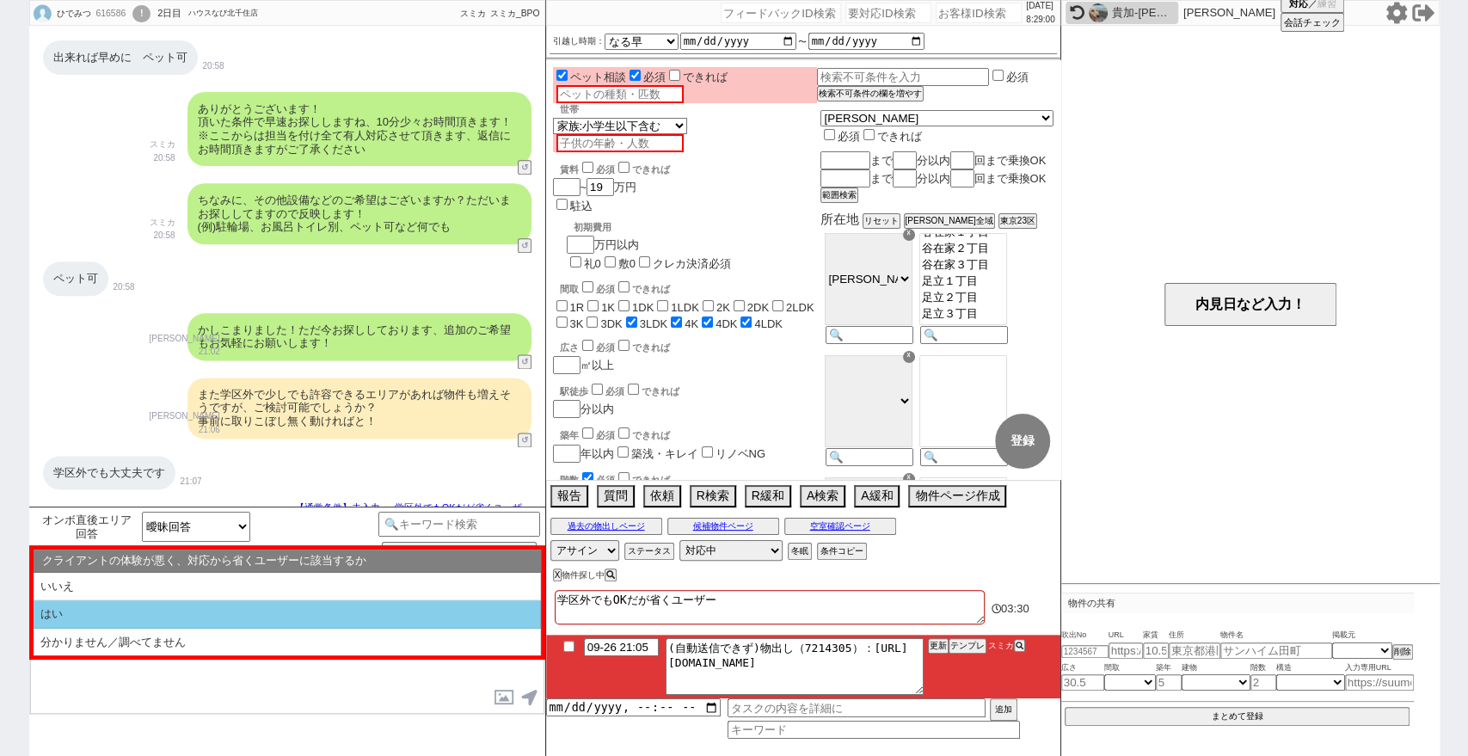
click at [384, 604] on li "はい" at bounding box center [287, 614] width 507 height 28
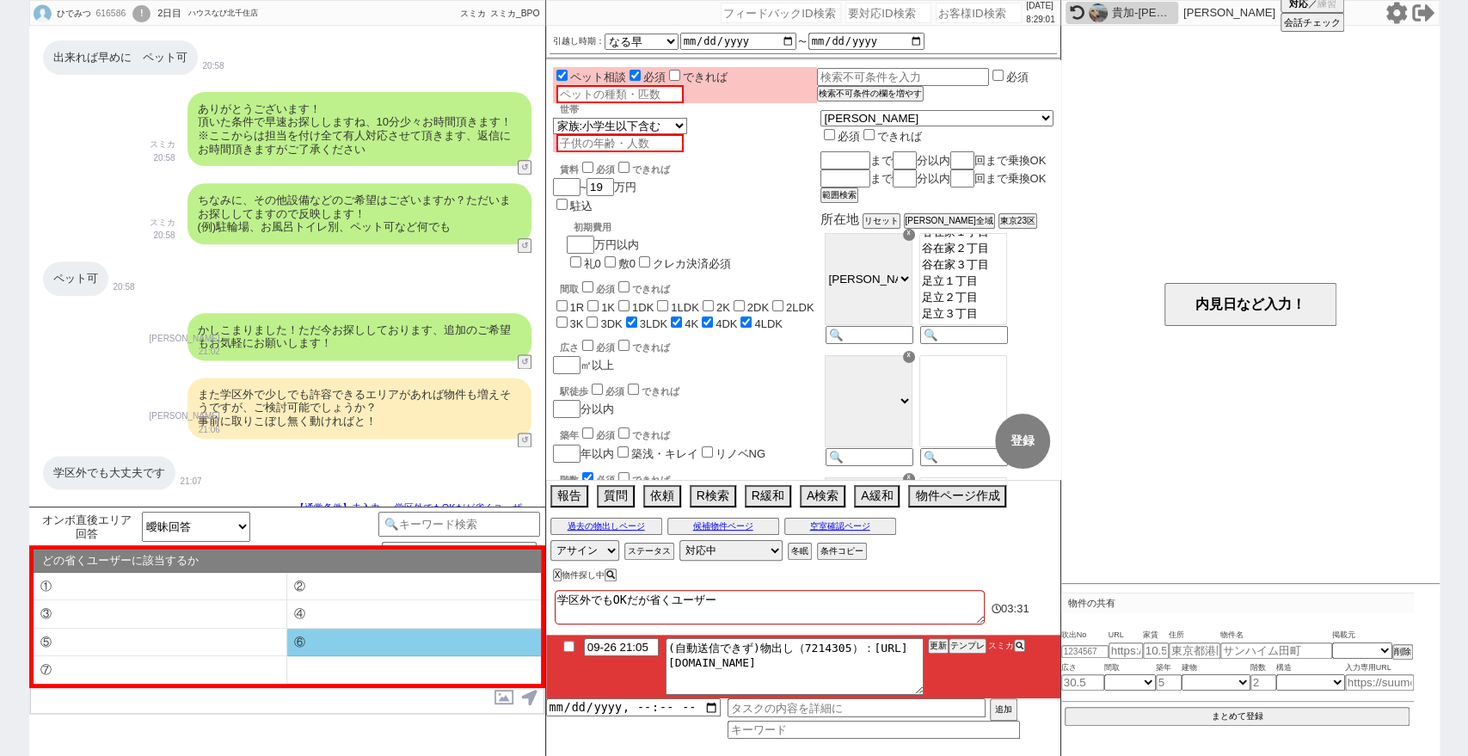
click at [357, 638] on li "⑥" at bounding box center [414, 642] width 254 height 28
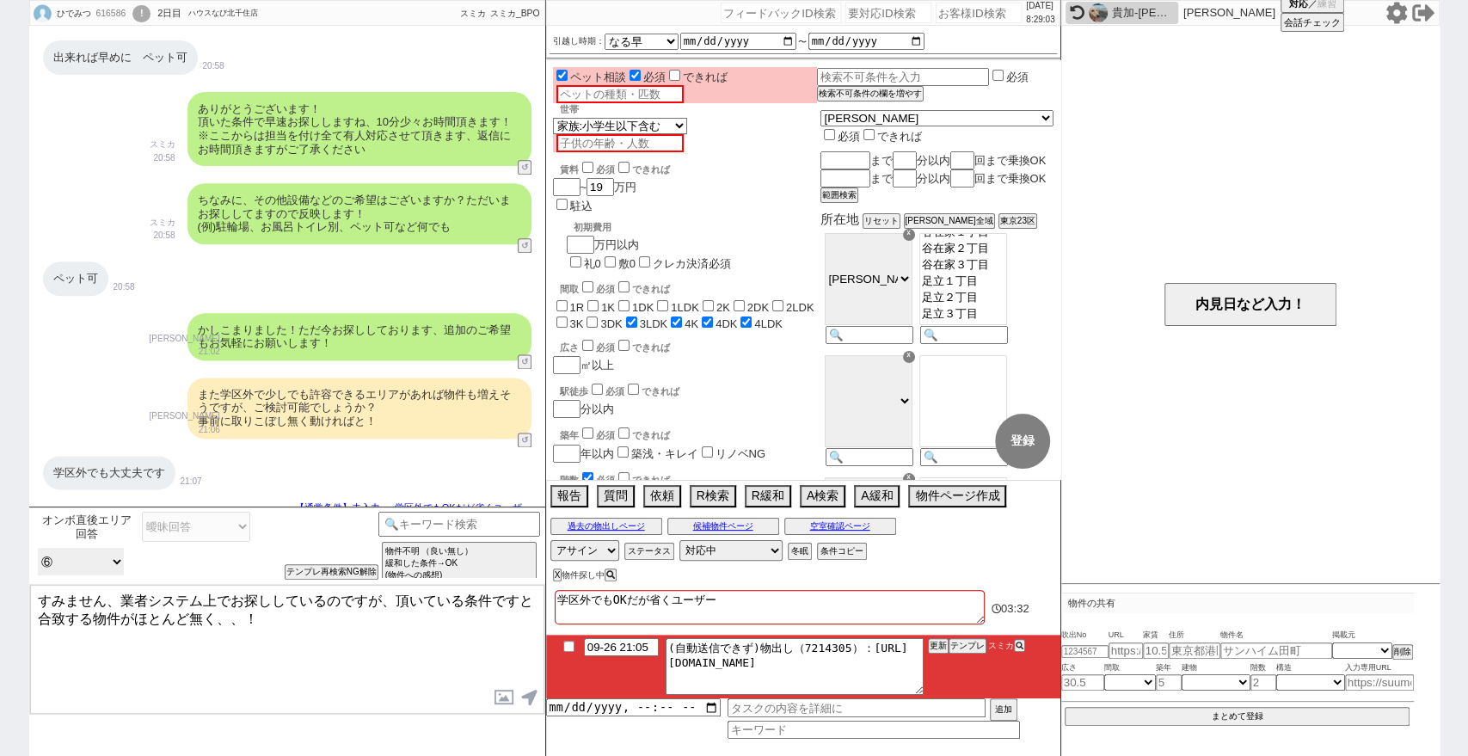
click at [113, 570] on select "どの省くユーザーに該当するか ① ② ③ ④ ⑤ ⑥ ⑦" at bounding box center [81, 562] width 86 height 28
click at [307, 576] on div "オンボ直後エリア回答 かまいません、可能です 曖昧回答 緩和できる上限の言及 緩和NG 検討します タスク時間過ぎた物出しタスクあるか 0 1 接客開始からの…" at bounding box center [206, 546] width 345 height 68
click at [107, 570] on select "どの省くユーザーに該当するか ① ② ③ ④ ⑤ ⑥ ⑦" at bounding box center [81, 562] width 86 height 28
click at [38, 548] on select "どの省くユーザーに該当するか ① ② ③ ④ ⑤ ⑥ ⑦" at bounding box center [81, 562] width 86 height 28
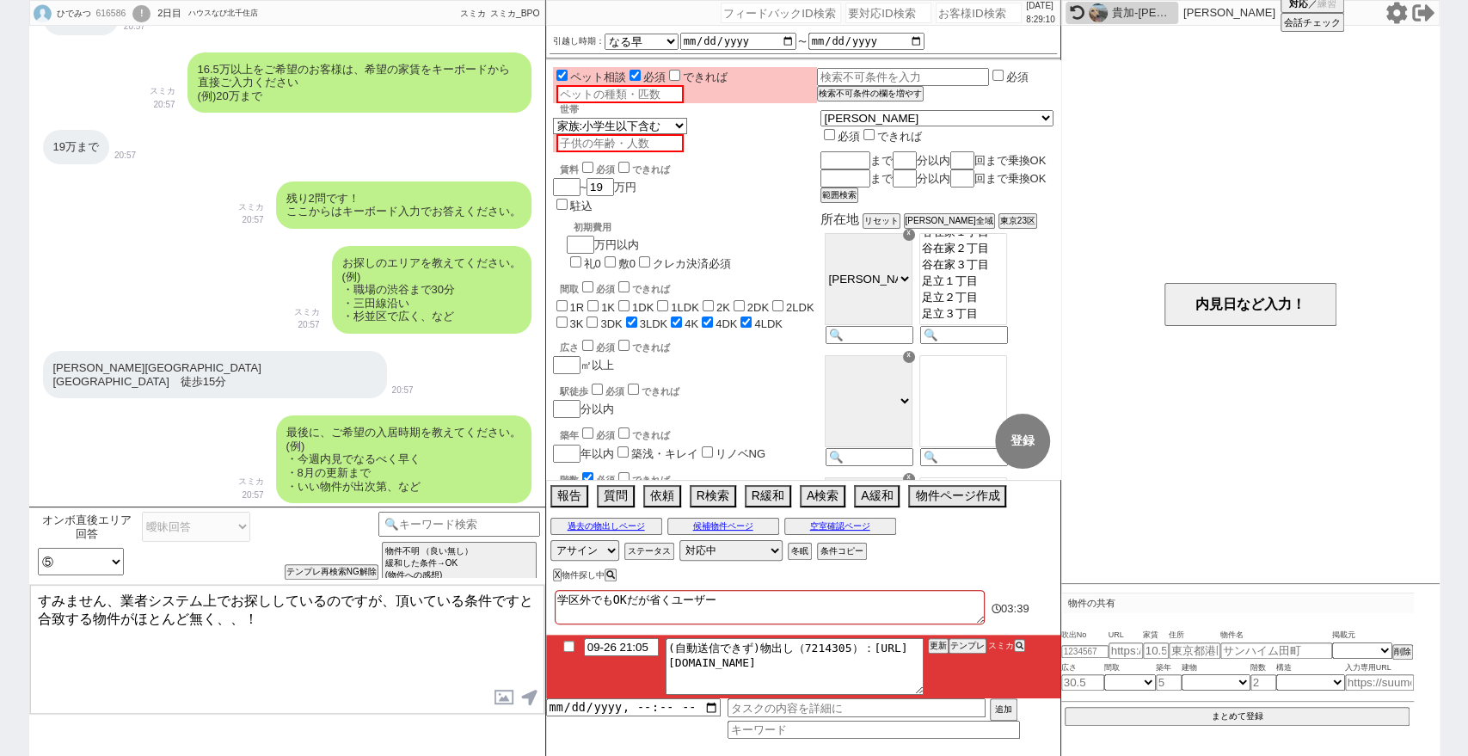
scroll to position [763, 0]
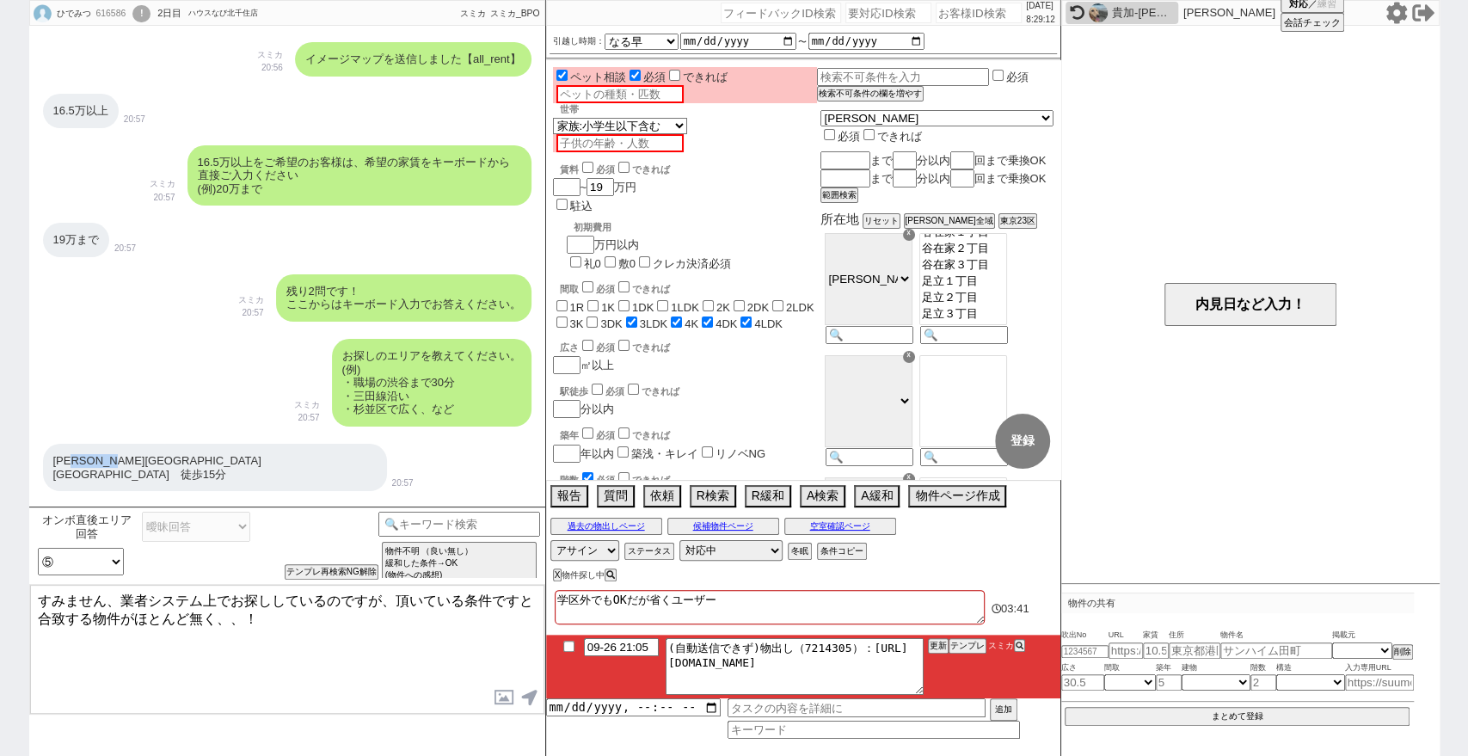
drag, startPoint x: 156, startPoint y: 457, endPoint x: 88, endPoint y: 467, distance: 68.6
click at [88, 467] on div "[PERSON_NAME][GEOGRAPHIC_DATA][GEOGRAPHIC_DATA]　徒歩15分" at bounding box center [215, 467] width 344 height 47
copy div "西新井中学校"
click at [39, 598] on textarea "すみません、業者システム上でお探ししているのですが、頂いている条件ですと合致する物件がほとんど無く、、！" at bounding box center [287, 649] width 514 height 129
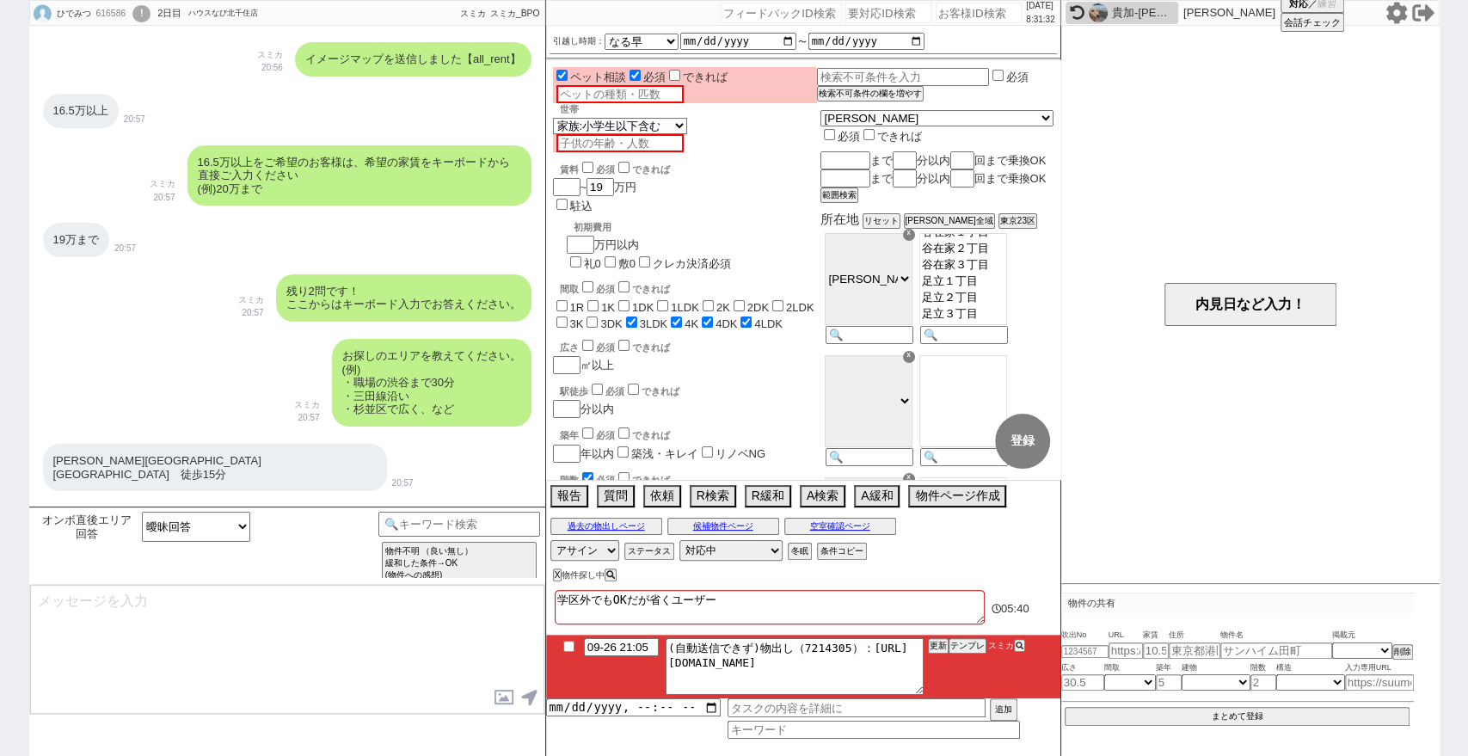
scroll to position [1473, 0]
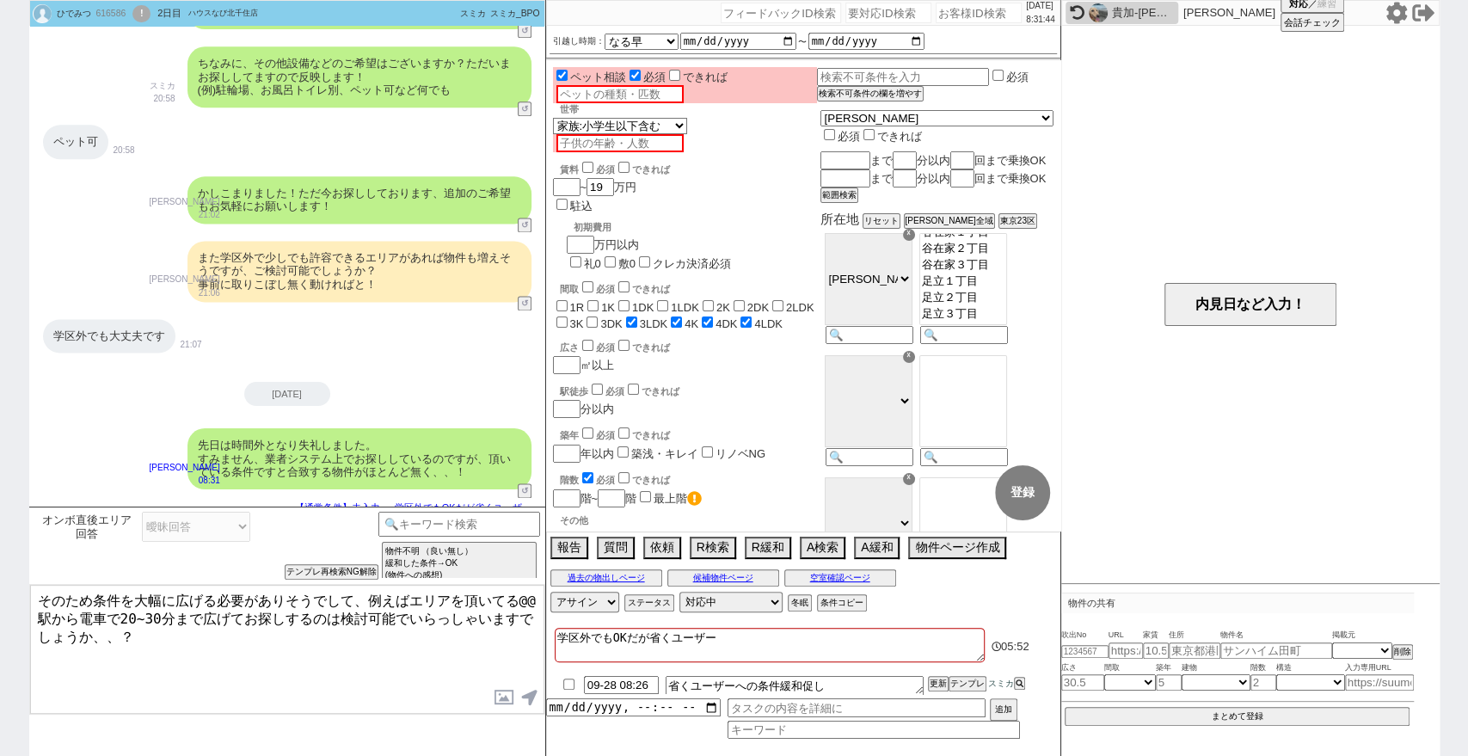
drag, startPoint x: 74, startPoint y: 612, endPoint x: 416, endPoint y: 592, distance: 342.7
click at [416, 592] on textarea "そのため条件を大幅に広げる必要がありそうでして、例えばエリアを頂いてる@@駅から電車で20~30分まで広げてお探しするのは検討可能でいらっしゃいますでしょうか…" at bounding box center [287, 649] width 514 height 129
paste textarea "中学校近くの[GEOGRAPHIC_DATA]から"
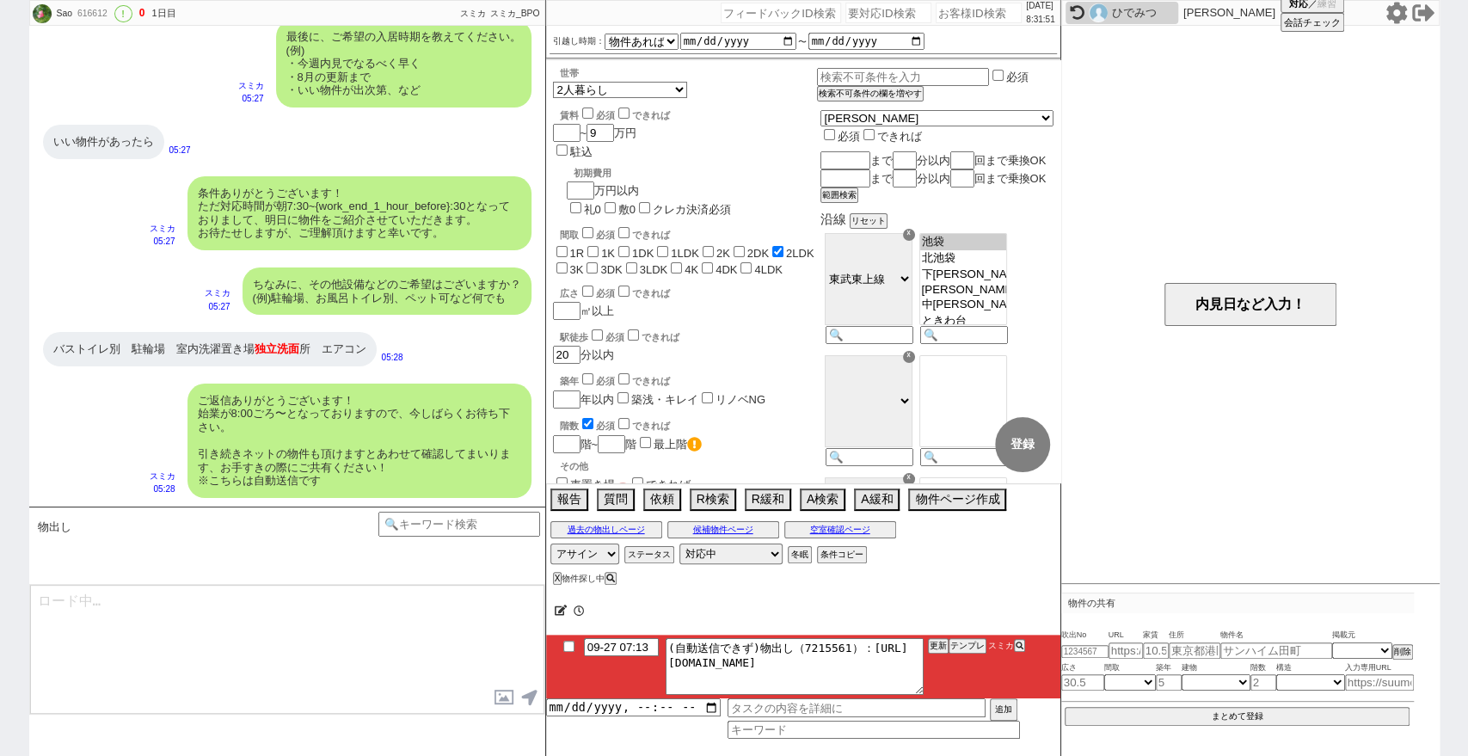
scroll to position [168, 0]
